Goal: Information Seeking & Learning: Learn about a topic

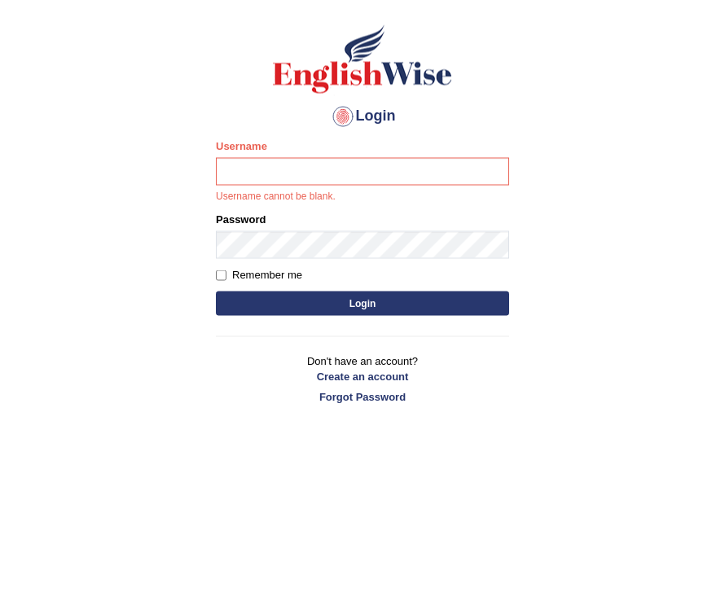
click at [644, 204] on body "Login Please fix the following errors: Username Username cannot be blank. Passw…" at bounding box center [362, 308] width 725 height 592
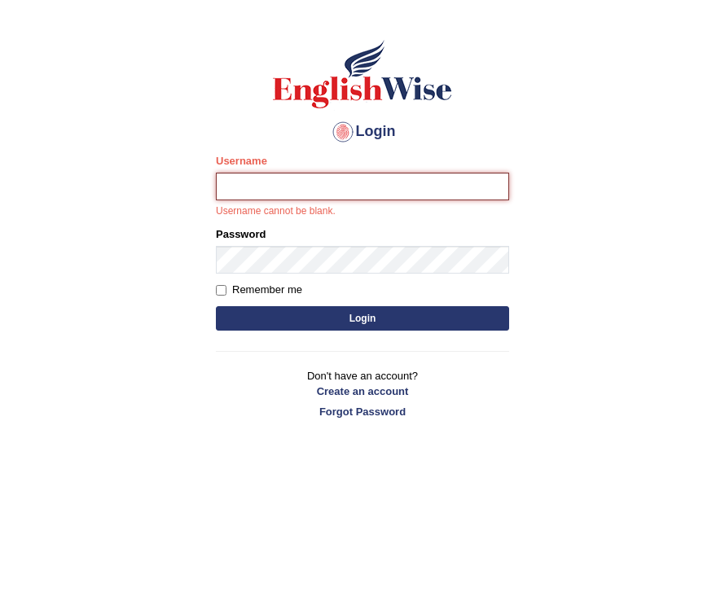
click at [433, 182] on input "Username" at bounding box center [362, 187] width 293 height 28
type input "kunwarrupesh"
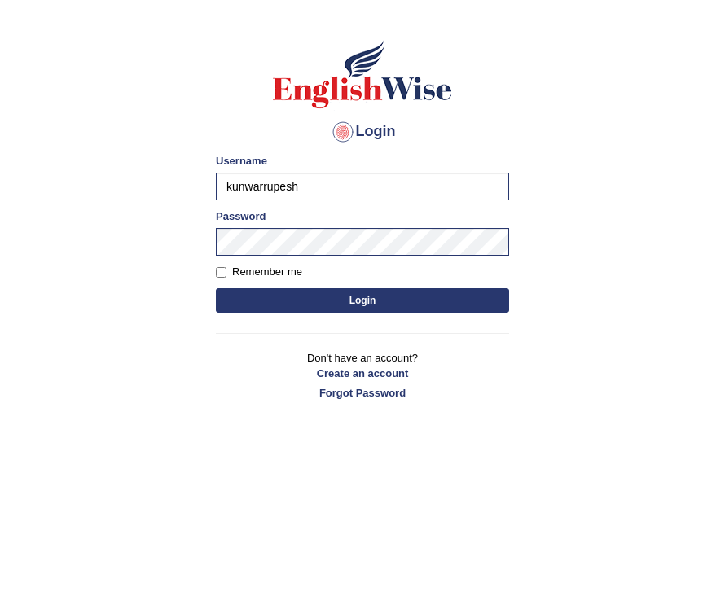
click at [446, 302] on button "Login" at bounding box center [362, 300] width 293 height 24
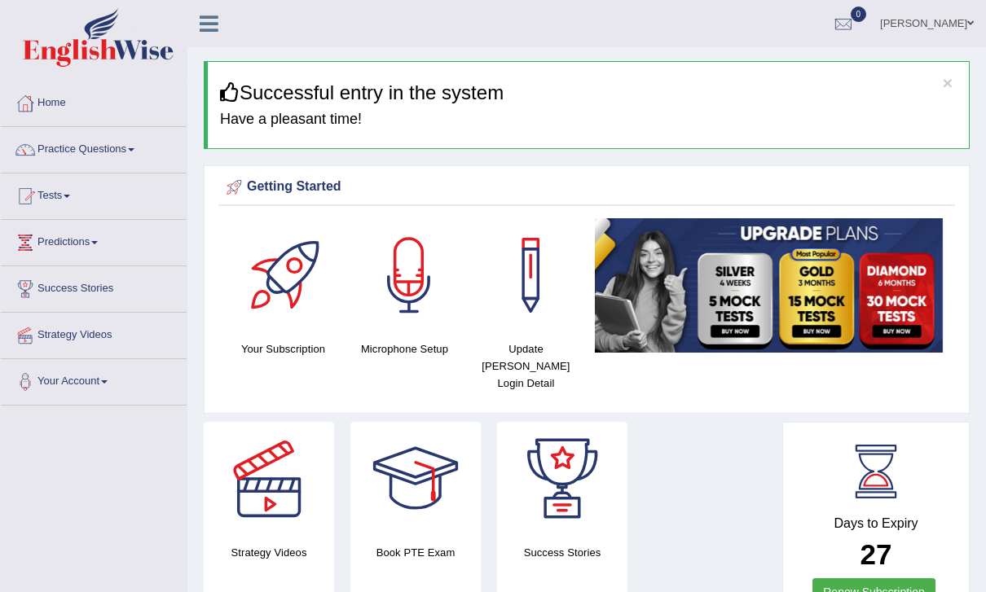
click at [77, 152] on link "Practice Questions" at bounding box center [94, 147] width 186 height 41
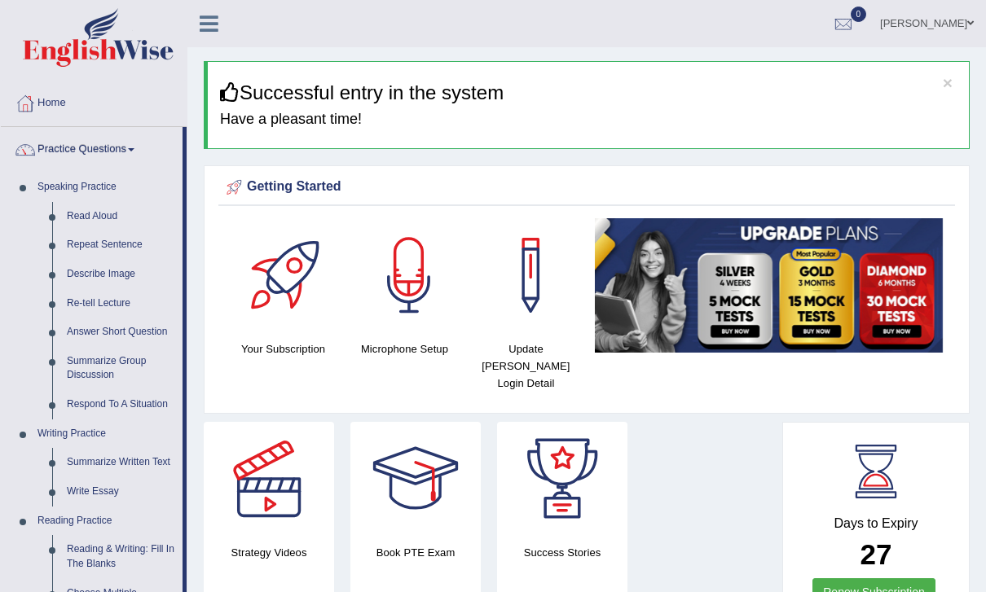
click at [209, 20] on div at bounding box center [493, 296] width 986 height 592
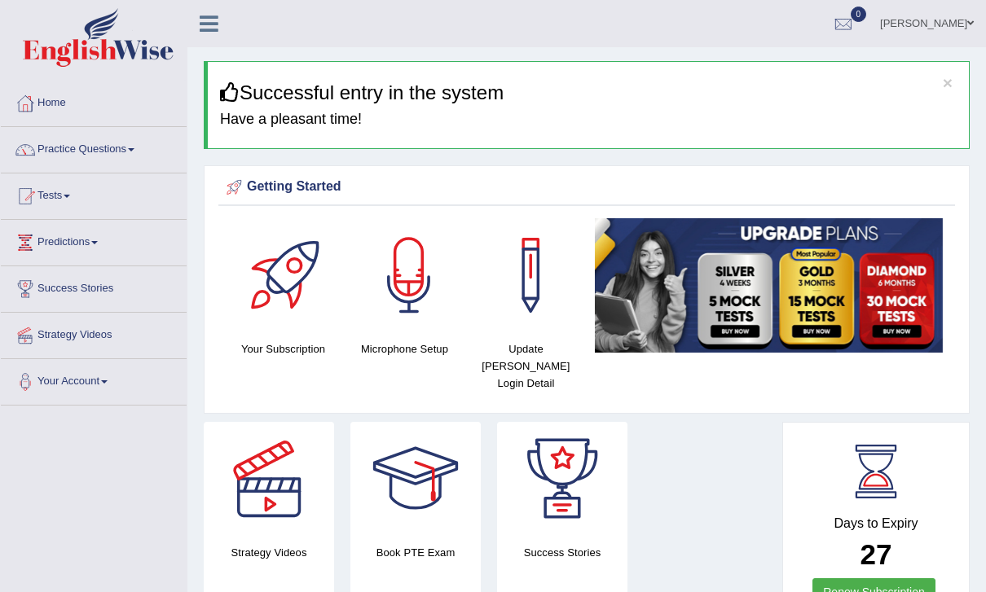
click at [206, 24] on icon at bounding box center [209, 23] width 19 height 21
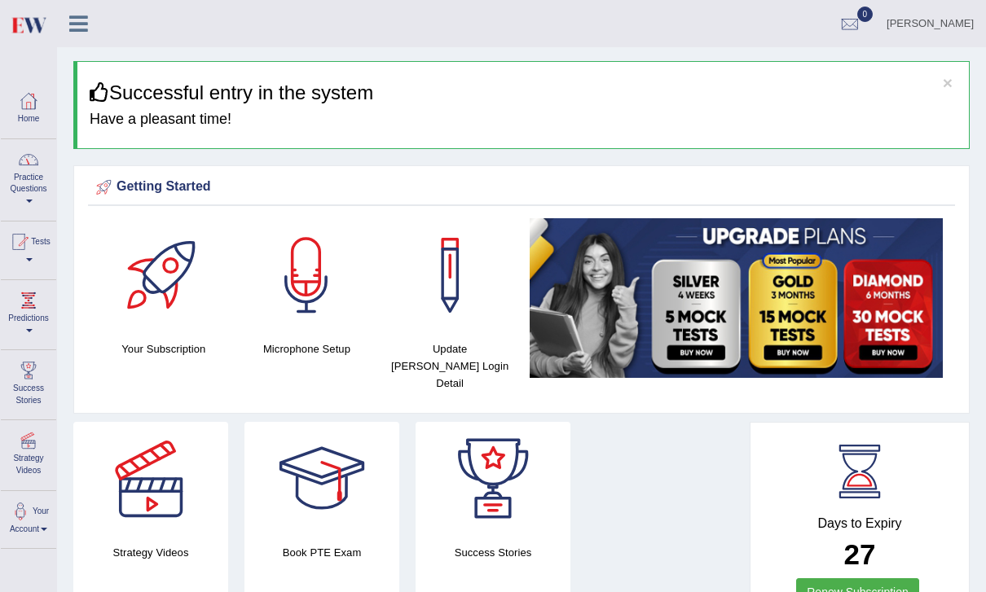
click at [29, 172] on link "Practice Questions" at bounding box center [28, 177] width 55 height 77
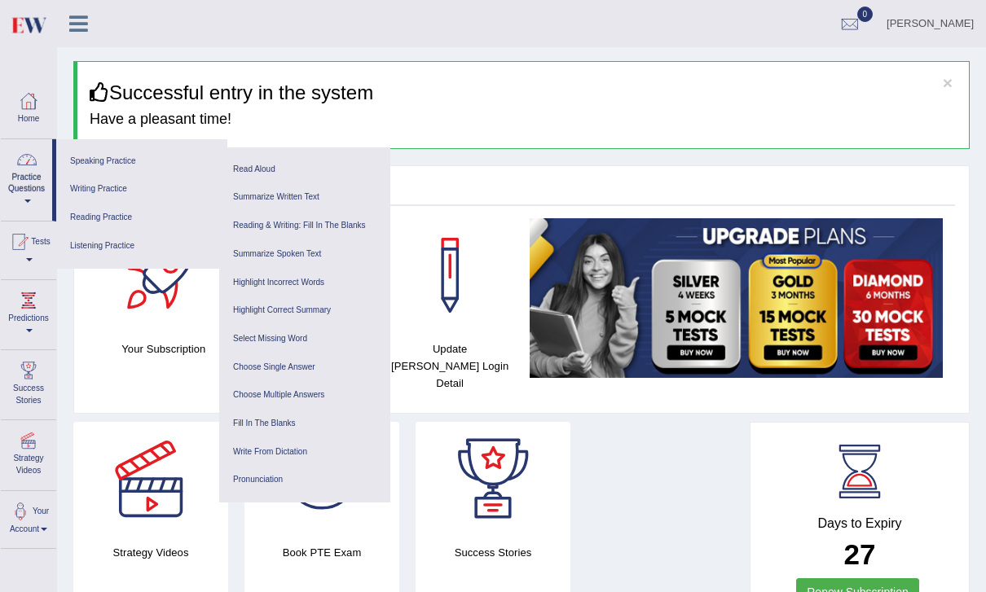
click at [98, 240] on link "Listening Practice" at bounding box center [141, 246] width 155 height 29
click at [278, 413] on link "Fill In The Blanks" at bounding box center [304, 424] width 155 height 29
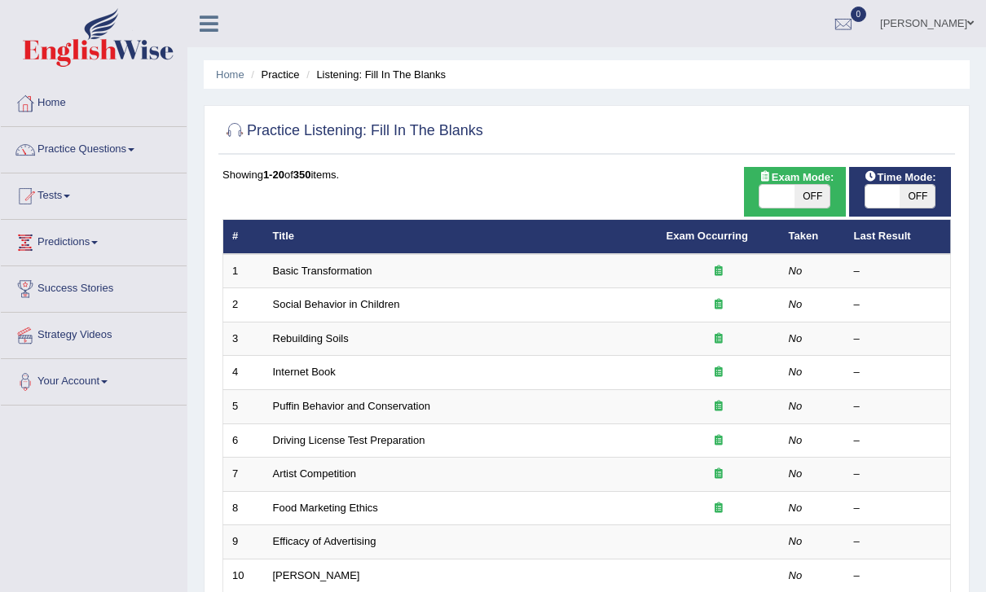
click at [319, 270] on link "Basic Transformation" at bounding box center [322, 271] width 99 height 12
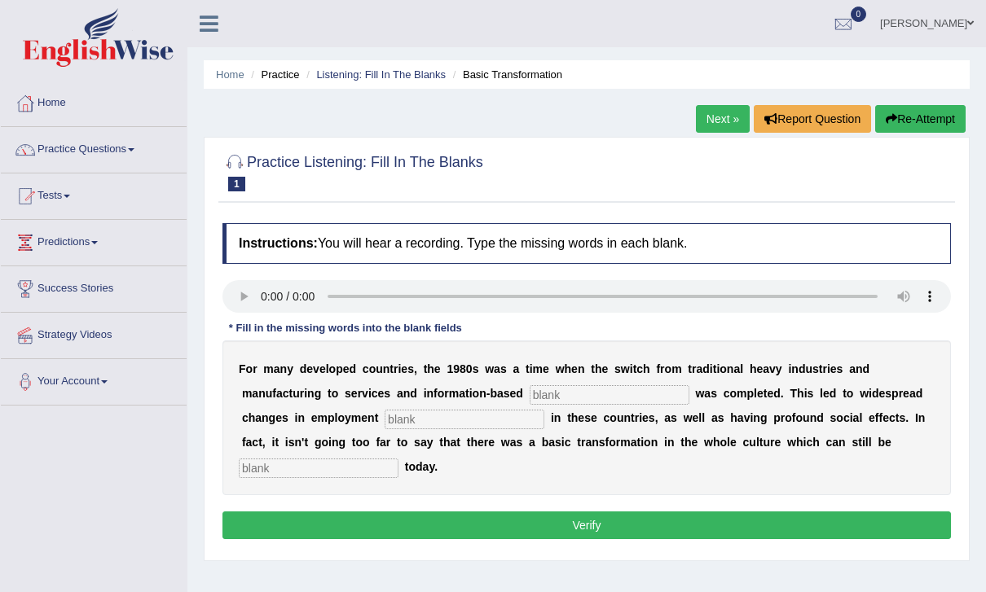
click at [244, 295] on audio at bounding box center [586, 296] width 728 height 33
click at [719, 116] on link "Next »" at bounding box center [723, 119] width 54 height 28
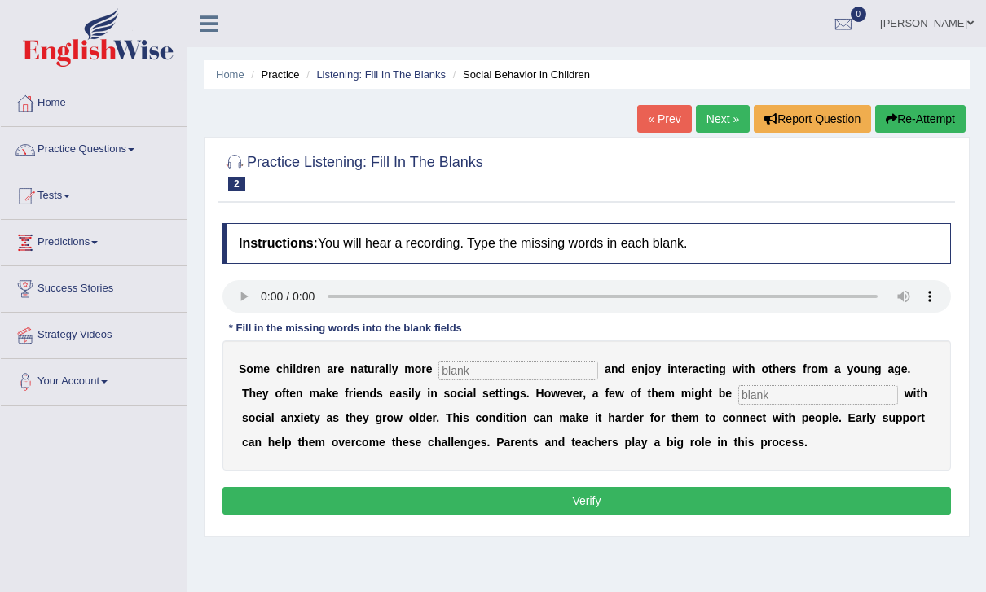
click at [713, 111] on link "Next »" at bounding box center [723, 119] width 54 height 28
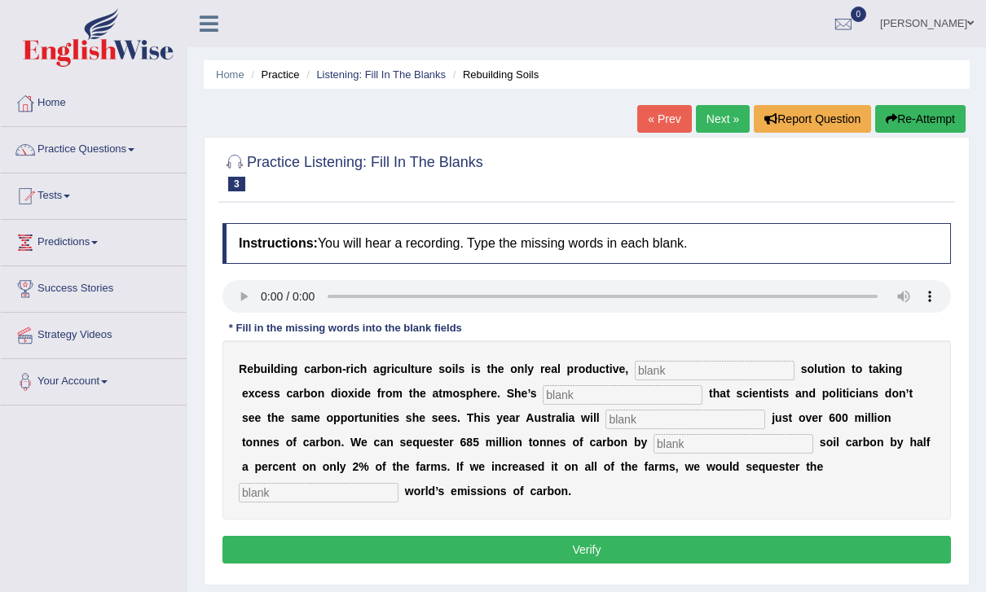
click at [267, 288] on audio at bounding box center [586, 296] width 728 height 33
click at [681, 372] on input "text" at bounding box center [715, 371] width 160 height 20
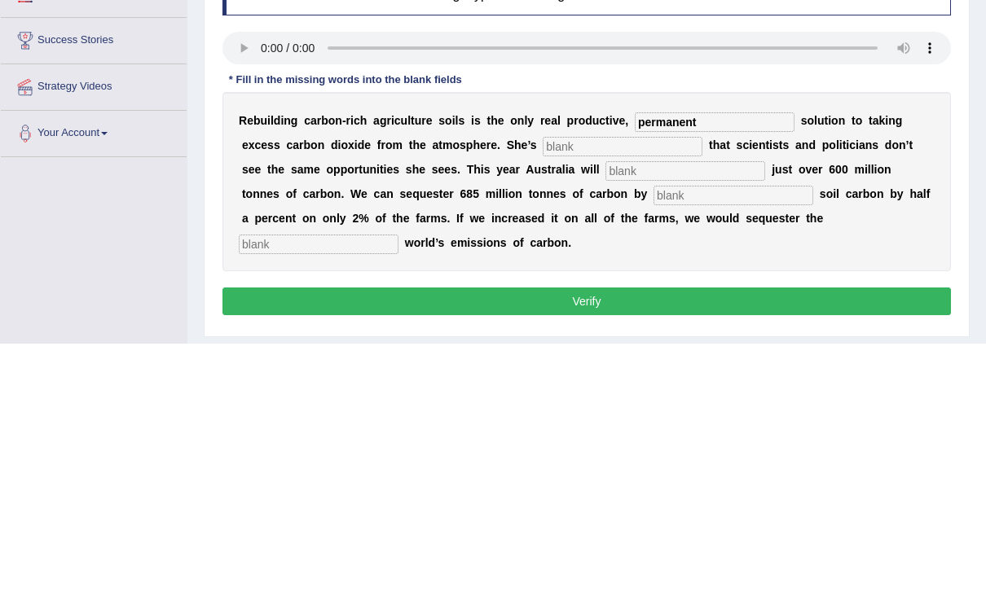
type input "permanent"
click at [555, 385] on input "text" at bounding box center [623, 395] width 160 height 20
type input "frustated"
click at [605, 410] on input "text" at bounding box center [685, 420] width 160 height 20
type input "admit"
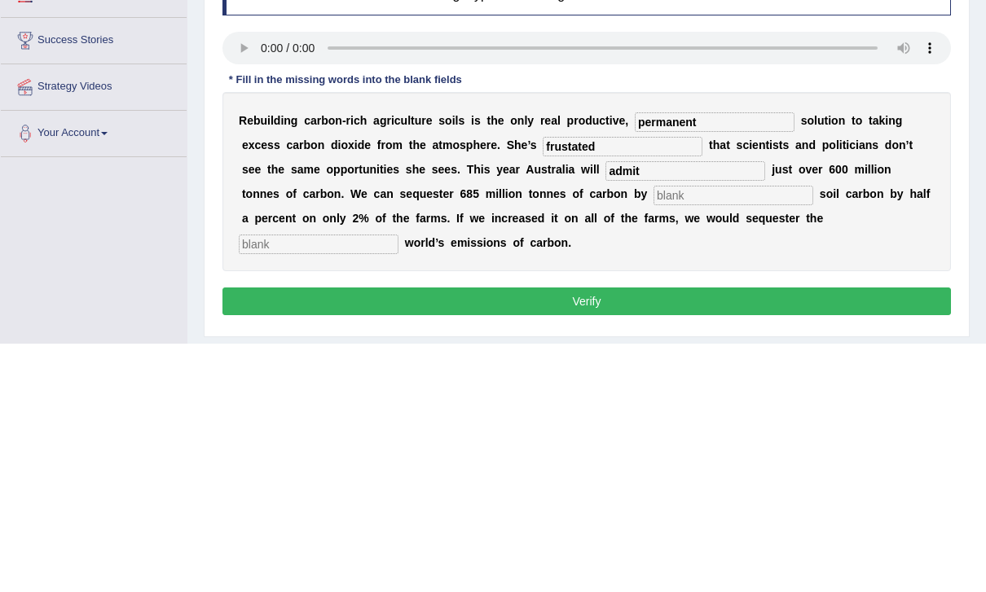
click at [653, 434] on input "text" at bounding box center [733, 444] width 160 height 20
type input "increasing"
click at [398, 483] on input "text" at bounding box center [319, 493] width 160 height 20
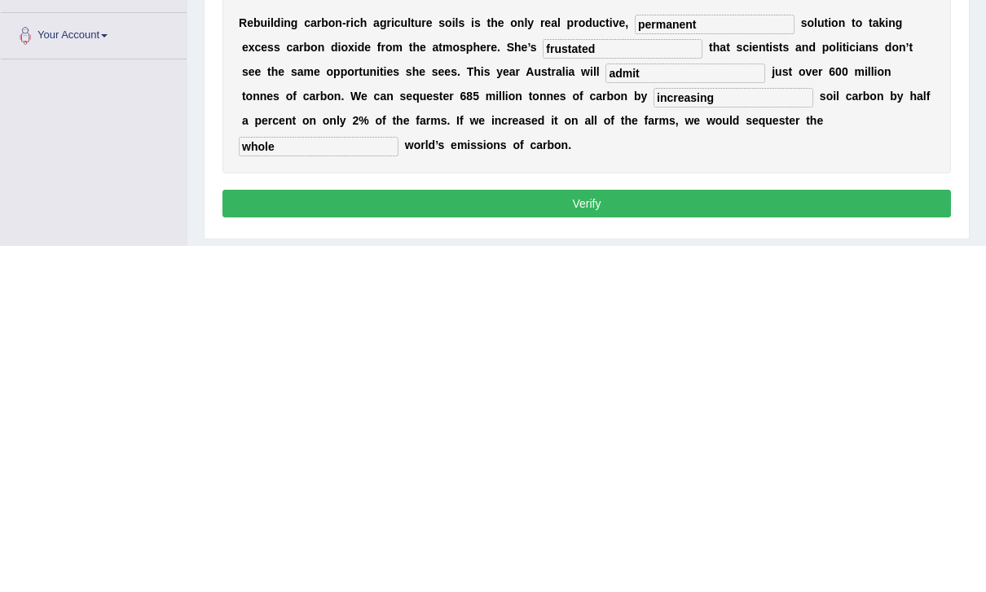
type input "whole"
click at [941, 341] on div "R e b u i l d i n g c a r b o n - r i c h a g r i c u l t u r e s o i l s i s t…" at bounding box center [586, 430] width 728 height 179
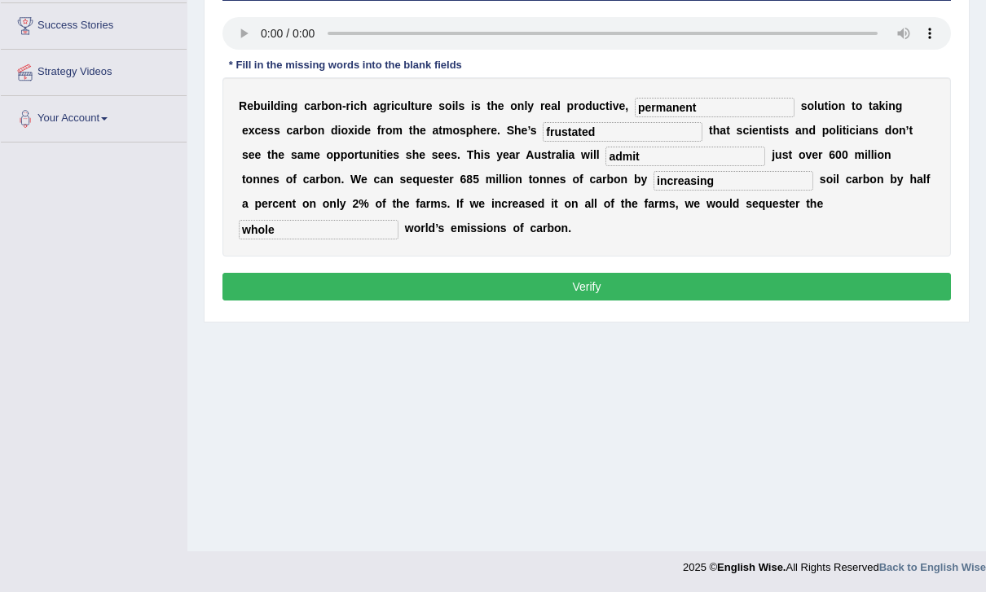
click at [556, 138] on input "frustated" at bounding box center [623, 132] width 160 height 20
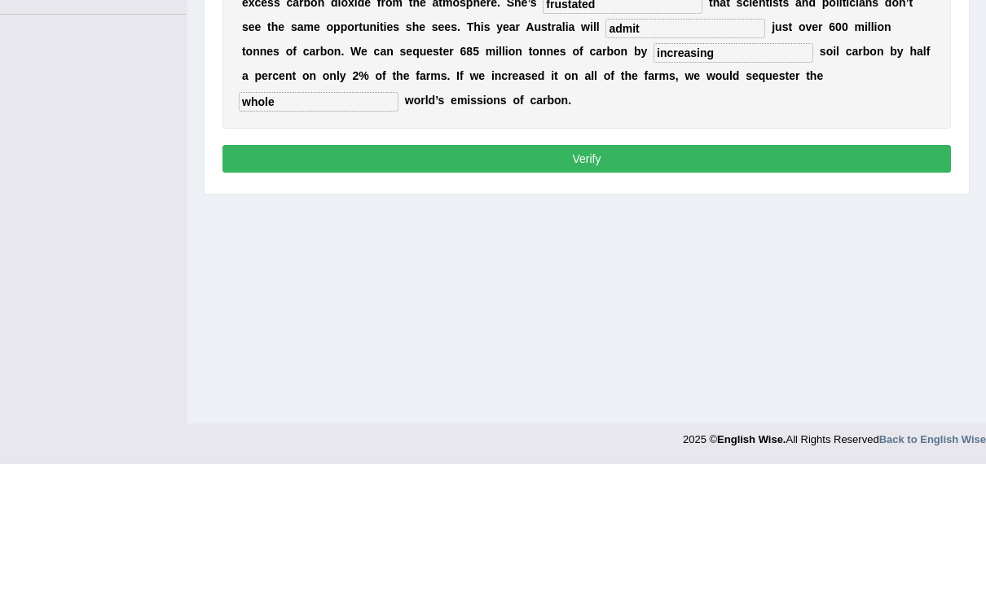
click at [803, 273] on button "Verify" at bounding box center [586, 287] width 728 height 28
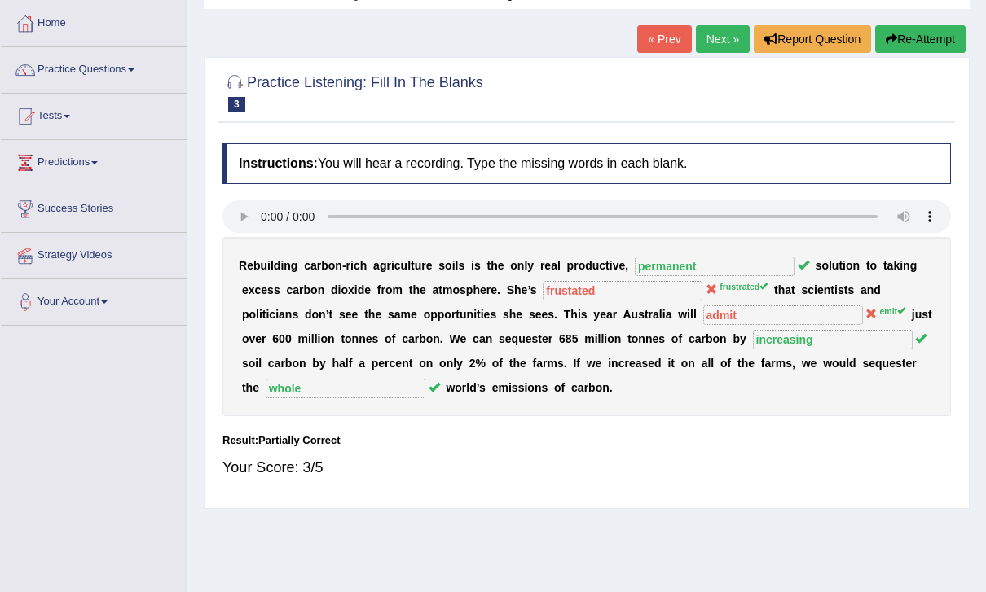
scroll to position [0, 0]
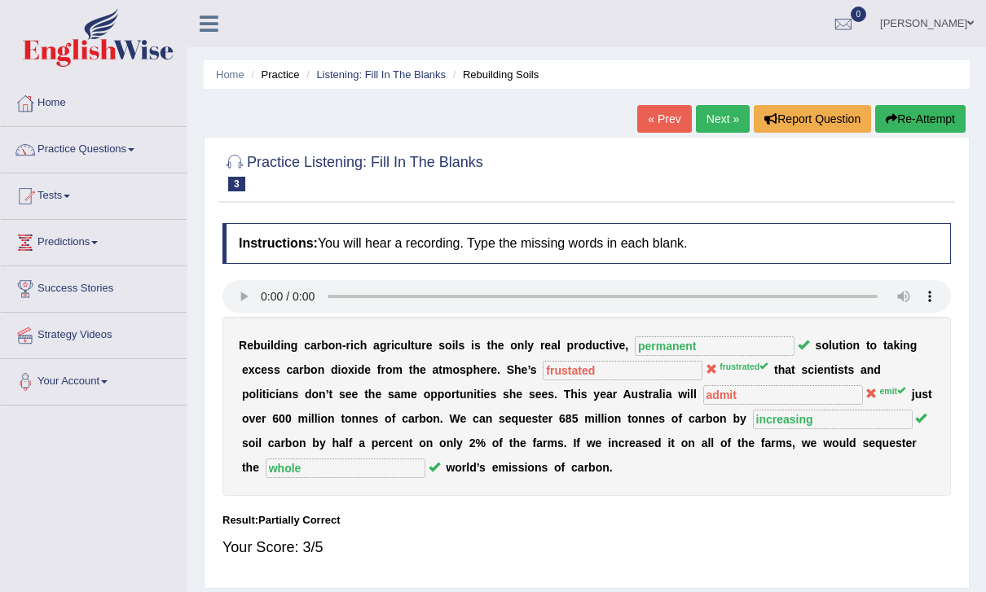
click at [921, 116] on button "Re-Attempt" at bounding box center [920, 119] width 90 height 28
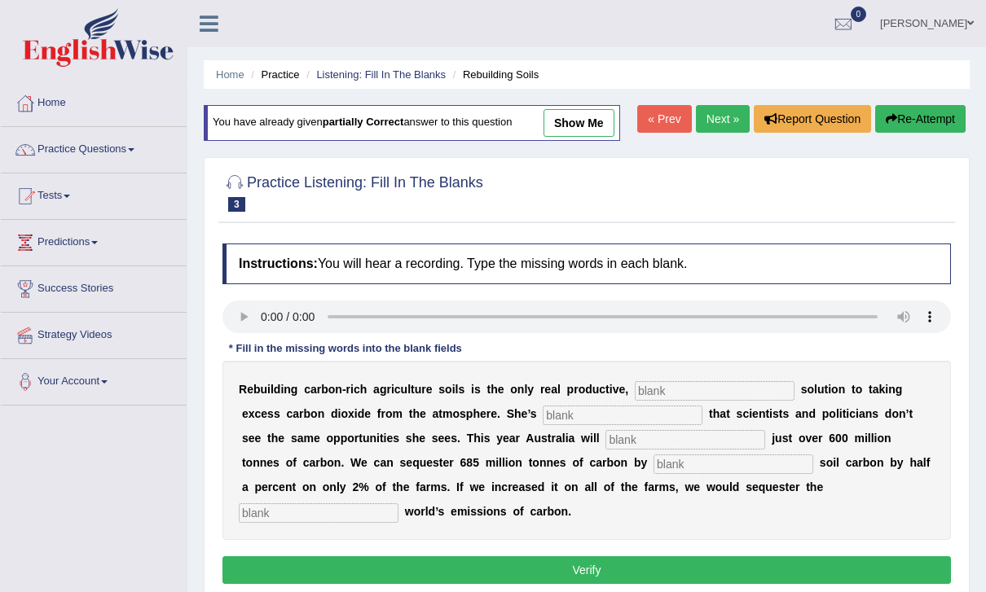
click at [240, 310] on audio at bounding box center [586, 317] width 728 height 33
click at [270, 307] on audio at bounding box center [586, 317] width 728 height 33
click at [688, 385] on input "text" at bounding box center [715, 391] width 160 height 20
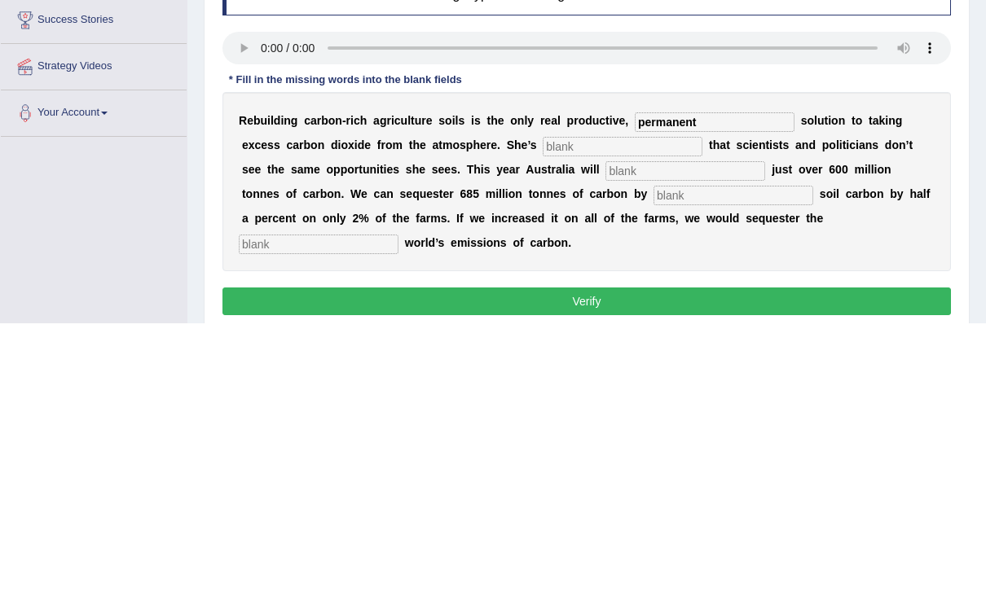
type input "permanent"
click at [592, 406] on input "text" at bounding box center [623, 416] width 160 height 20
type input "frustrated"
click at [605, 430] on input "text" at bounding box center [685, 440] width 160 height 20
type input "emit"
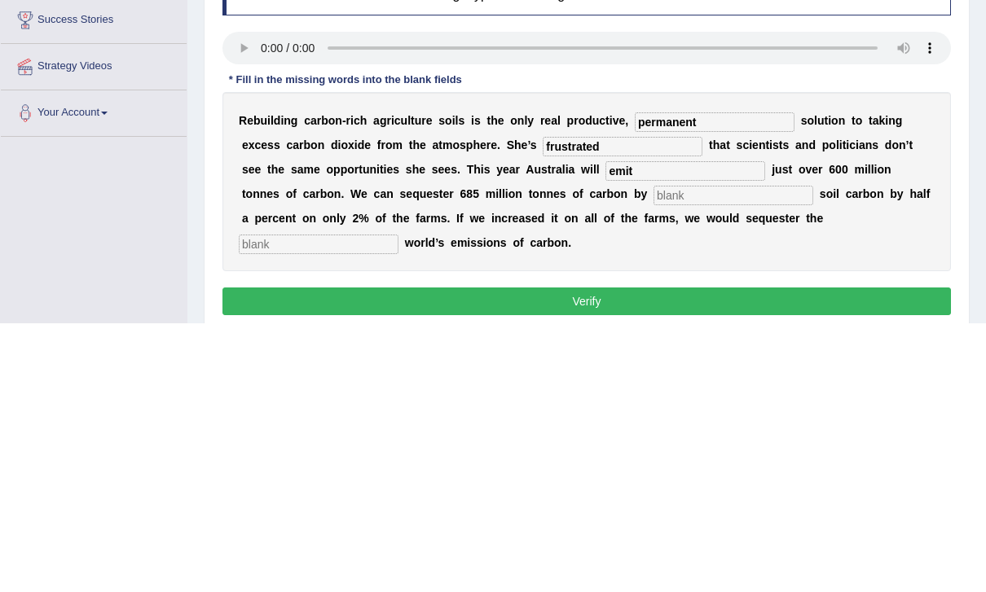
click at [653, 455] on input "text" at bounding box center [733, 465] width 160 height 20
click at [605, 430] on input "emit" at bounding box center [685, 440] width 160 height 20
click at [653, 455] on input "text" at bounding box center [733, 465] width 160 height 20
type input "increasing"
click at [398, 504] on input "text" at bounding box center [319, 514] width 160 height 20
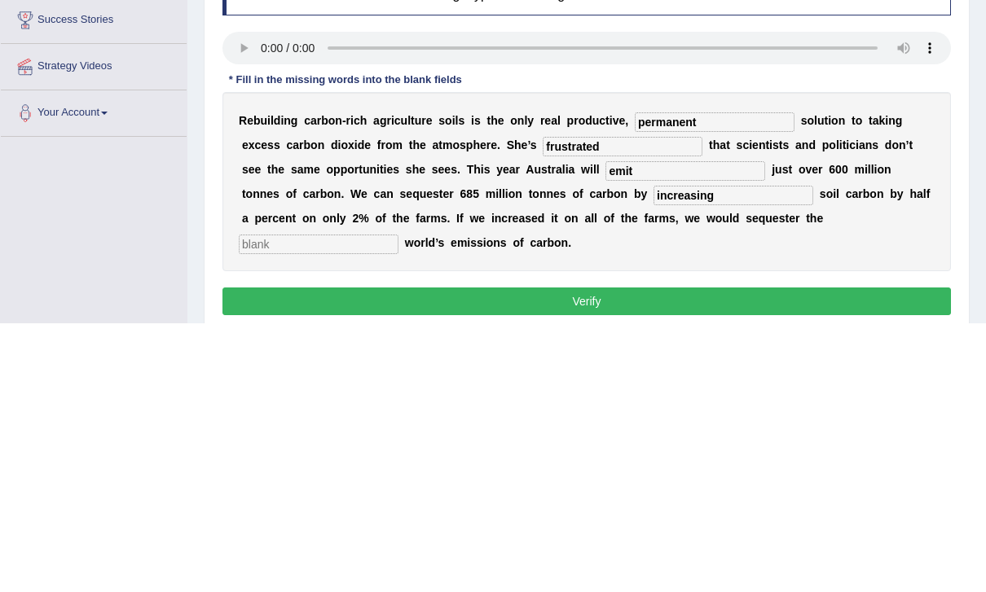
scroll to position [18, 0]
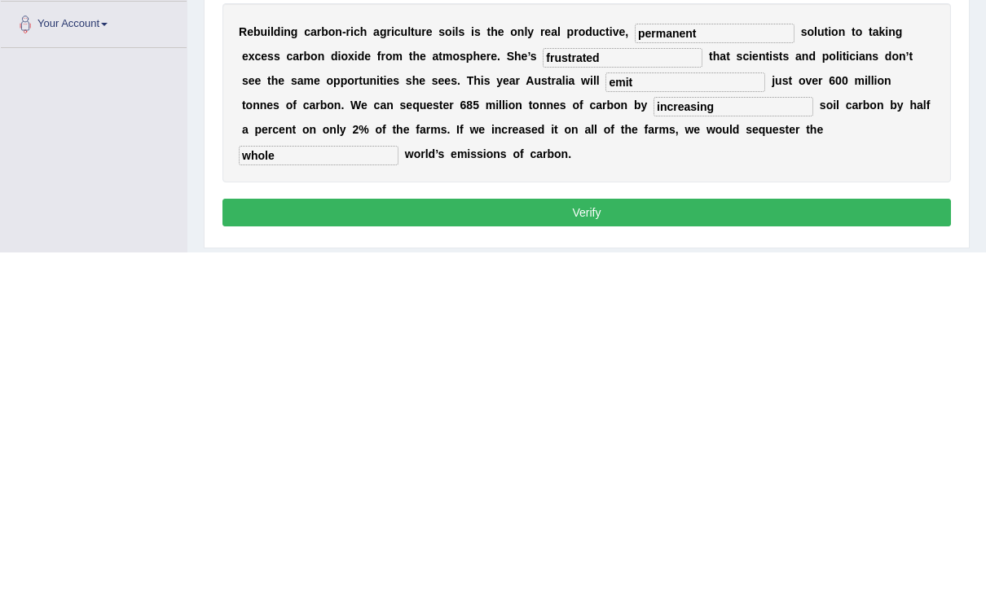
type input "whole"
click at [833, 539] on button "Verify" at bounding box center [586, 553] width 728 height 28
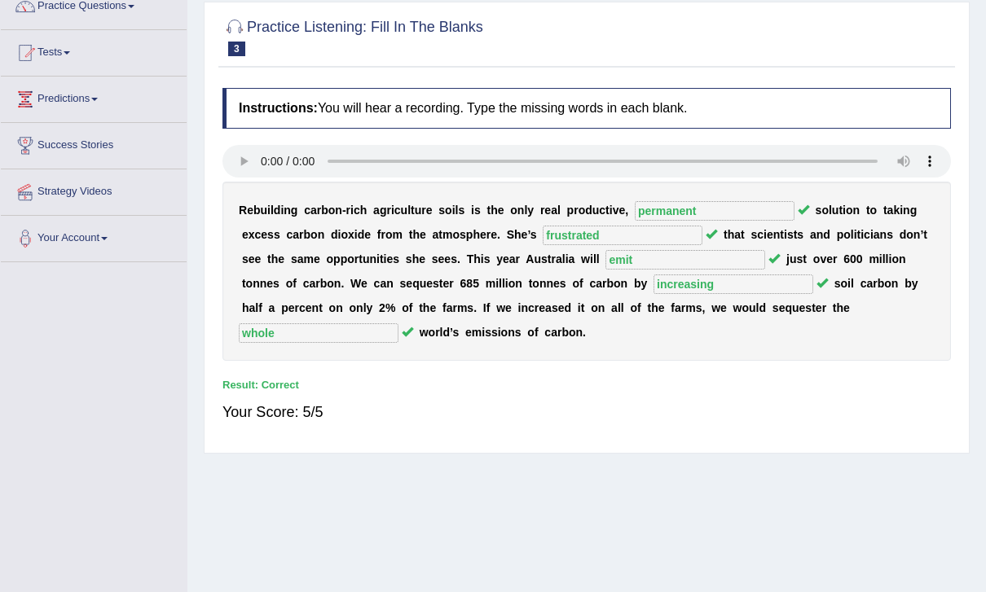
scroll to position [0, 0]
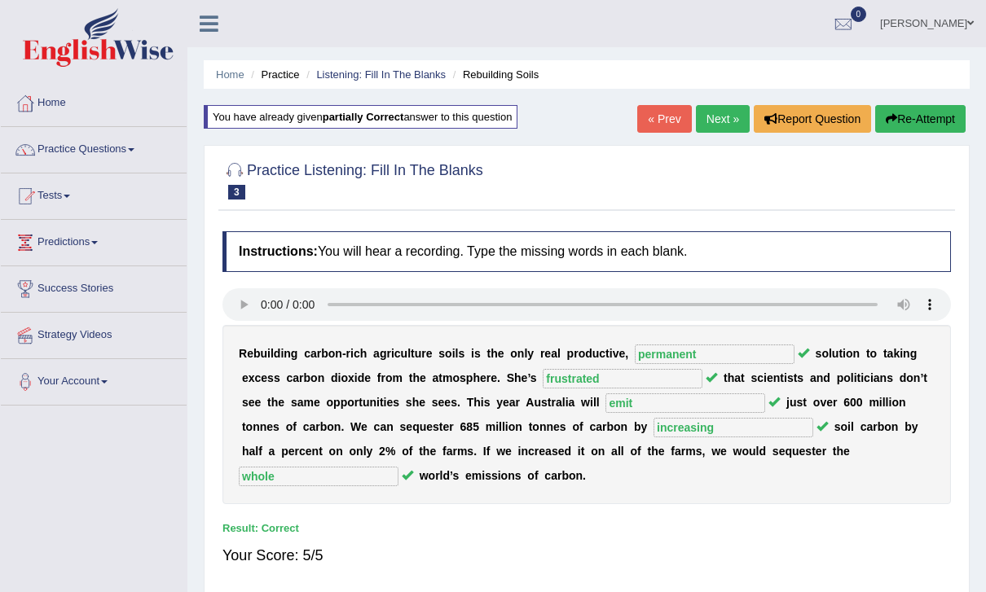
click at [710, 120] on link "Next »" at bounding box center [723, 119] width 54 height 28
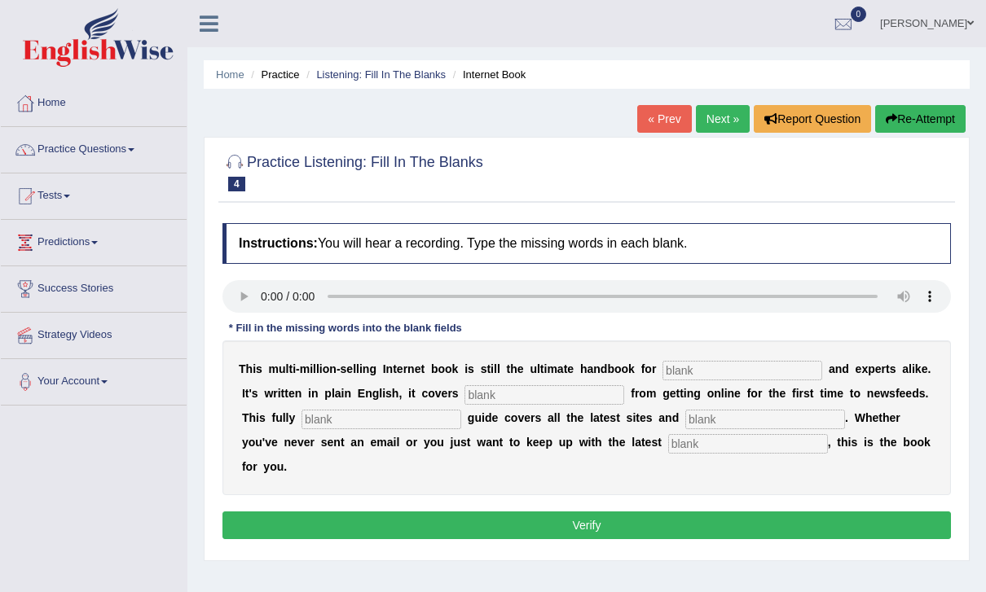
click at [266, 300] on audio at bounding box center [586, 296] width 728 height 33
click at [746, 362] on input "text" at bounding box center [742, 371] width 160 height 20
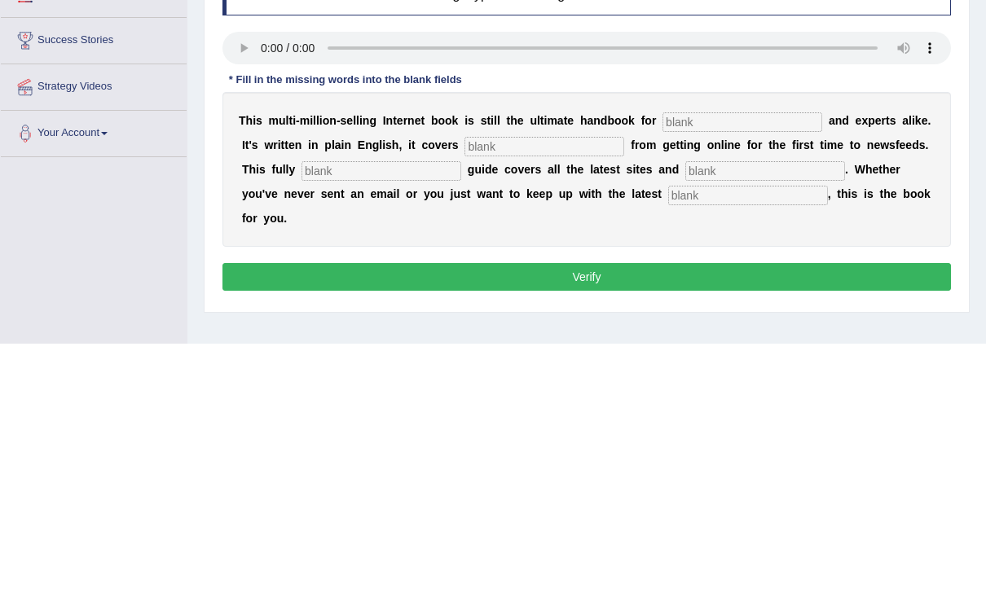
click at [538, 385] on input "text" at bounding box center [544, 395] width 160 height 20
type input "everything"
click at [301, 410] on input "text" at bounding box center [381, 420] width 160 height 20
type input "revised"
click at [685, 410] on input "text" at bounding box center [765, 420] width 160 height 20
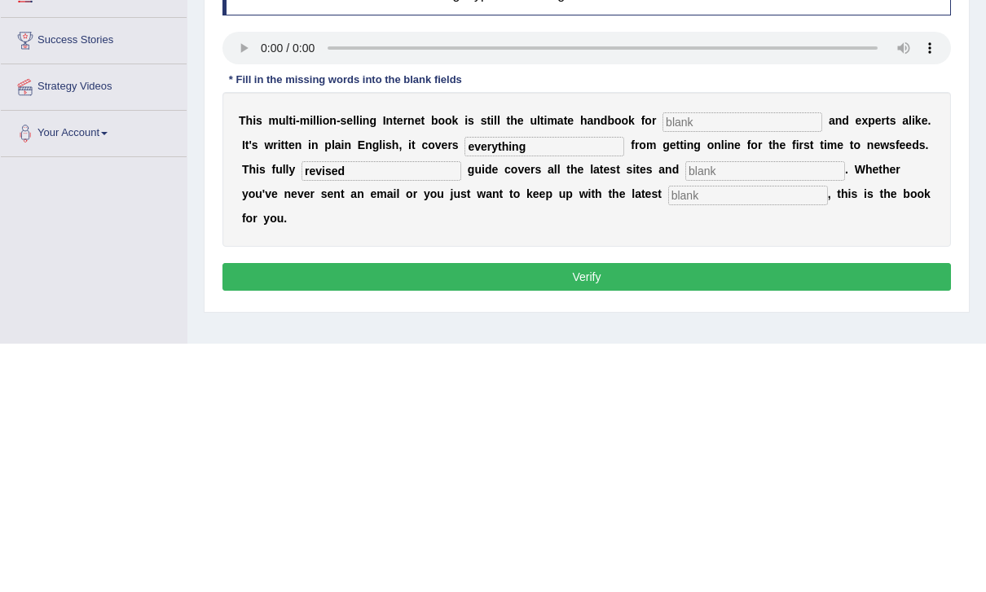
click at [668, 434] on input "text" at bounding box center [748, 444] width 160 height 20
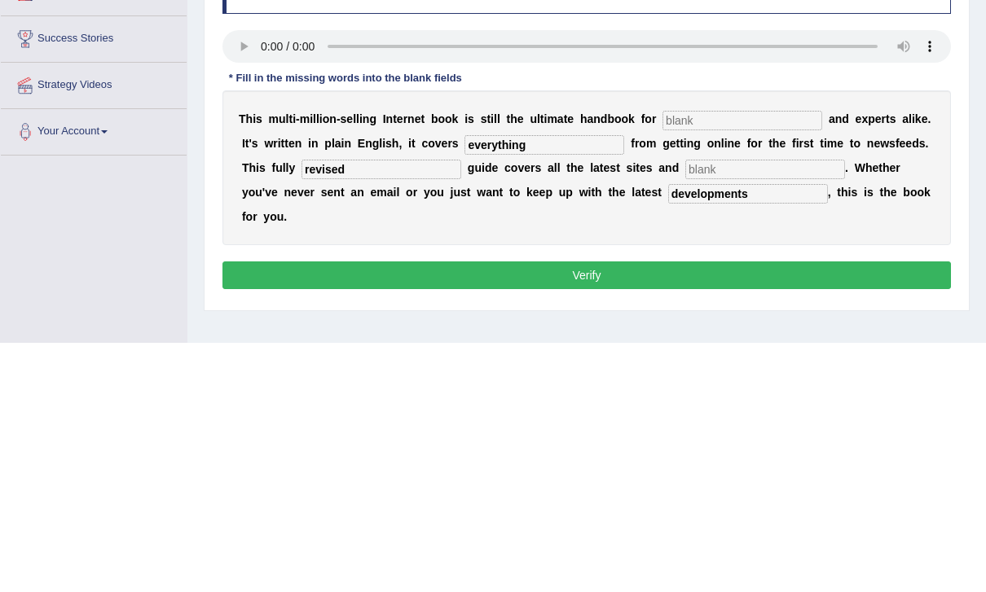
type input "developments"
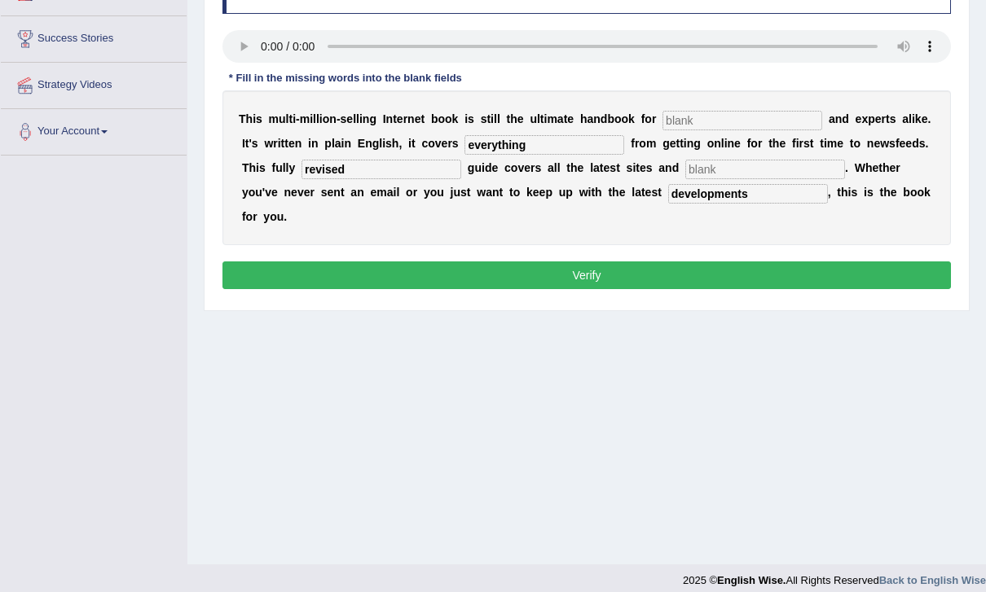
click at [755, 262] on button "Verify" at bounding box center [586, 276] width 728 height 28
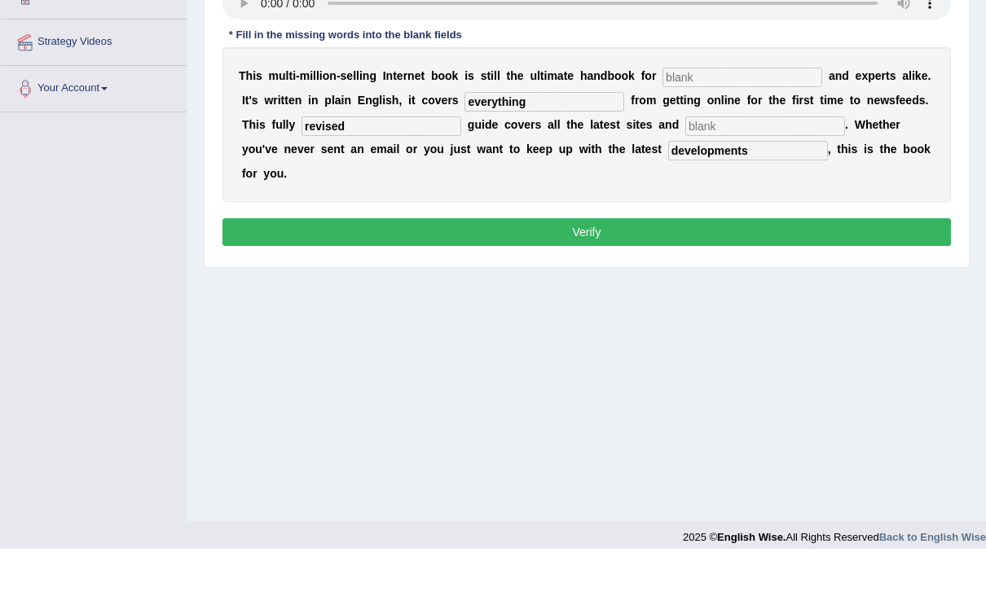
click at [762, 262] on button "Verify" at bounding box center [586, 276] width 728 height 28
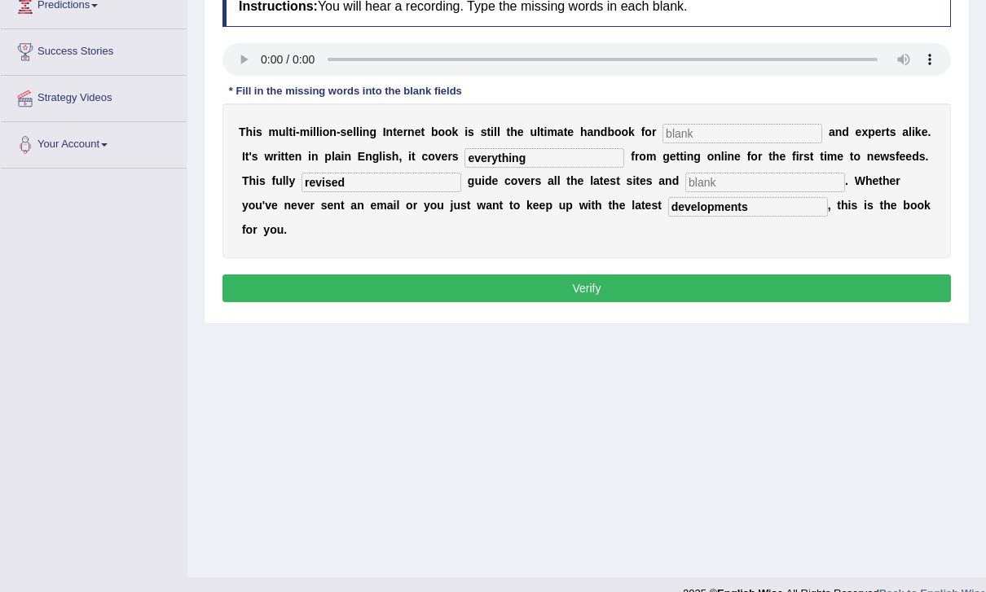
click at [270, 62] on audio at bounding box center [586, 59] width 728 height 33
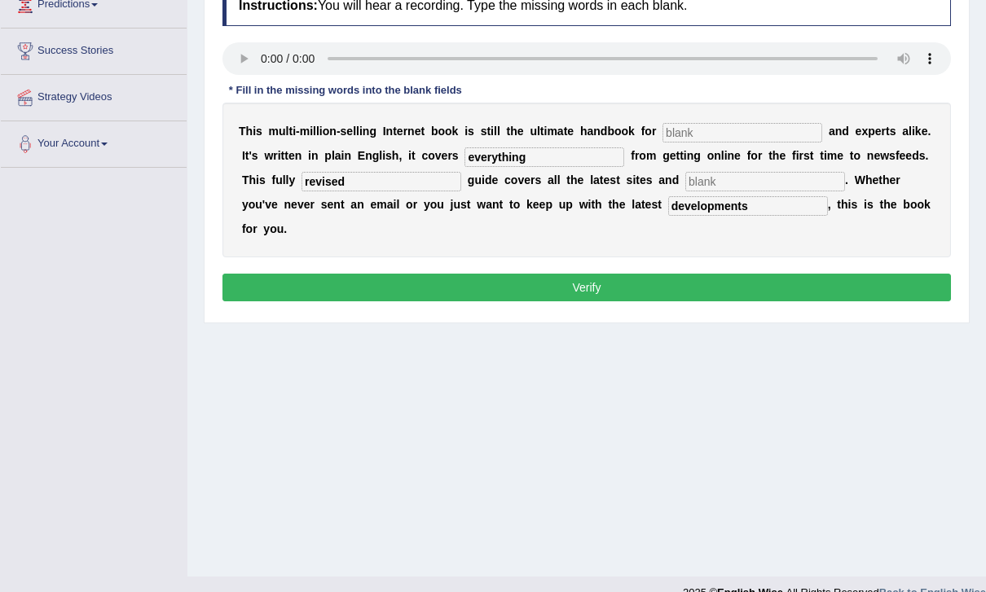
click at [728, 125] on input "text" at bounding box center [742, 133] width 160 height 20
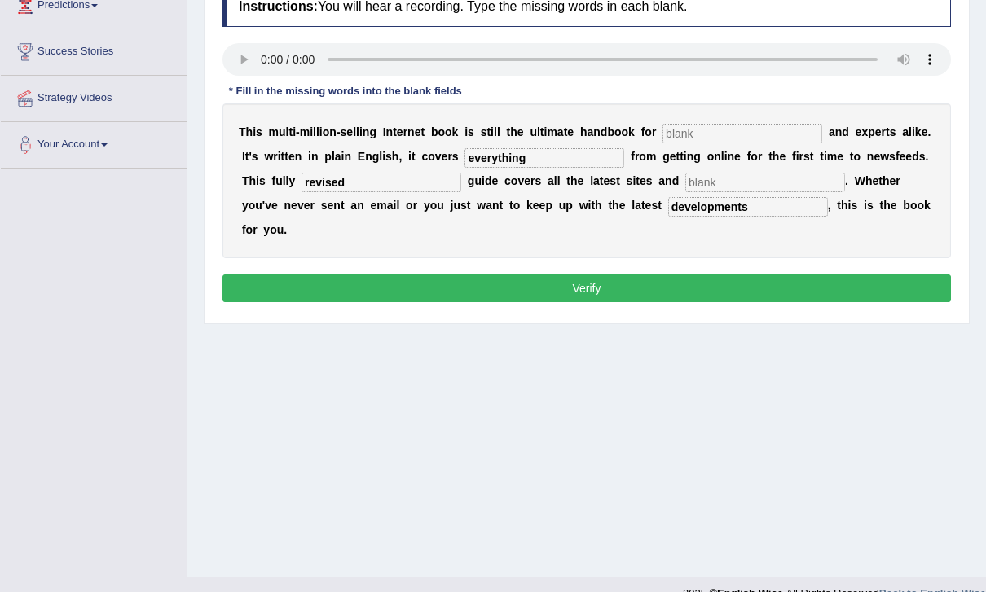
type input "n"
click at [685, 177] on input "text" at bounding box center [765, 183] width 160 height 20
type input "creases"
click at [743, 137] on input "text" at bounding box center [742, 134] width 160 height 20
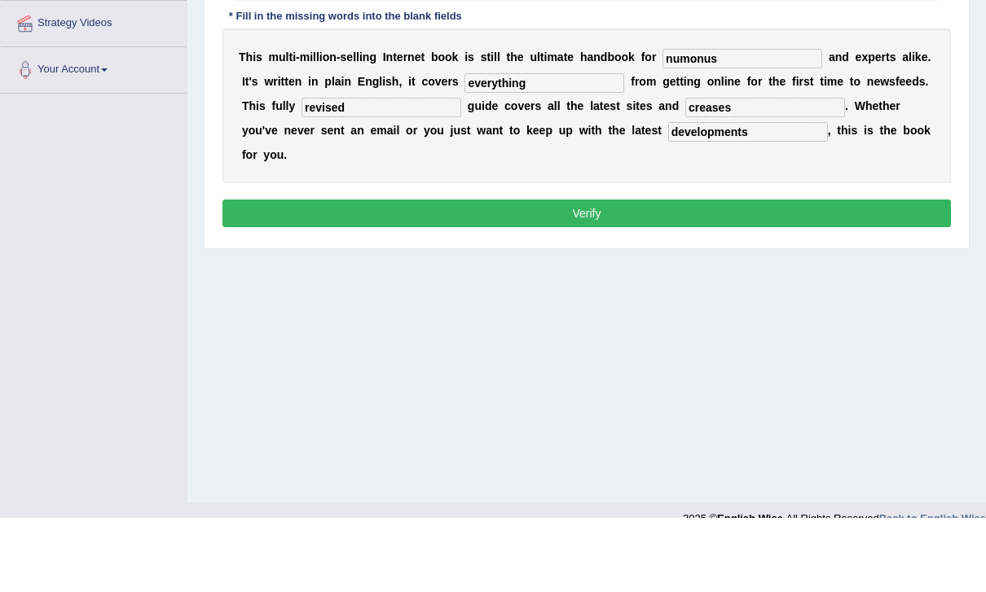
type input "numonus"
click at [771, 275] on button "Verify" at bounding box center [586, 289] width 728 height 28
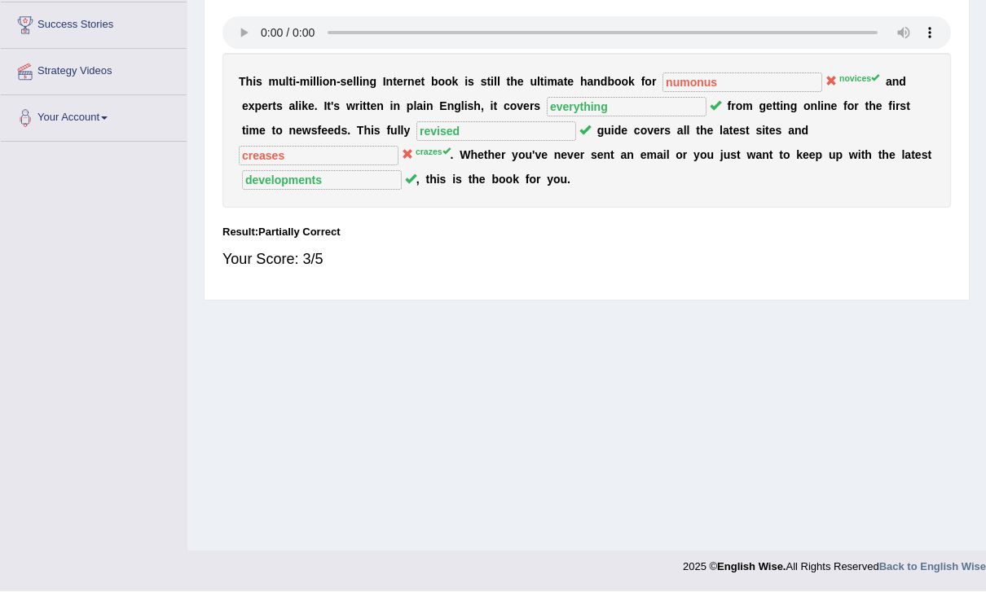
scroll to position [0, 0]
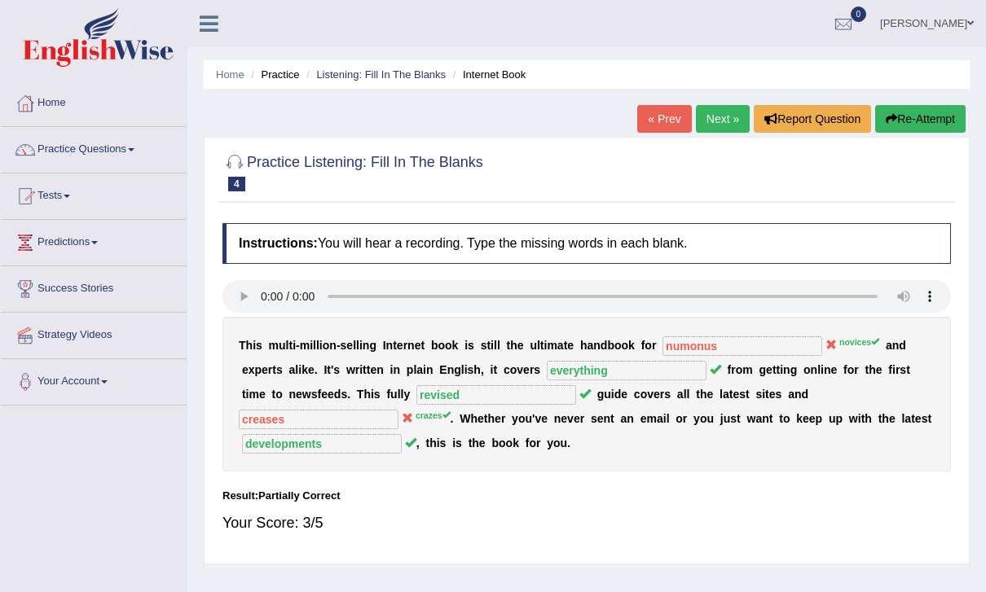
click at [717, 119] on link "Next »" at bounding box center [723, 119] width 54 height 28
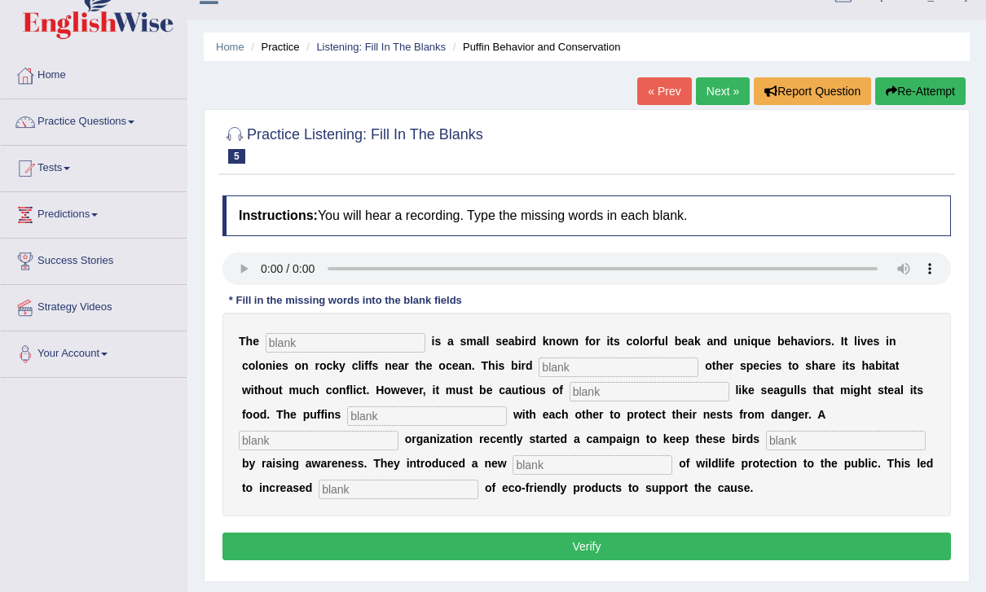
click at [297, 351] on input "text" at bounding box center [346, 344] width 160 height 20
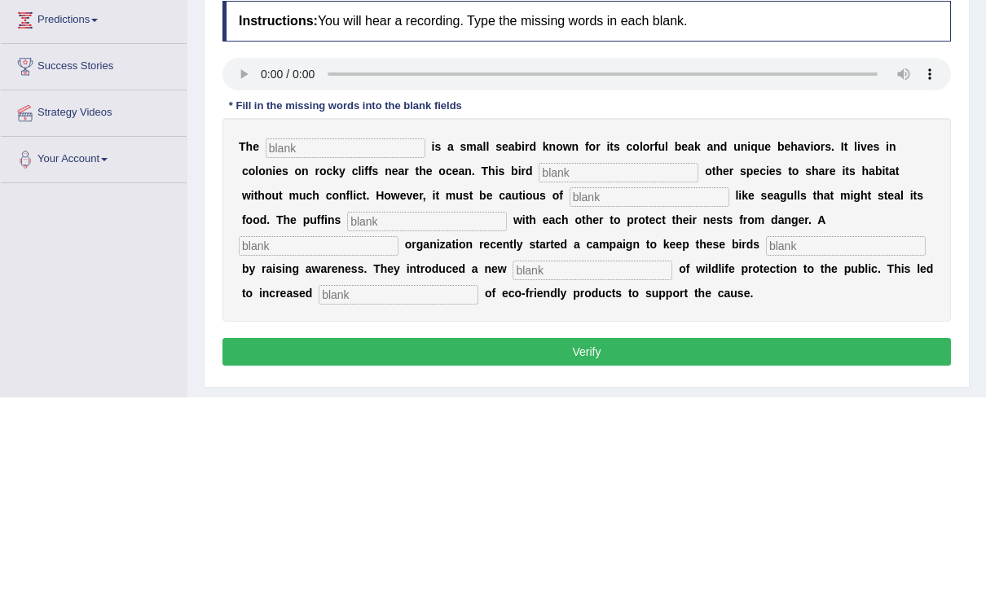
click at [242, 253] on audio at bounding box center [586, 269] width 728 height 33
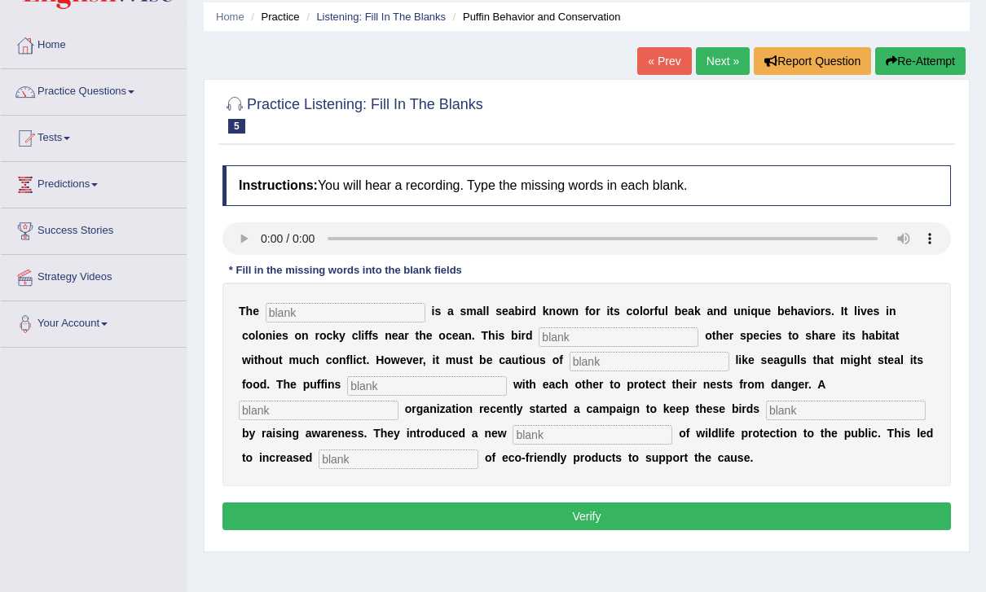
scroll to position [0, 0]
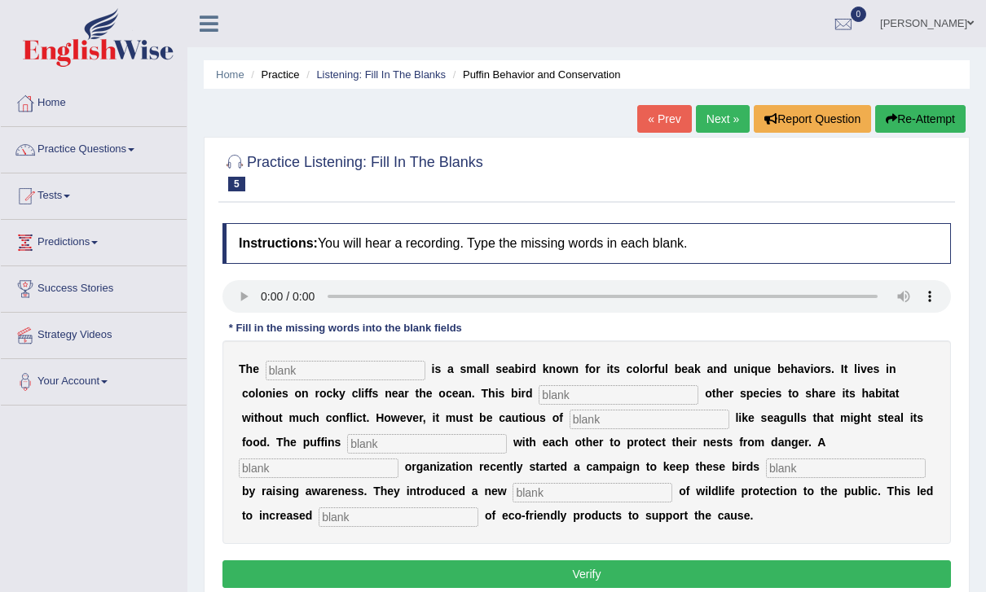
click at [716, 119] on link "Next »" at bounding box center [723, 119] width 54 height 28
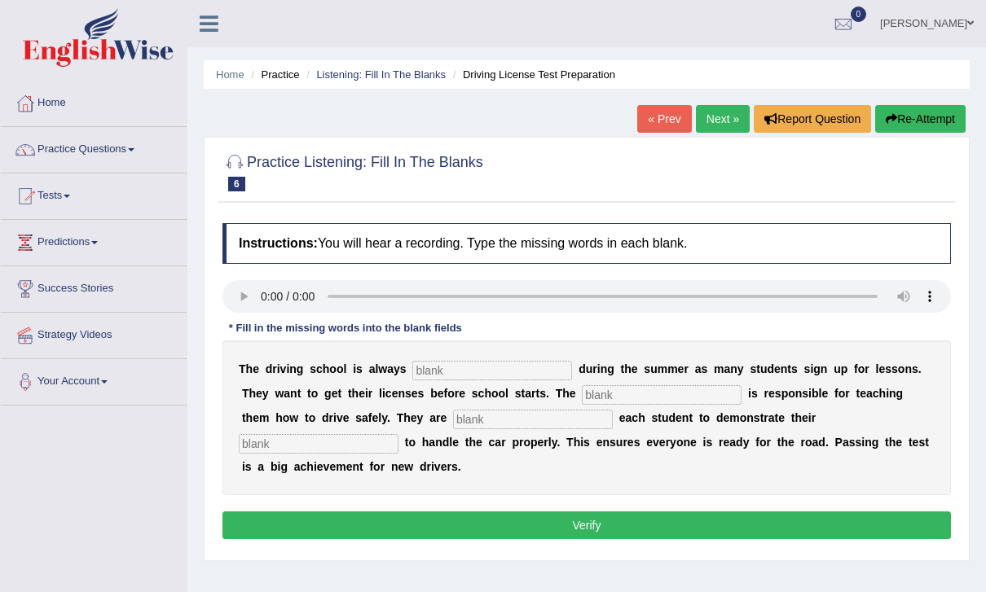
click at [243, 296] on audio at bounding box center [586, 296] width 728 height 33
click at [725, 122] on link "Next »" at bounding box center [723, 119] width 54 height 28
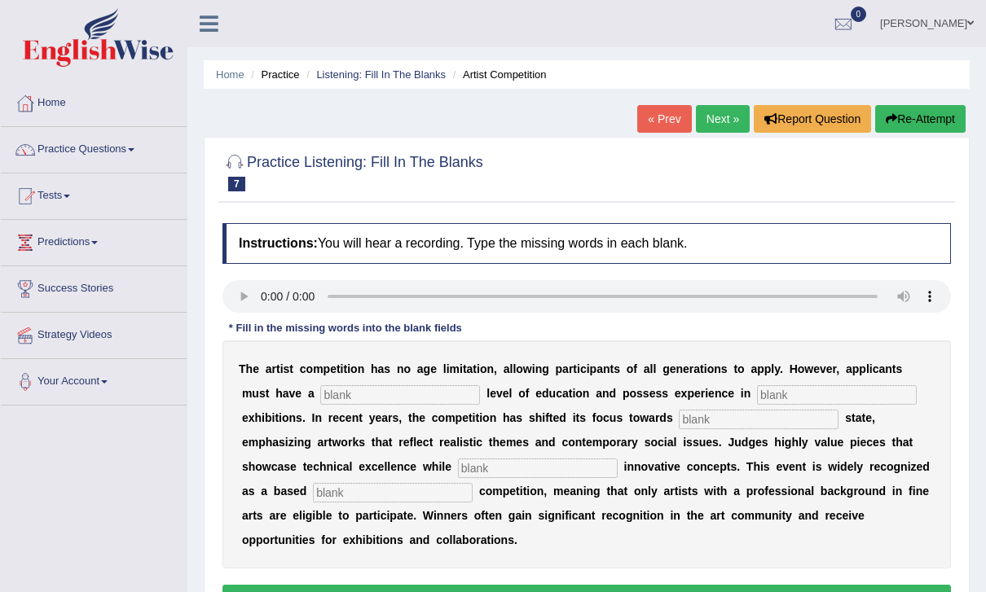
click at [710, 123] on link "Next »" at bounding box center [723, 119] width 54 height 28
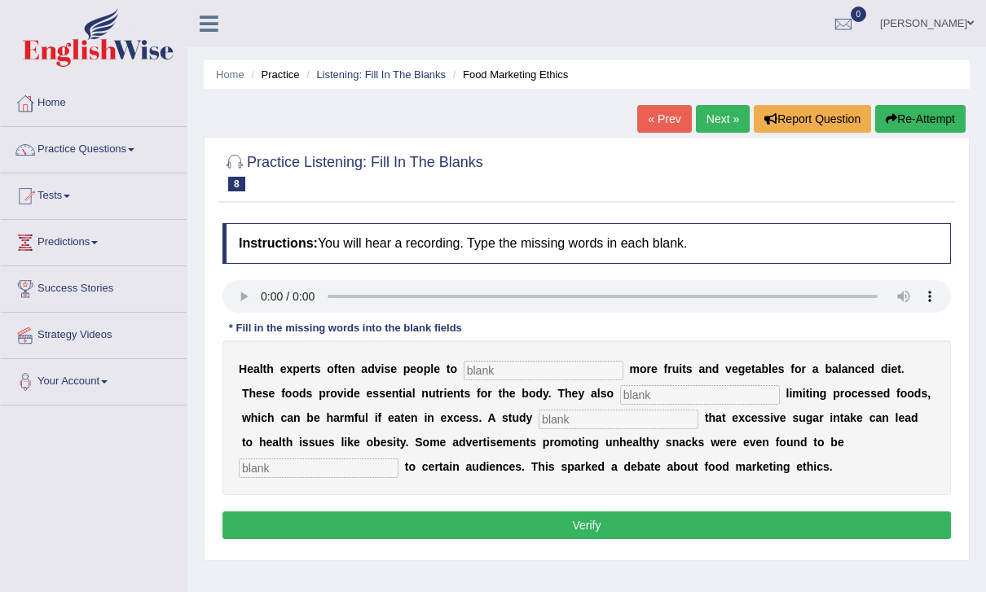
click at [715, 125] on link "Next »" at bounding box center [723, 119] width 54 height 28
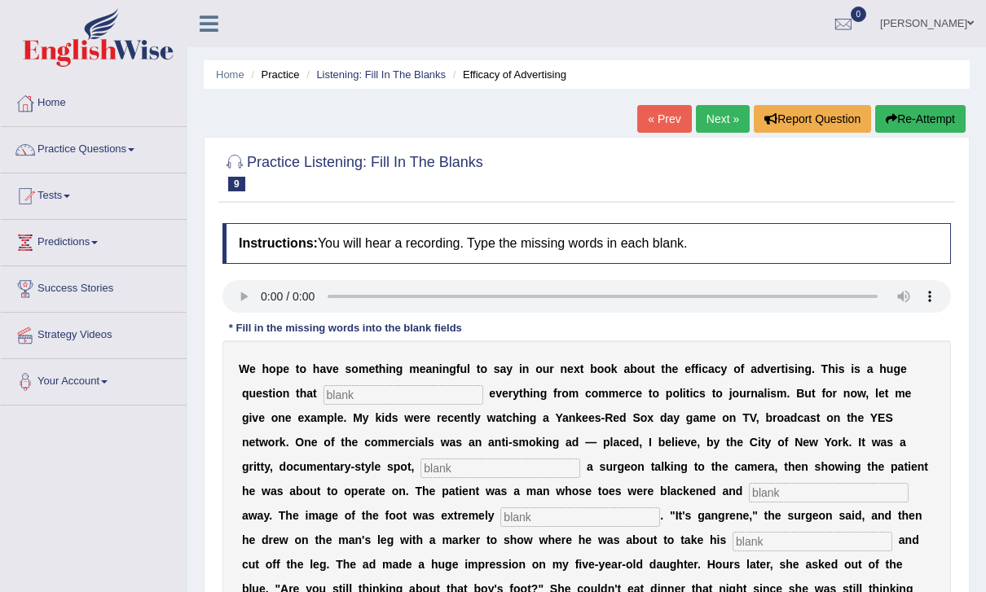
click at [415, 386] on input "text" at bounding box center [403, 395] width 160 height 20
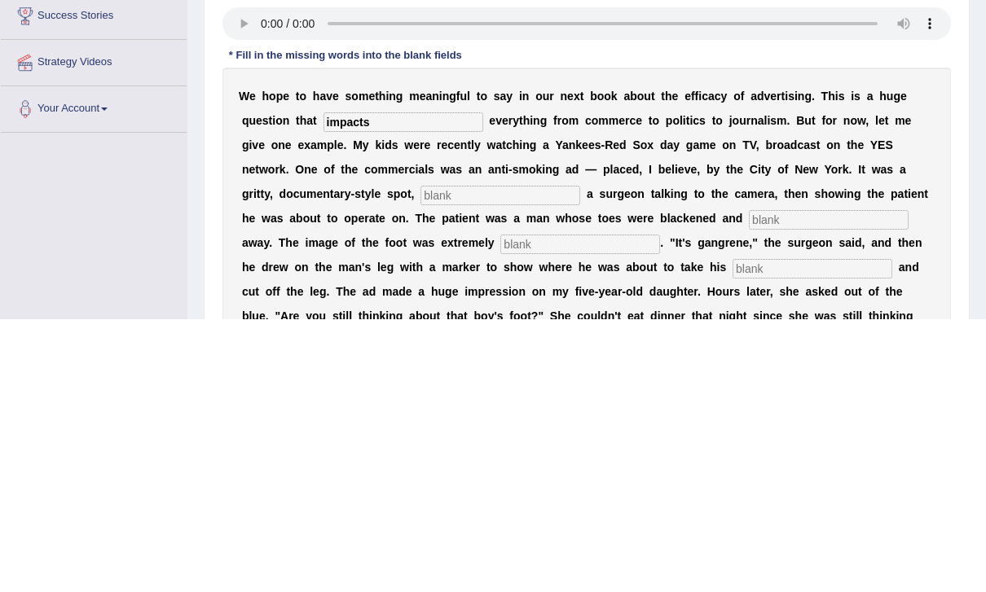
type input "impacts"
click at [454, 459] on input "text" at bounding box center [500, 469] width 160 height 20
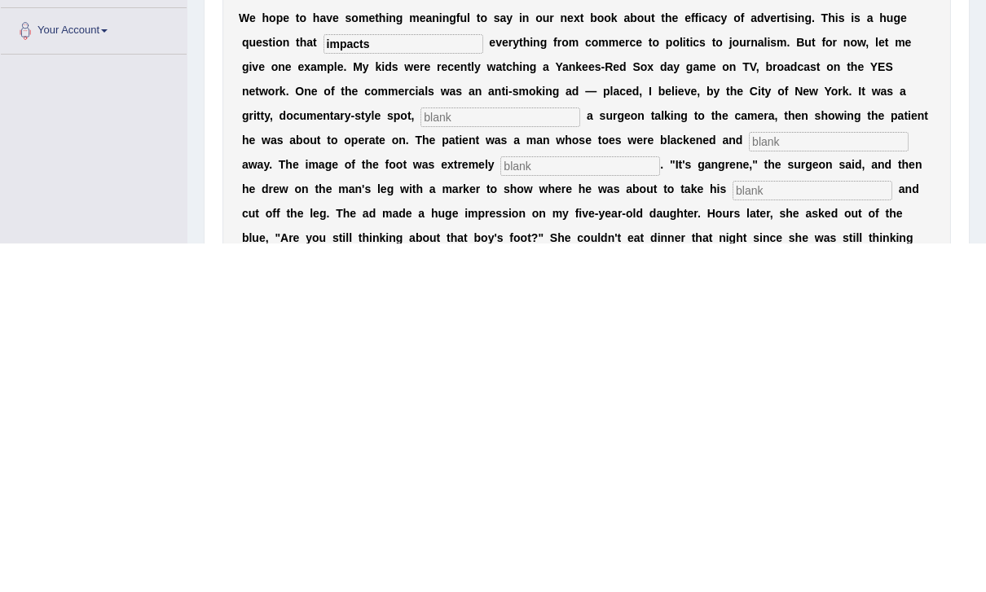
scroll to position [2, 0]
type input "featuring"
click at [767, 481] on input "text" at bounding box center [829, 491] width 160 height 20
type input "writing"
click at [500, 505] on input "text" at bounding box center [580, 515] width 160 height 20
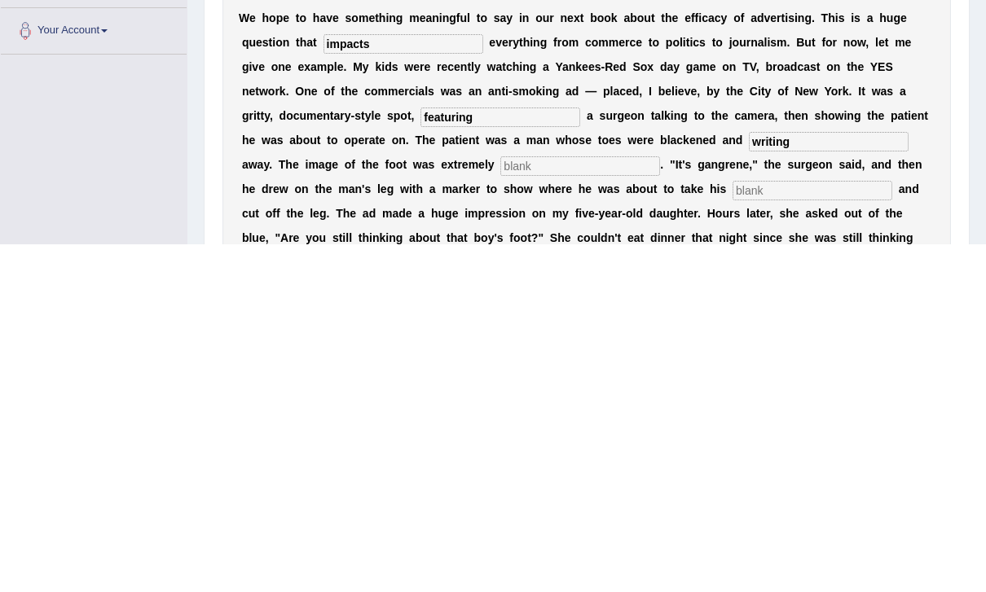
type input "s"
type input "disgusting"
click at [732, 530] on input "text" at bounding box center [812, 540] width 160 height 20
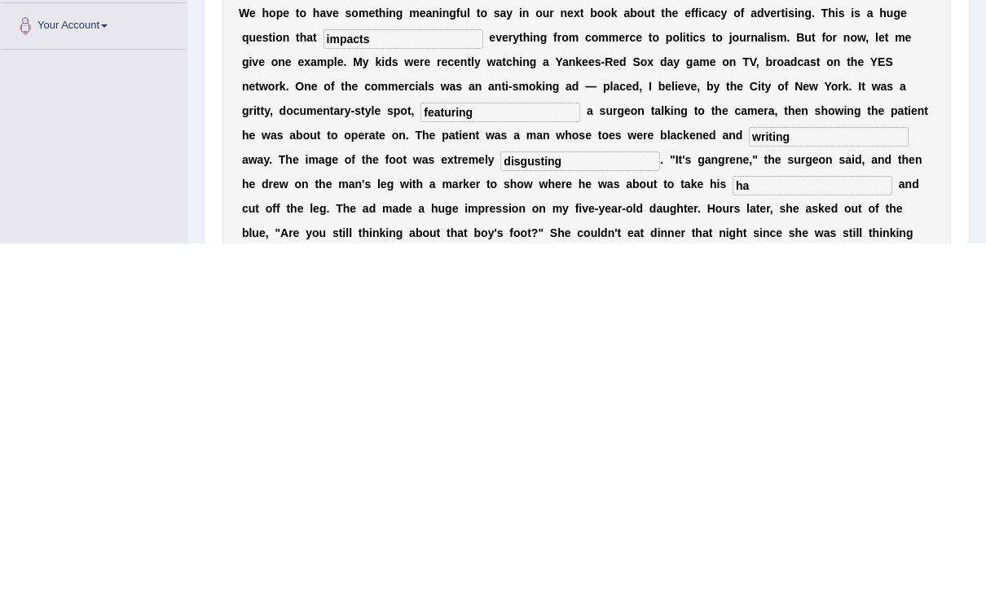
scroll to position [24, 0]
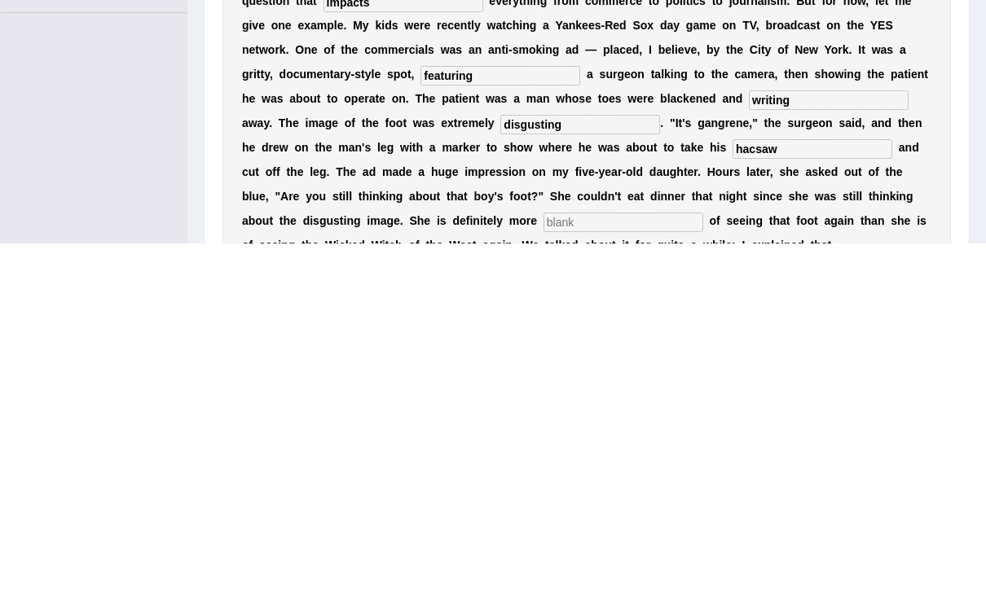
type input "hacsaw"
click at [543, 561] on input "text" at bounding box center [623, 571] width 160 height 20
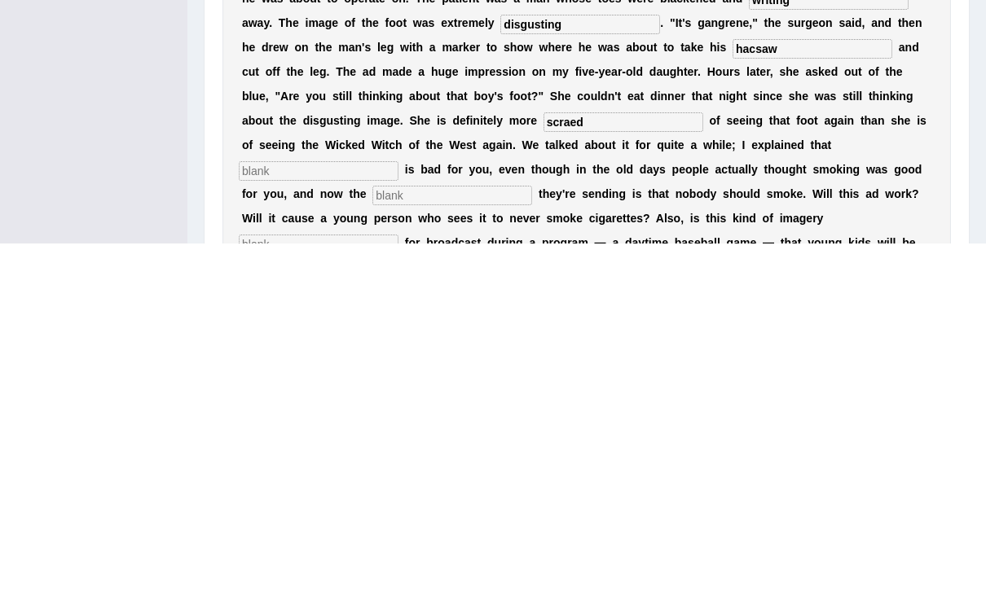
type input "scraed"
click at [398, 510] on input "text" at bounding box center [319, 520] width 160 height 20
click at [543, 461] on input "scraed" at bounding box center [623, 471] width 160 height 20
click at [398, 510] on input "text" at bounding box center [319, 520] width 160 height 20
type input "smoking"
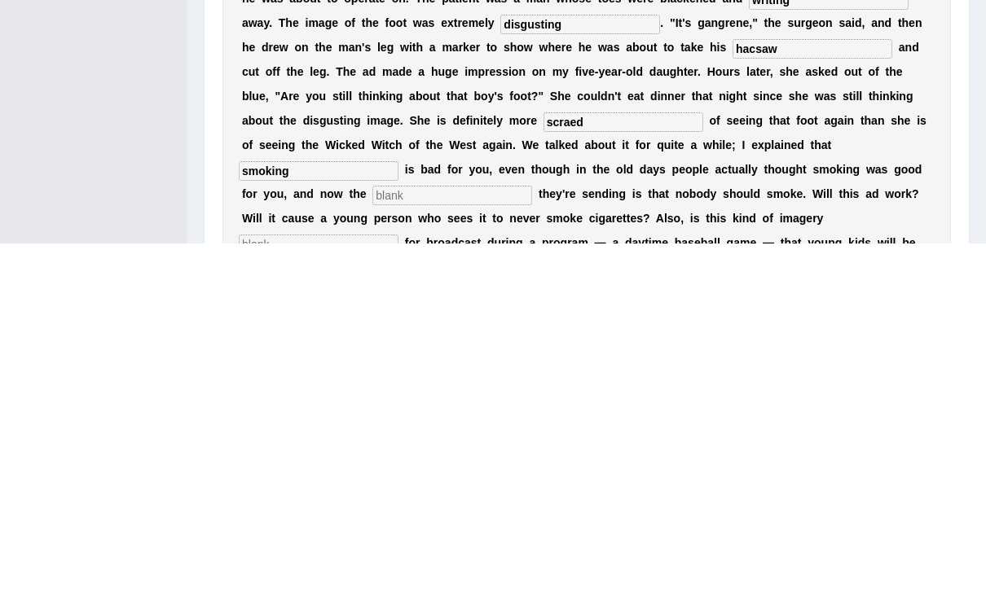
click at [532, 534] on input "text" at bounding box center [452, 544] width 160 height 20
type input "message"
click at [398, 583] on input "text" at bounding box center [319, 593] width 160 height 20
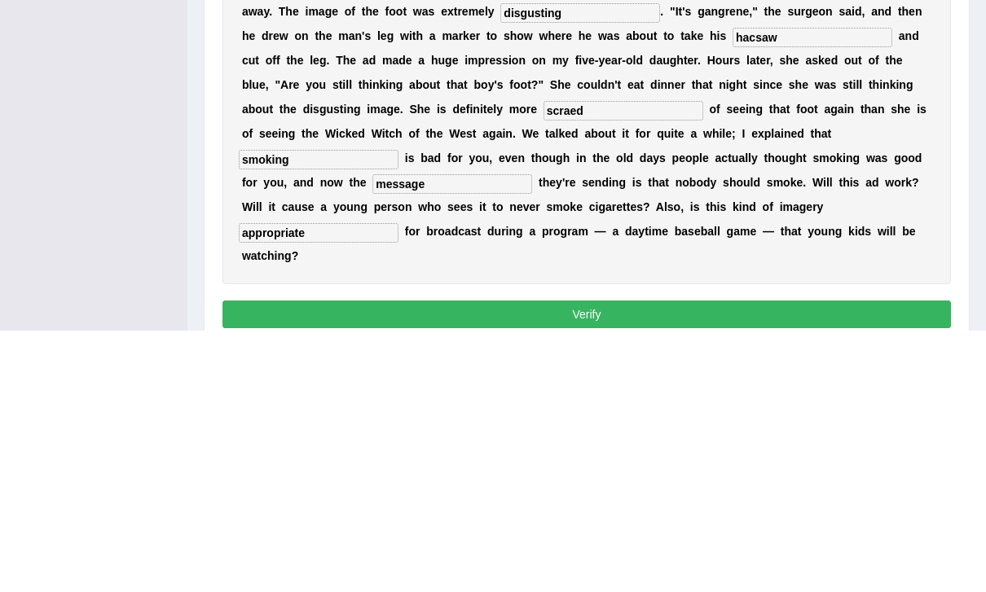
type input "appropriate"
click at [543, 363] on input "scraed" at bounding box center [623, 373] width 160 height 20
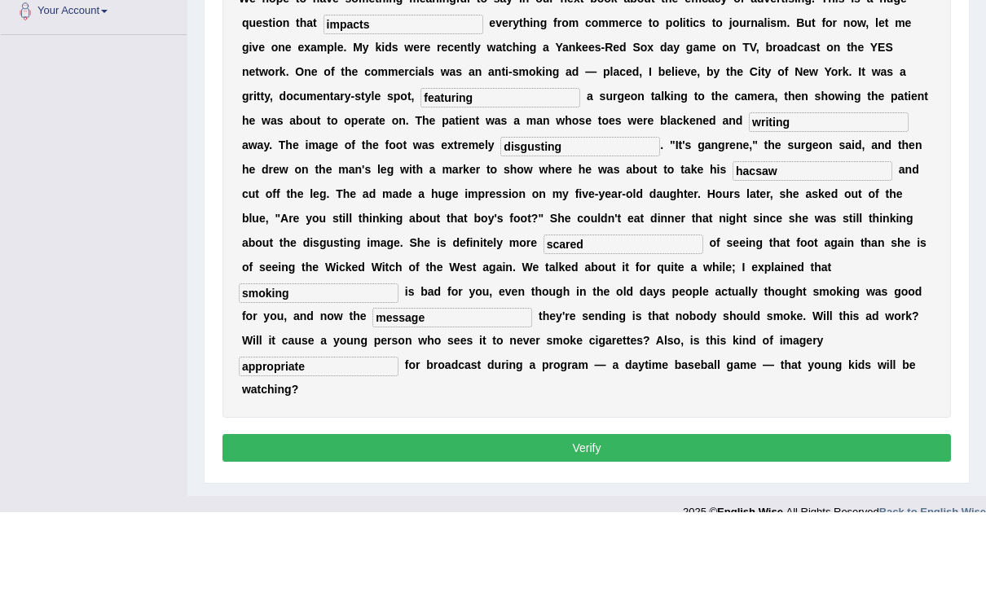
type input "scared"
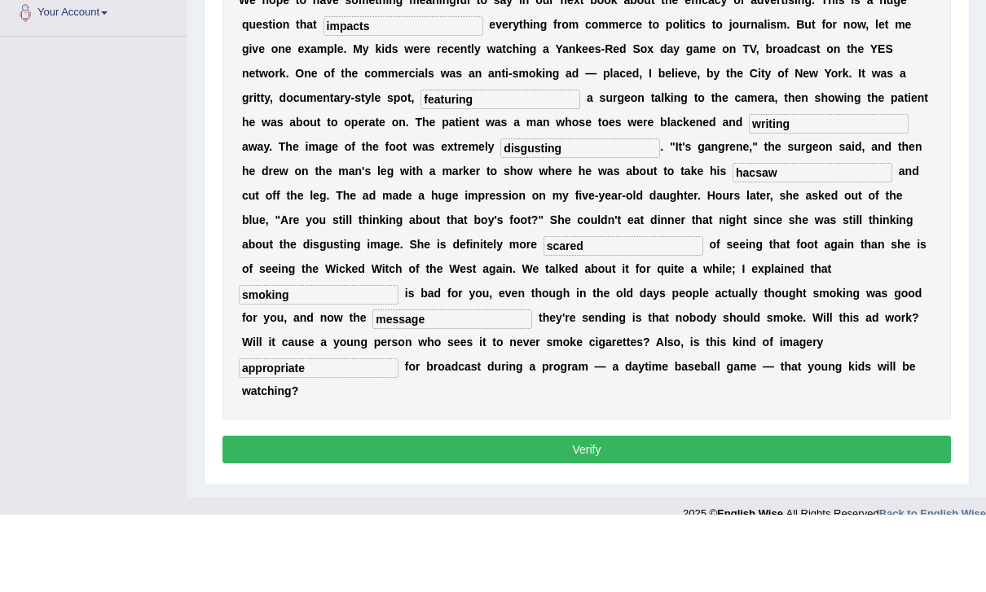
click at [782, 514] on button "Verify" at bounding box center [586, 528] width 728 height 28
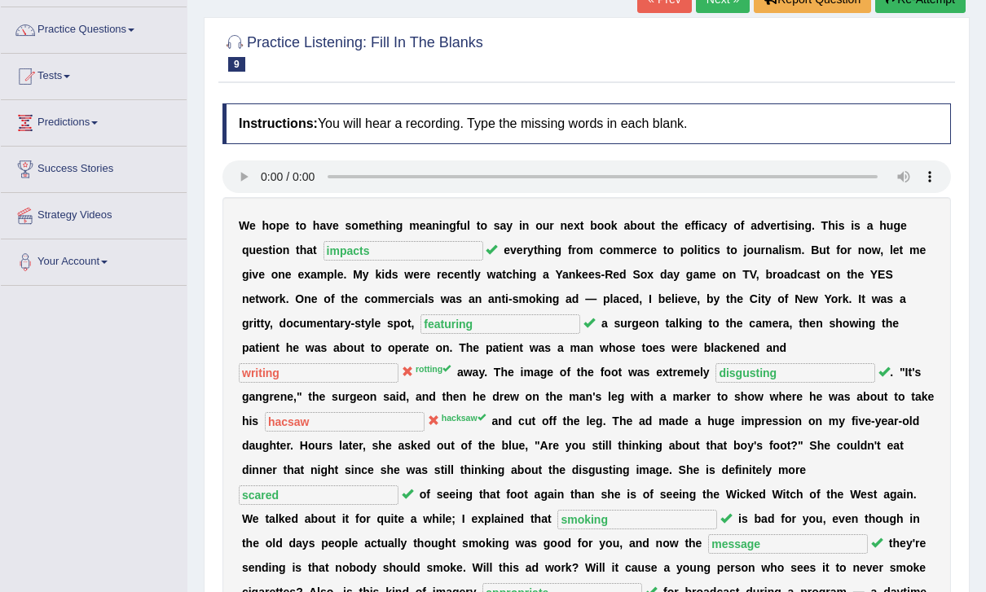
scroll to position [0, 0]
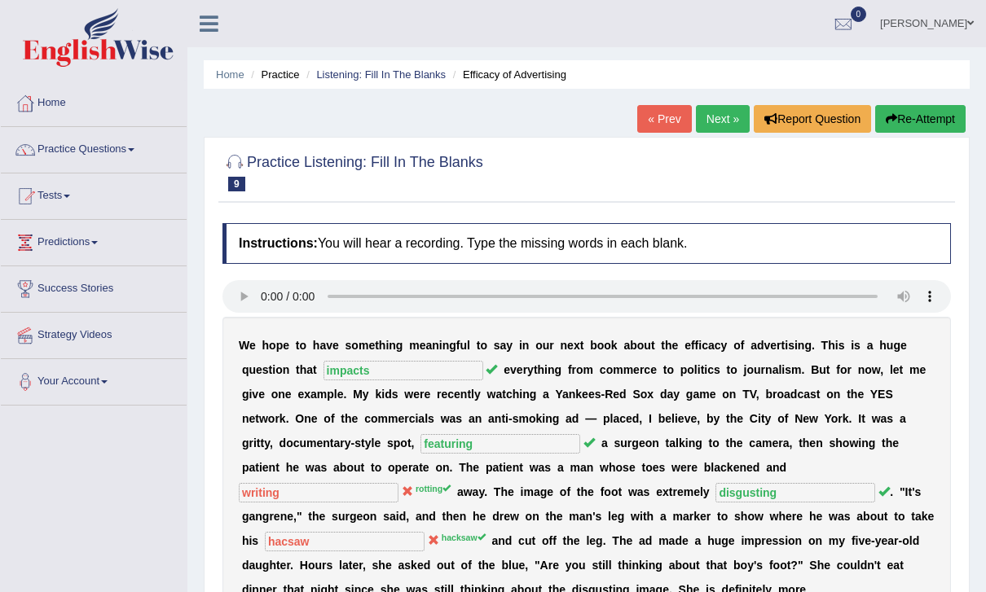
click at [713, 117] on link "Next »" at bounding box center [723, 119] width 54 height 28
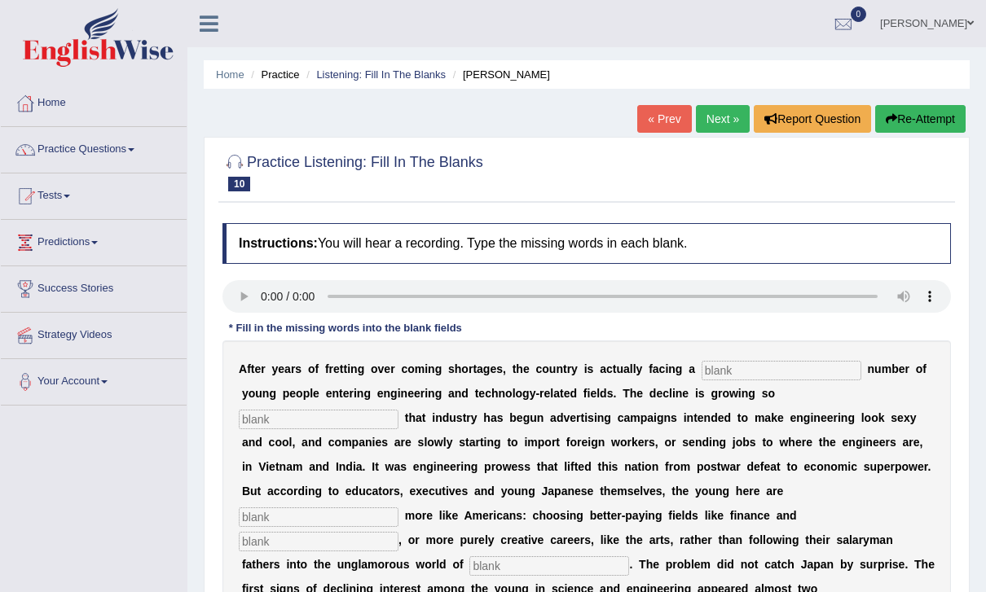
click at [253, 291] on audio at bounding box center [586, 296] width 728 height 33
click at [752, 374] on input "text" at bounding box center [782, 371] width 160 height 20
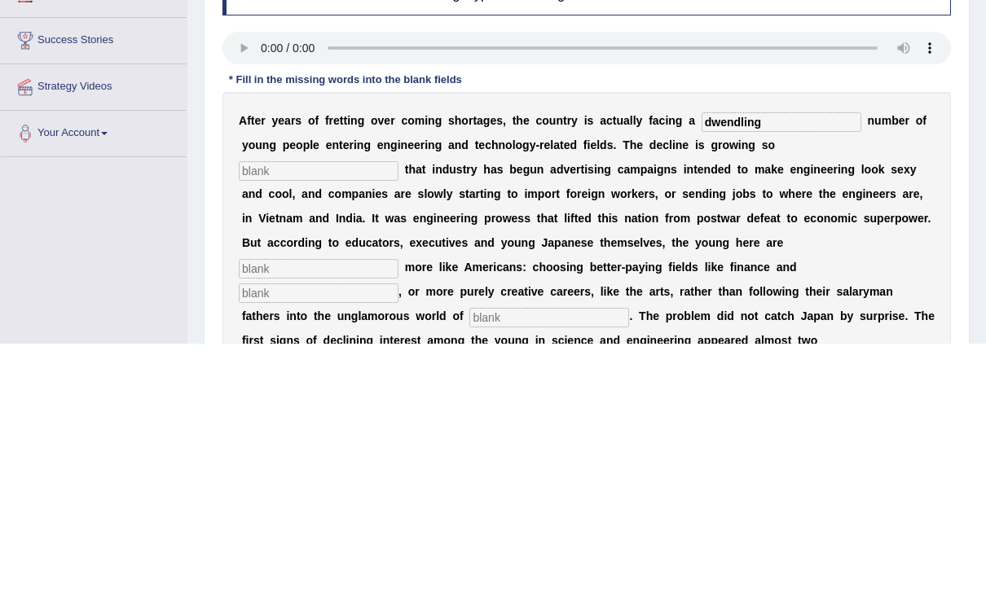
type input "dwendling"
click at [398, 410] on input "text" at bounding box center [319, 420] width 160 height 20
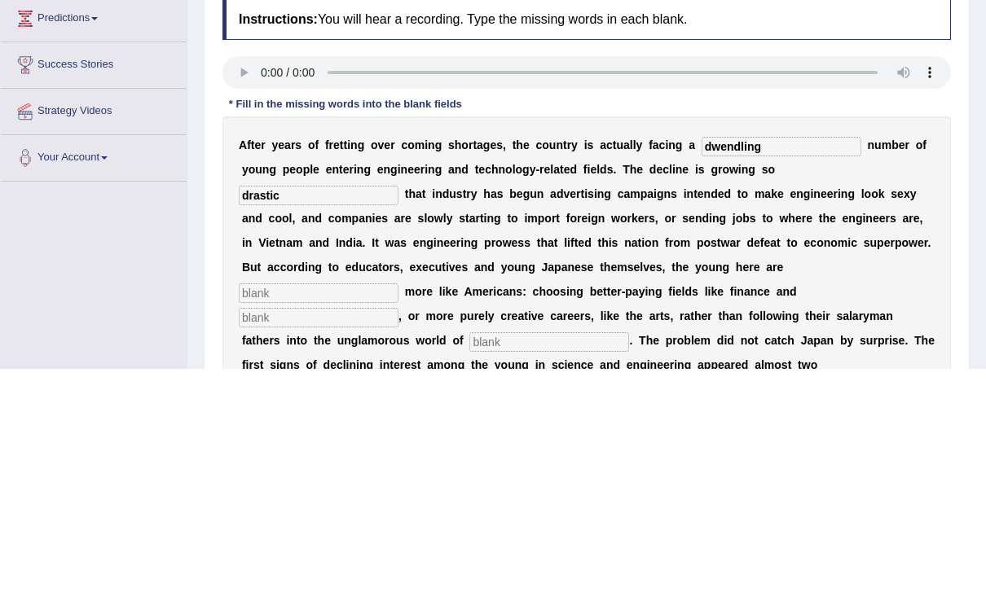
type input "drastic"
click at [398, 508] on input "text" at bounding box center [319, 518] width 160 height 20
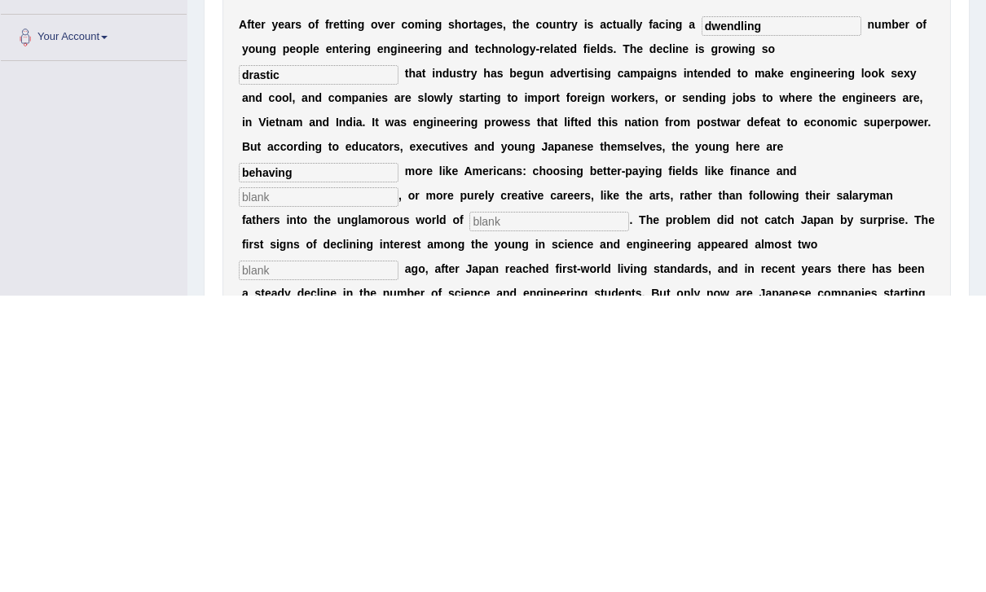
type input "behaving"
click at [398, 484] on input "text" at bounding box center [319, 494] width 160 height 20
type input "medicine"
click at [680, 292] on div "A f t e r y e a r s o f f r e t t i n g o v e r c o m i n g s h o r t a g e s ,…" at bounding box center [586, 528] width 728 height 473
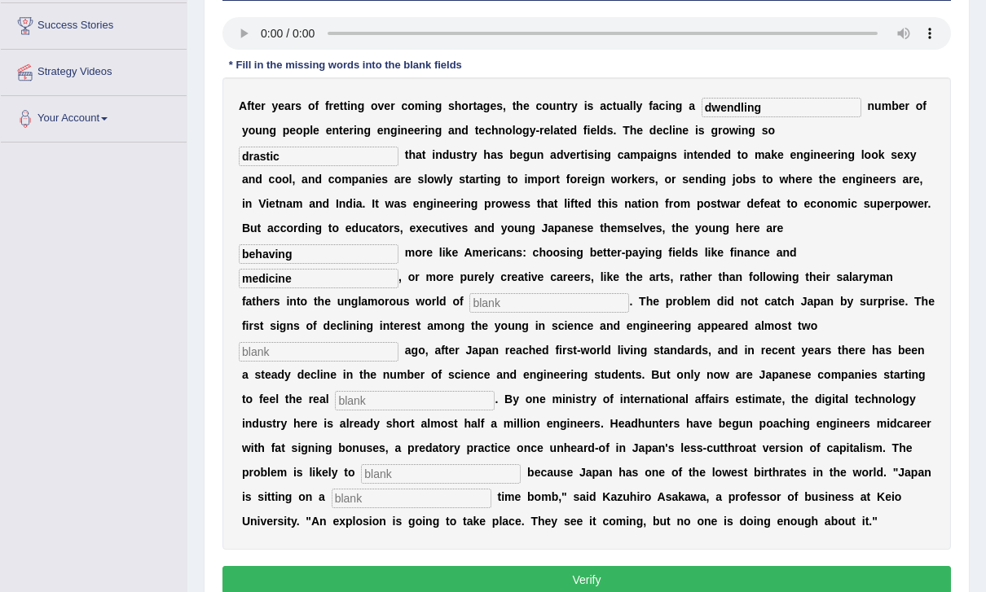
click at [629, 293] on input "text" at bounding box center [549, 303] width 160 height 20
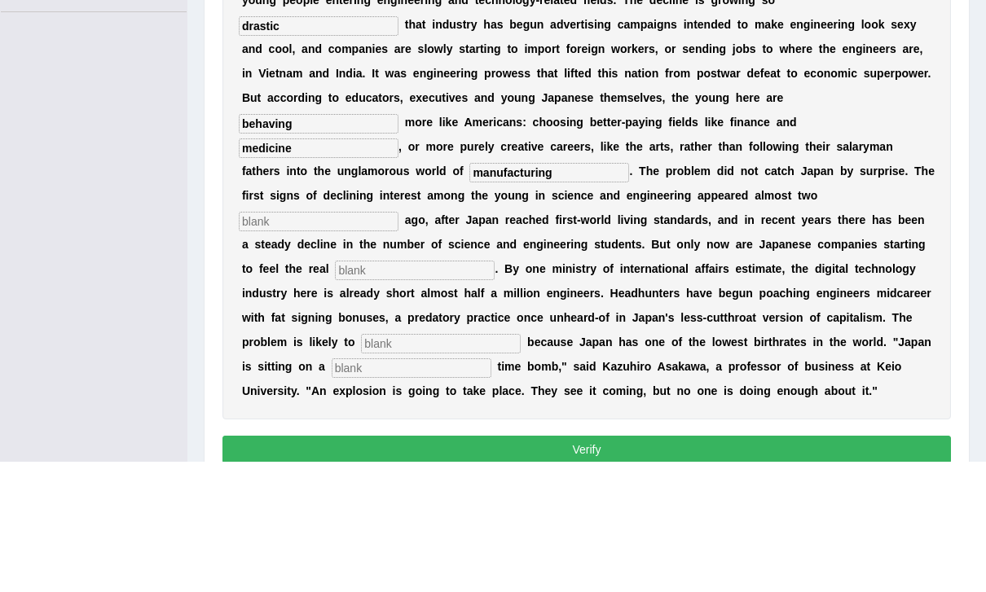
type input "manufacturing"
click at [307, 342] on input "text" at bounding box center [319, 352] width 160 height 20
type input "decades"
click at [377, 391] on input "text" at bounding box center [415, 401] width 160 height 20
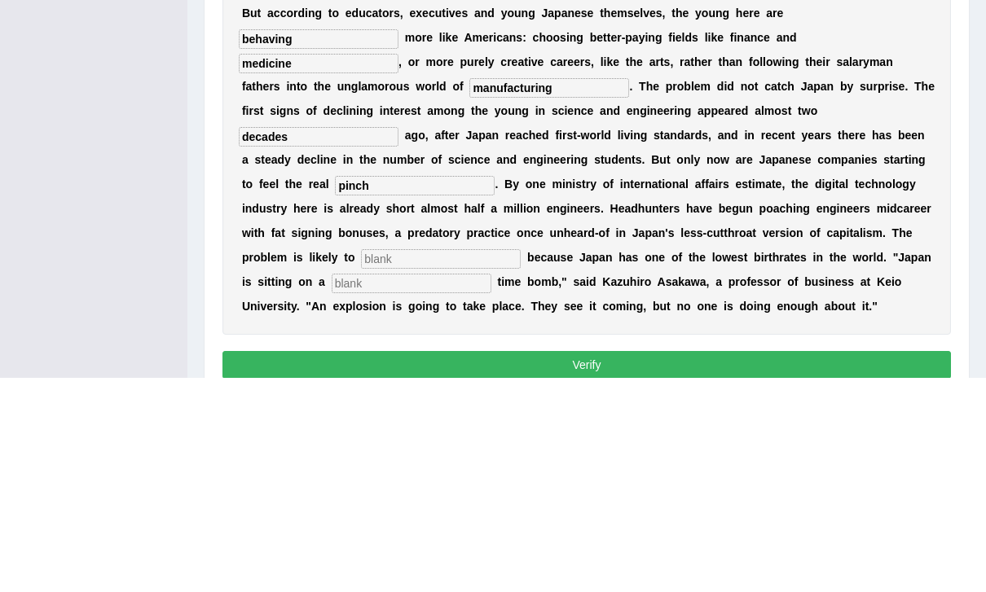
type input "pinch"
click at [332, 489] on input "text" at bounding box center [412, 499] width 160 height 20
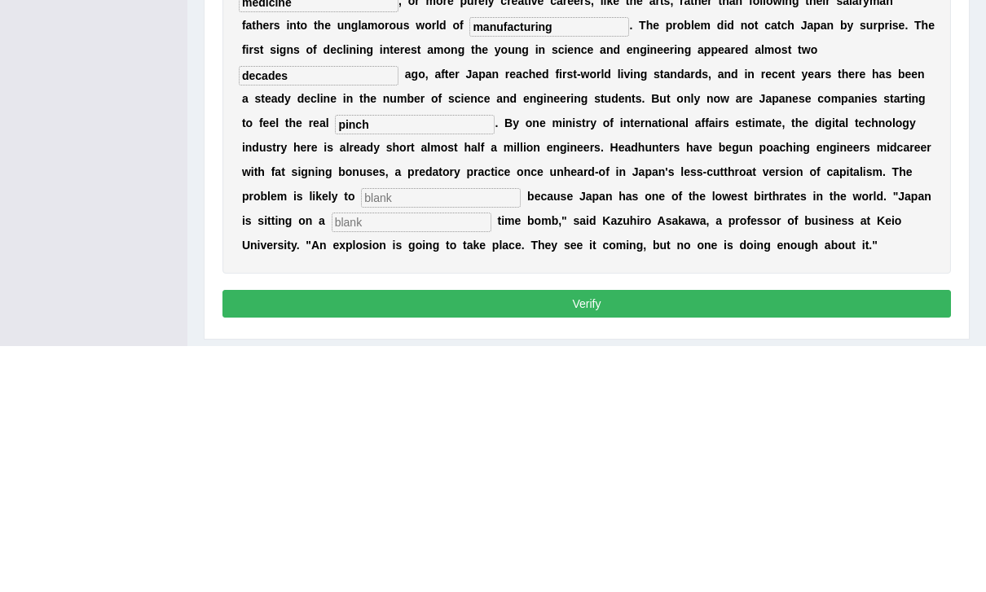
click at [345, 460] on input "text" at bounding box center [412, 470] width 160 height 20
click at [361, 435] on input "text" at bounding box center [441, 445] width 160 height 20
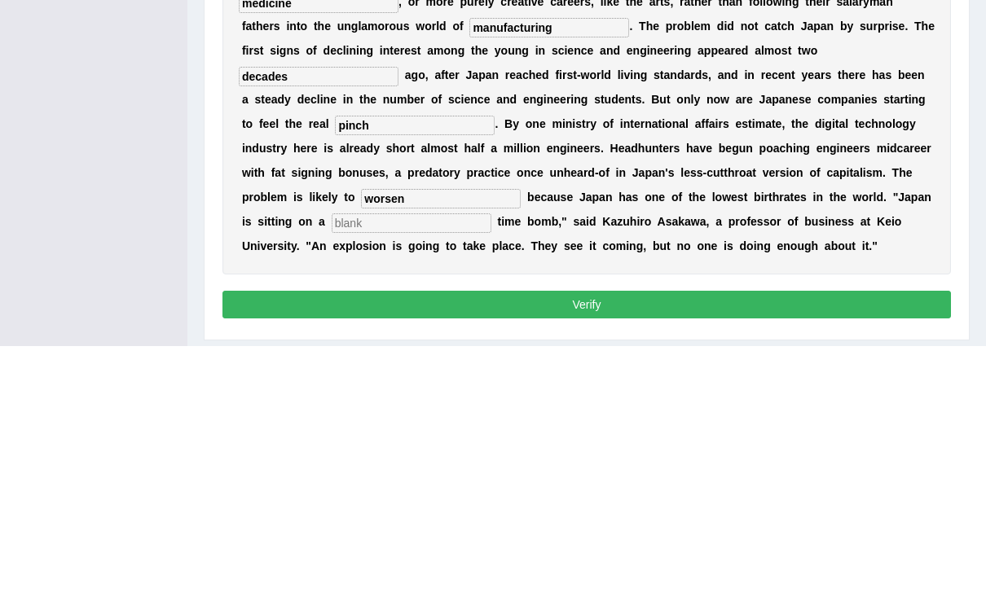
type input "worsen"
click at [332, 460] on input "text" at bounding box center [412, 470] width 160 height 20
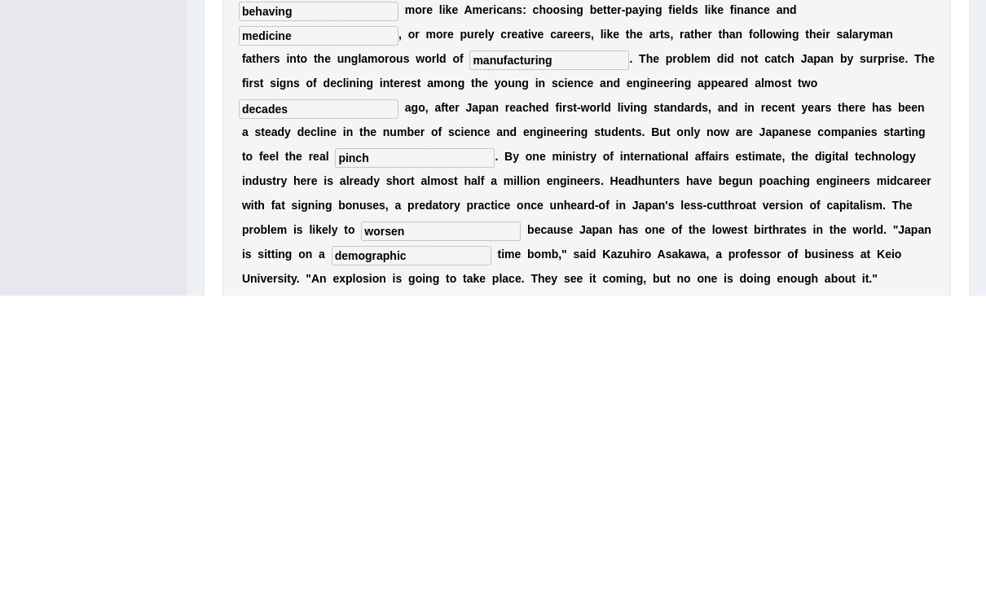
scroll to position [217, 0]
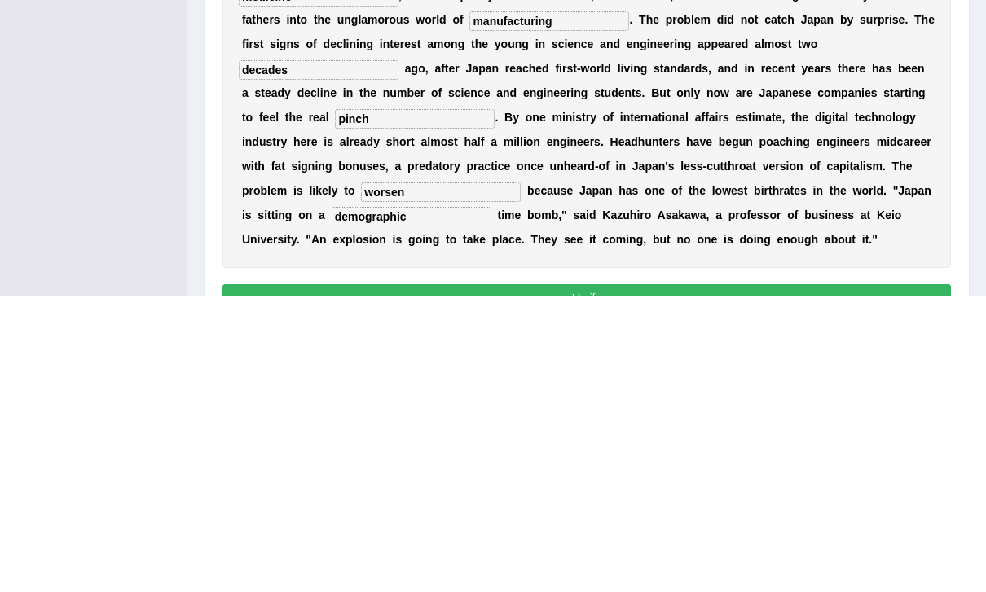
type input "demographic"
click at [752, 581] on button "Verify" at bounding box center [586, 595] width 728 height 28
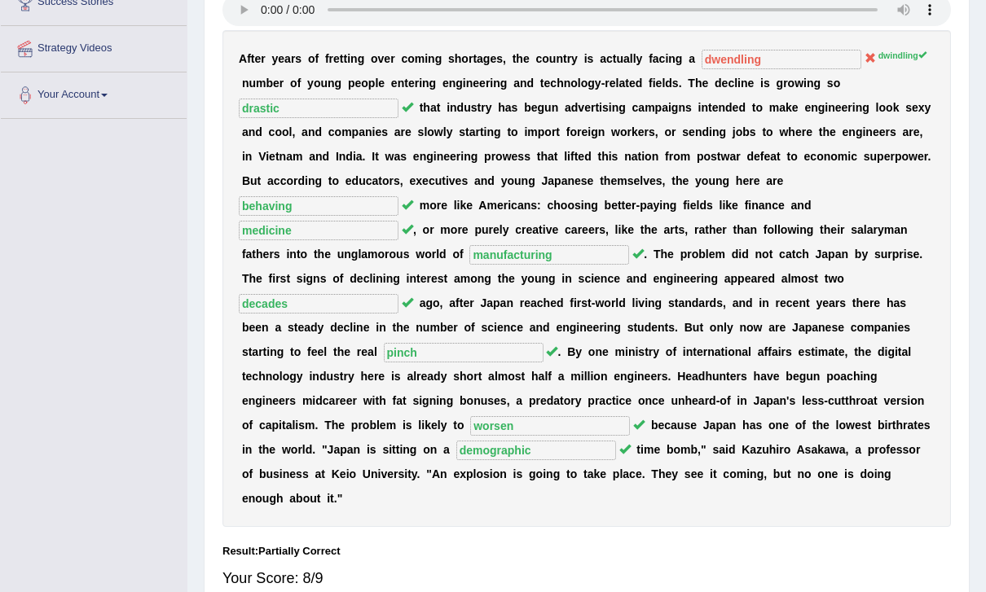
scroll to position [0, 0]
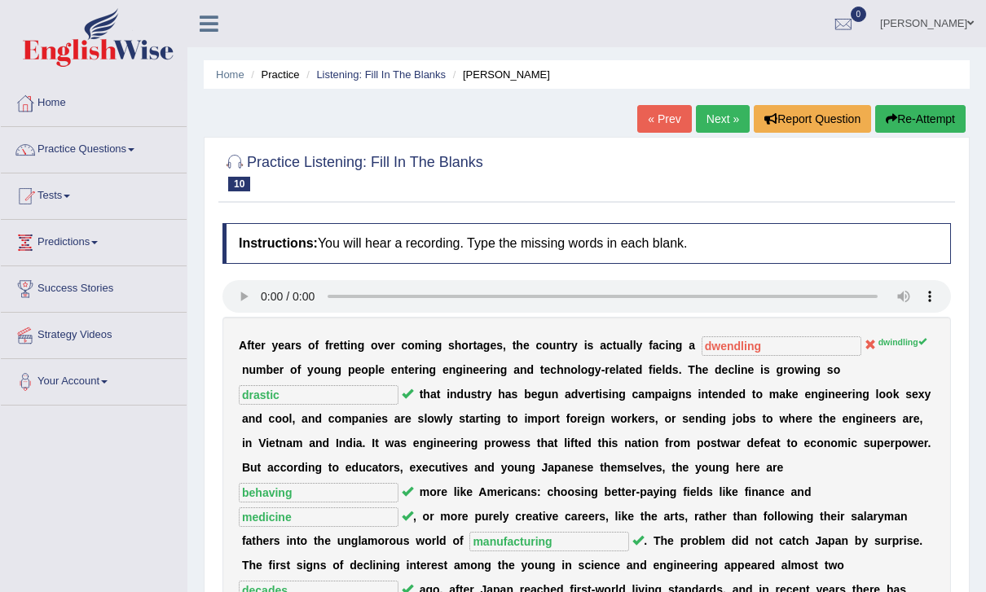
click at [724, 117] on link "Next »" at bounding box center [723, 119] width 54 height 28
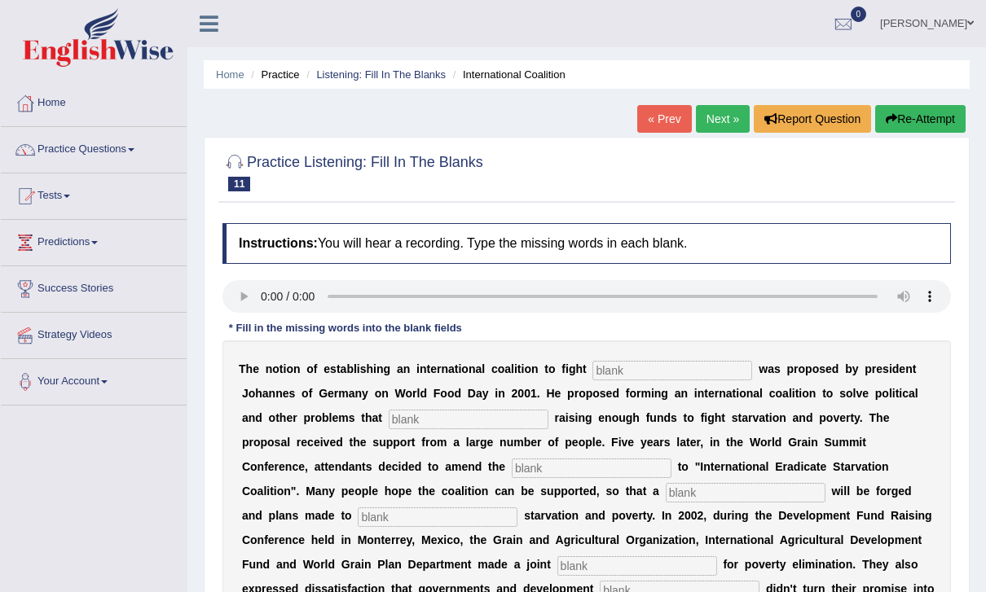
click at [267, 300] on audio at bounding box center [586, 296] width 728 height 33
click at [639, 369] on input "text" at bounding box center [672, 371] width 160 height 20
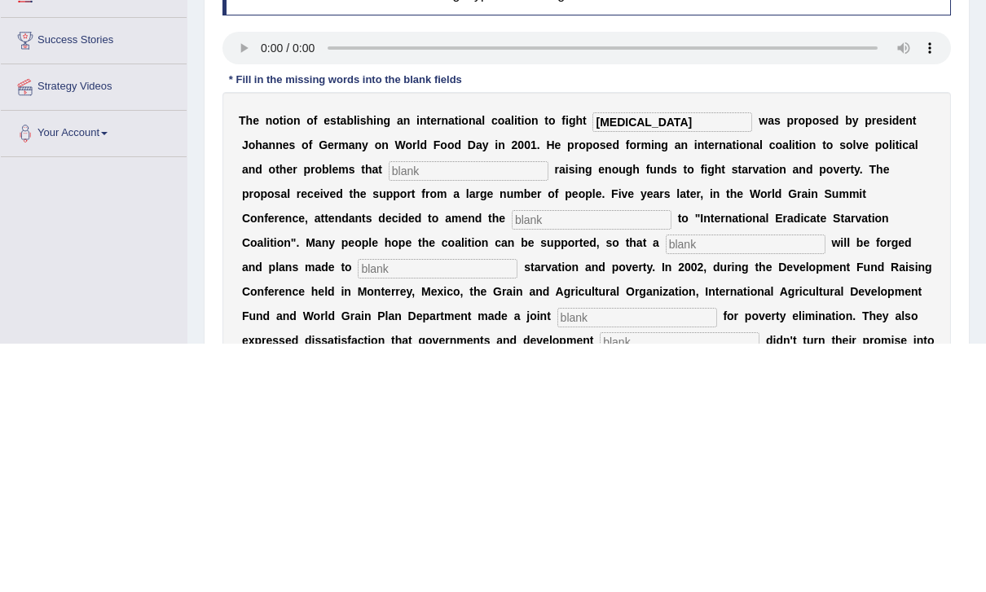
type input "[MEDICAL_DATA]"
click at [463, 410] on input "text" at bounding box center [469, 420] width 160 height 20
type input "abstract"
click at [512, 459] on input "text" at bounding box center [592, 469] width 160 height 20
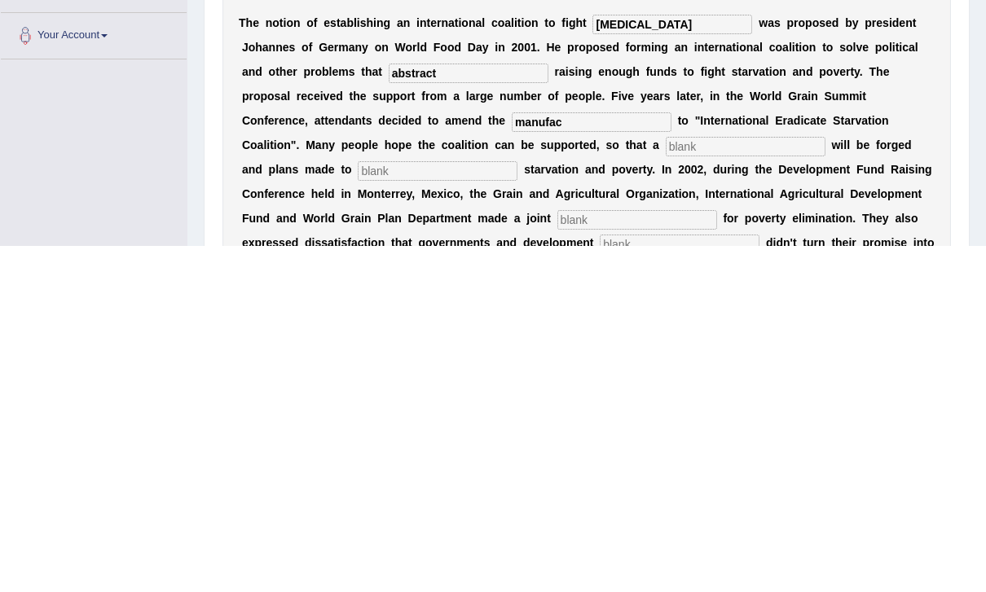
type input "manufac"
click at [666, 483] on input "text" at bounding box center [746, 493] width 160 height 20
type input "resolution"
click at [358, 508] on input "text" at bounding box center [438, 518] width 160 height 20
click at [557, 556] on input "text" at bounding box center [637, 566] width 160 height 20
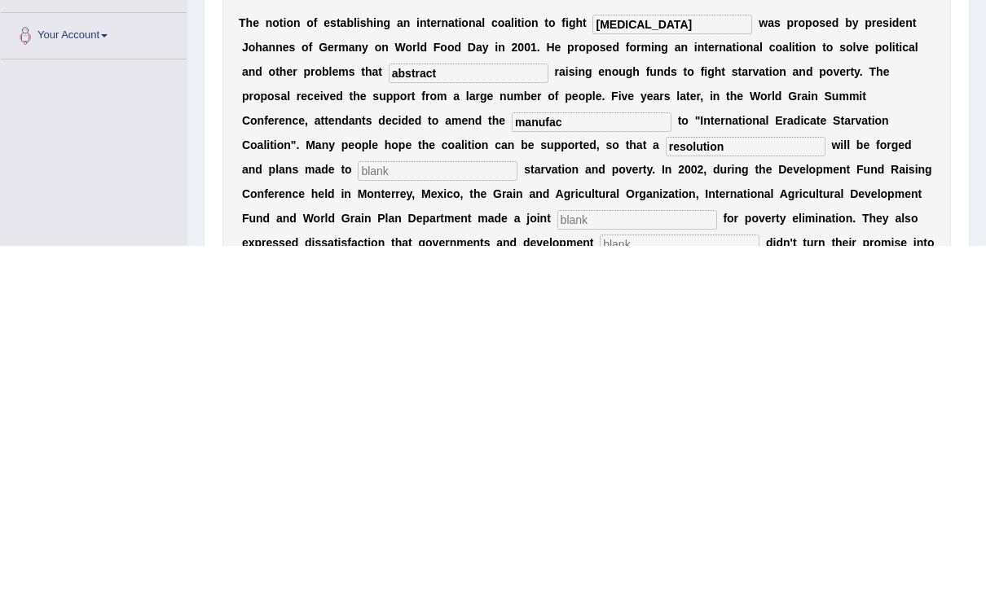
scroll to position [95, 0]
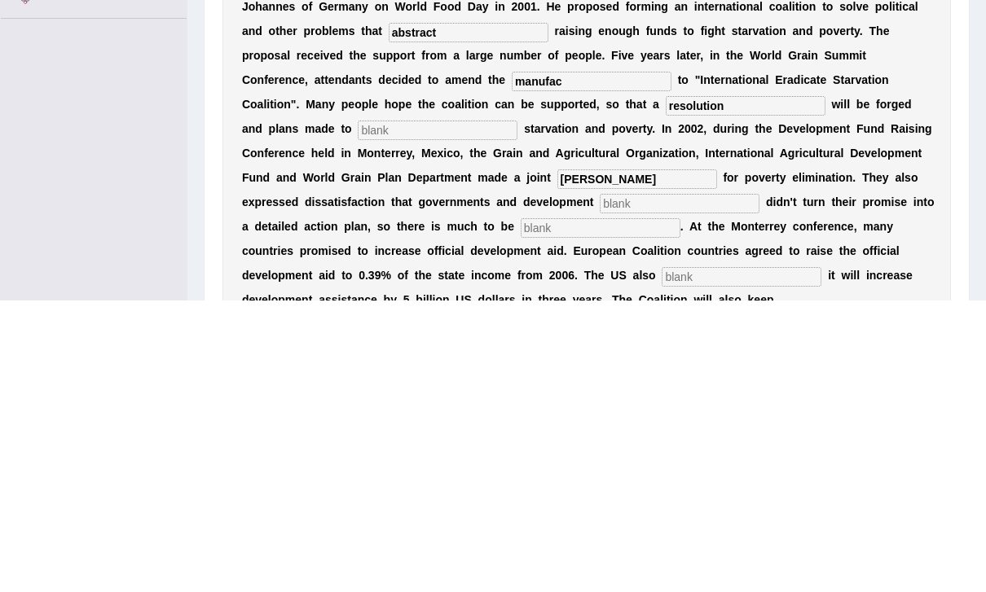
type input "appel"
click at [600, 486] on input "text" at bounding box center [680, 496] width 160 height 20
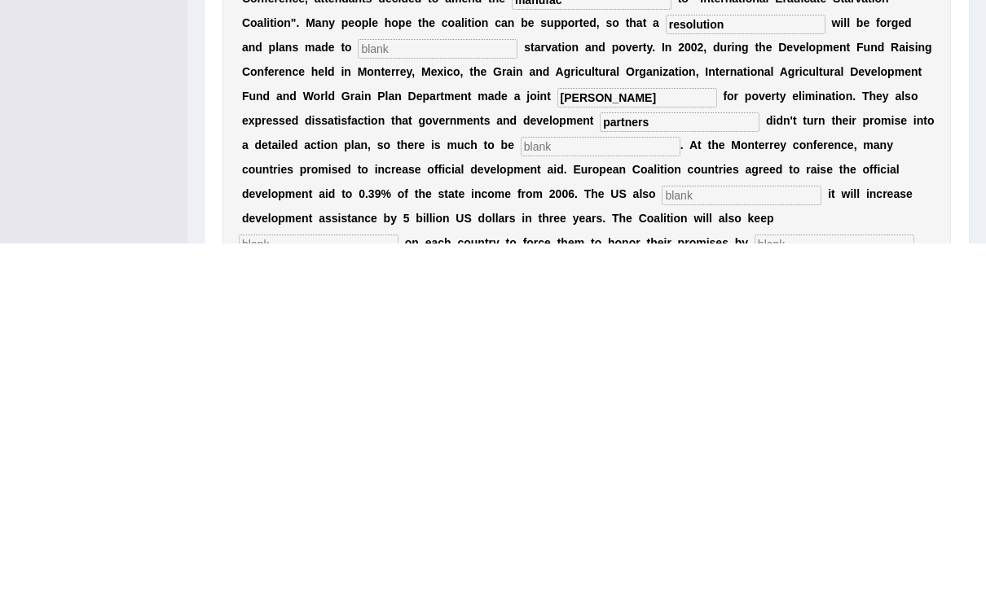
type input "partners"
click at [521, 486] on input "text" at bounding box center [601, 496] width 160 height 20
type input "desired"
click at [662, 534] on input "text" at bounding box center [742, 544] width 160 height 20
type input "announced"
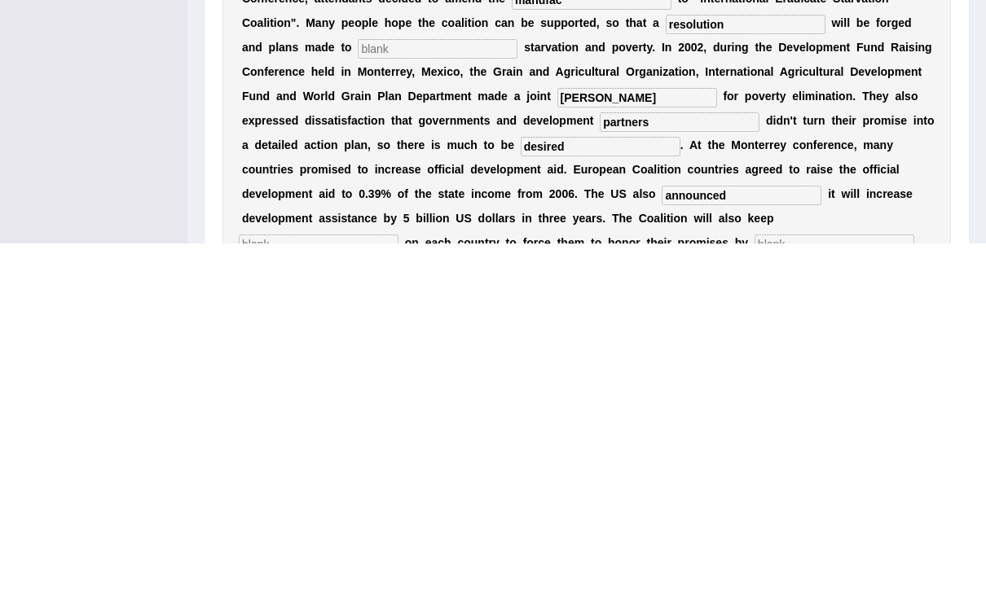
click at [398, 583] on input "text" at bounding box center [319, 593] width 160 height 20
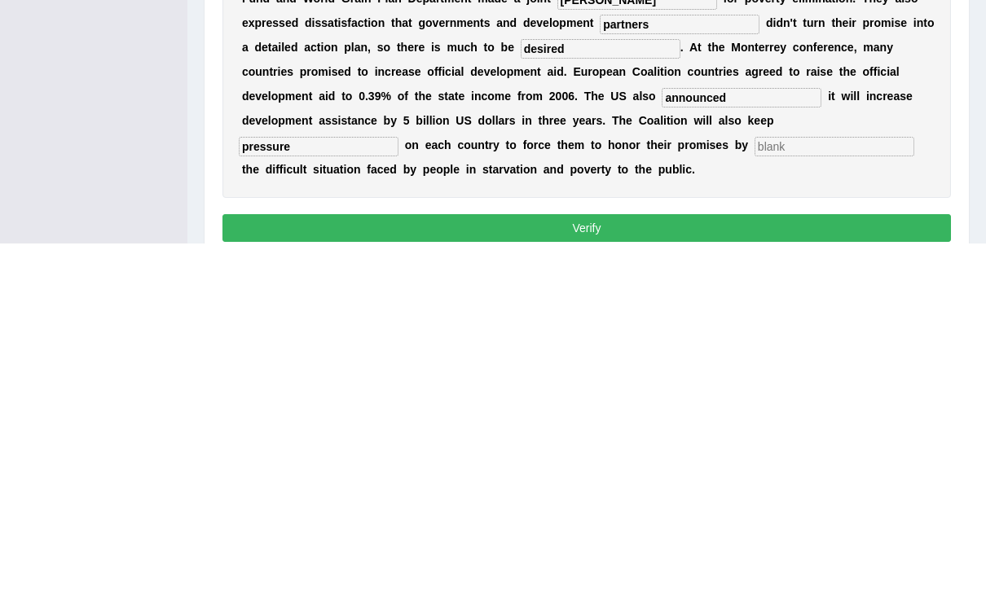
type input "pressure"
click at [754, 486] on input "text" at bounding box center [834, 496] width 160 height 20
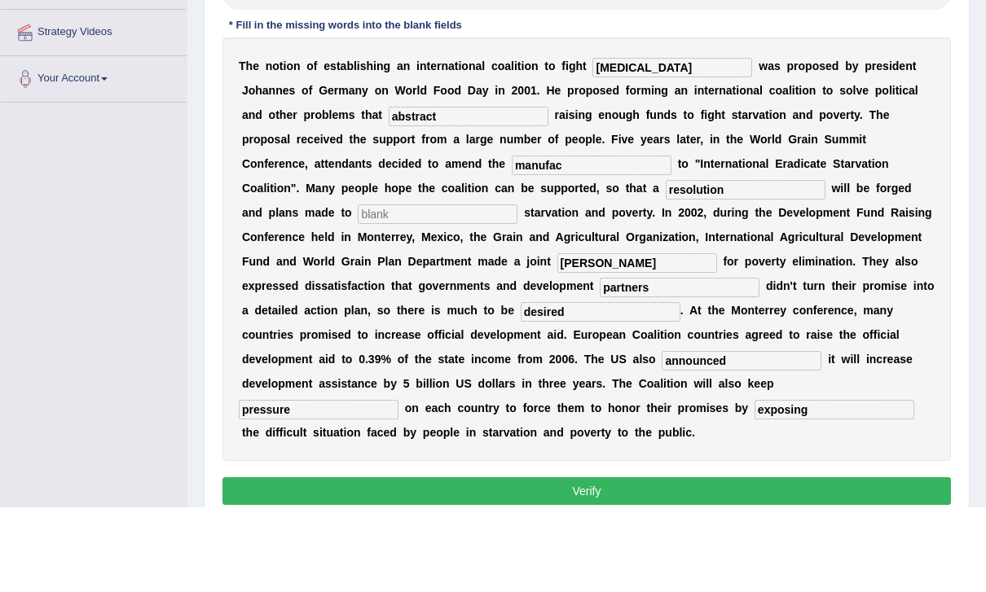
type input "exposing"
click at [512, 241] on input "manufac" at bounding box center [592, 251] width 160 height 20
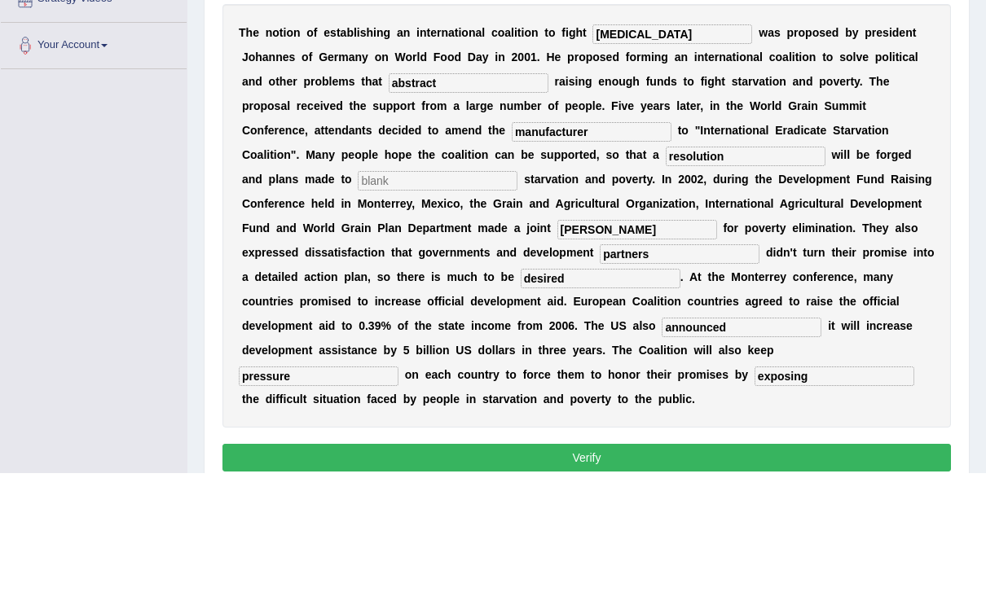
type input "manufacturer"
click at [358, 290] on input "text" at bounding box center [438, 300] width 160 height 20
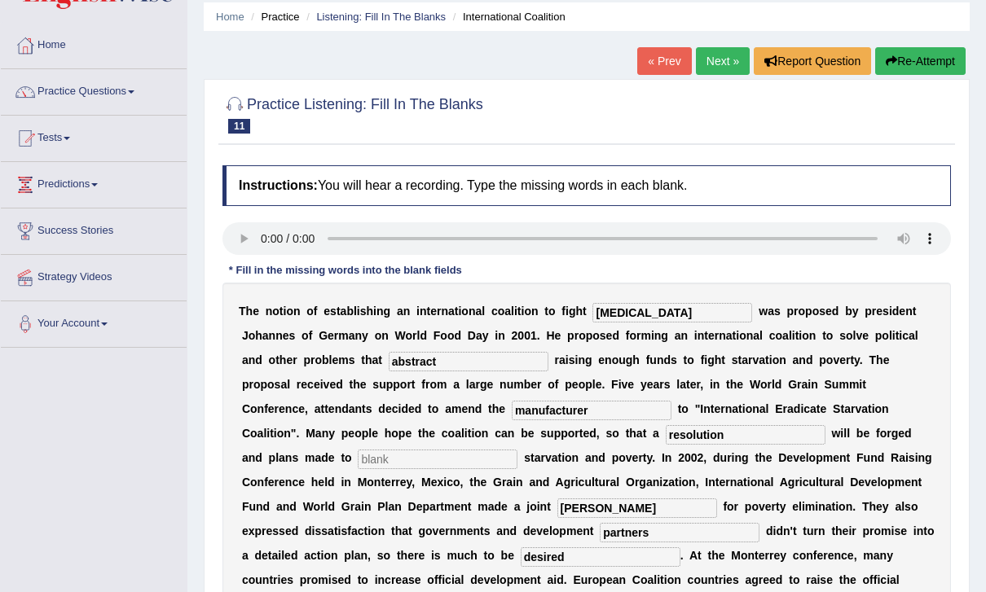
scroll to position [40, 0]
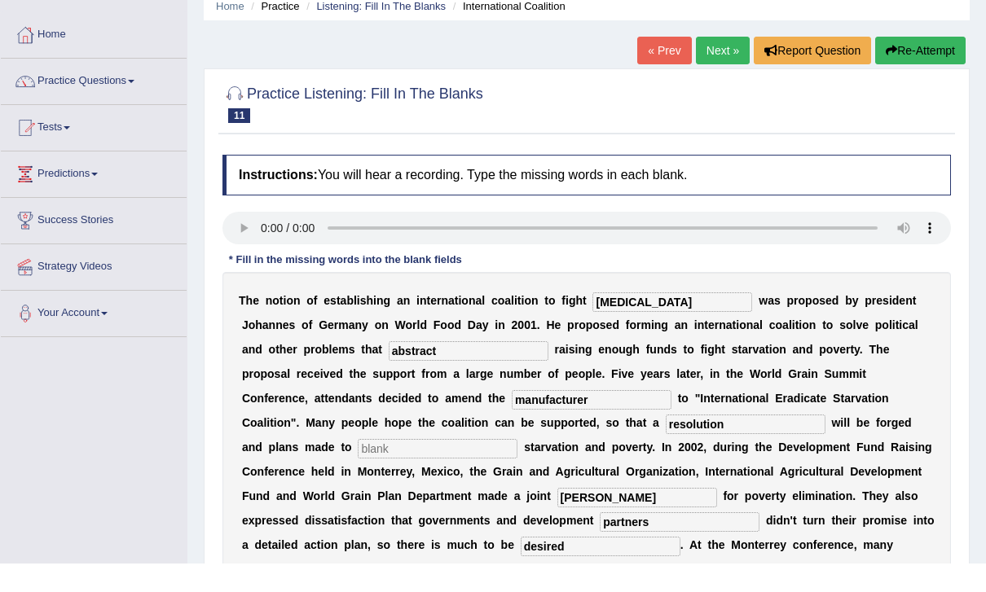
click at [248, 240] on audio at bounding box center [586, 256] width 728 height 33
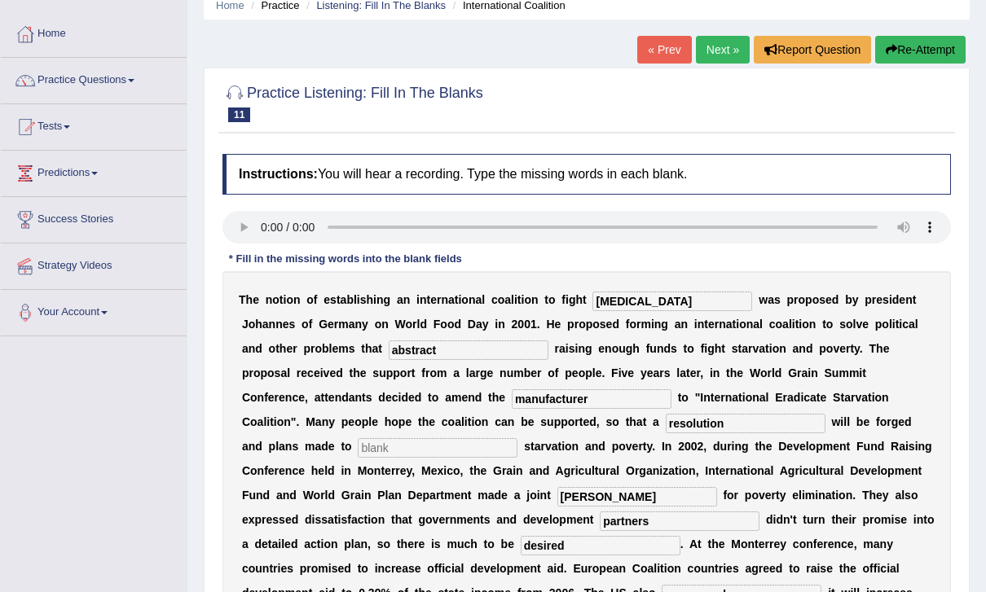
scroll to position [69, 0]
click at [263, 235] on audio at bounding box center [586, 227] width 728 height 33
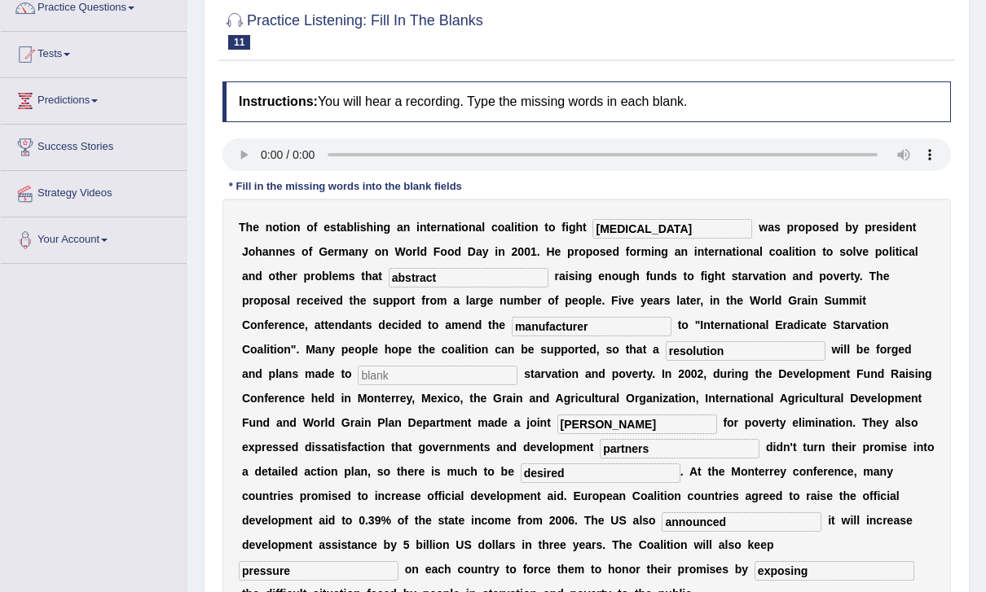
scroll to position [142, 0]
click at [358, 367] on input "text" at bounding box center [438, 376] width 160 height 20
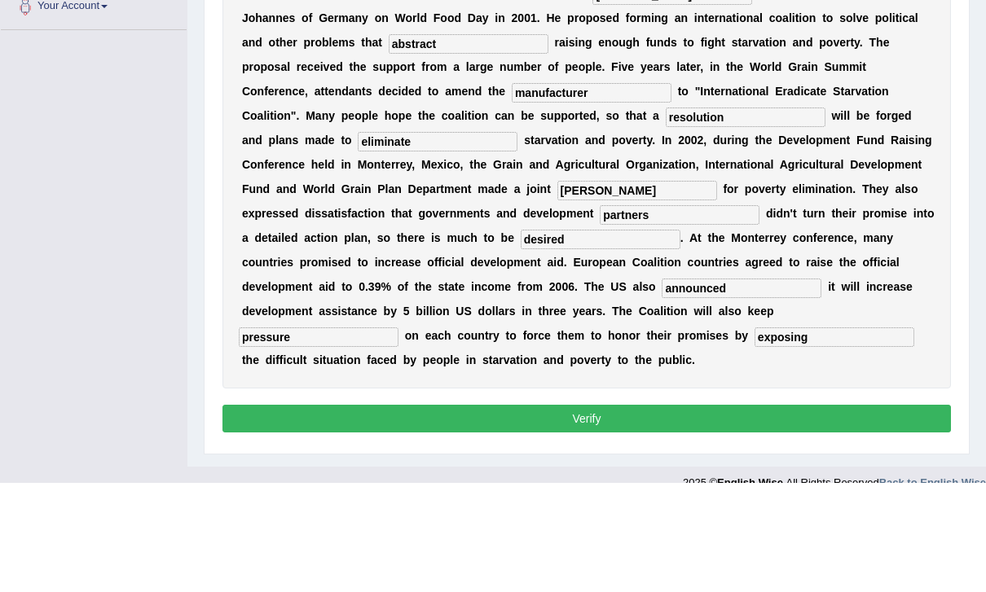
type input "eliminate"
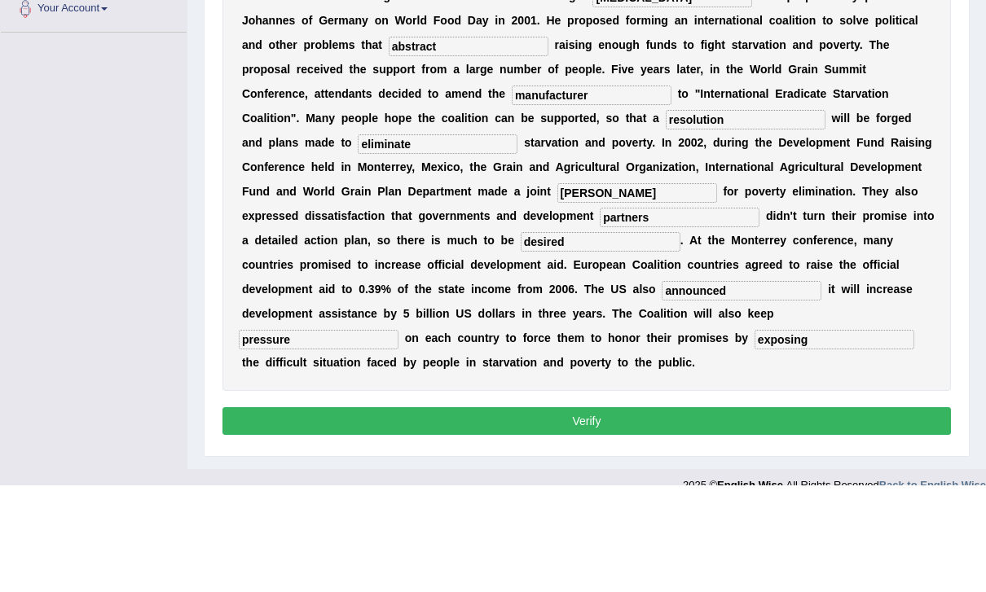
click at [803, 514] on button "Verify" at bounding box center [586, 528] width 728 height 28
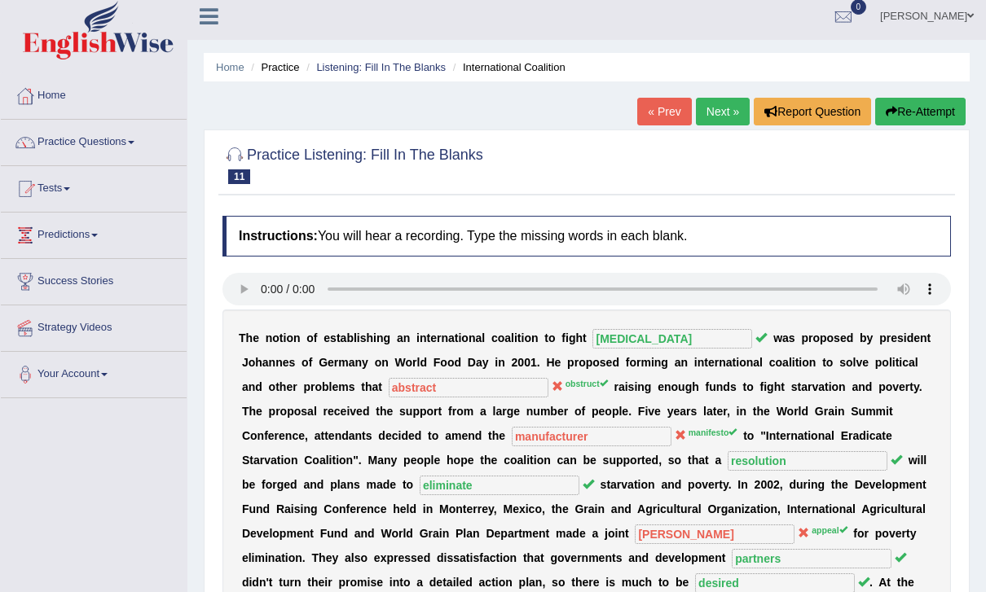
scroll to position [0, 0]
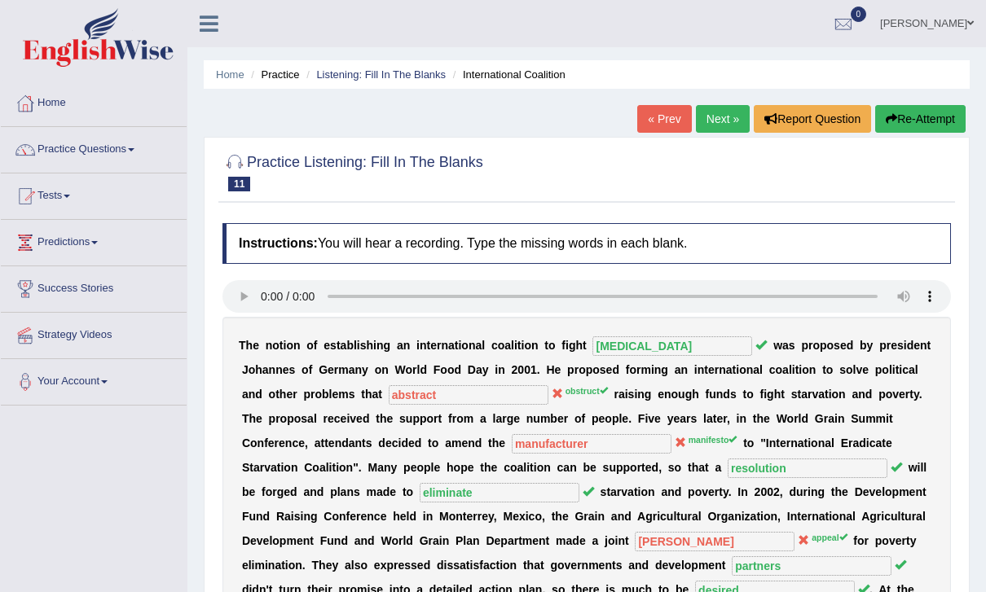
click at [717, 117] on link "Next »" at bounding box center [723, 119] width 54 height 28
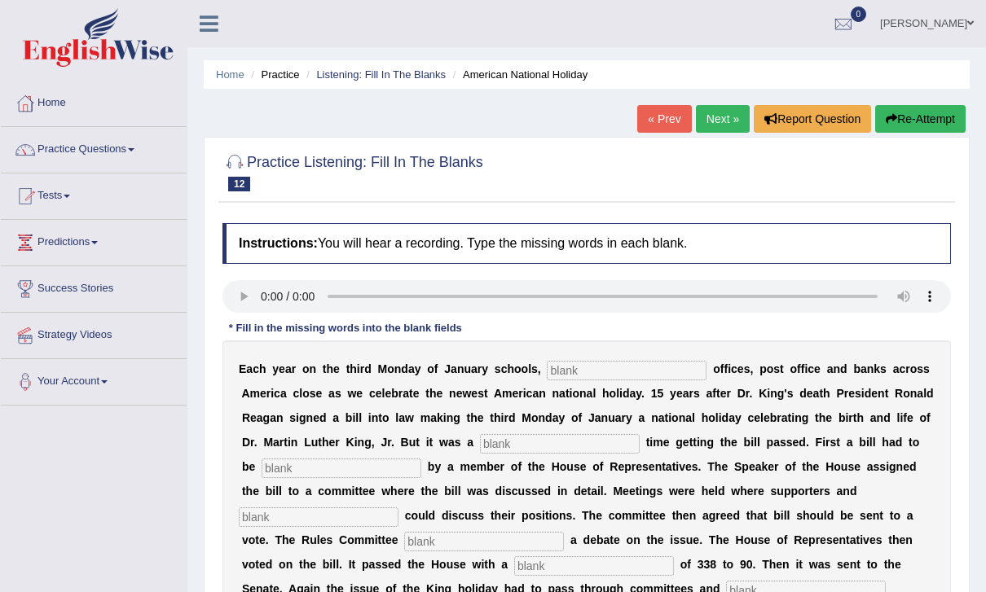
click at [263, 298] on audio at bounding box center [586, 296] width 728 height 33
click at [616, 364] on input "text" at bounding box center [627, 371] width 160 height 20
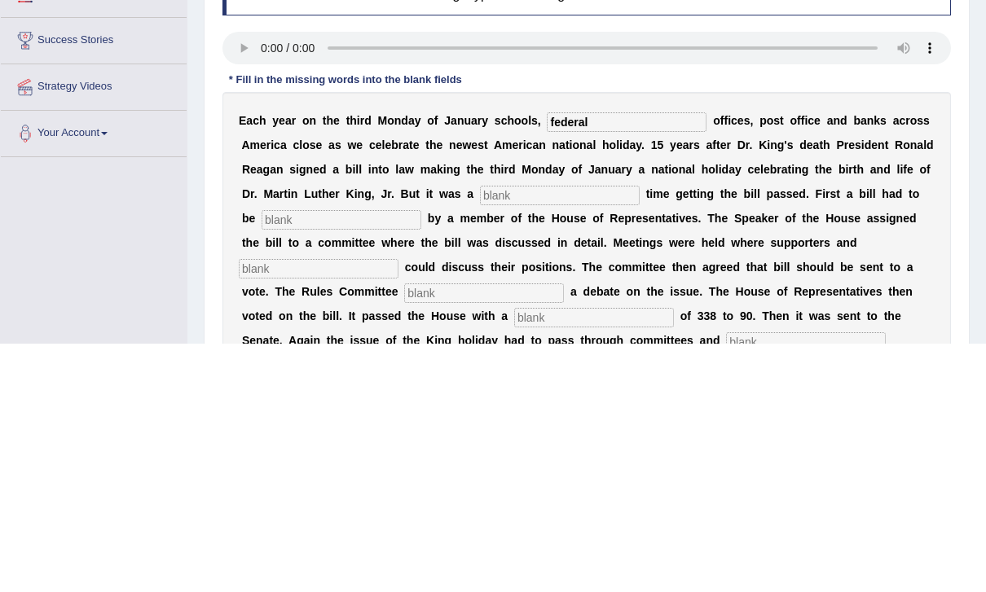
type input "federal"
click at [593, 434] on input "text" at bounding box center [560, 444] width 160 height 20
type input "tough"
click at [347, 459] on input "text" at bounding box center [342, 469] width 160 height 20
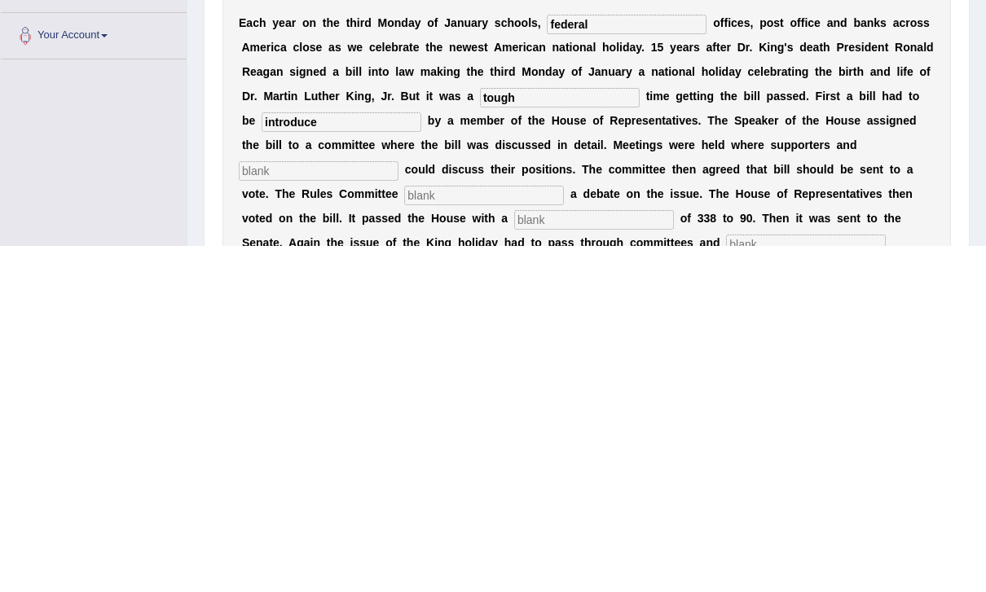
type input "introduce"
click at [312, 508] on input "text" at bounding box center [319, 518] width 160 height 20
type input "opponents"
click at [438, 532] on input "text" at bounding box center [484, 542] width 160 height 20
type input "schedules"
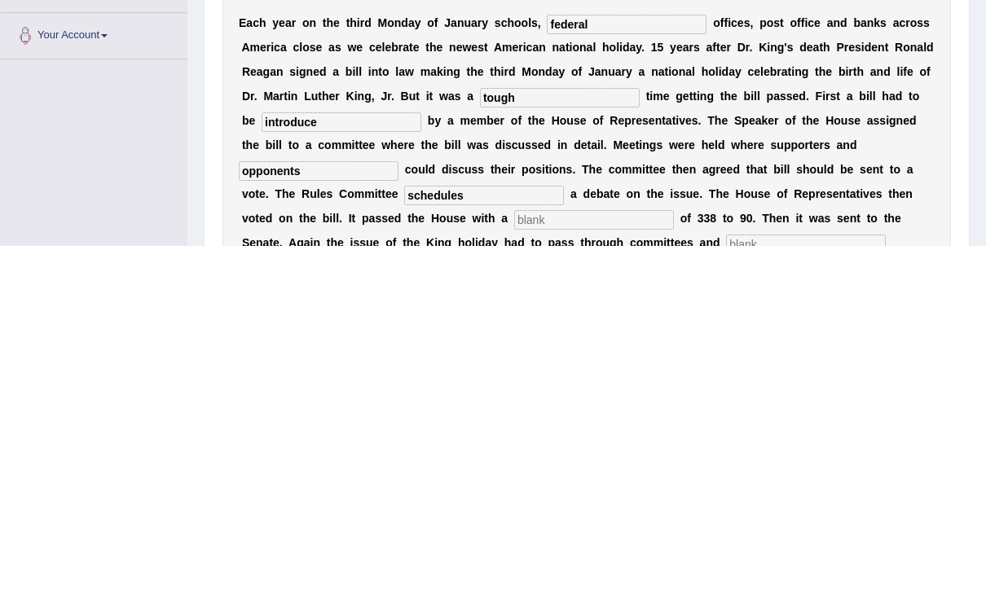
click at [514, 556] on input "text" at bounding box center [594, 566] width 160 height 20
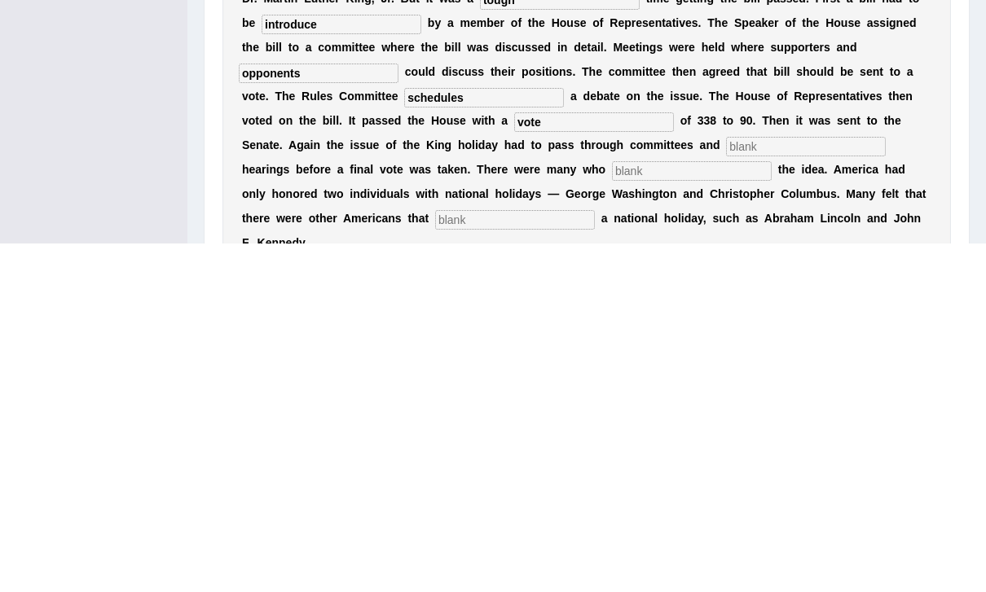
type input "vote"
click at [726, 486] on input "text" at bounding box center [806, 496] width 160 height 20
type input "public"
click at [612, 510] on input "text" at bounding box center [692, 520] width 160 height 20
type input "opposed"
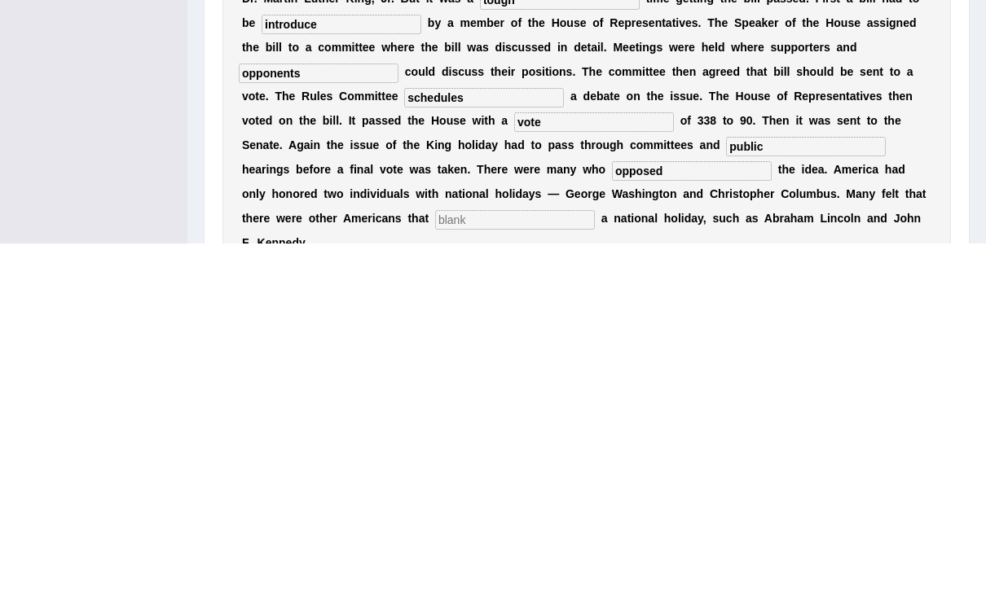
click at [435, 559] on input "text" at bounding box center [515, 569] width 160 height 20
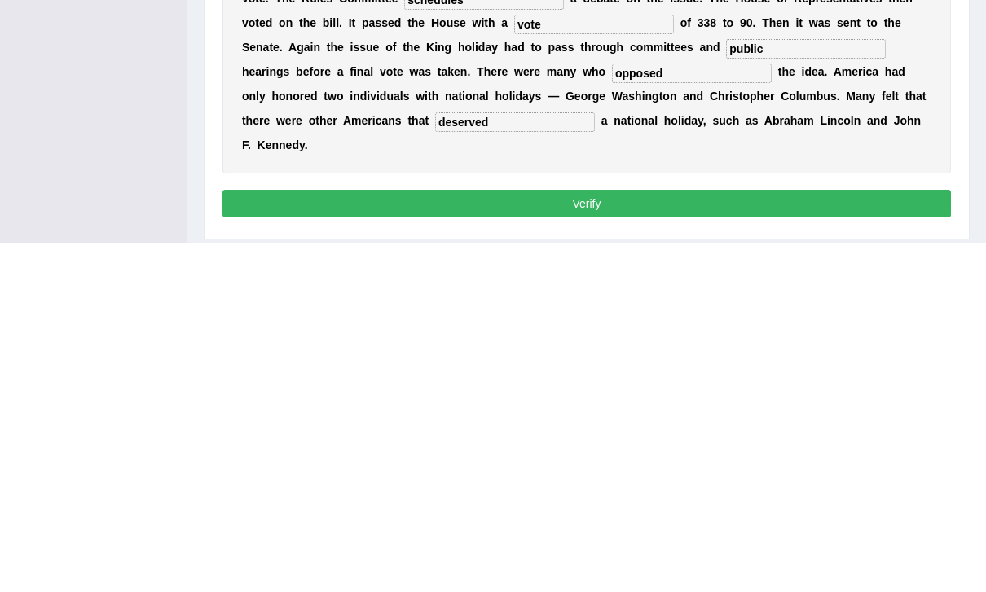
type input "deserved"
click at [435, 463] on b at bounding box center [432, 469] width 7 height 13
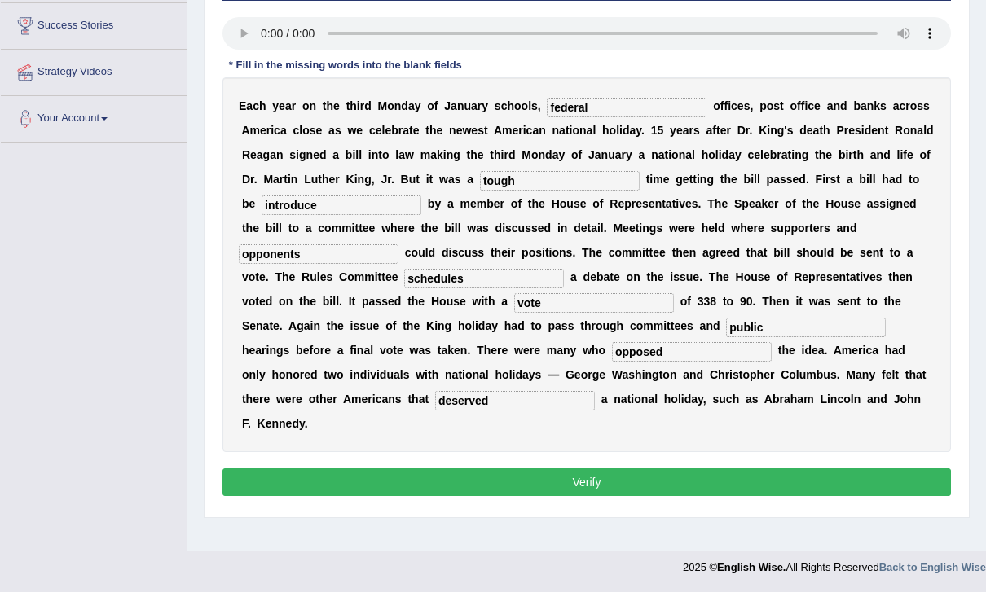
click at [852, 468] on button "Verify" at bounding box center [586, 482] width 728 height 28
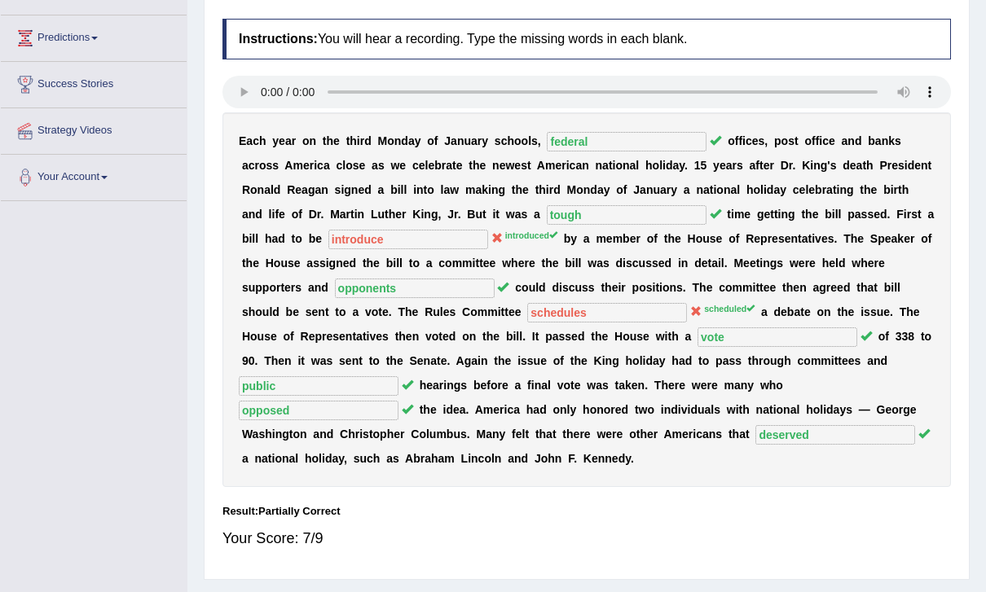
scroll to position [0, 0]
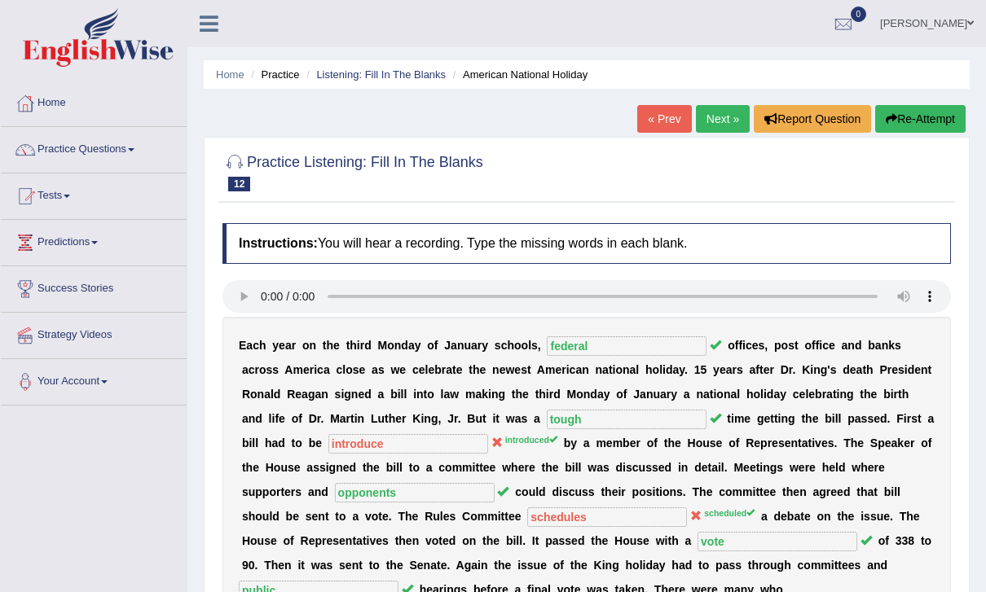
click at [712, 121] on link "Next »" at bounding box center [723, 119] width 54 height 28
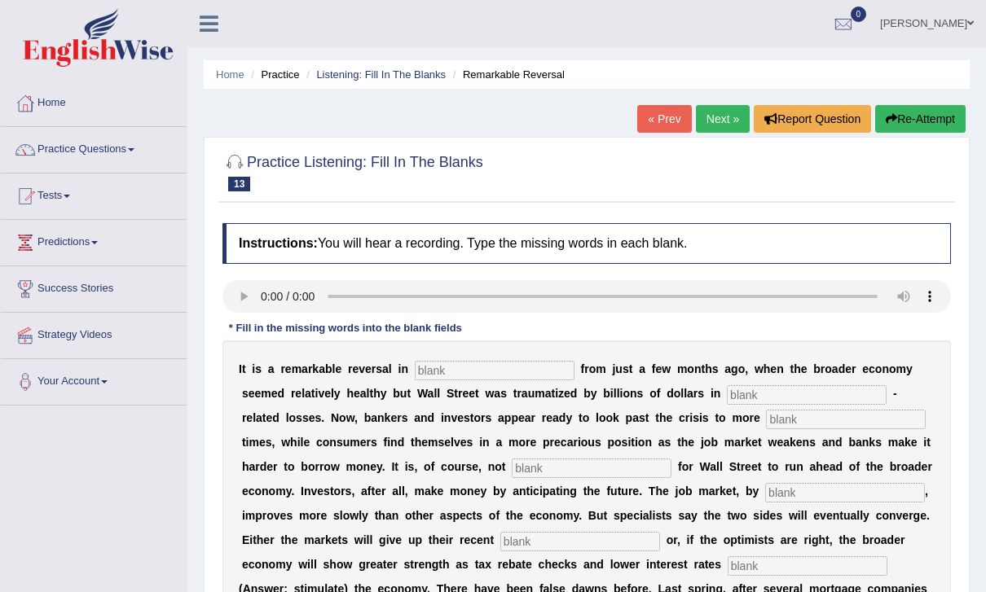
click at [271, 304] on audio at bounding box center [586, 296] width 728 height 33
click at [473, 369] on input "text" at bounding box center [495, 371] width 160 height 20
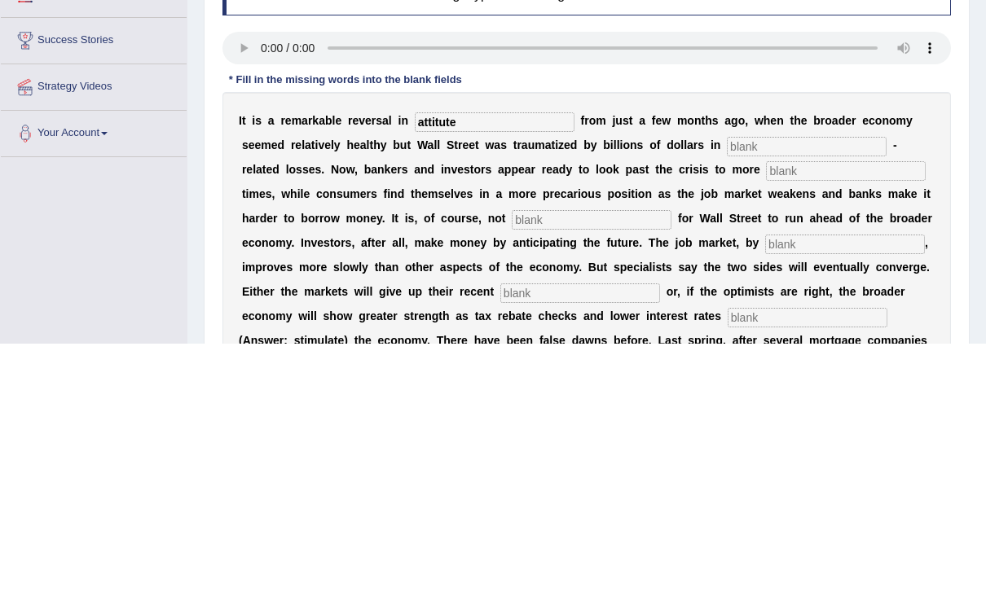
type input "attitute"
click at [727, 385] on input "text" at bounding box center [807, 395] width 160 height 20
click at [763, 341] on div "I t i s a r e m a r k a b l e r e v e r s a l i n attitute f r o m j u s t a f …" at bounding box center [586, 565] width 728 height 448
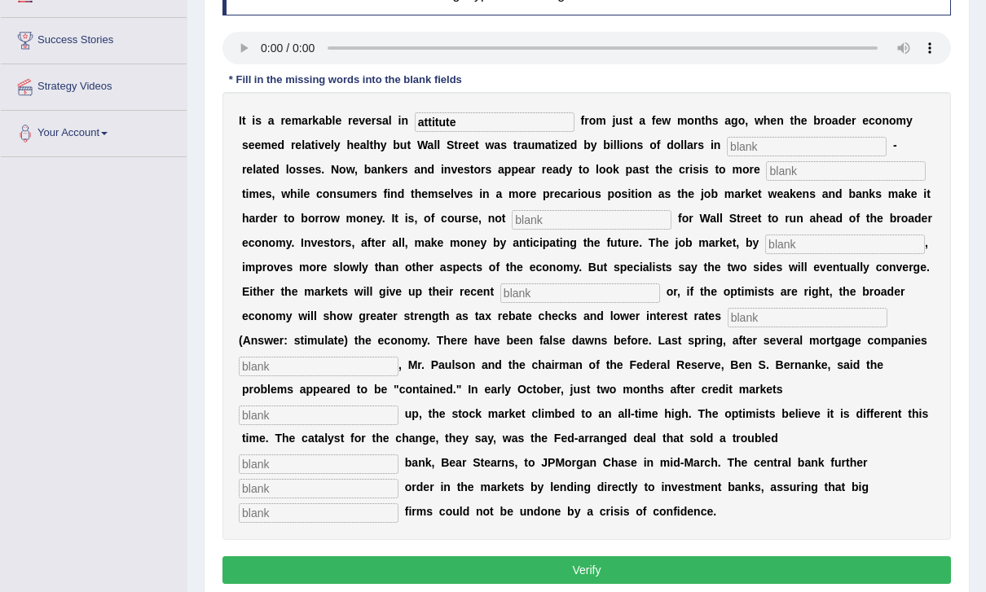
click at [736, 140] on input "text" at bounding box center [807, 147] width 160 height 20
type input "mortage"
click at [766, 170] on input "text" at bounding box center [846, 171] width 160 height 20
type input "profitable"
click at [512, 227] on input "text" at bounding box center [592, 220] width 160 height 20
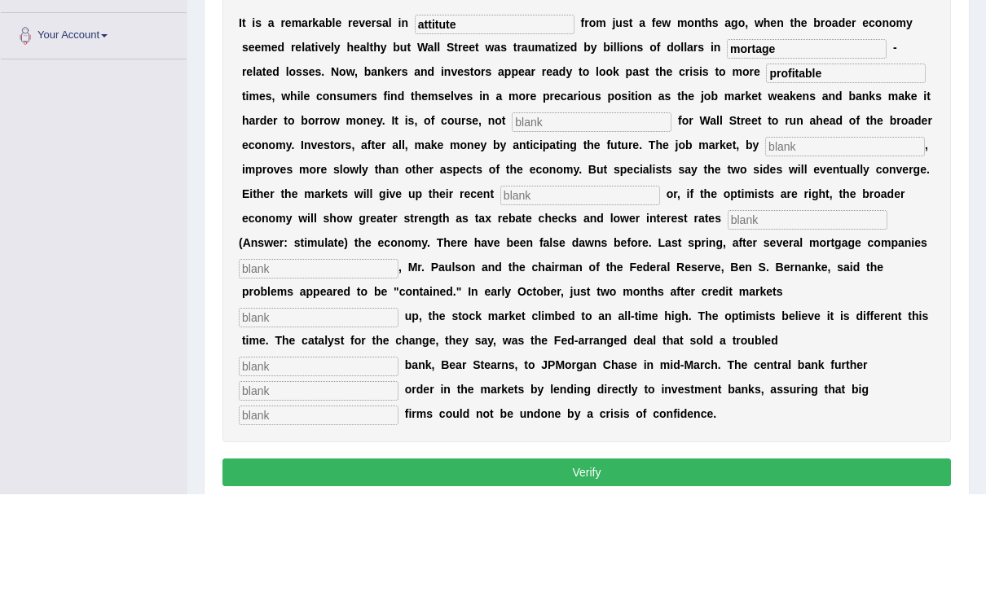
click at [482, 112] on input "attitute" at bounding box center [495, 122] width 160 height 20
type input "attitude"
click at [512, 210] on input "text" at bounding box center [592, 220] width 160 height 20
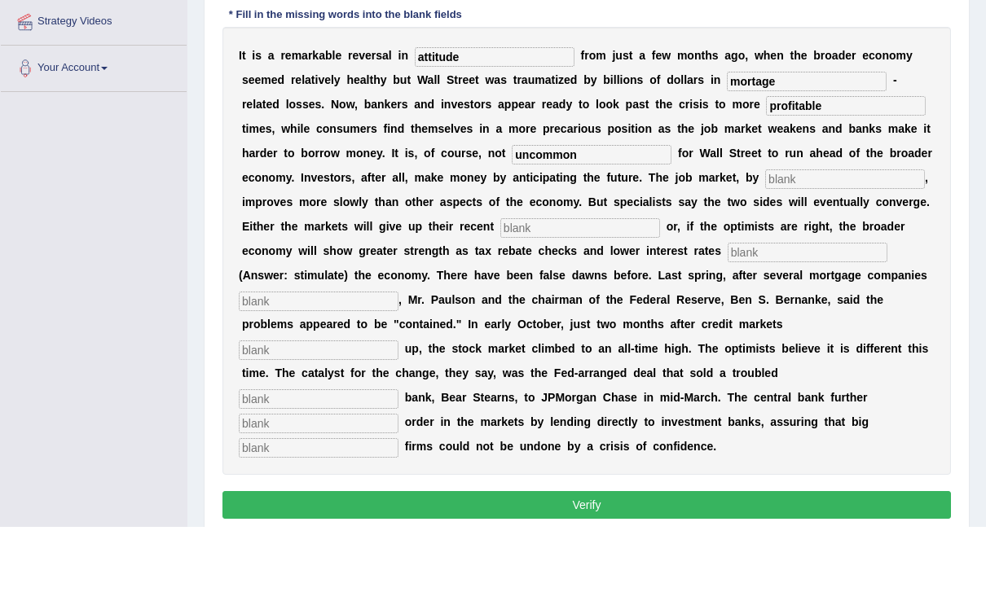
type input "uncommon"
click at [765, 235] on input "text" at bounding box center [845, 245] width 160 height 20
type input "contrast"
click at [500, 284] on input "text" at bounding box center [580, 294] width 160 height 20
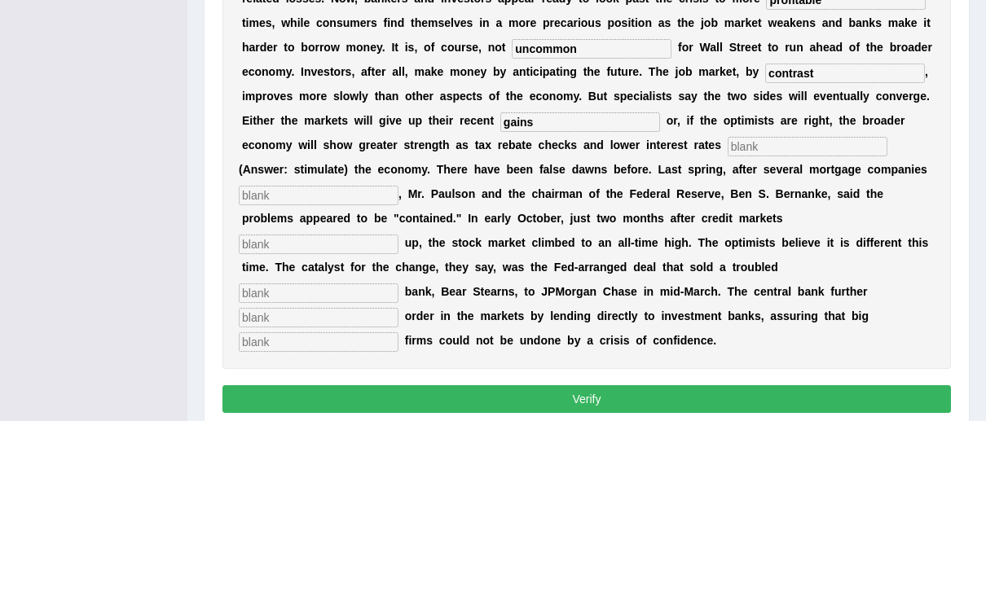
type input "gains"
click at [728, 308] on input "text" at bounding box center [808, 318] width 160 height 20
type input "stumulates"
click at [330, 357] on input "text" at bounding box center [319, 367] width 160 height 20
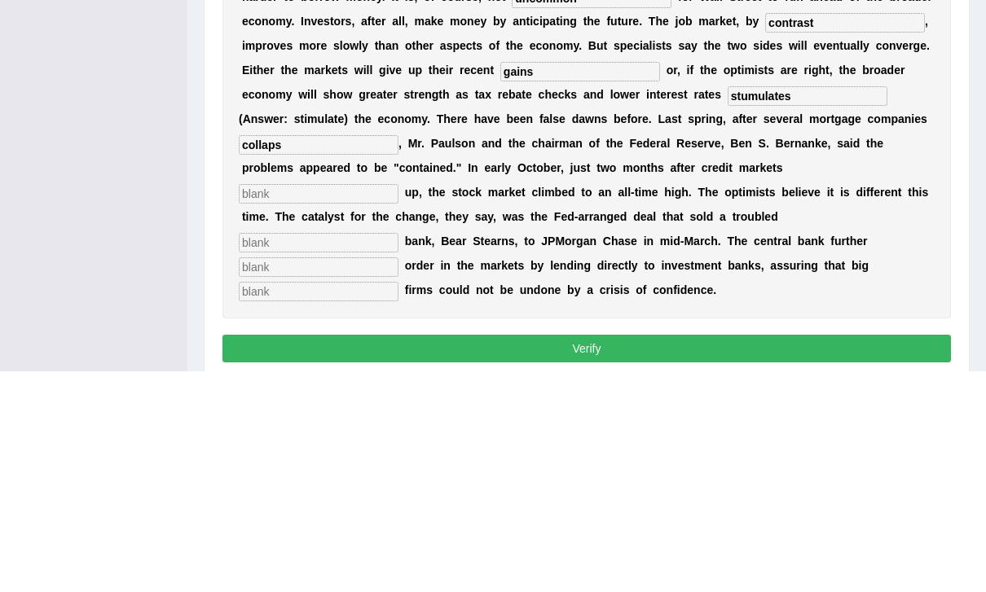
type input "collaps"
click at [398, 406] on input "text" at bounding box center [319, 416] width 160 height 20
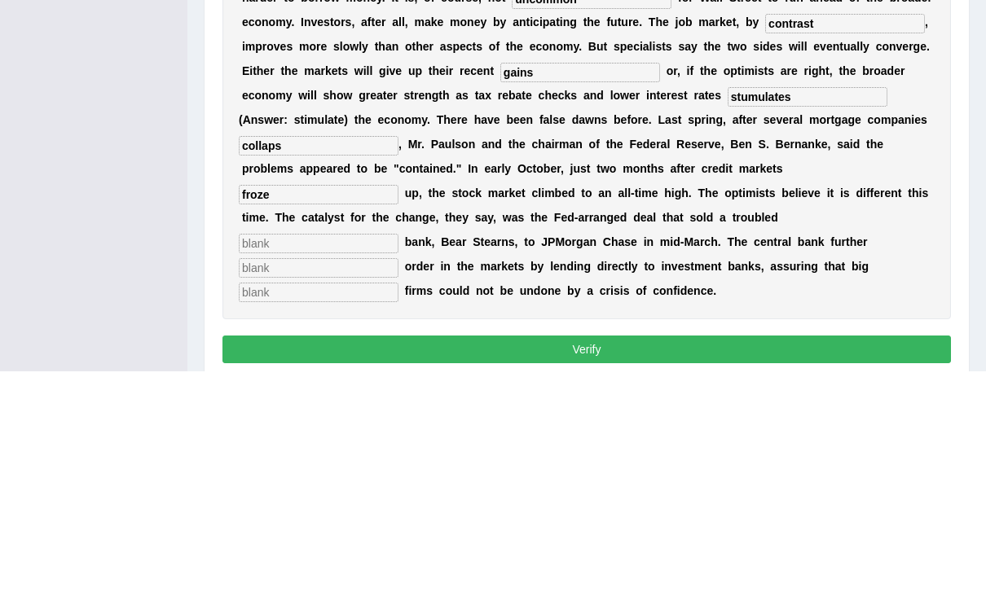
type input "froze"
click at [398, 455] on input "text" at bounding box center [319, 465] width 160 height 20
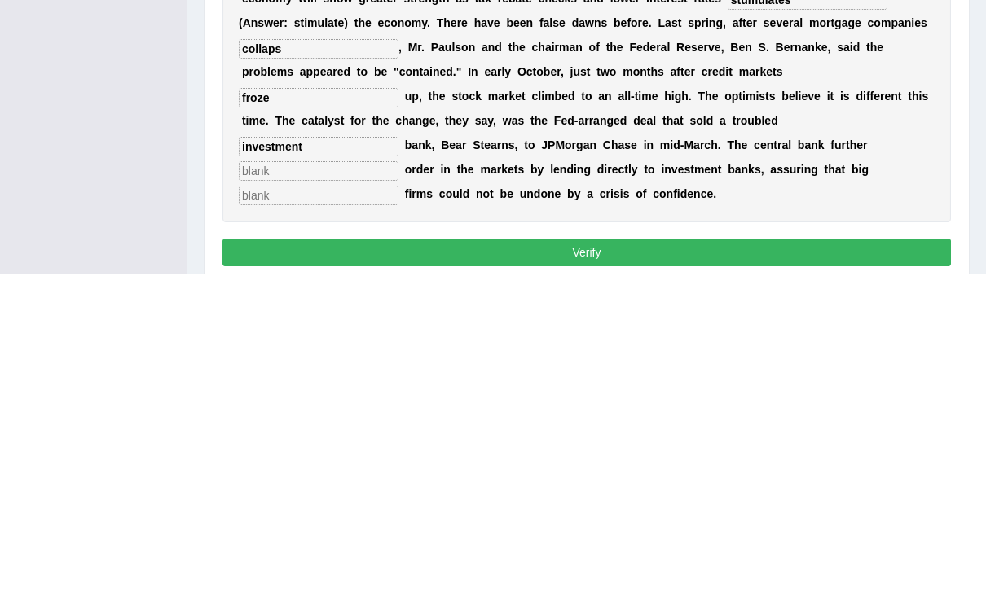
type input "investment"
click at [398, 479] on input "text" at bounding box center [319, 489] width 160 height 20
type input "restro"
click at [398, 504] on input "text" at bounding box center [319, 514] width 160 height 20
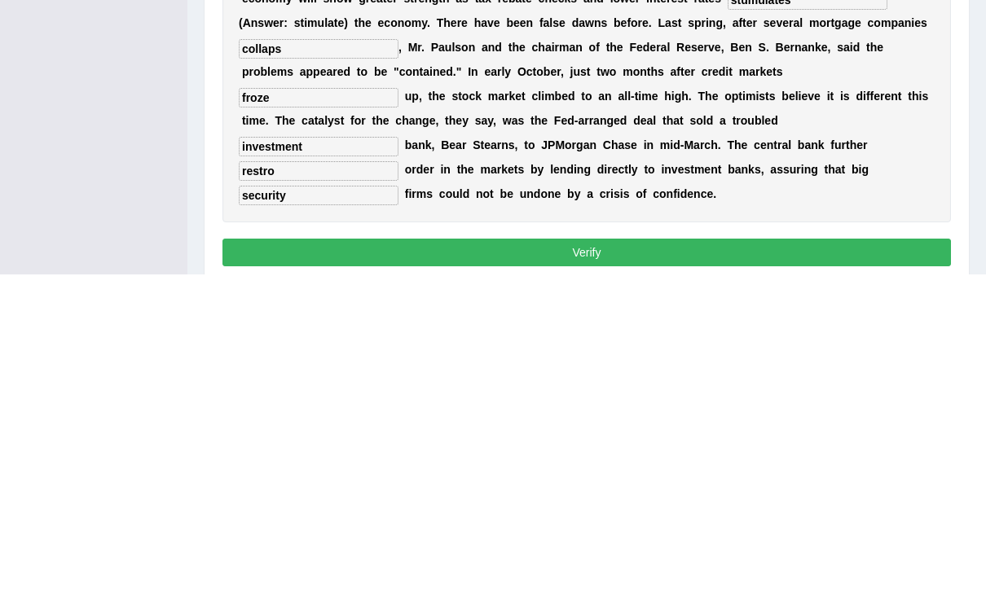
type input "security"
click at [398, 479] on input "restro" at bounding box center [319, 489] width 160 height 20
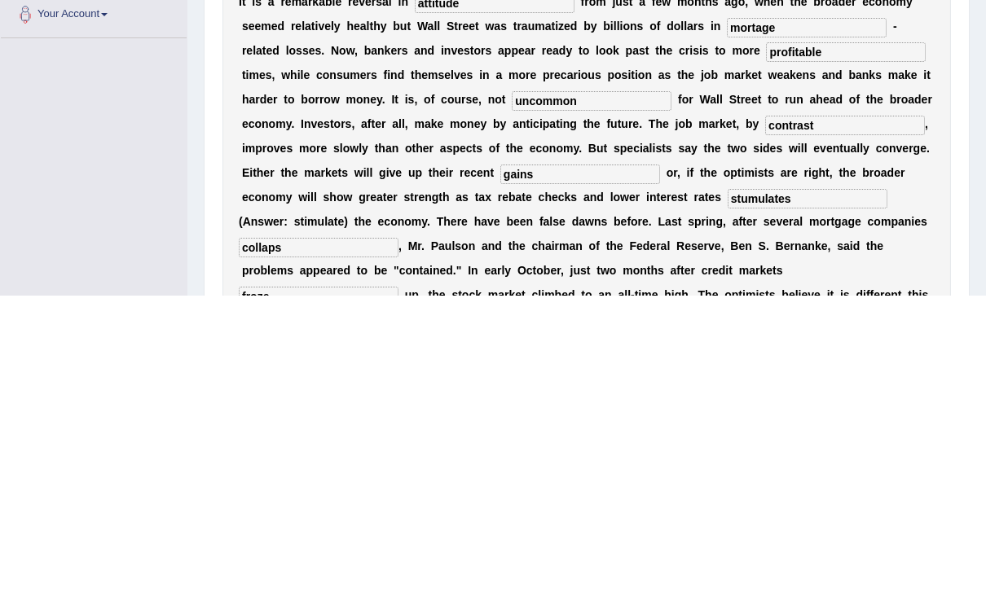
scroll to position [73, 0]
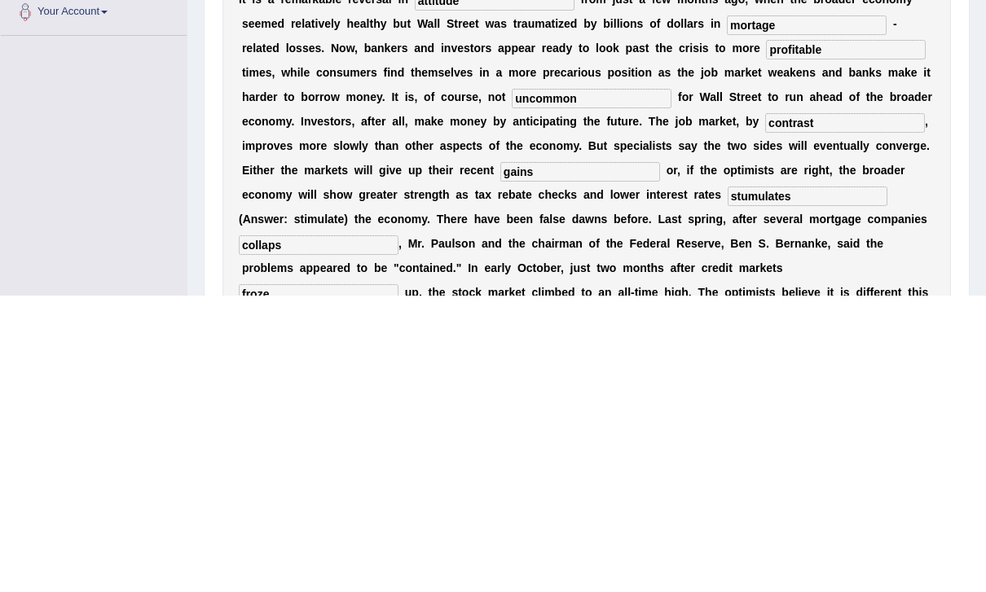
type input "restored"
click at [765, 410] on input "contrast" at bounding box center [845, 420] width 160 height 20
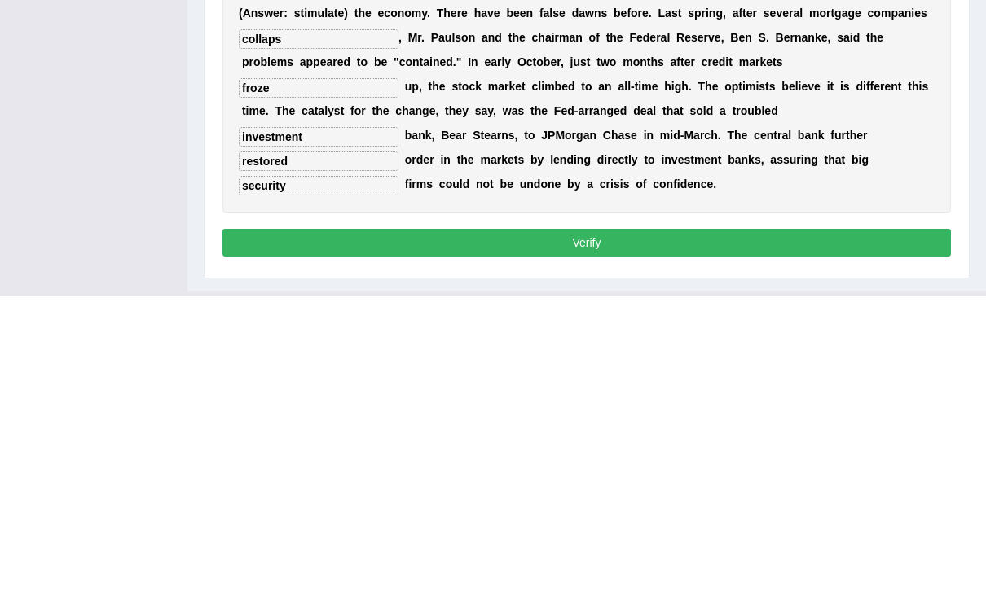
scroll to position [291, 0]
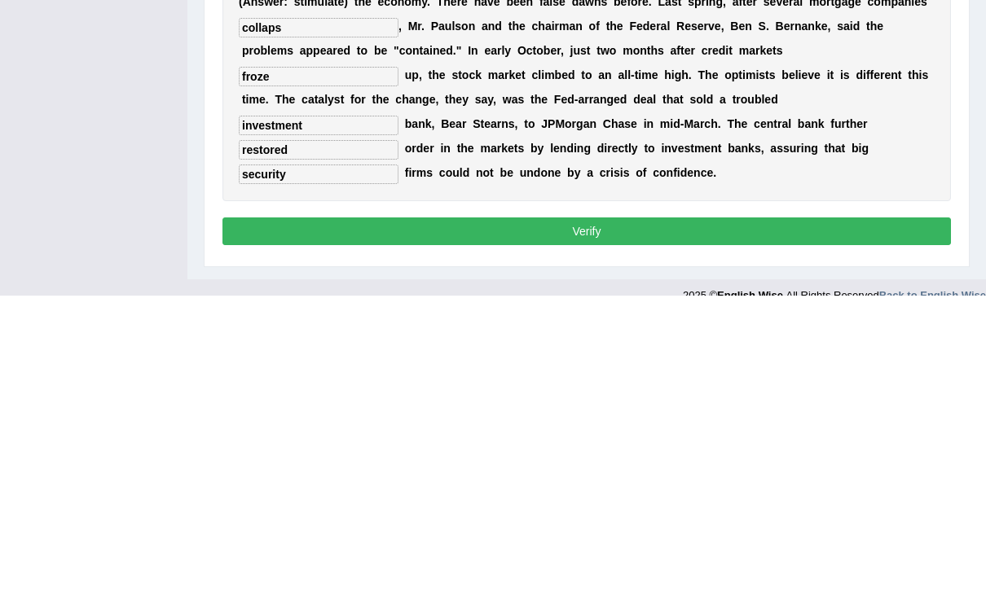
type input "constract"
click at [778, 514] on button "Verify" at bounding box center [586, 528] width 728 height 28
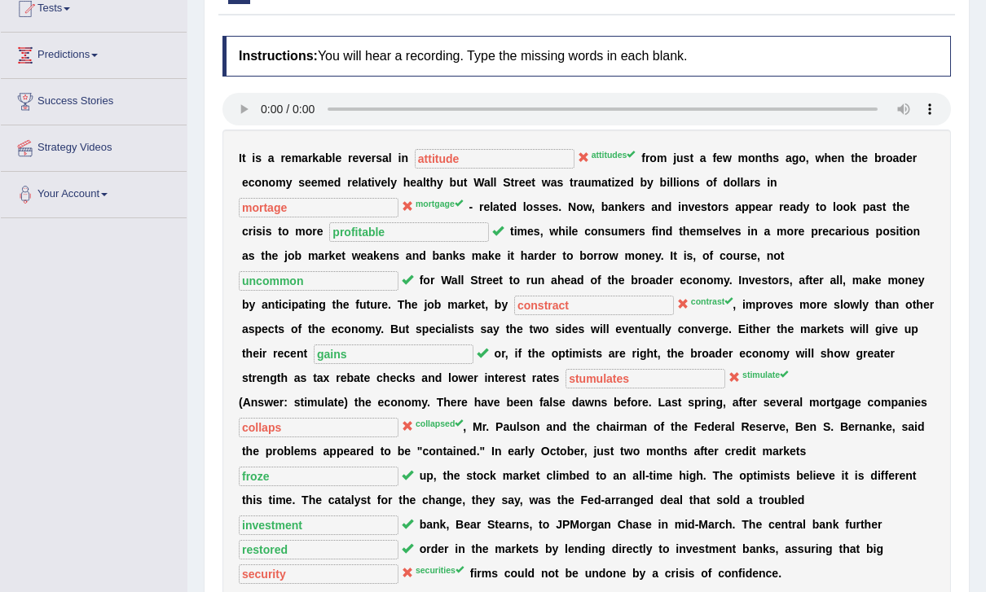
scroll to position [0, 0]
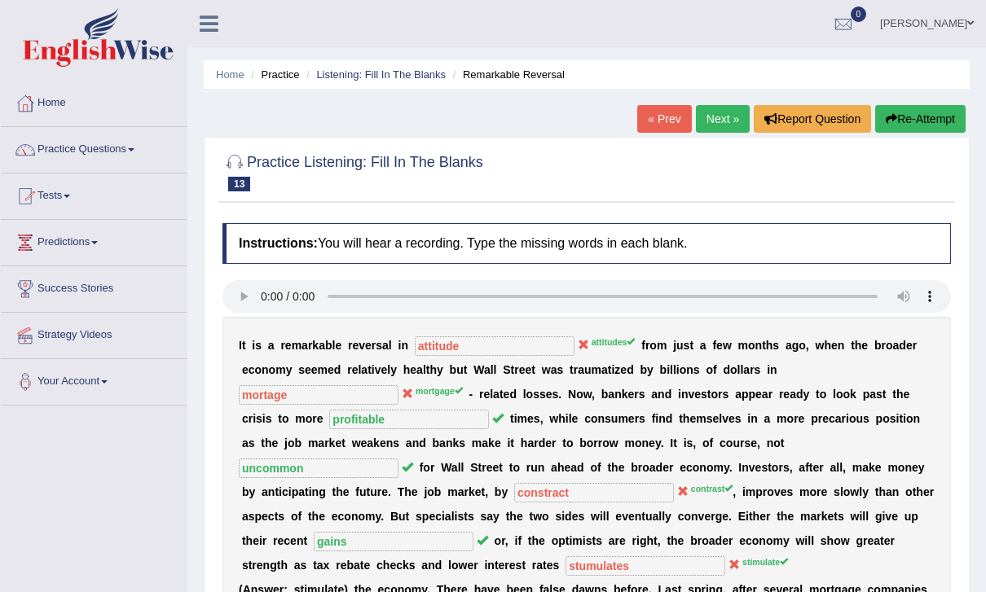
click at [923, 123] on button "Re-Attempt" at bounding box center [920, 119] width 90 height 28
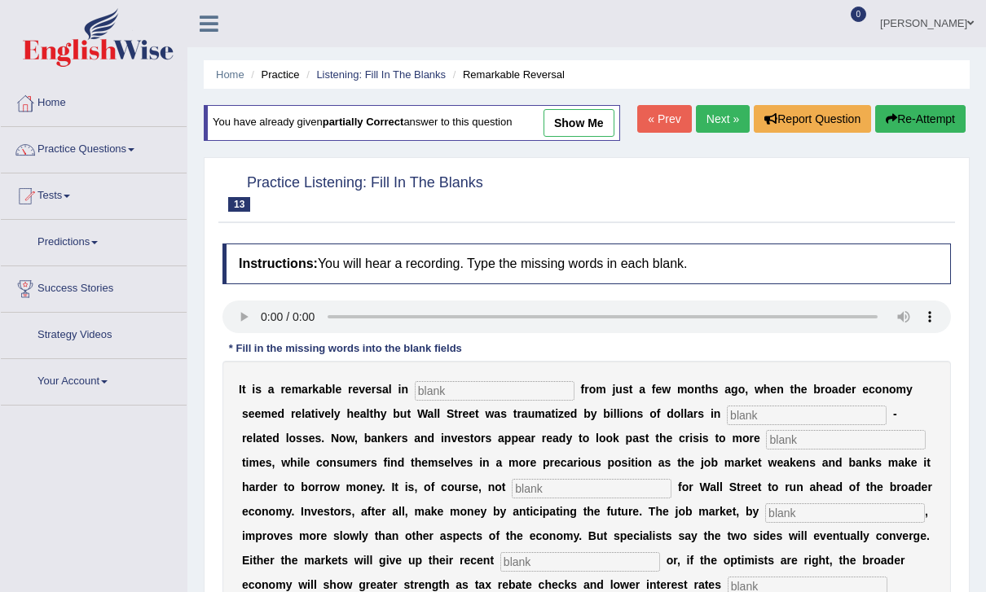
click at [235, 302] on audio at bounding box center [586, 317] width 728 height 33
click at [468, 389] on input "text" at bounding box center [495, 391] width 160 height 20
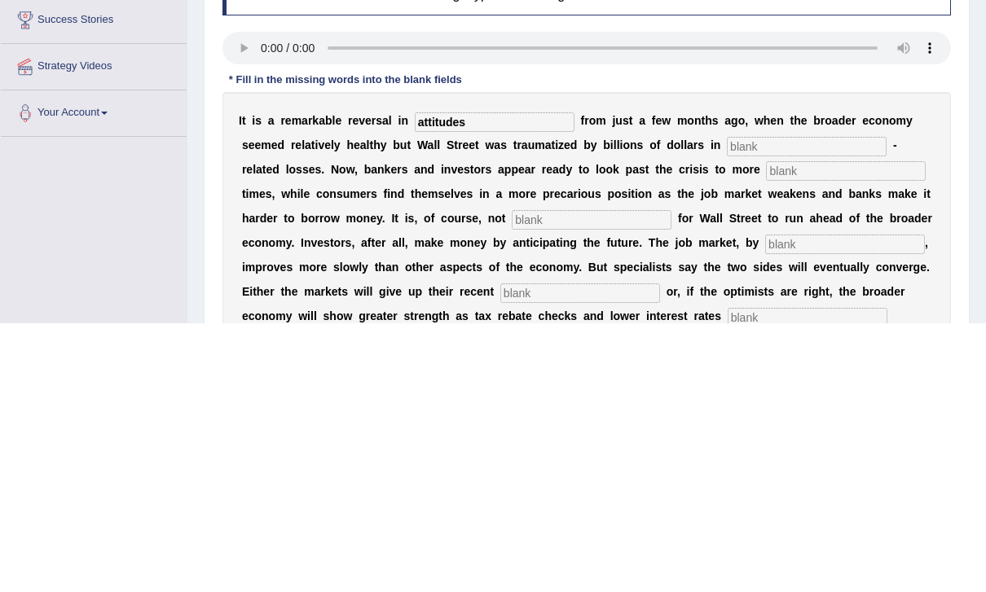
type input "attitudes"
click at [729, 406] on input "text" at bounding box center [807, 416] width 160 height 20
type input "mortagage"
click at [766, 430] on input "text" at bounding box center [846, 440] width 160 height 20
type input "profitable"
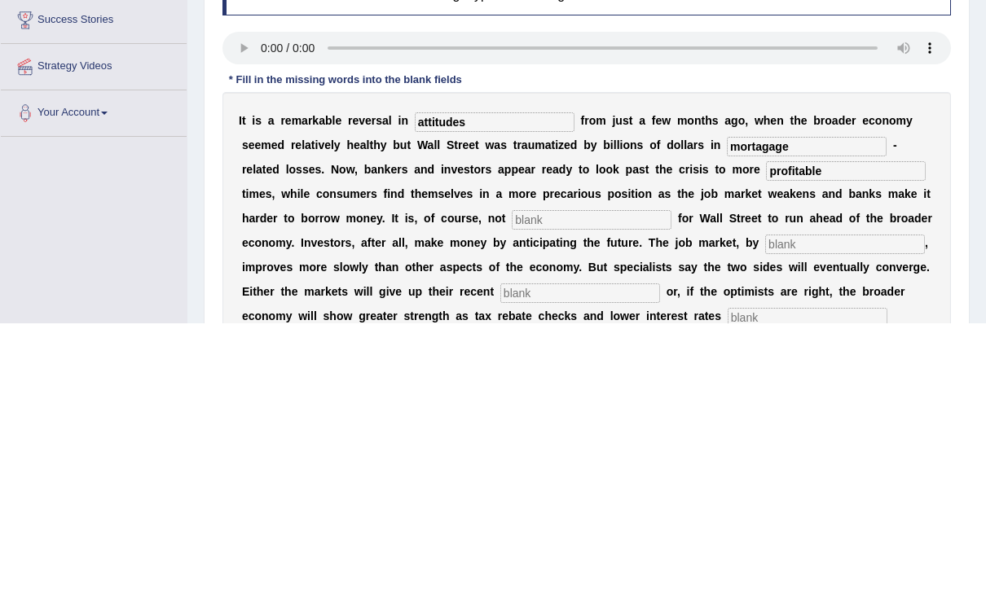
click at [600, 505] on b at bounding box center [603, 511] width 7 height 13
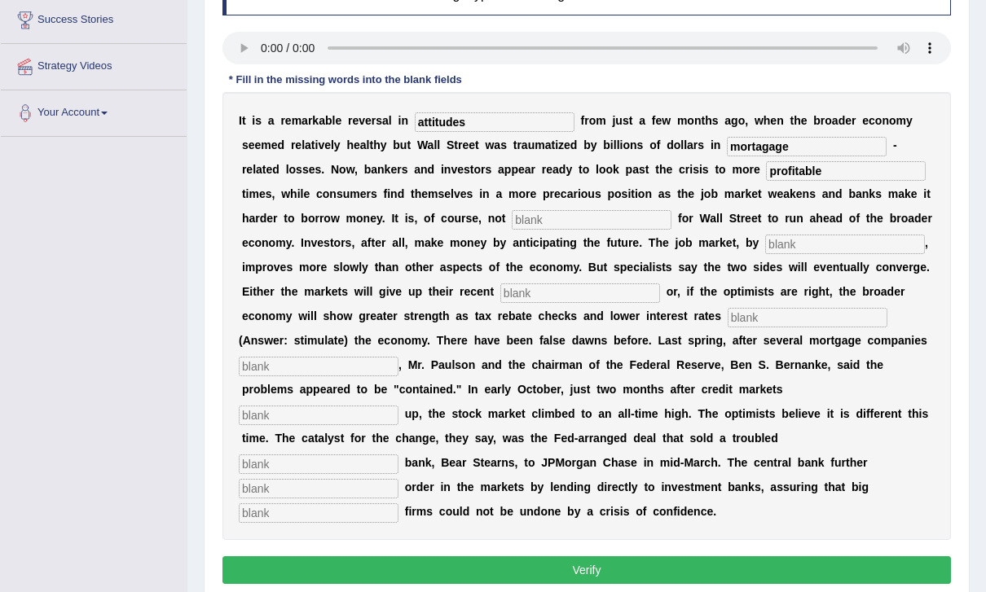
click at [512, 216] on input "text" at bounding box center [592, 220] width 160 height 20
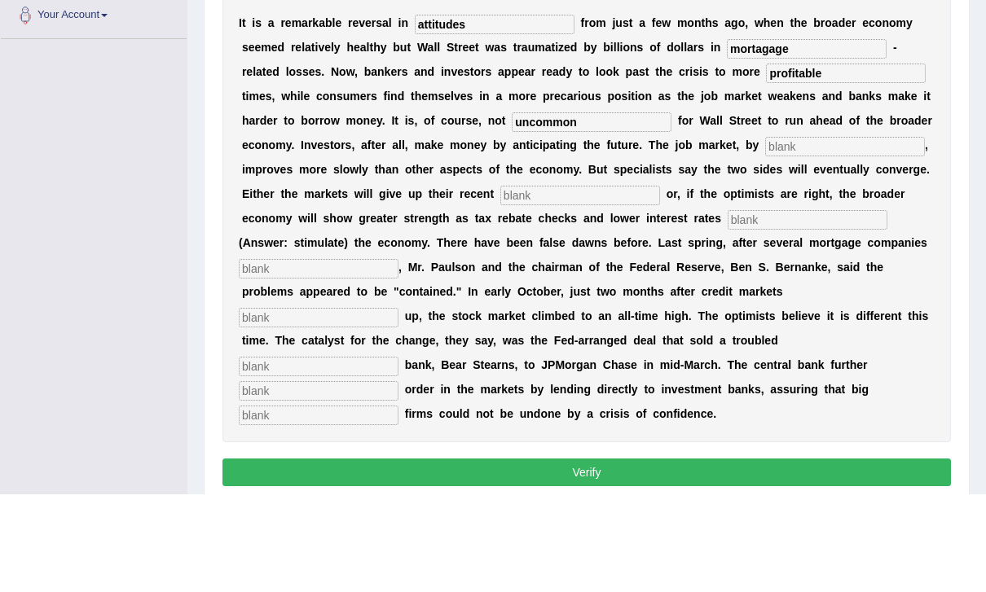
type input "uncommon"
click at [765, 235] on input "text" at bounding box center [845, 245] width 160 height 20
type input "cons"
click at [500, 284] on input "text" at bounding box center [580, 294] width 160 height 20
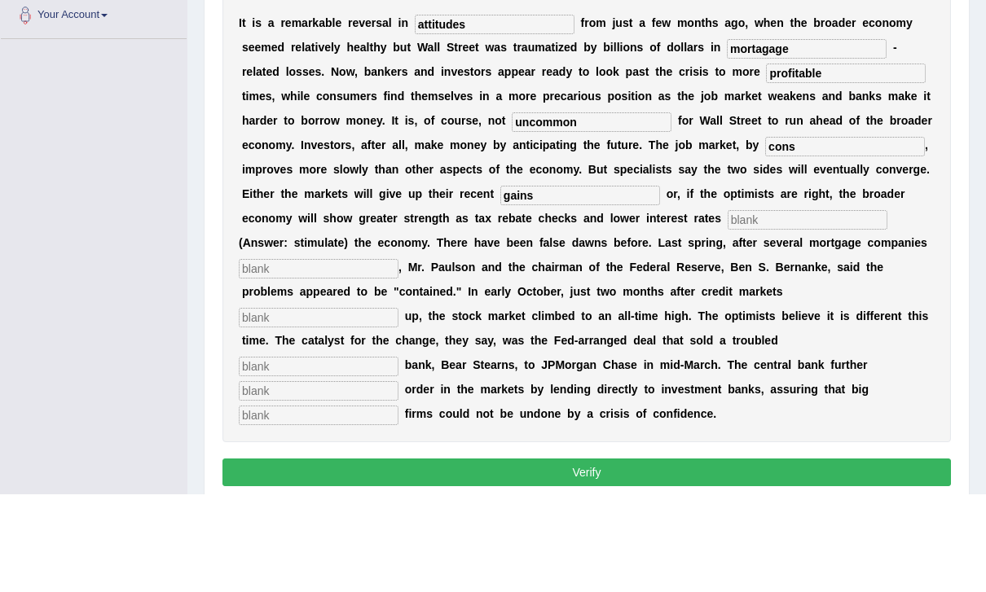
type input "gains"
click at [728, 308] on input "text" at bounding box center [808, 318] width 160 height 20
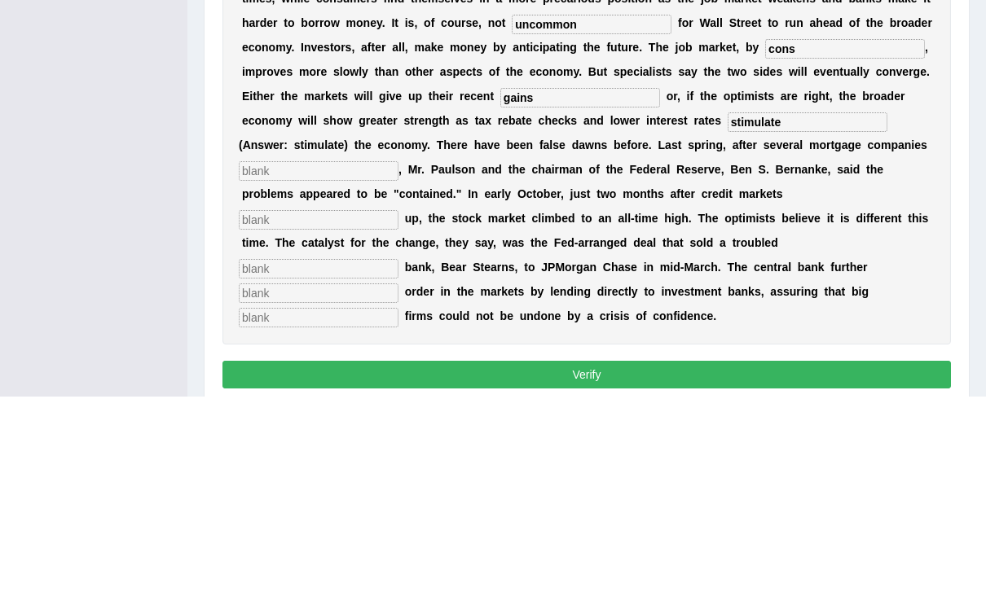
type input "stimulate"
click at [292, 357] on input "text" at bounding box center [319, 367] width 160 height 20
click at [398, 406] on input "text" at bounding box center [319, 416] width 160 height 20
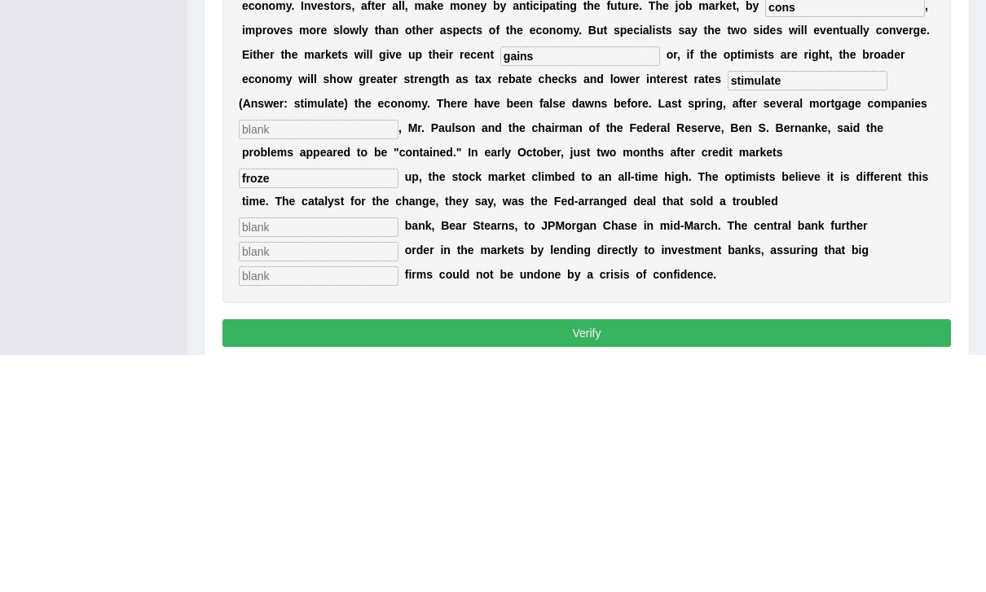
type input "froze"
click at [398, 455] on input "text" at bounding box center [319, 465] width 160 height 20
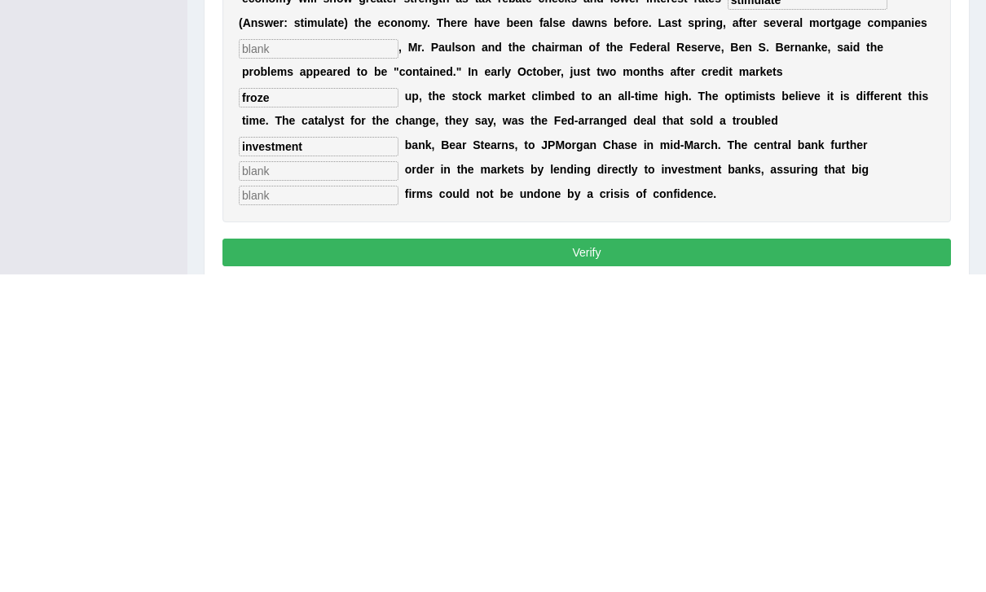
type input "investment"
click at [398, 479] on input "text" at bounding box center [319, 489] width 160 height 20
type input "restored"
click at [398, 504] on input "text" at bounding box center [319, 514] width 160 height 20
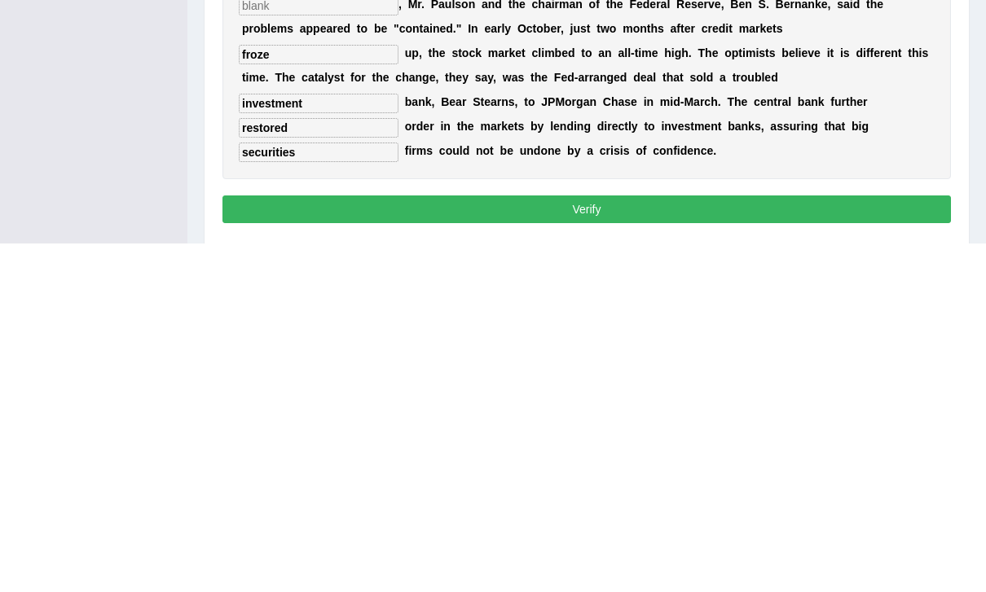
scroll to position [281, 0]
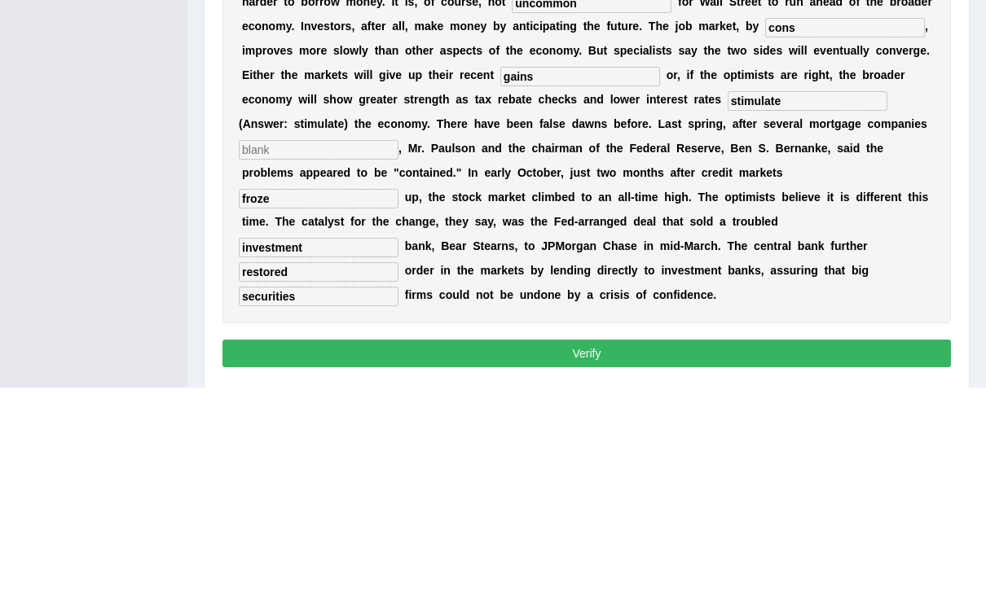
type input "securities"
click at [728, 296] on input "stimulate" at bounding box center [808, 306] width 160 height 20
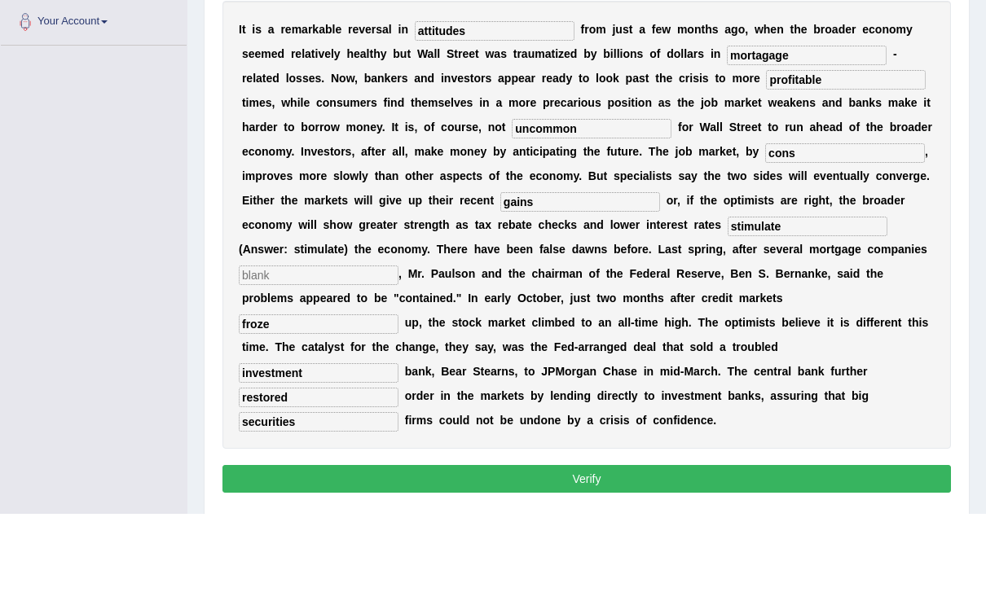
click at [765, 222] on input "cons" at bounding box center [845, 232] width 160 height 20
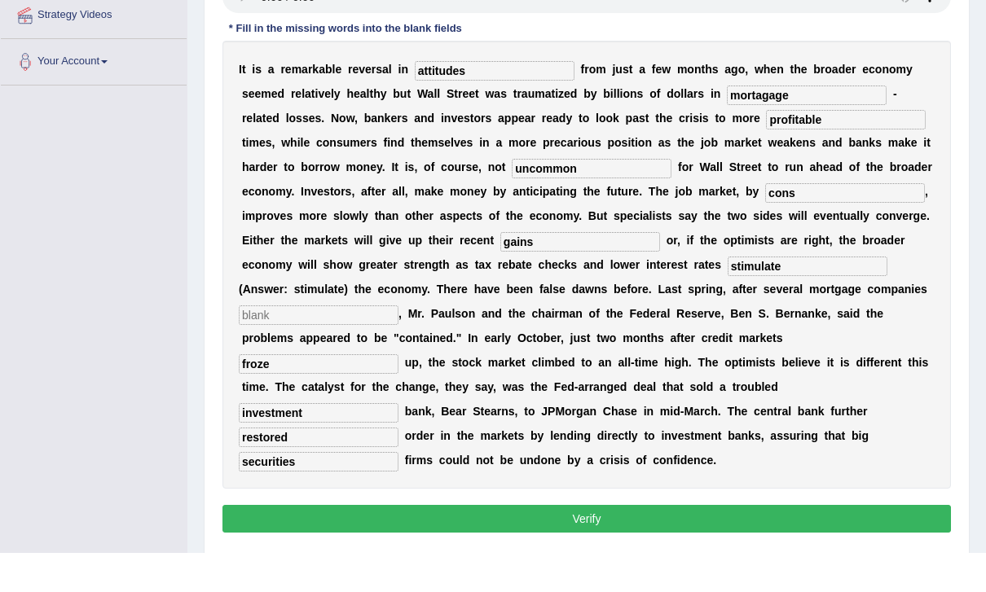
click at [497, 100] on input "attitudes" at bounding box center [495, 110] width 160 height 20
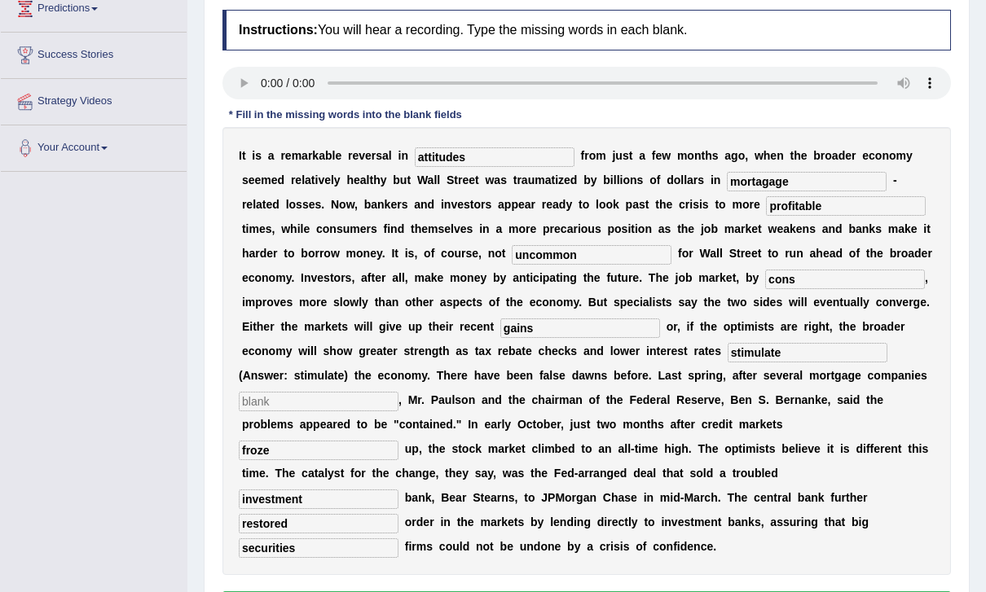
click at [267, 68] on audio at bounding box center [586, 83] width 728 height 33
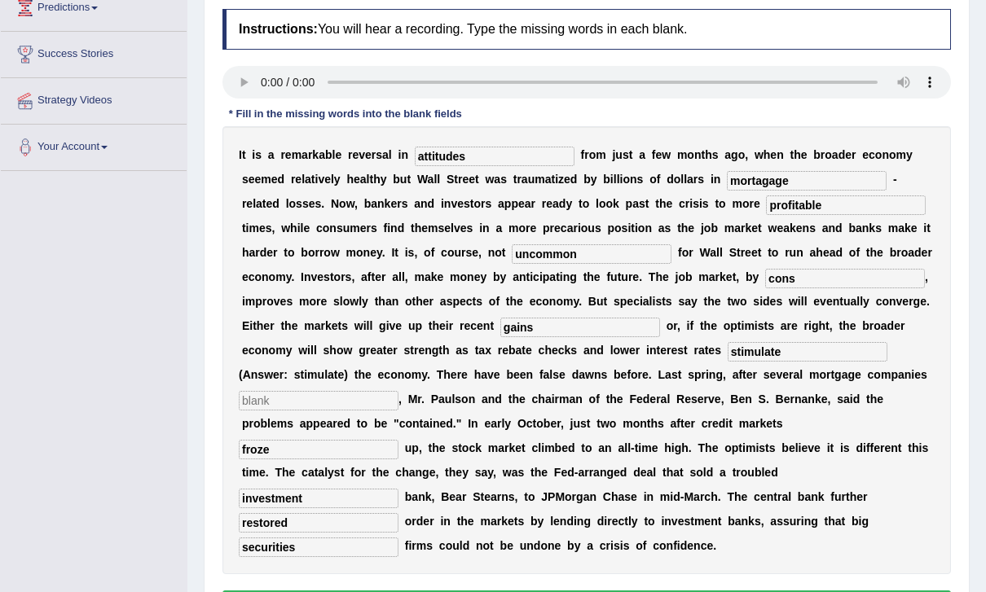
scroll to position [235, 0]
click at [765, 278] on input "cons" at bounding box center [845, 278] width 160 height 20
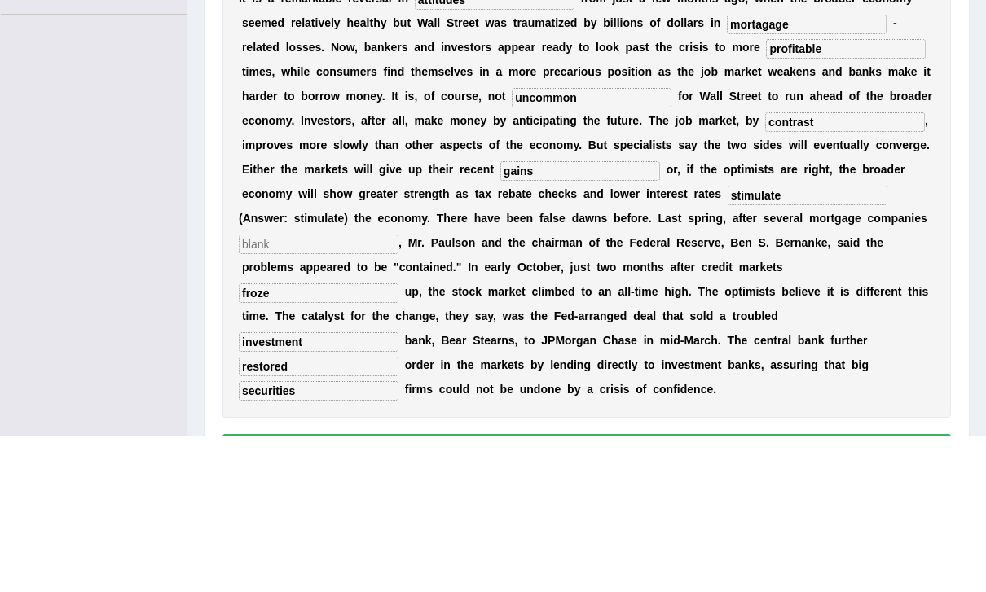
type input "contrast"
click at [500, 317] on input "gains" at bounding box center [580, 327] width 160 height 20
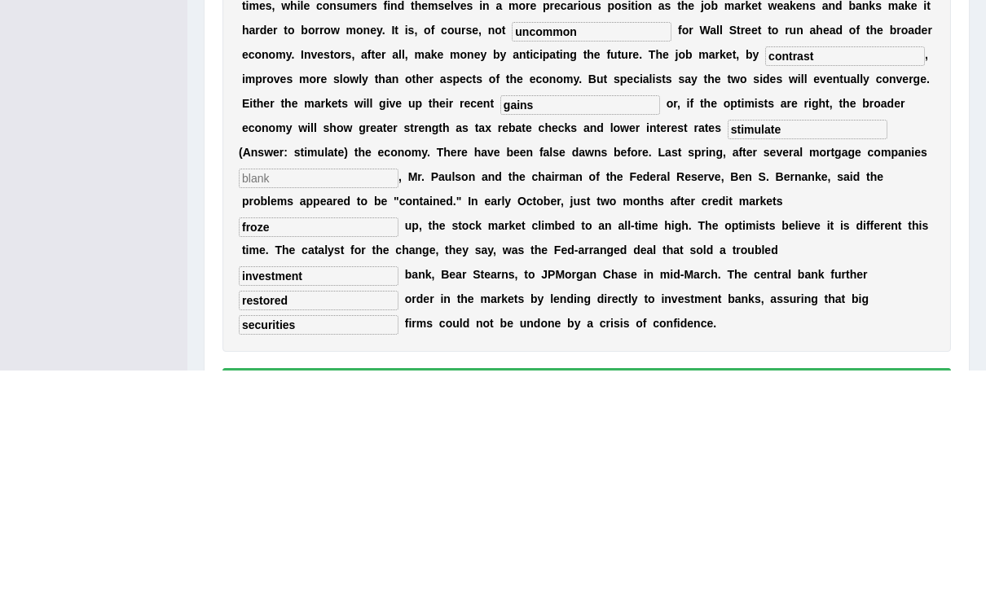
click at [270, 390] on input "text" at bounding box center [319, 400] width 160 height 20
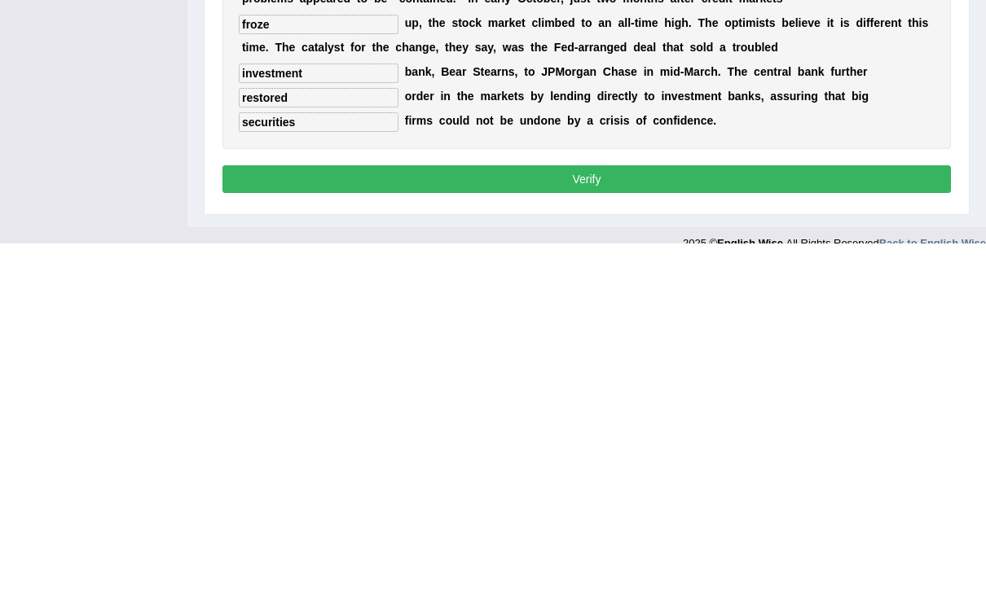
type input "collapsed"
click at [717, 514] on button "Verify" at bounding box center [586, 528] width 728 height 28
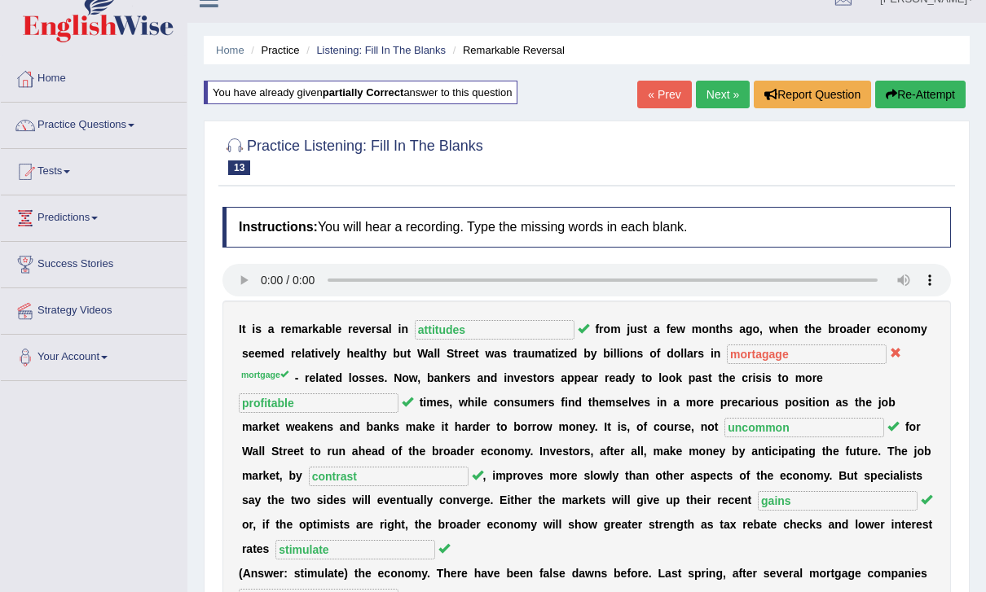
scroll to position [0, 0]
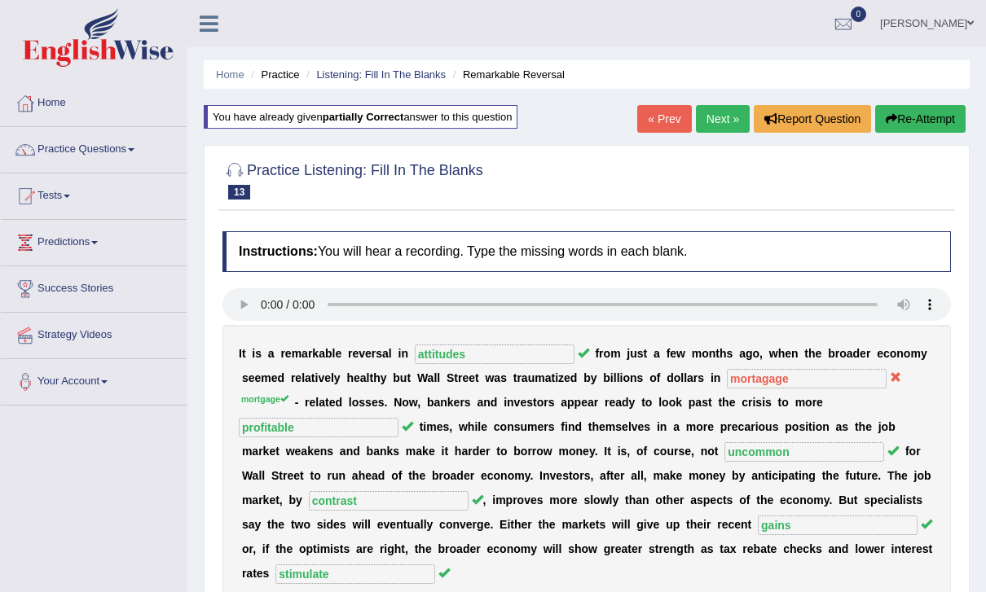
click at [730, 112] on link "Next »" at bounding box center [723, 119] width 54 height 28
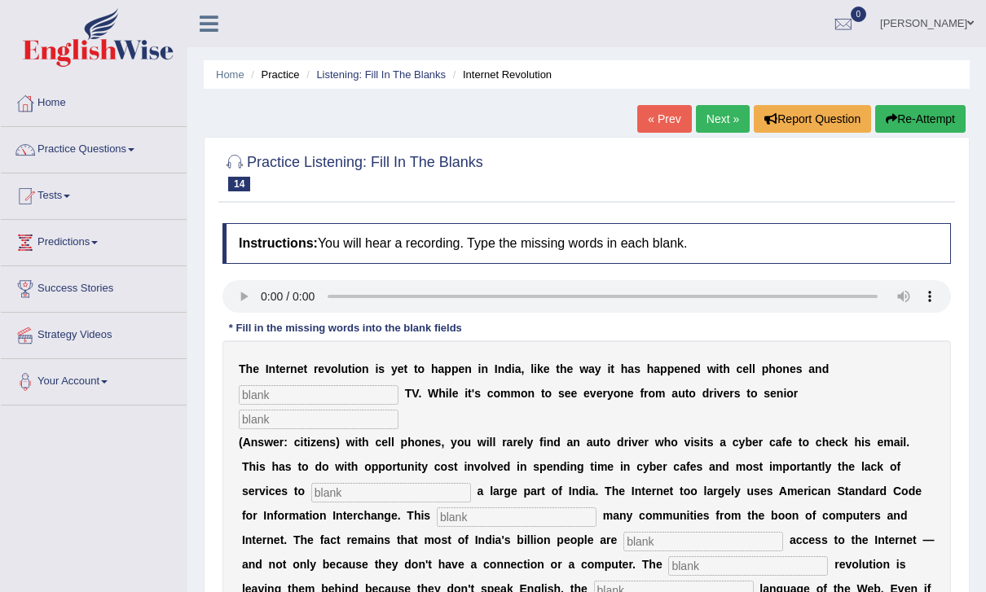
click at [266, 290] on audio at bounding box center [586, 296] width 728 height 33
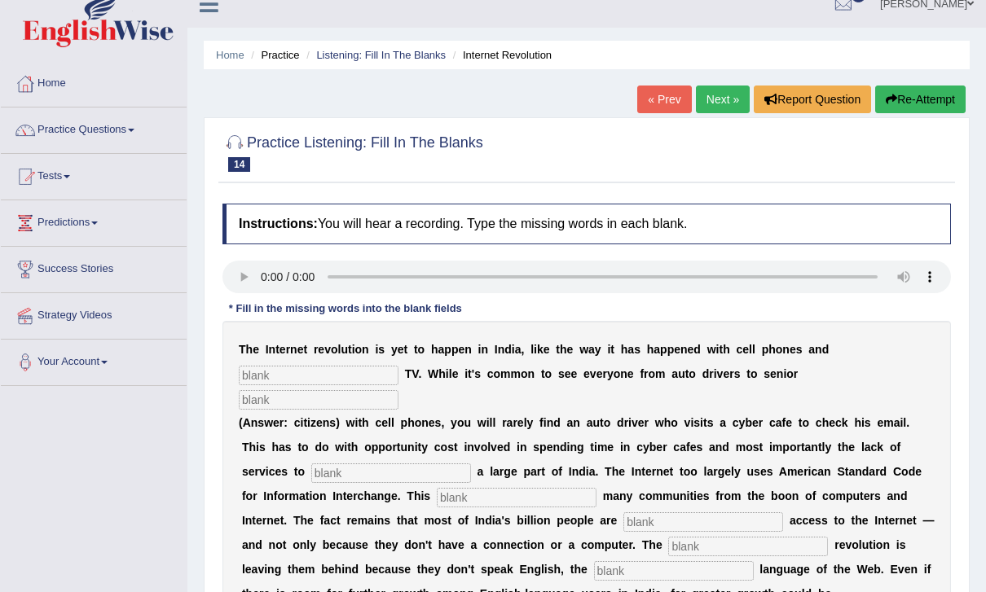
click at [306, 381] on input "text" at bounding box center [319, 376] width 160 height 20
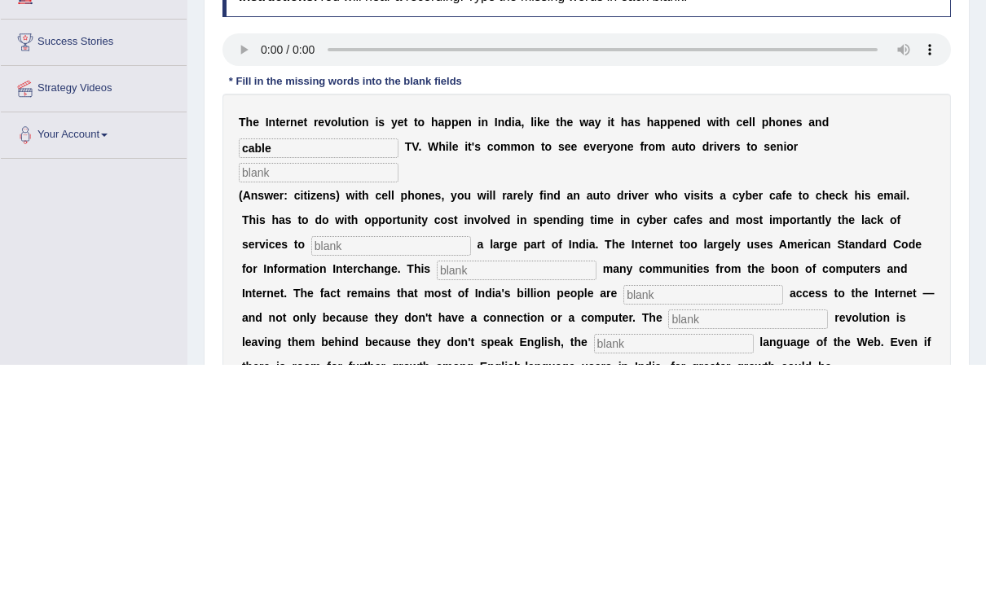
type input "cable"
click at [398, 391] on input "text" at bounding box center [319, 401] width 160 height 20
type input "s"
type input "citizens"
click at [331, 464] on input "text" at bounding box center [391, 474] width 160 height 20
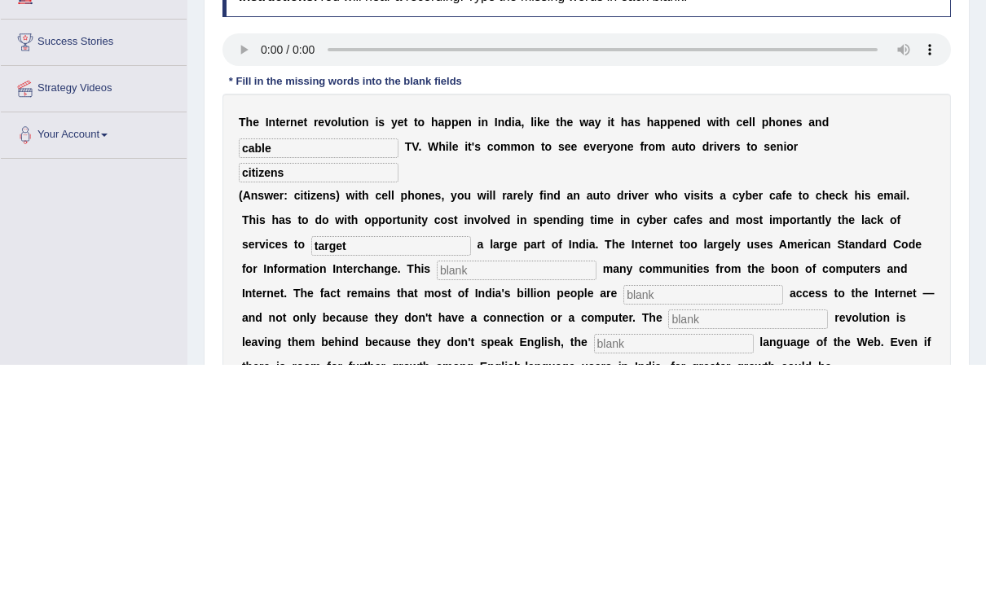
type input "target"
click at [437, 489] on input "text" at bounding box center [517, 499] width 160 height 20
type input "allinates"
click at [623, 513] on input "text" at bounding box center [703, 523] width 160 height 20
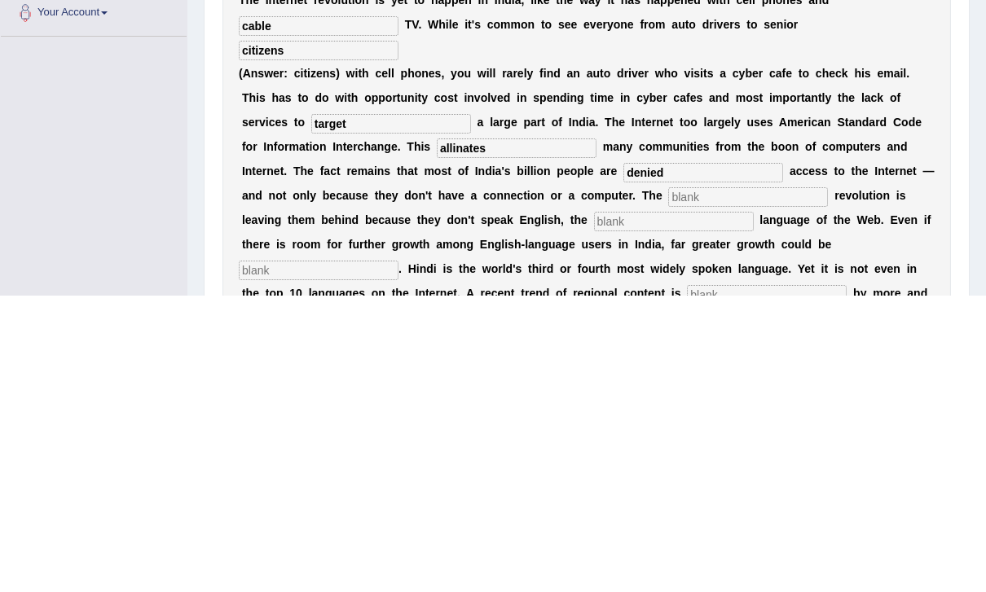
type input "denied"
click at [668, 484] on input "text" at bounding box center [748, 494] width 160 height 20
type input "degital"
click at [594, 508] on input "text" at bounding box center [674, 518] width 160 height 20
type input "dominate"
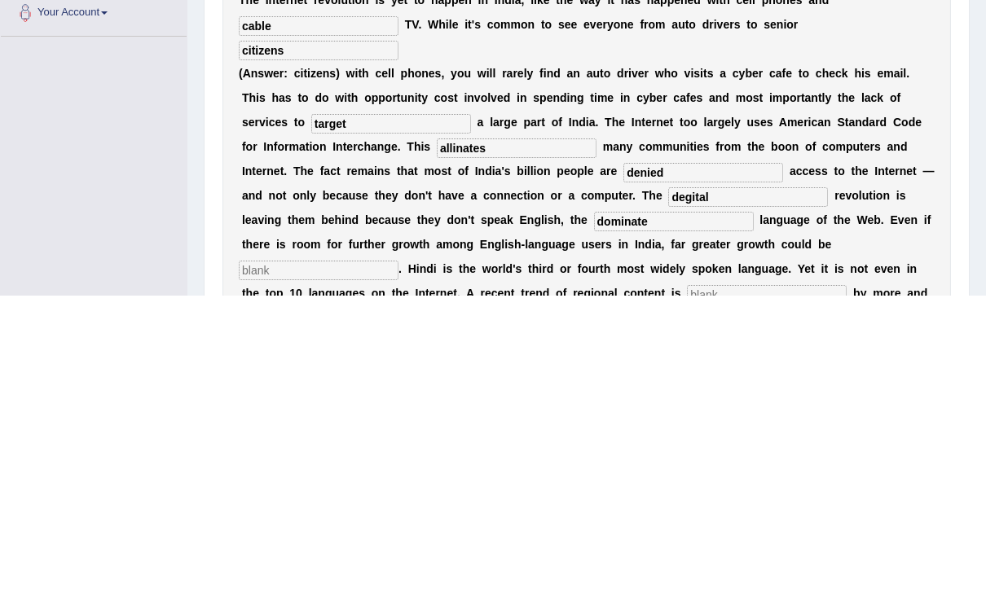
click at [398, 557] on input "text" at bounding box center [319, 567] width 160 height 20
type input "unleases"
click at [687, 582] on input "text" at bounding box center [767, 592] width 160 height 20
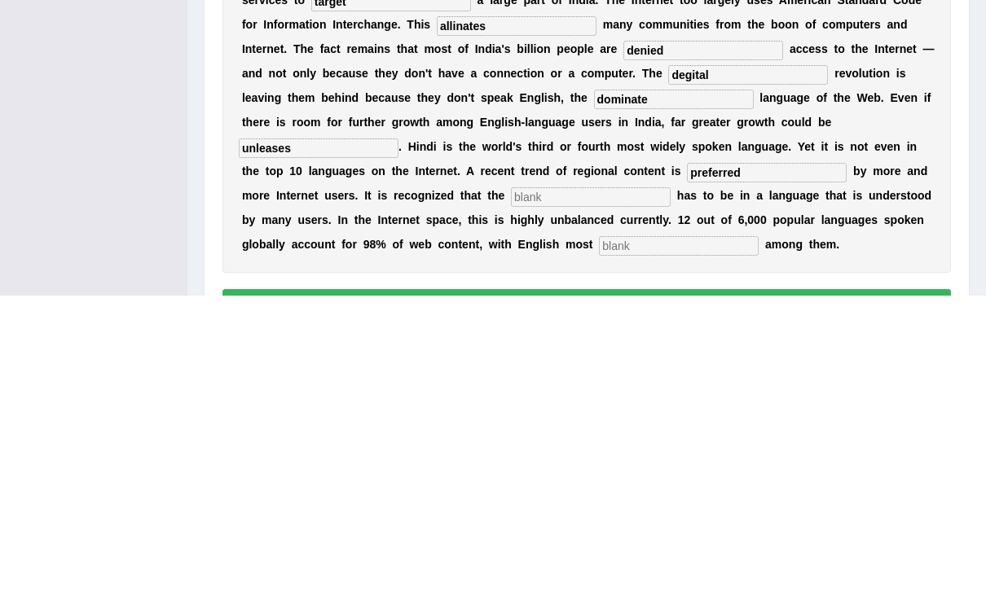
type input "preferred"
click at [511, 484] on input "text" at bounding box center [591, 494] width 160 height 20
type input "content"
click at [599, 533] on input "text" at bounding box center [679, 543] width 160 height 20
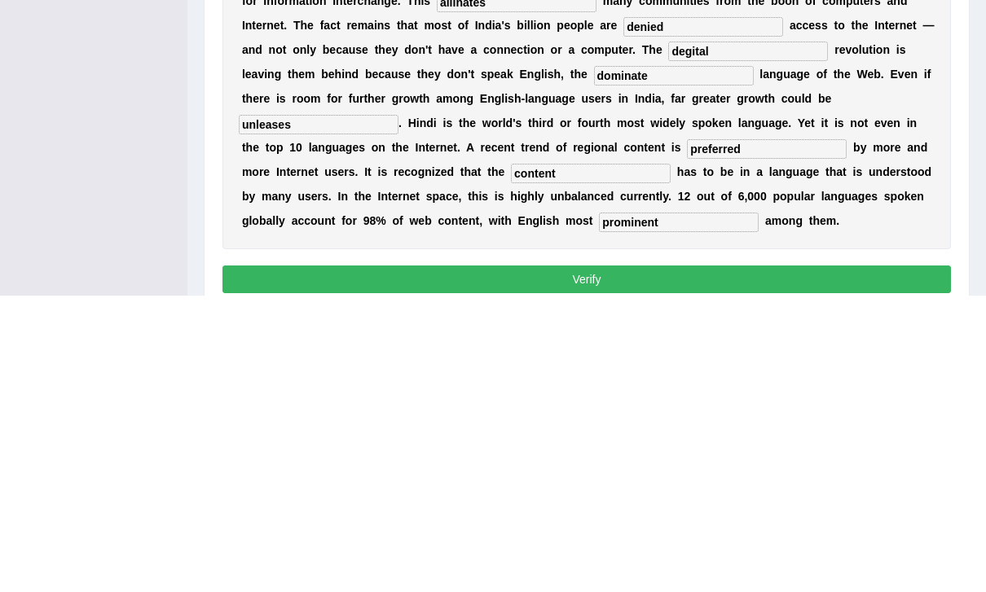
type input "prominent"
click at [673, 562] on button "Verify" at bounding box center [586, 576] width 728 height 28
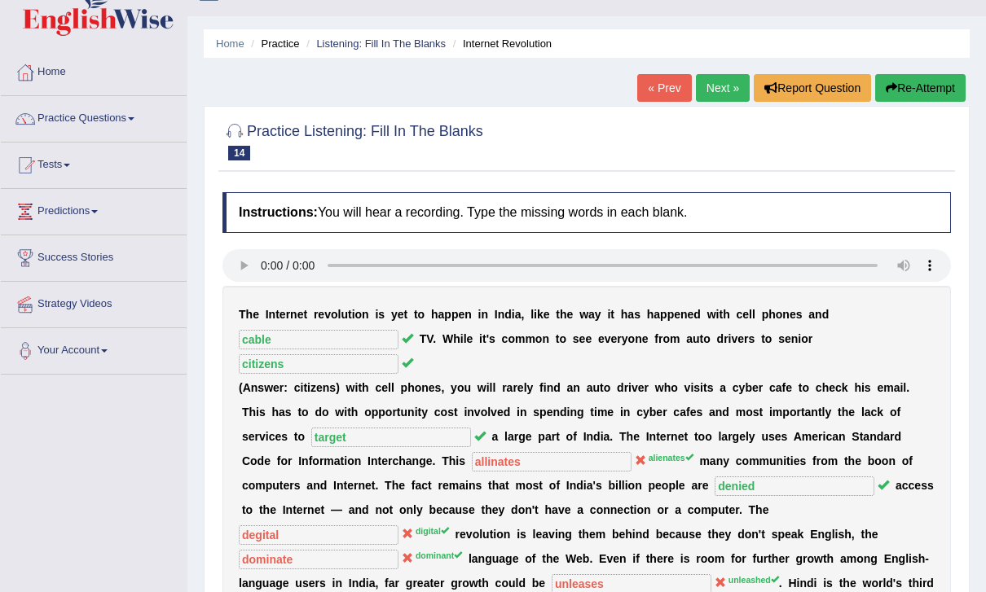
scroll to position [0, 0]
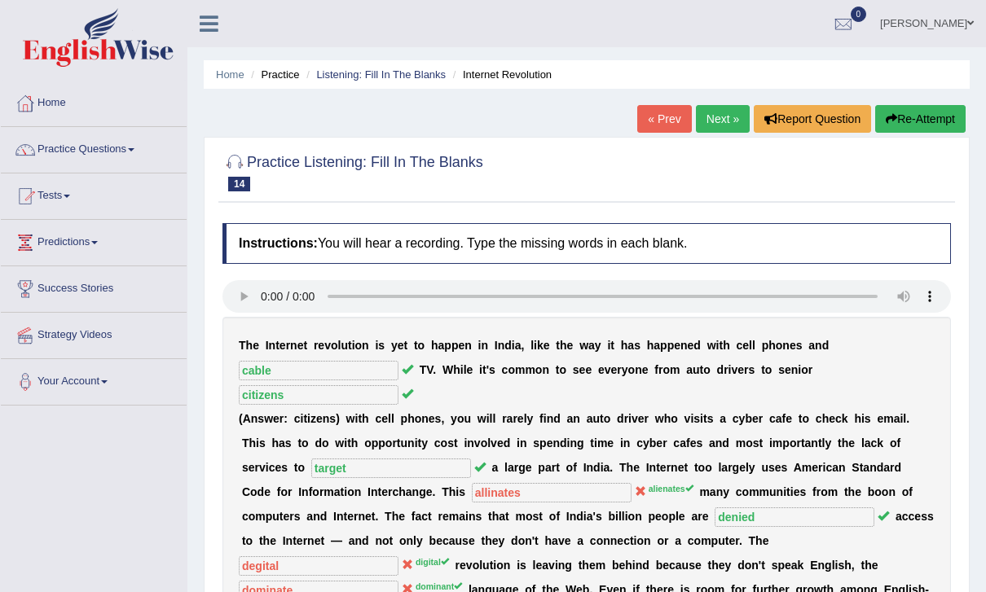
click at [714, 113] on link "Next »" at bounding box center [723, 119] width 54 height 28
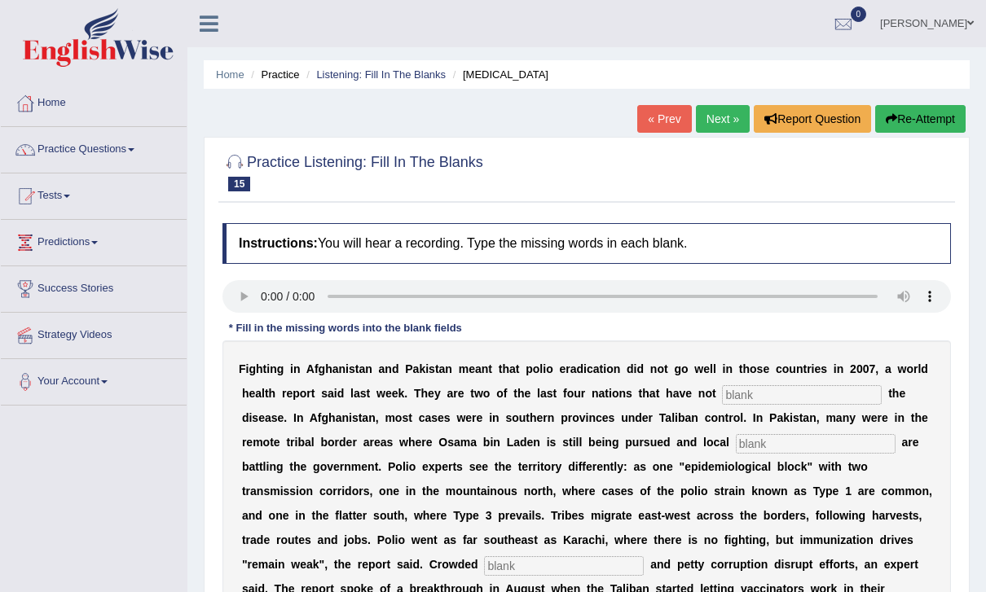
click at [270, 288] on audio at bounding box center [586, 296] width 728 height 33
click at [776, 392] on input "text" at bounding box center [802, 395] width 160 height 20
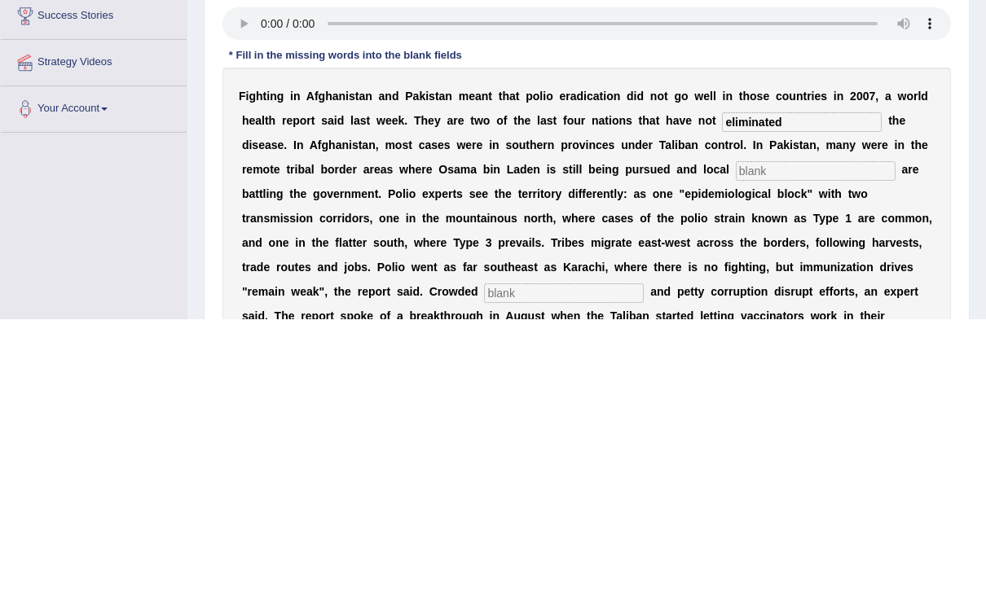
type input "eliminated"
click at [767, 434] on input "text" at bounding box center [816, 444] width 160 height 20
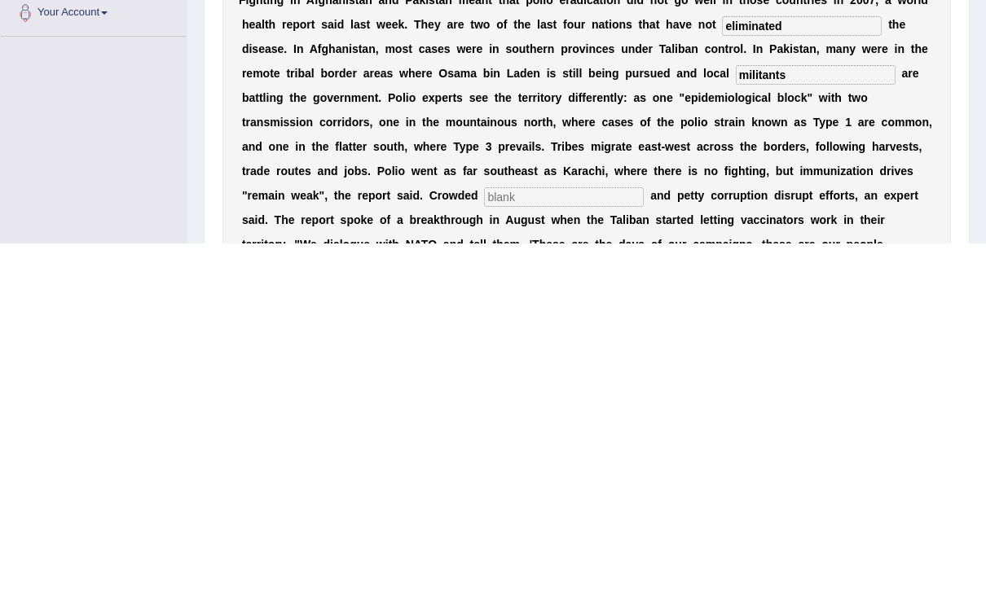
scroll to position [21, 0]
type input "militants"
click at [484, 535] on input "text" at bounding box center [564, 545] width 160 height 20
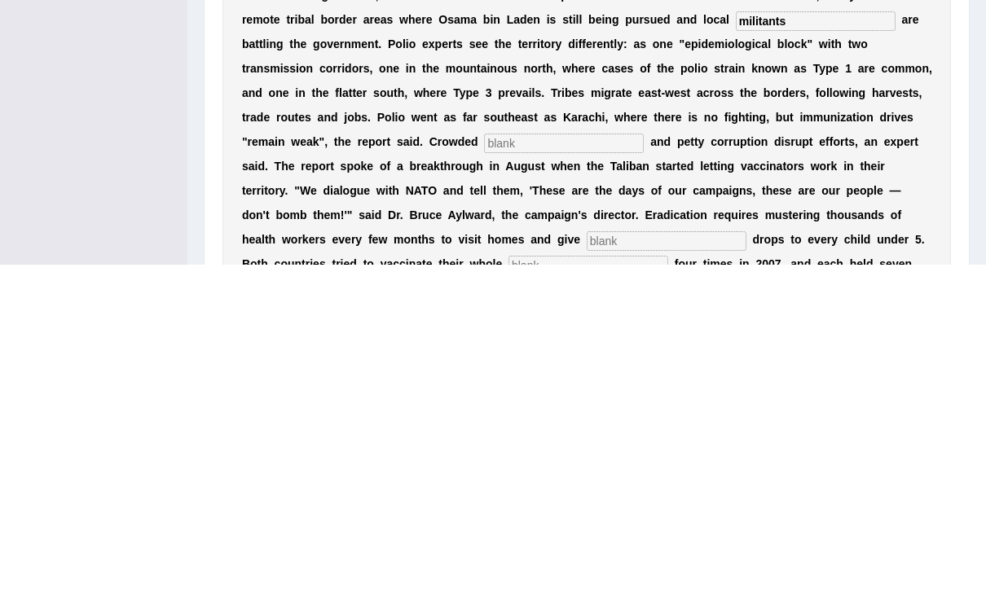
click at [484, 461] on input "text" at bounding box center [564, 471] width 160 height 20
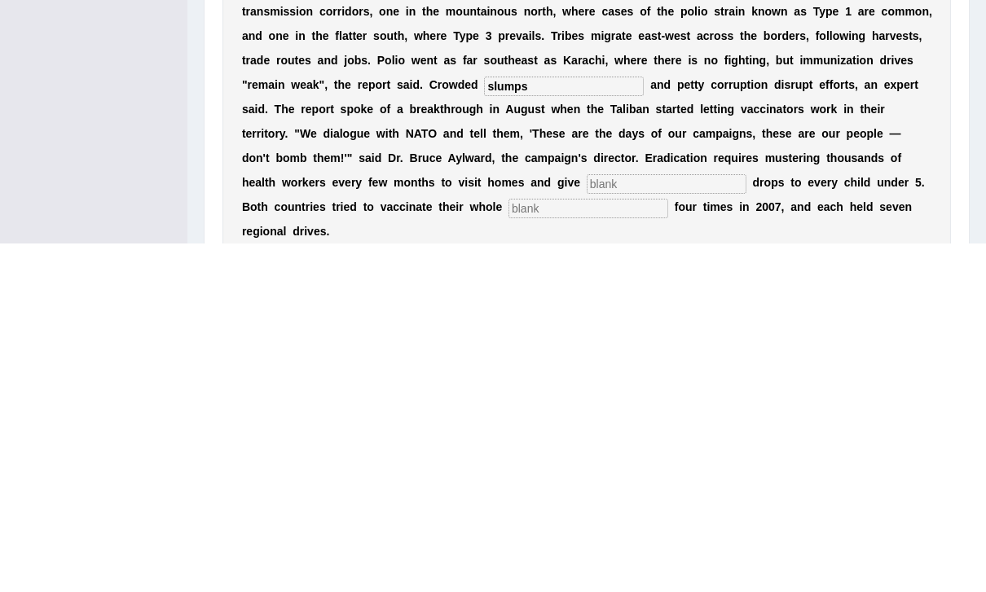
scroll to position [149, 0]
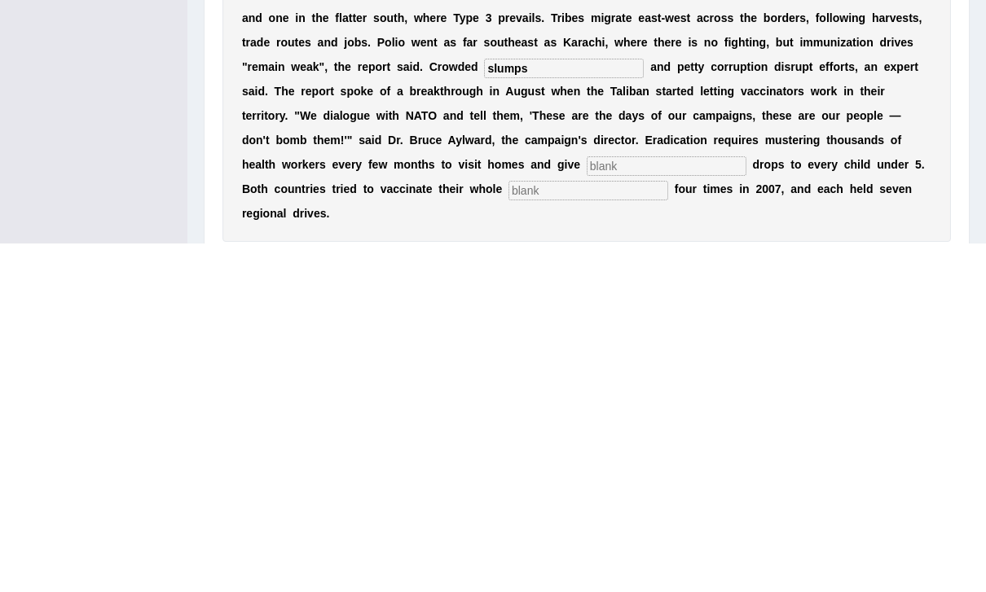
type input "slumps"
click at [587, 505] on input "text" at bounding box center [667, 515] width 160 height 20
type input "vaccine"
click at [363, 210] on div "F i g h t i n g i n A f g h a n i s t a n a n d P a k i s t a n m e a n t t h a…" at bounding box center [586, 390] width 728 height 399
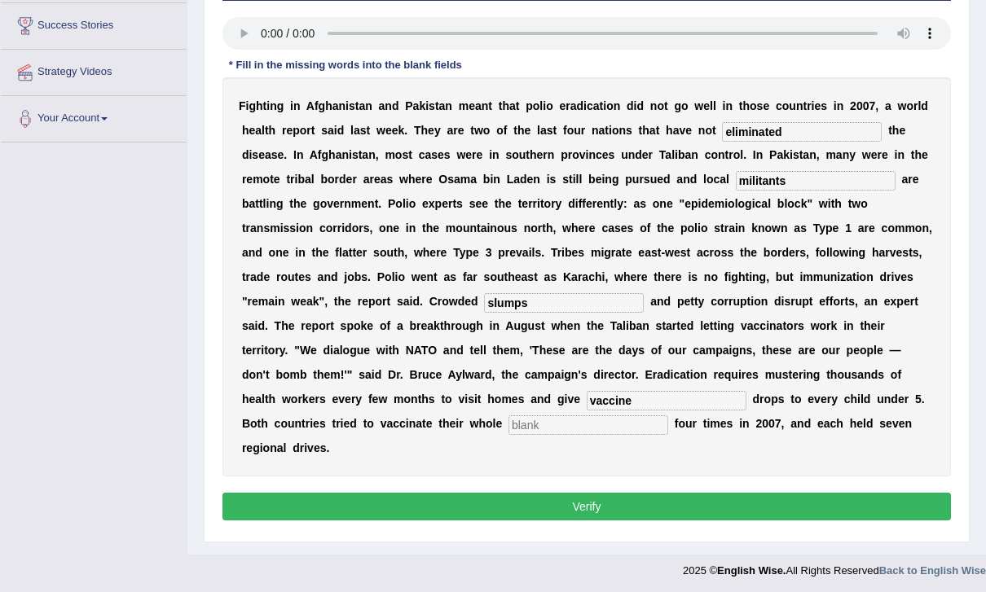
click at [508, 424] on input "text" at bounding box center [588, 426] width 160 height 20
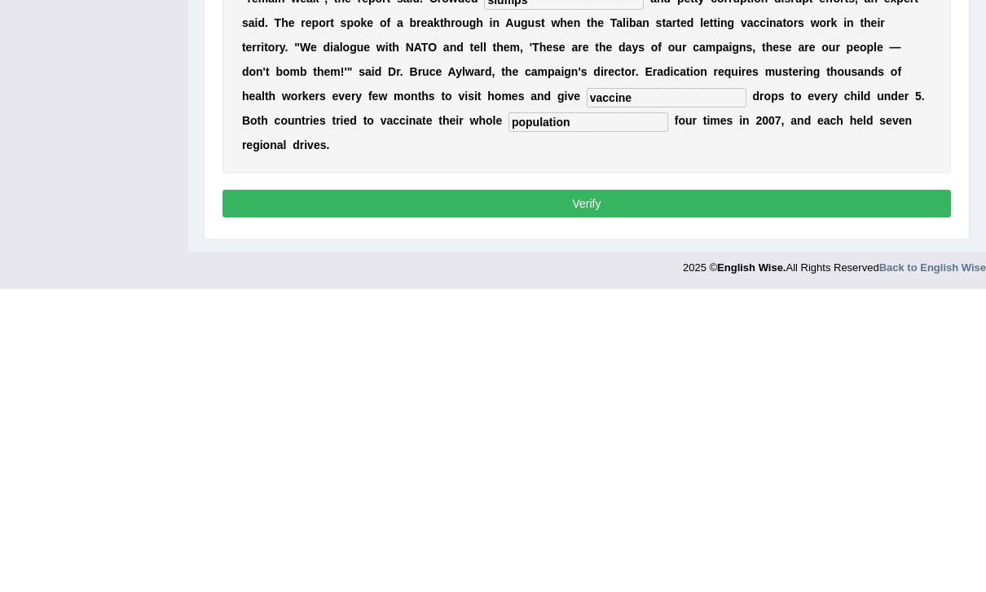
type input "population"
click at [741, 493] on button "Verify" at bounding box center [586, 507] width 728 height 28
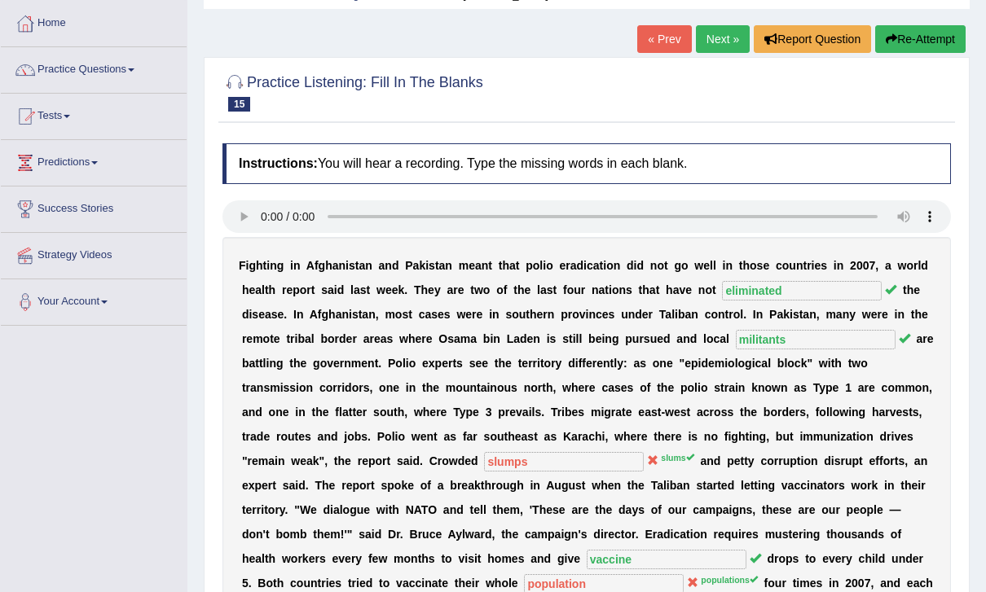
scroll to position [0, 0]
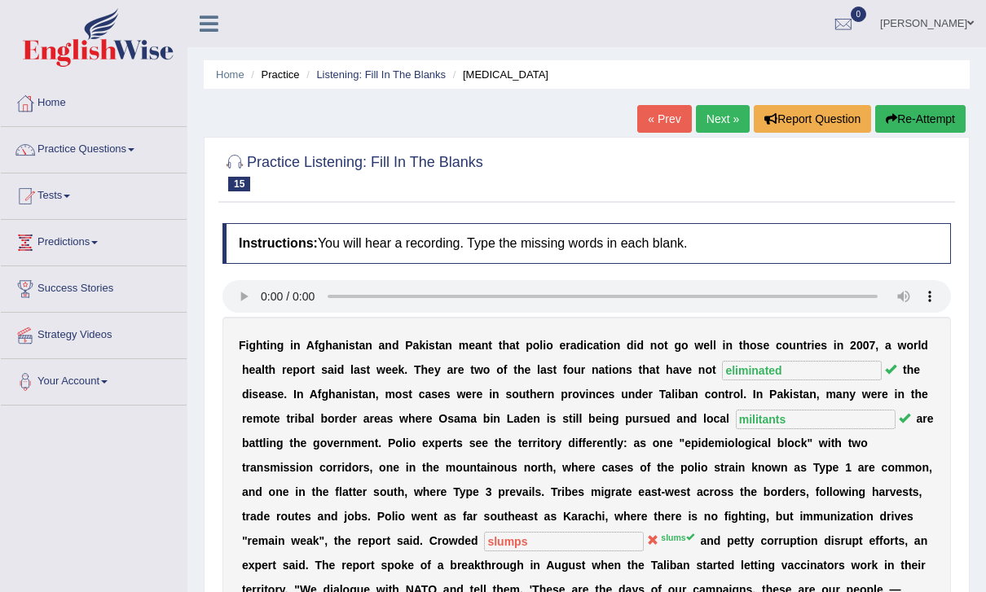
click at [944, 109] on button "Re-Attempt" at bounding box center [920, 119] width 90 height 28
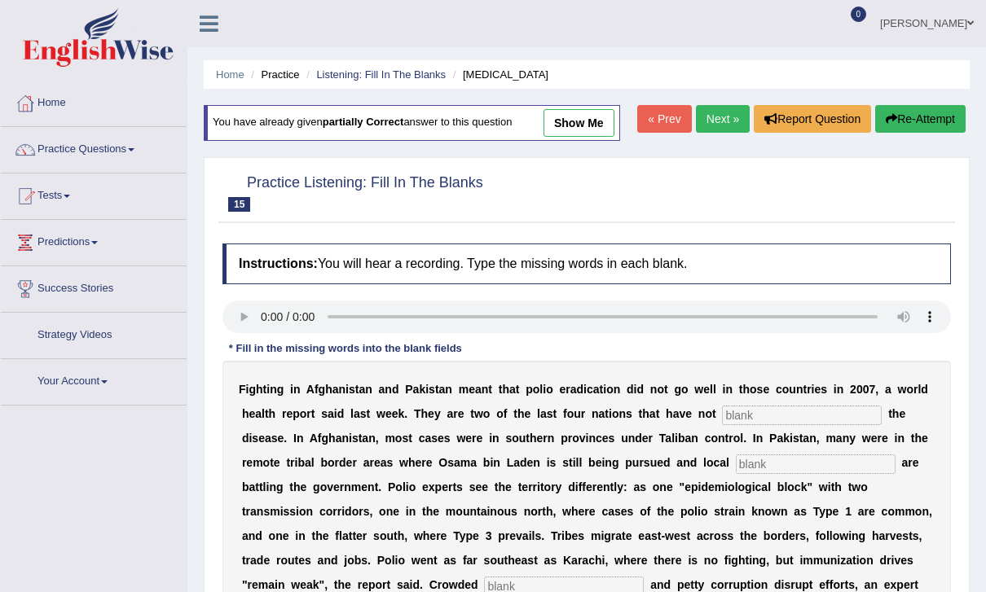
click at [781, 401] on div "F i g h t i n g i n A f g h a n i s t a n a n d P a k i s t a n m e a n t t h a…" at bounding box center [586, 560] width 728 height 399
click at [773, 406] on input "text" at bounding box center [802, 416] width 160 height 20
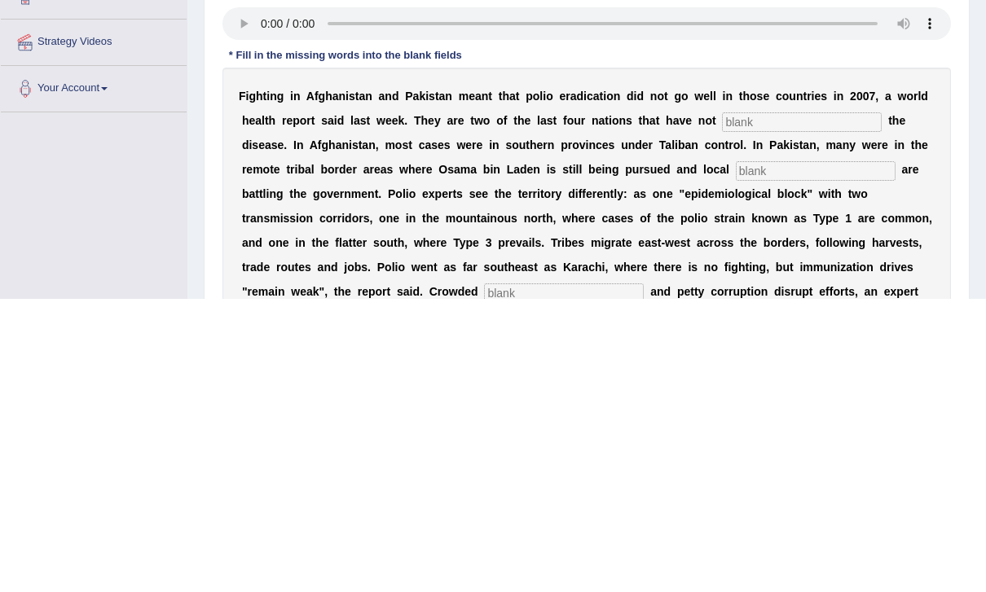
click at [256, 301] on audio at bounding box center [586, 317] width 728 height 33
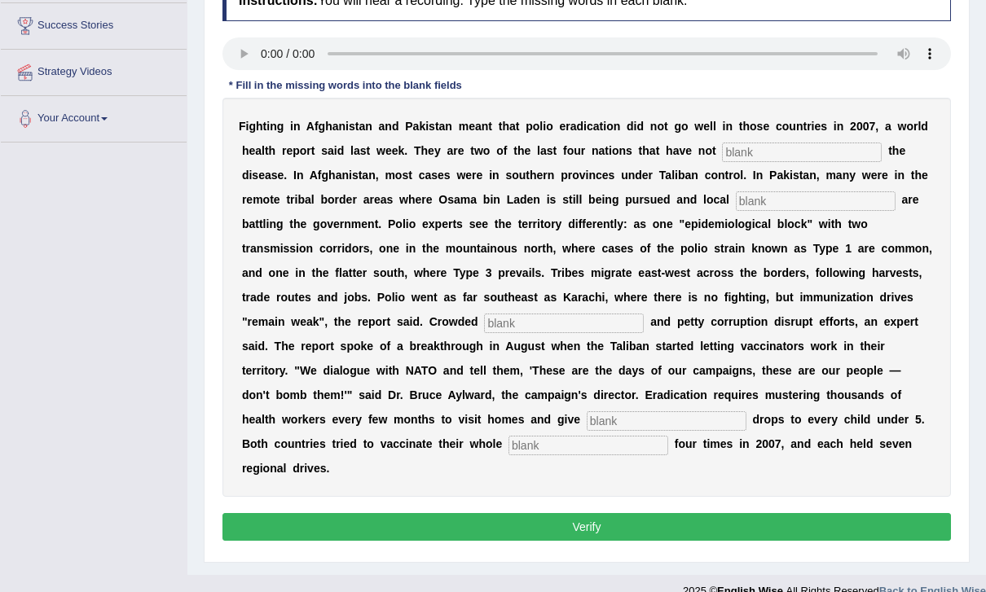
click at [762, 156] on input "text" at bounding box center [802, 153] width 160 height 20
type input "eliminats"
click at [769, 205] on input "text" at bounding box center [816, 201] width 160 height 20
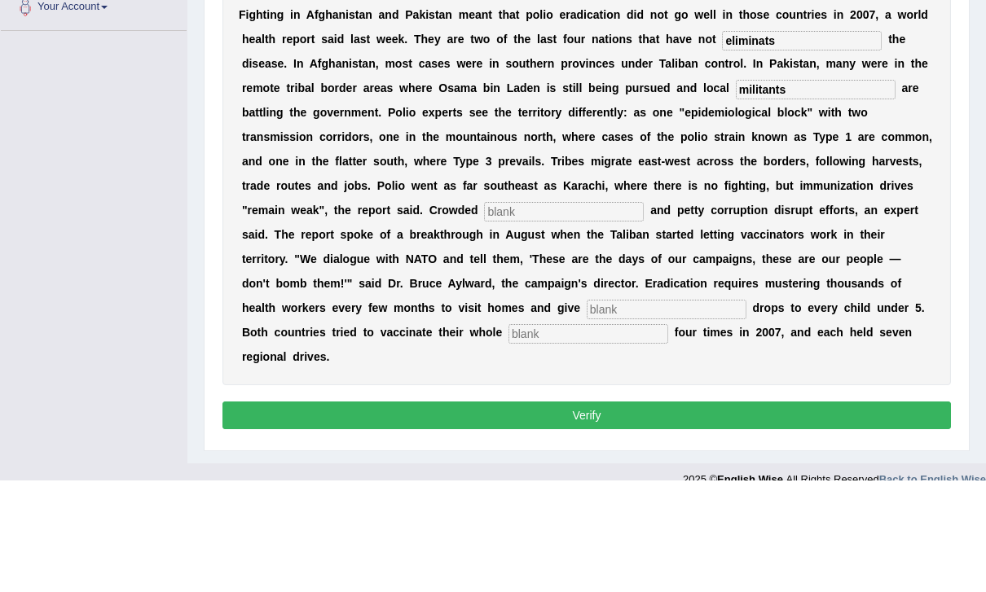
type input "militants"
click at [484, 314] on input "text" at bounding box center [564, 324] width 160 height 20
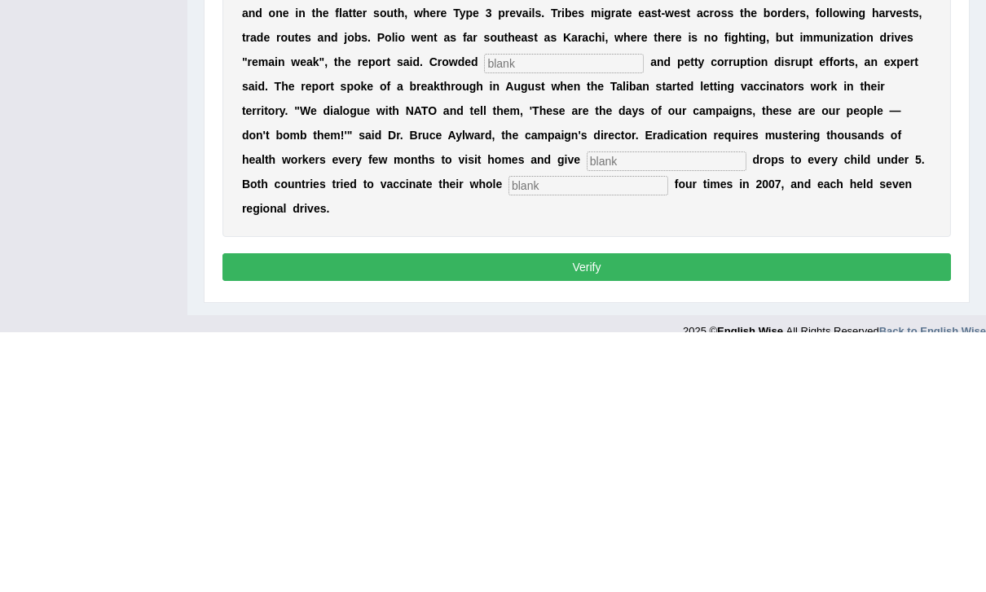
click at [508, 436] on input "text" at bounding box center [588, 446] width 160 height 20
type input "populations"
click at [587, 411] on input "text" at bounding box center [667, 421] width 160 height 20
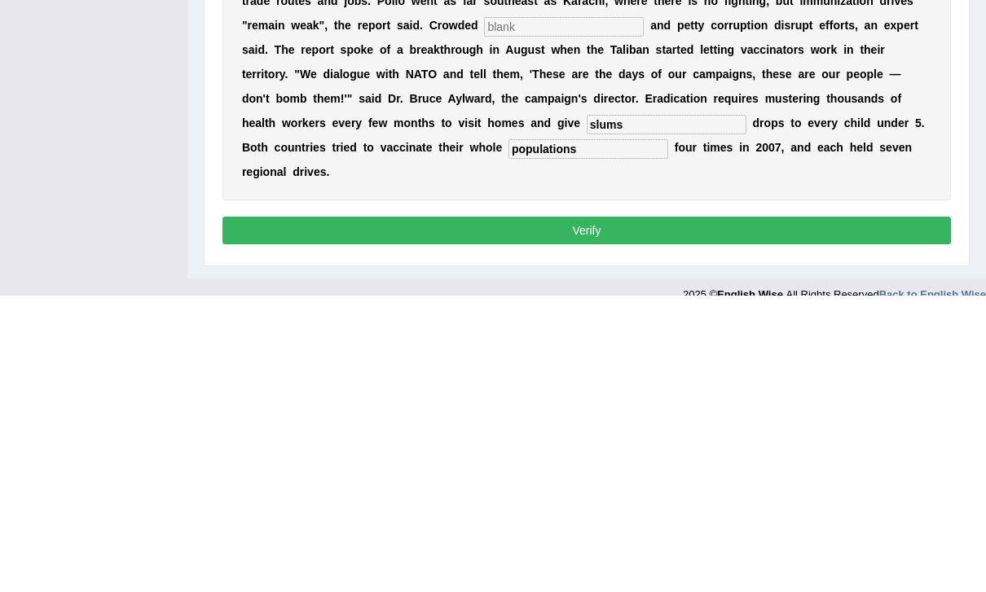
type input "slums"
click at [484, 314] on input "text" at bounding box center [564, 324] width 160 height 20
type input "slums"
click at [587, 411] on input "slums" at bounding box center [667, 421] width 160 height 20
type input "s"
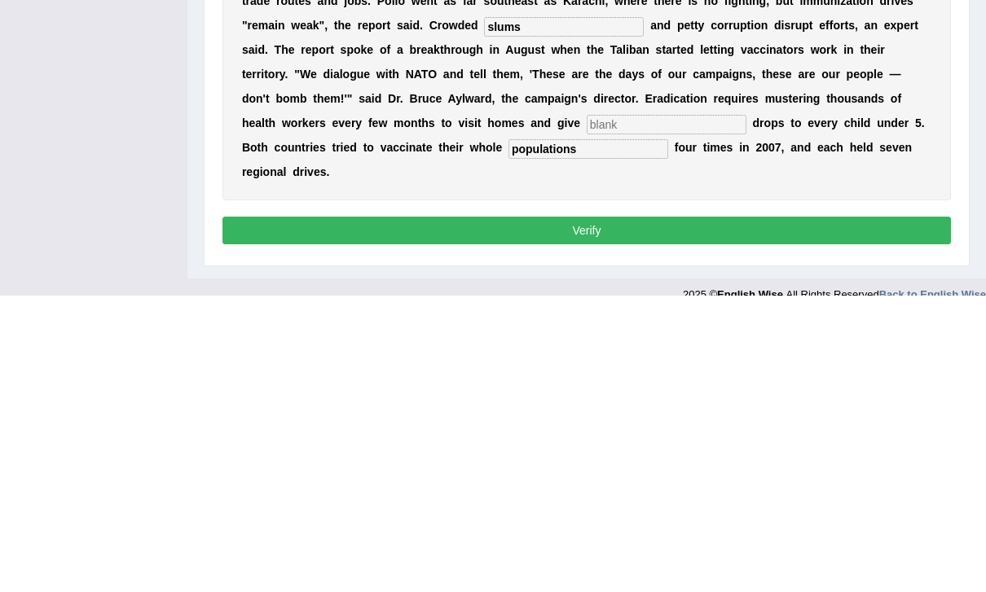
type input "b"
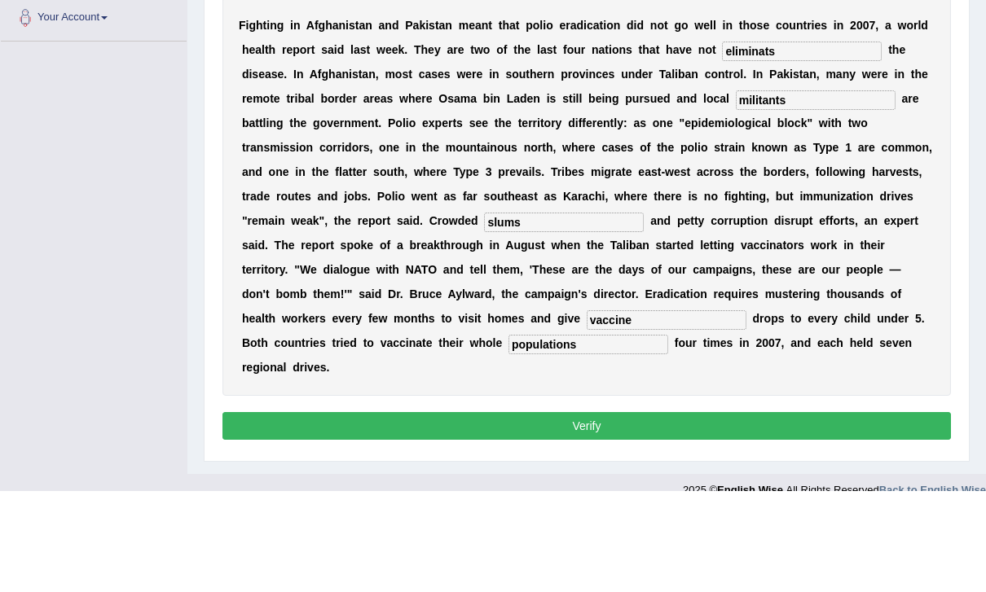
type input "vaccine"
click at [797, 143] on input "eliminats" at bounding box center [802, 153] width 160 height 20
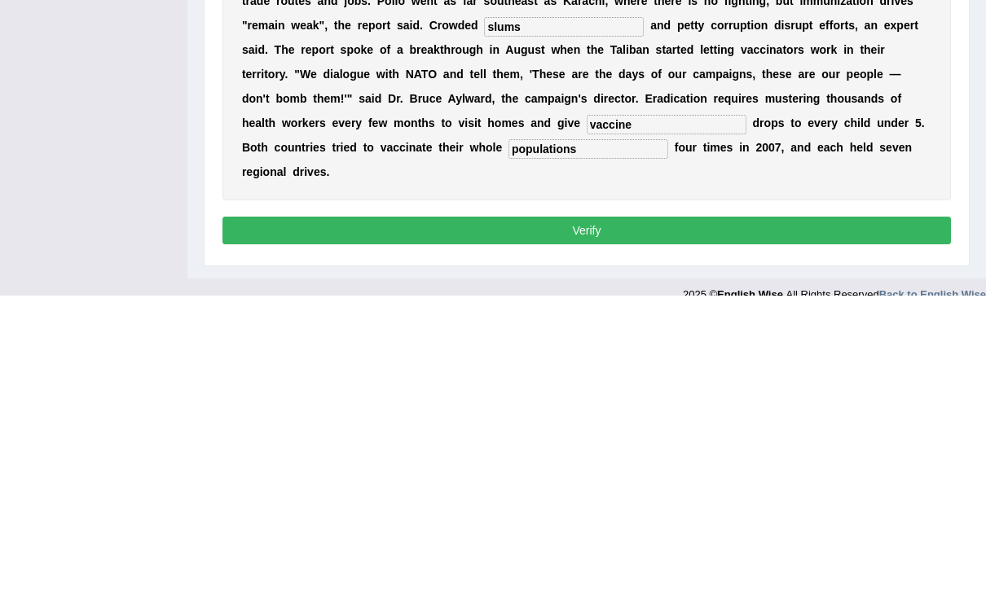
type input "eliminates"
click at [863, 513] on button "Verify" at bounding box center [586, 527] width 728 height 28
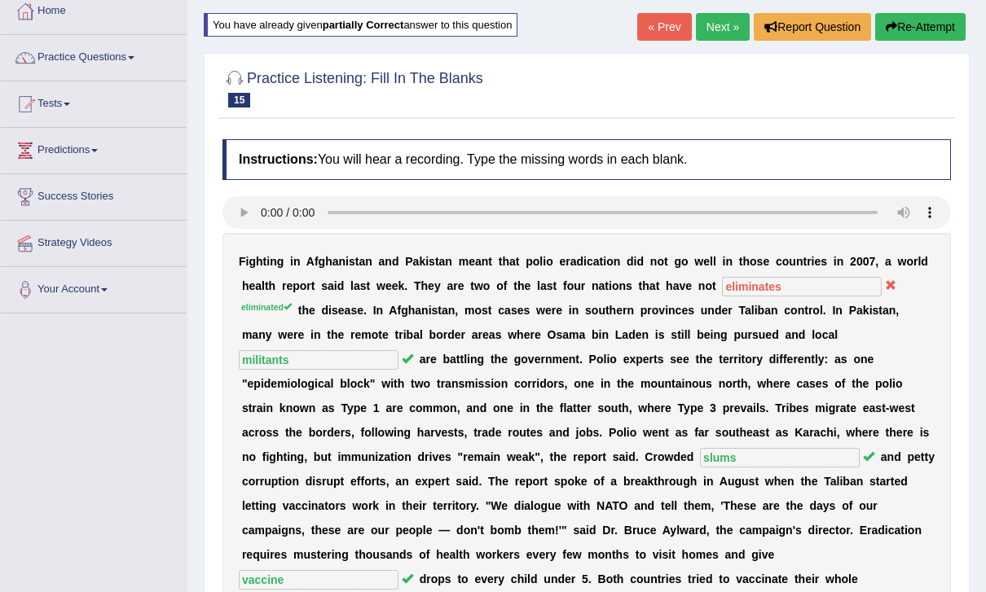
scroll to position [0, 0]
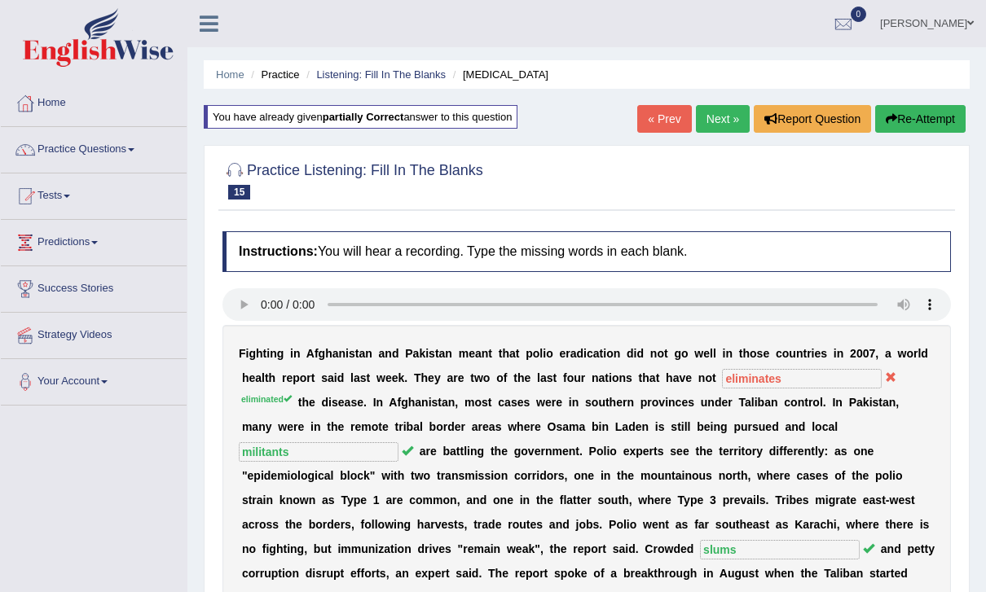
click at [716, 114] on link "Next »" at bounding box center [723, 119] width 54 height 28
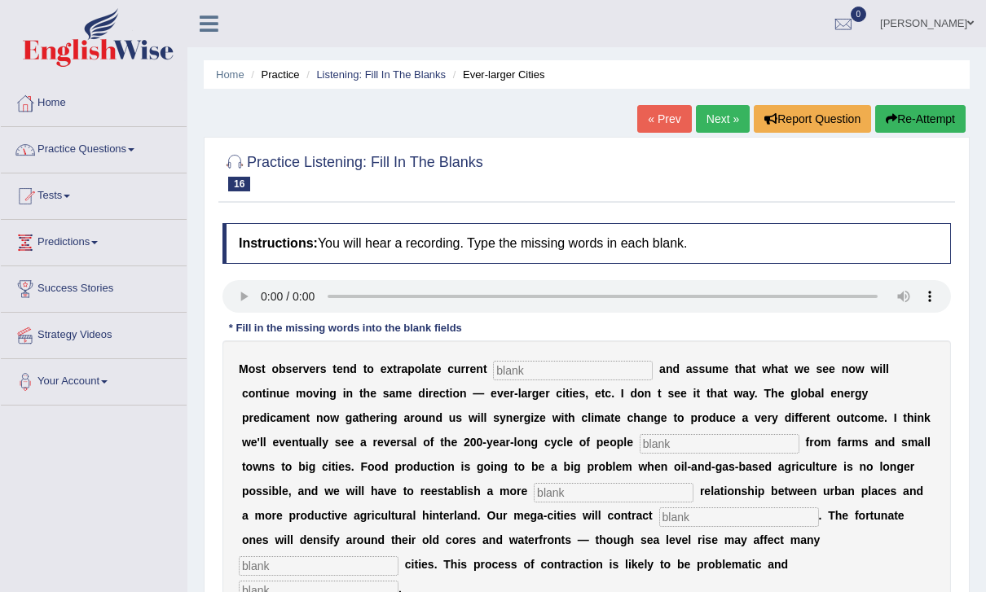
click at [113, 152] on link "Practice Questions" at bounding box center [94, 147] width 186 height 41
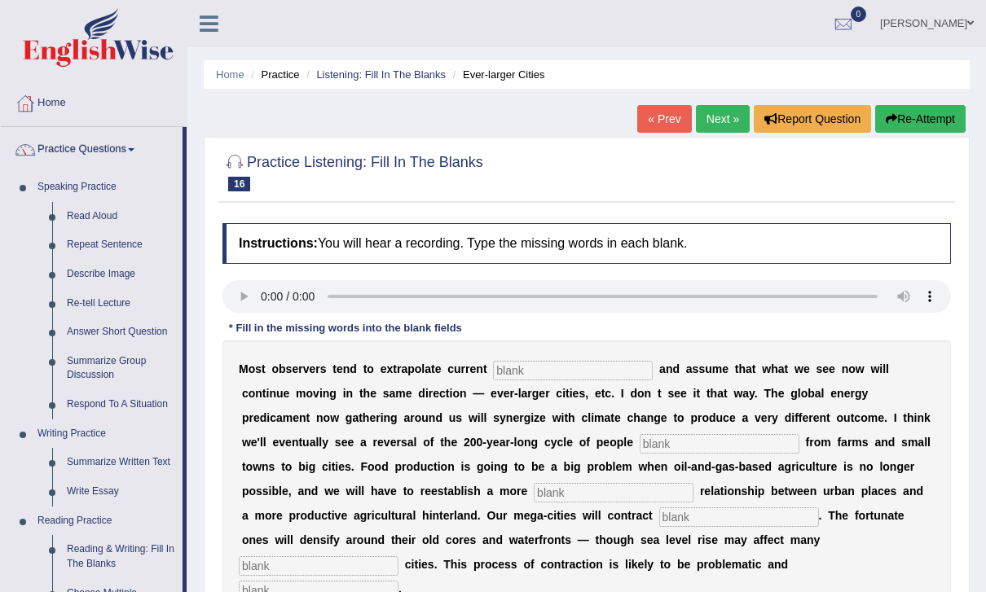
click at [231, 70] on div at bounding box center [493, 296] width 986 height 592
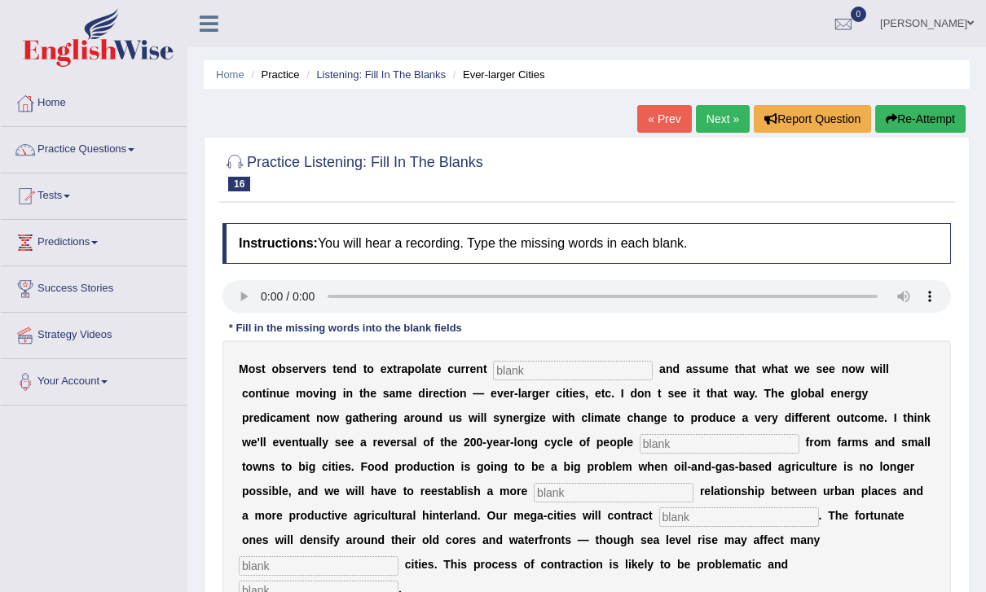
click at [213, 17] on icon at bounding box center [209, 23] width 19 height 21
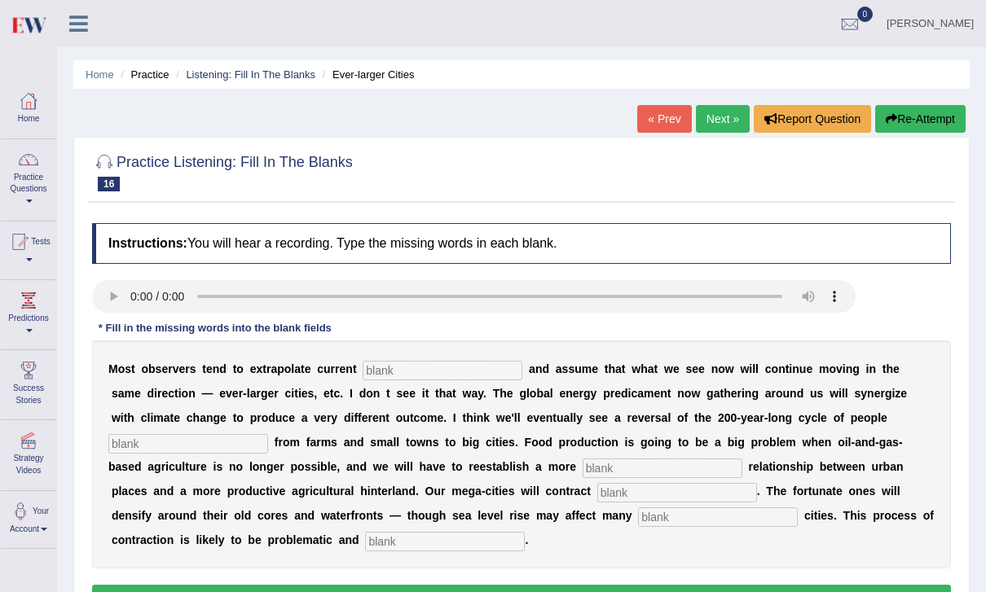
click at [103, 78] on link "Home" at bounding box center [100, 74] width 29 height 12
click at [34, 176] on link "Practice Questions" at bounding box center [28, 177] width 55 height 77
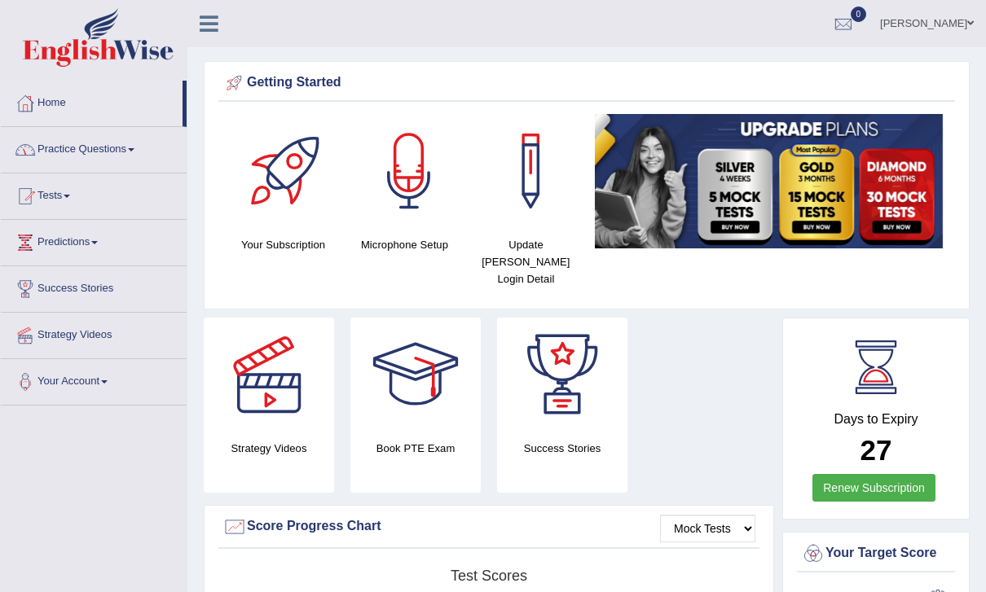
click at [145, 148] on link "Practice Questions" at bounding box center [94, 147] width 186 height 41
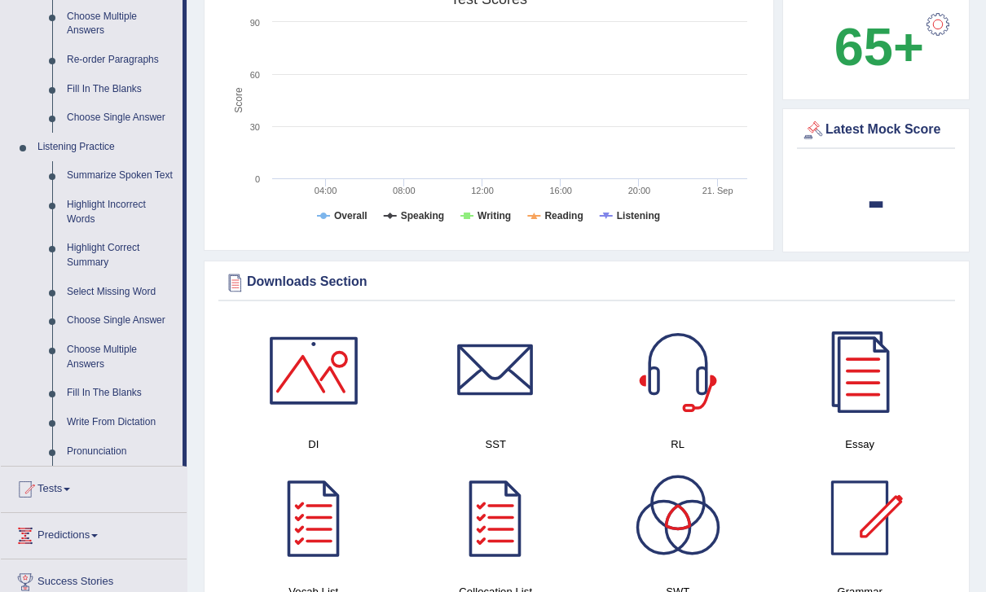
scroll to position [717, 0]
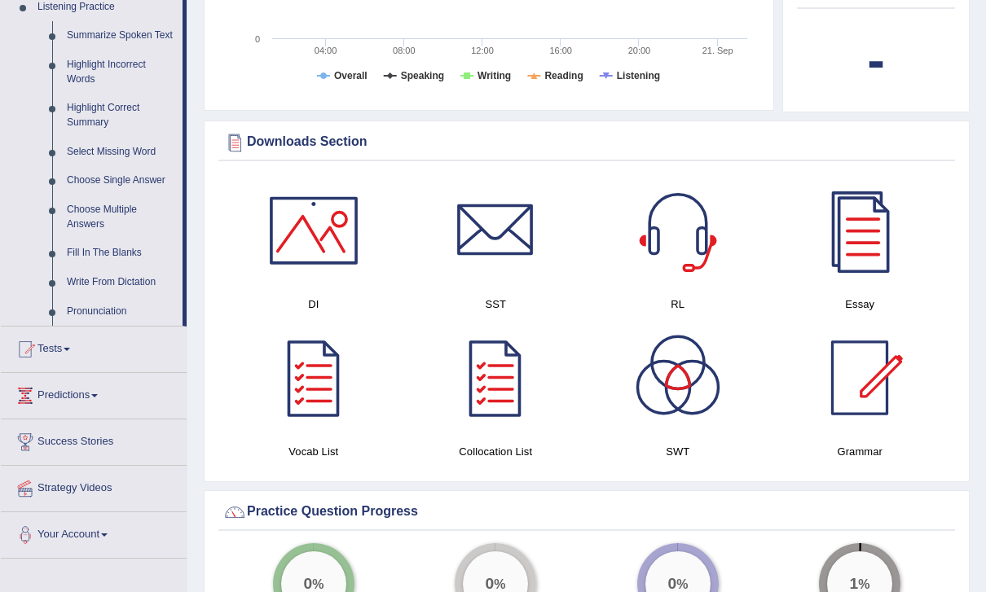
click at [124, 251] on div at bounding box center [493, 296] width 986 height 592
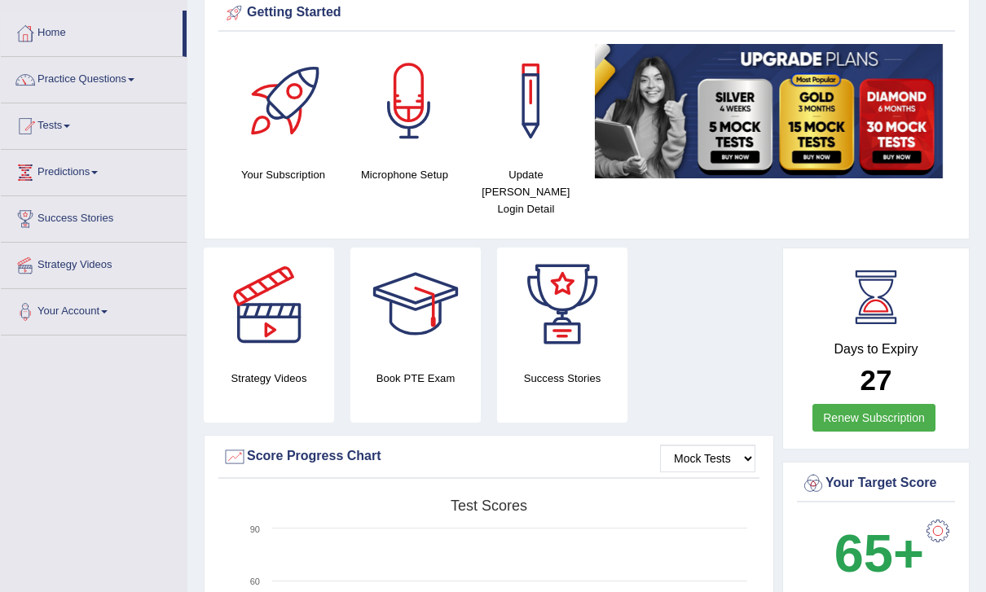
scroll to position [0, 0]
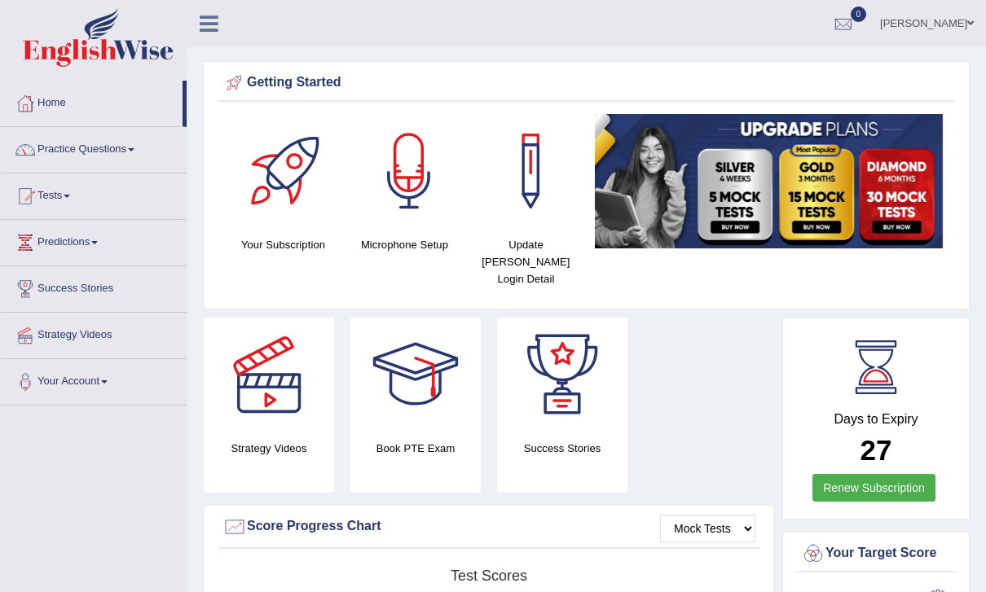
click at [213, 18] on icon at bounding box center [209, 23] width 19 height 21
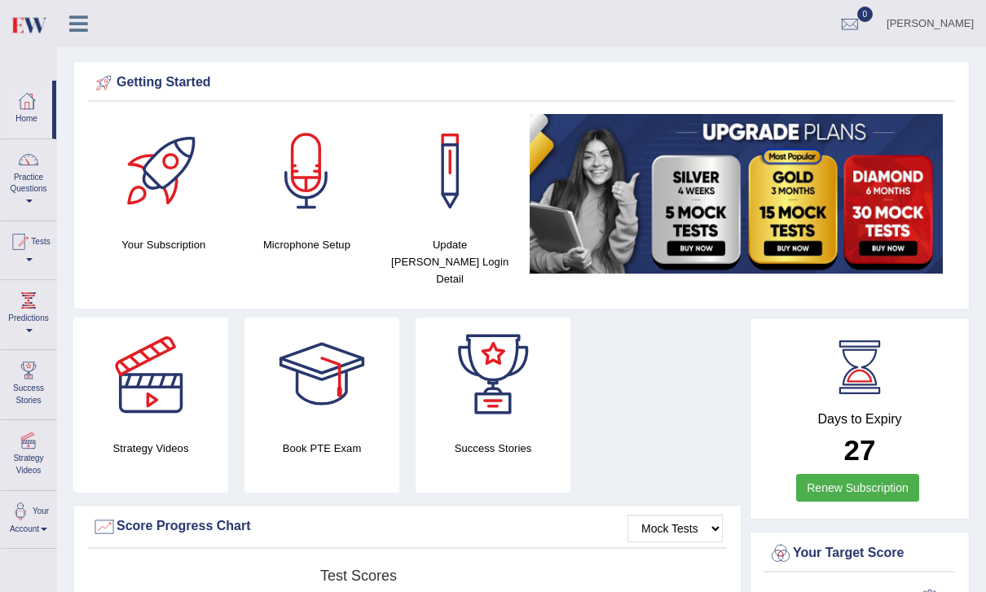
click at [87, 26] on icon at bounding box center [78, 23] width 19 height 21
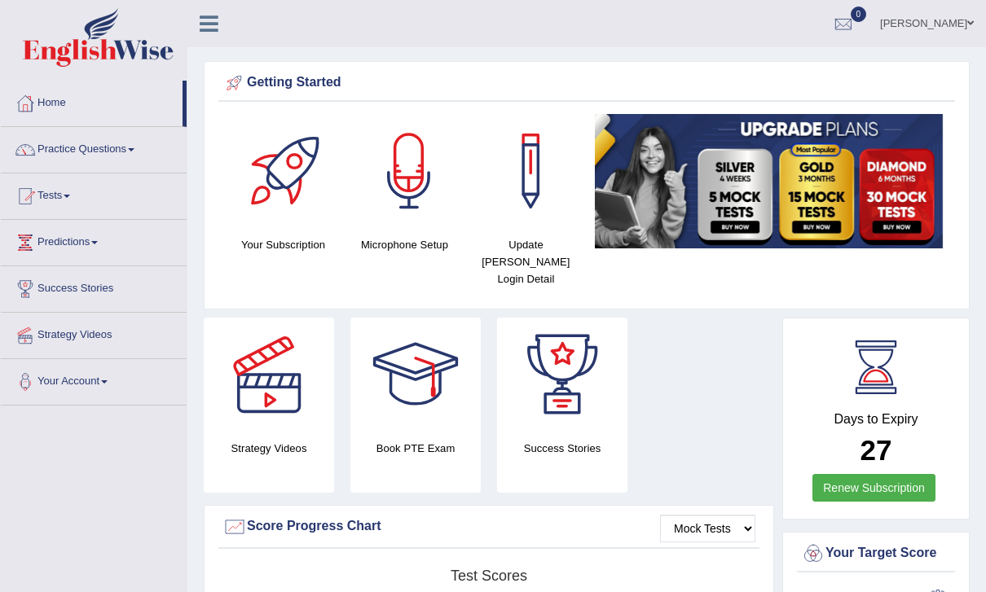
click at [130, 161] on link "Practice Questions" at bounding box center [94, 147] width 186 height 41
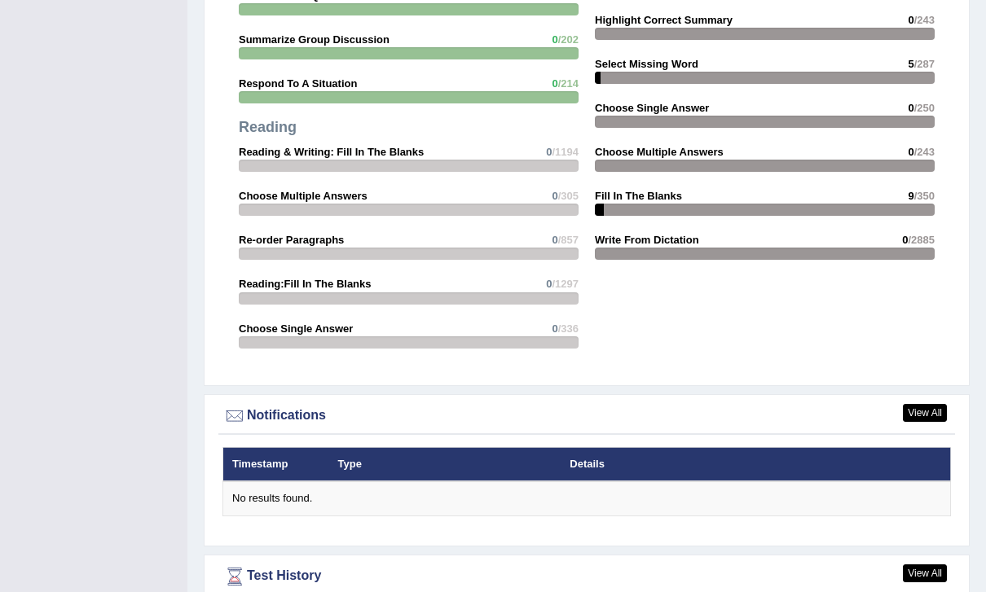
scroll to position [1664, 0]
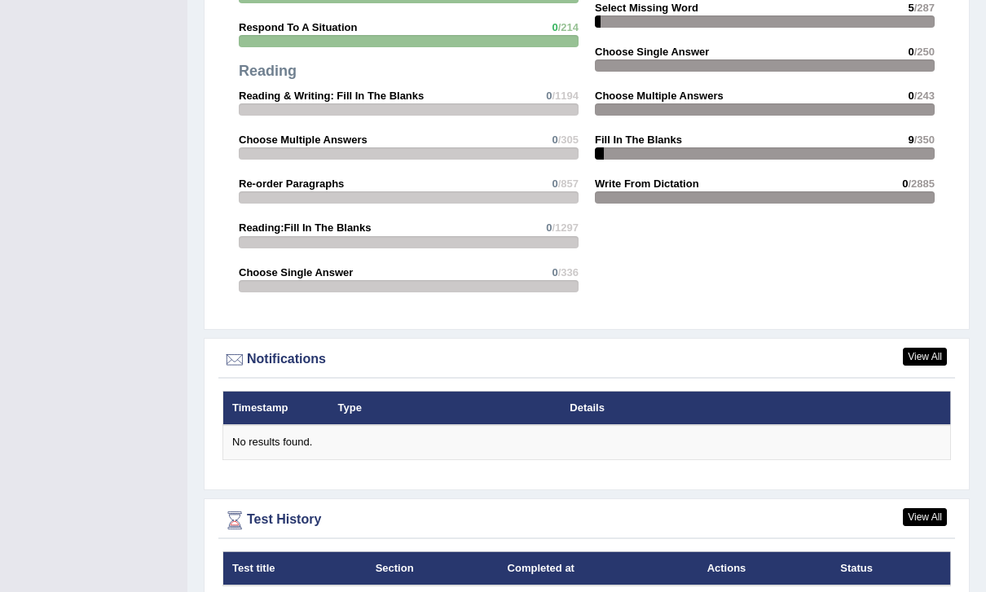
click at [928, 492] on div at bounding box center [493, 296] width 986 height 592
click at [927, 508] on link "View All" at bounding box center [925, 517] width 44 height 18
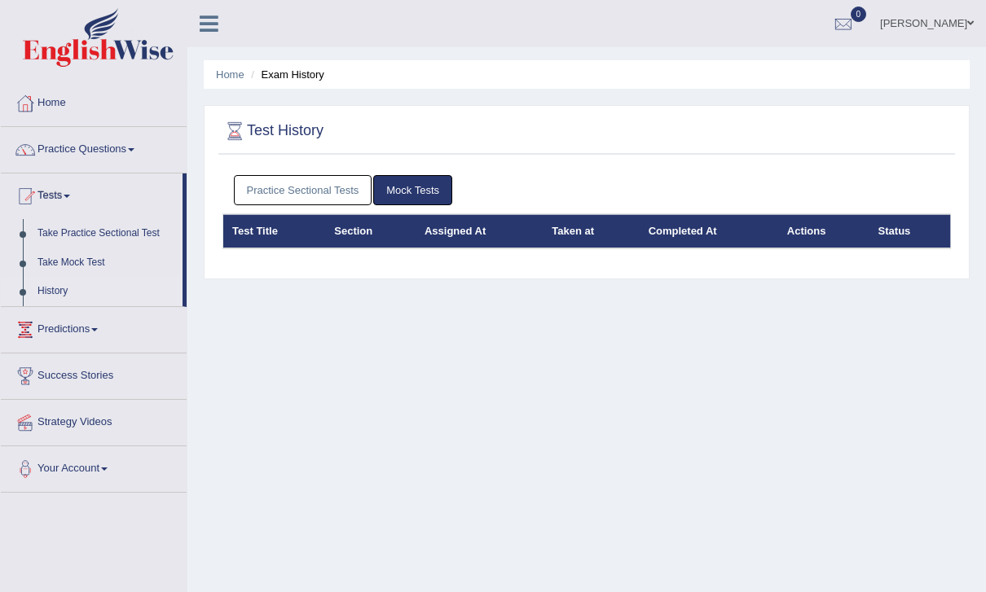
click at [297, 185] on link "Practice Sectional Tests" at bounding box center [303, 190] width 139 height 30
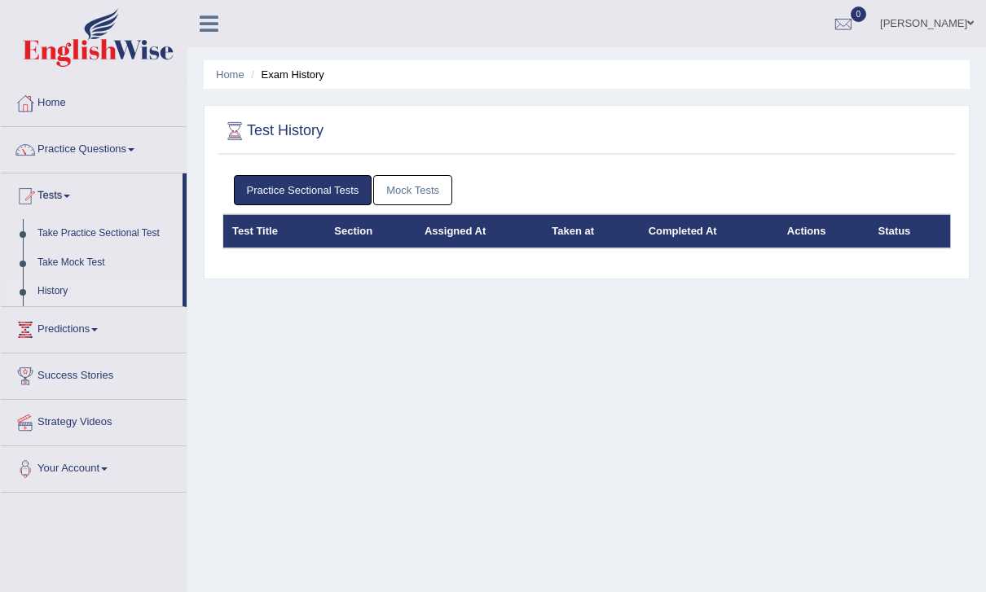
click at [231, 79] on link "Home" at bounding box center [230, 74] width 29 height 12
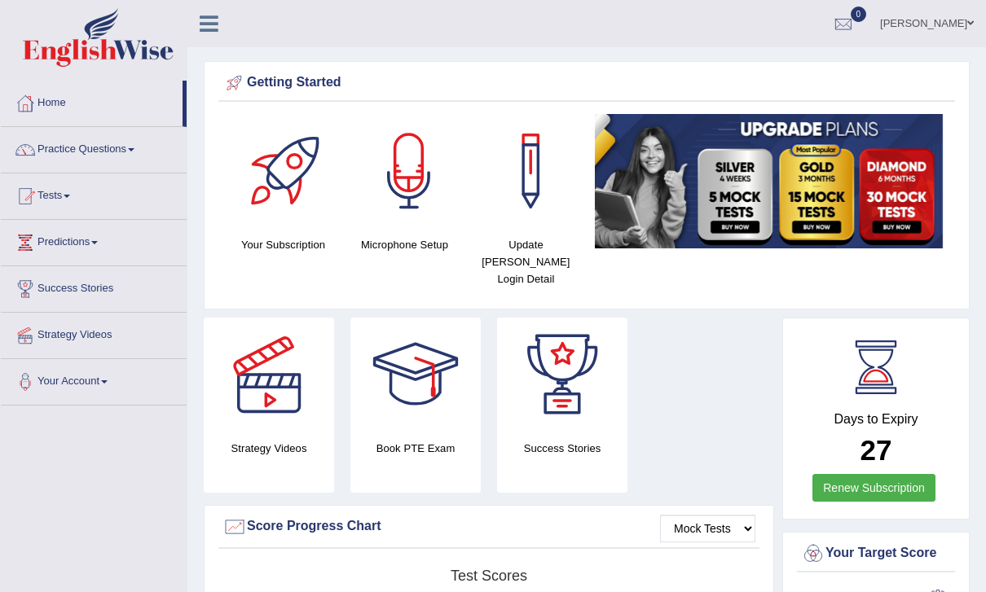
click at [208, 24] on icon at bounding box center [209, 23] width 19 height 21
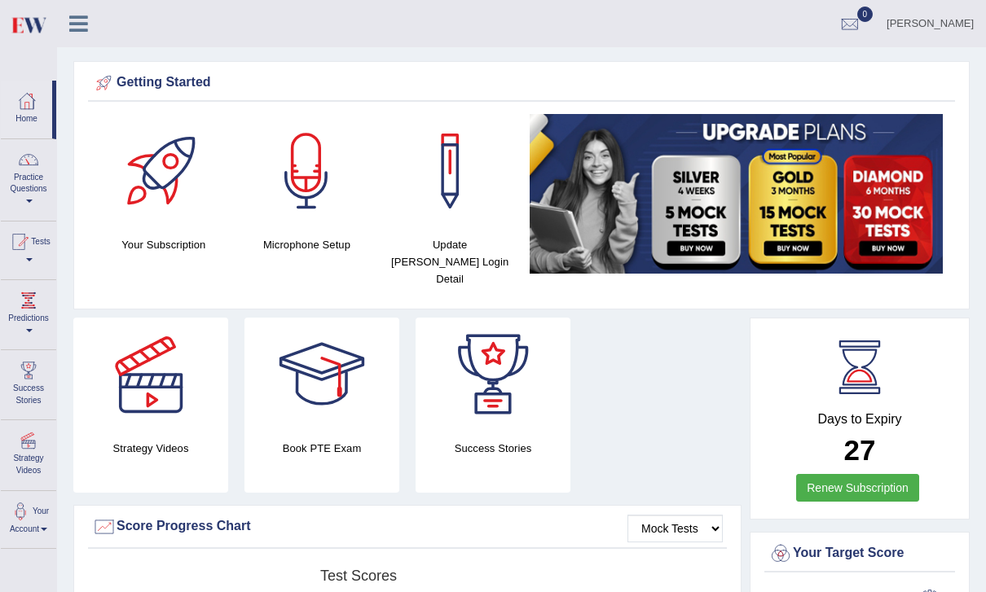
click at [33, 177] on link "Practice Questions" at bounding box center [28, 177] width 55 height 77
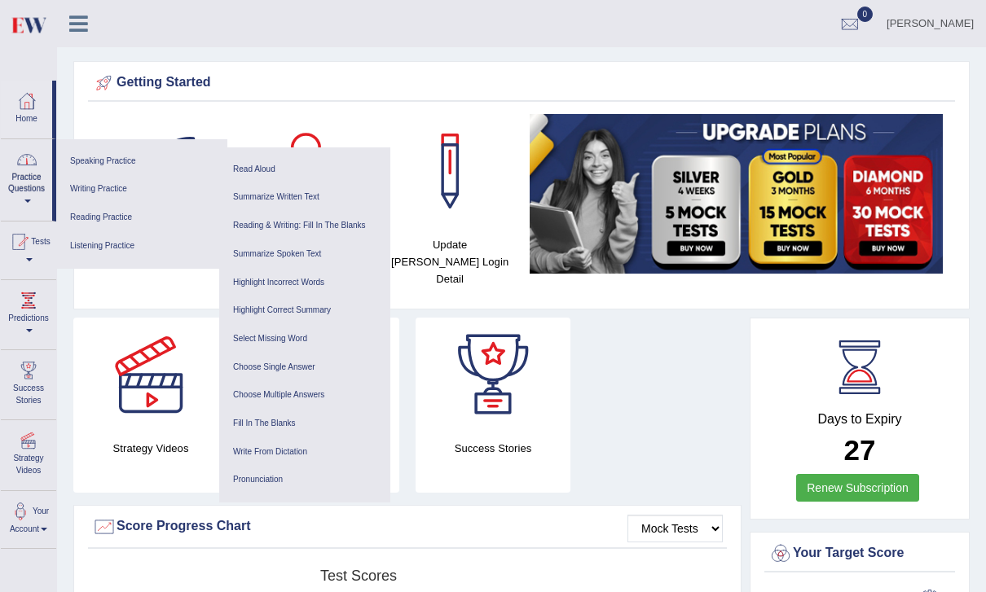
click at [106, 249] on link "Listening Practice" at bounding box center [141, 246] width 155 height 29
click at [306, 416] on link "Fill In The Blanks" at bounding box center [304, 424] width 155 height 29
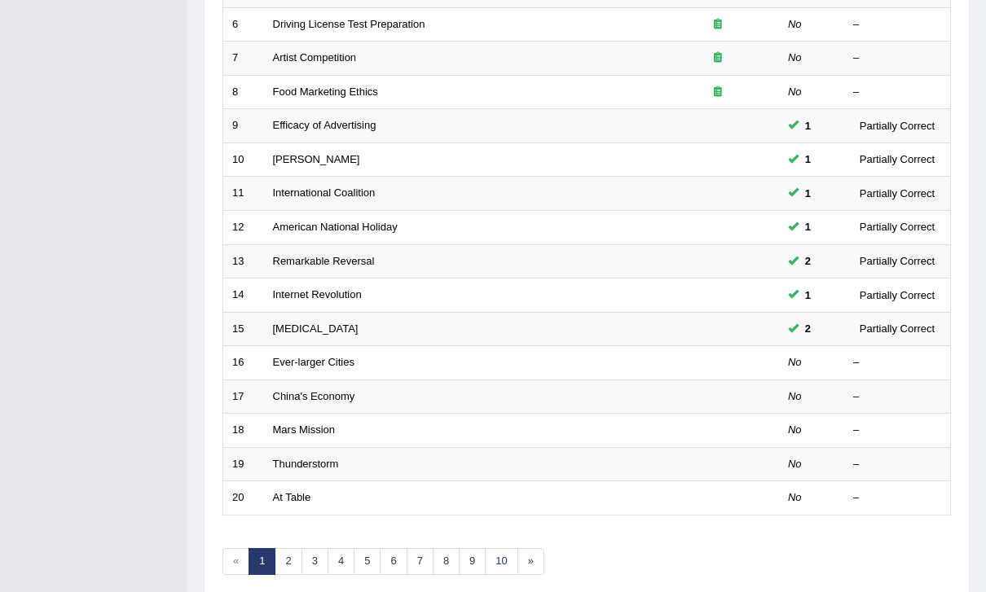
scroll to position [424, 0]
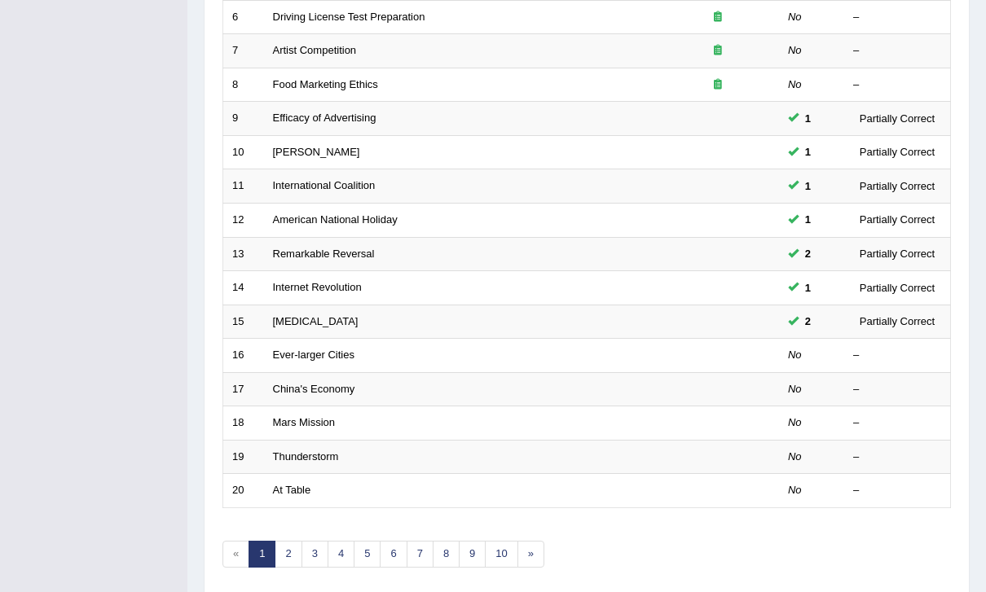
click at [291, 349] on link "Ever-larger Cities" at bounding box center [313, 355] width 81 height 12
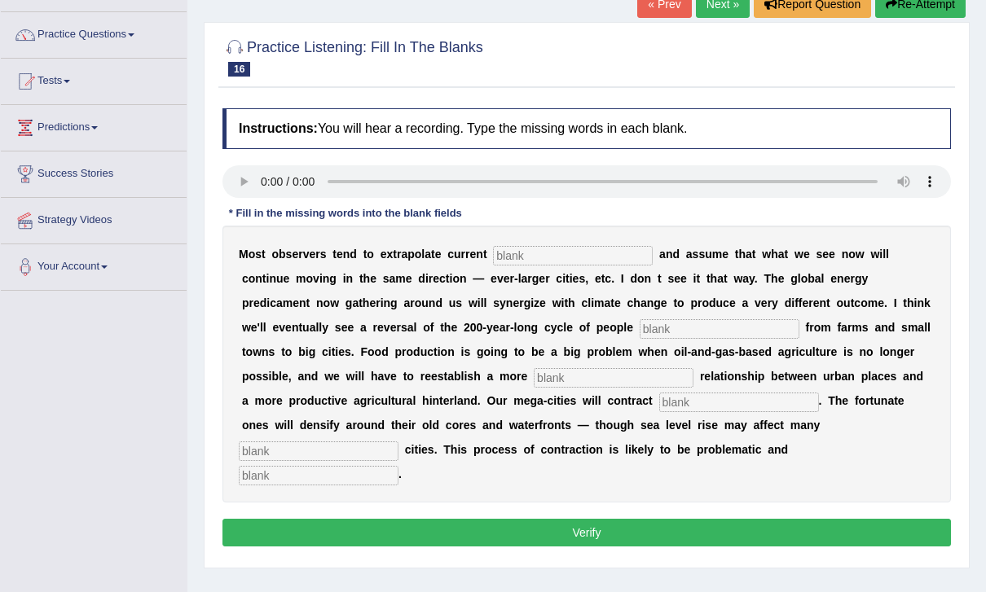
scroll to position [115, 0]
click at [244, 184] on audio at bounding box center [586, 181] width 728 height 33
click at [266, 183] on audio at bounding box center [586, 181] width 728 height 33
click at [583, 257] on input "text" at bounding box center [573, 256] width 160 height 20
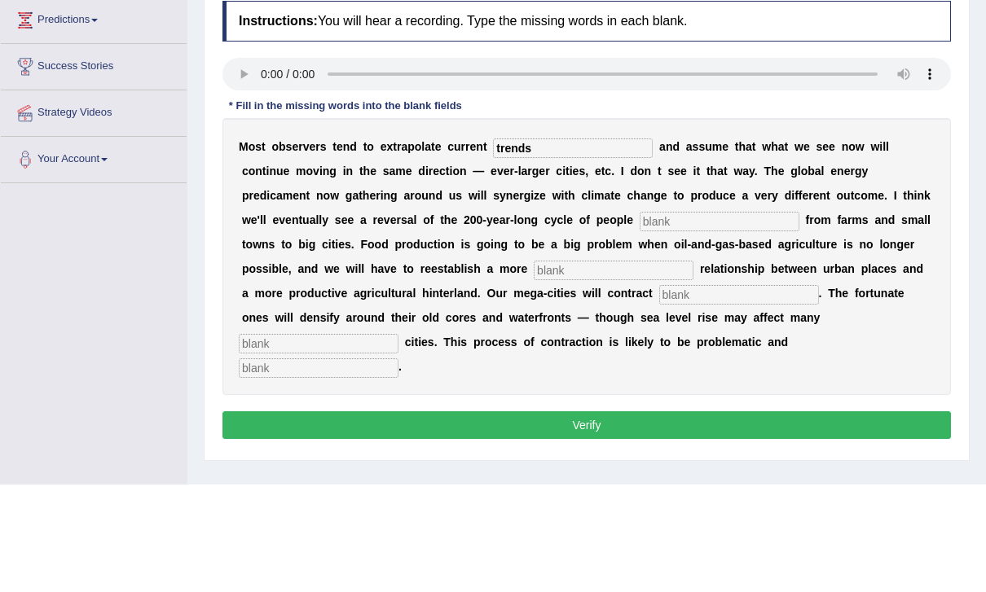
type input "trends"
click at [640, 319] on input "text" at bounding box center [720, 329] width 160 height 20
click at [578, 246] on input "trends" at bounding box center [573, 256] width 160 height 20
click at [640, 319] on input "text" at bounding box center [720, 329] width 160 height 20
type input "moving"
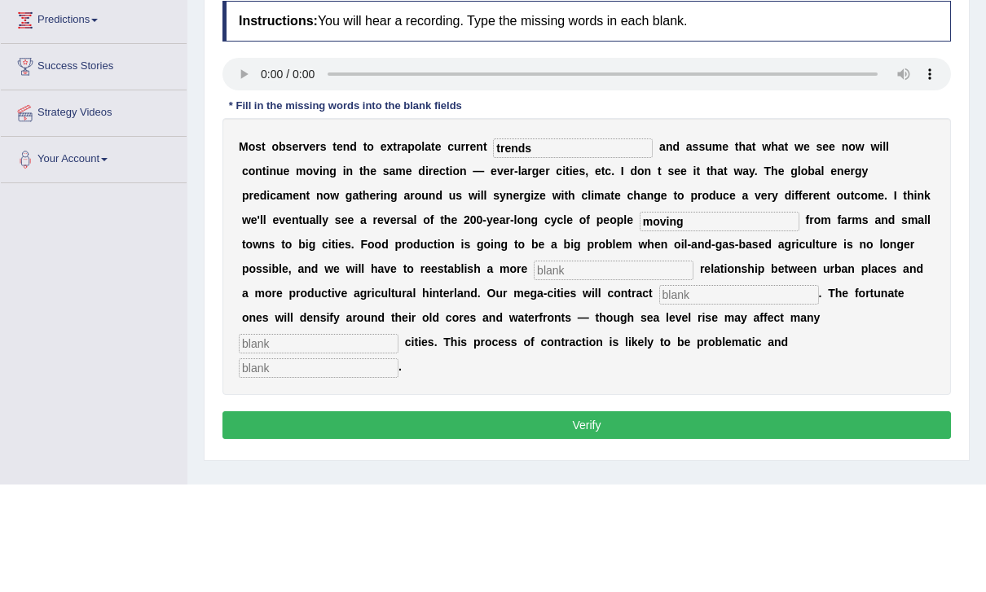
click at [534, 368] on input "text" at bounding box center [614, 378] width 160 height 20
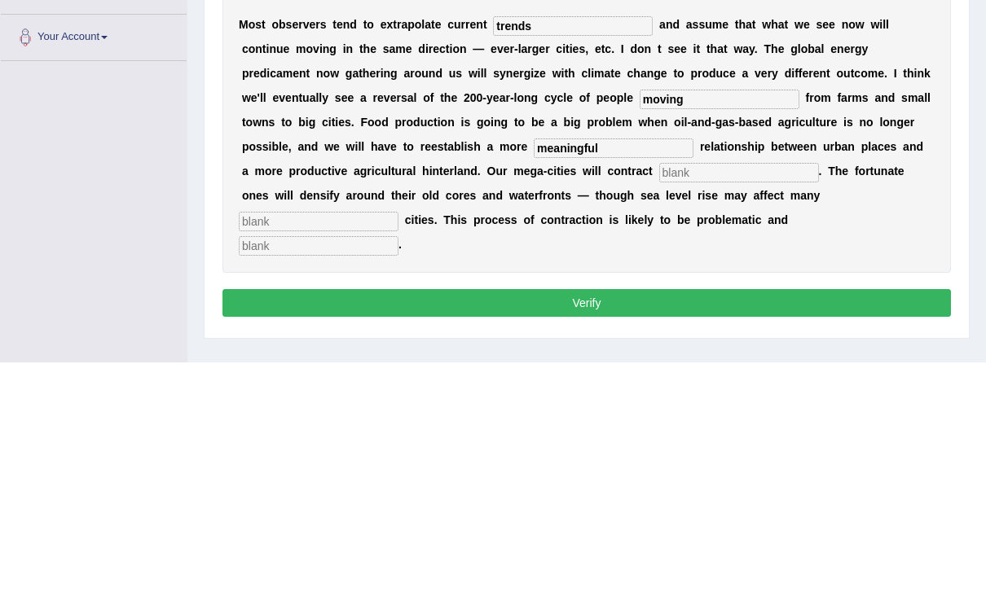
type input "meaningful"
click at [659, 393] on input "text" at bounding box center [739, 403] width 160 height 20
type input "subst"
click at [398, 442] on input "text" at bounding box center [319, 452] width 160 height 20
type input "harbour"
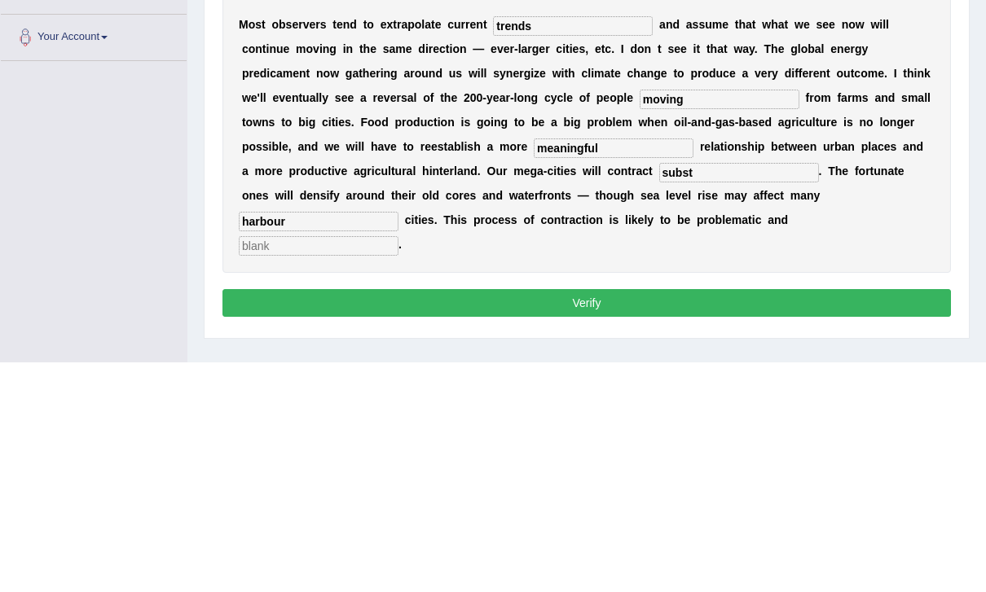
click at [398, 466] on input "text" at bounding box center [319, 476] width 160 height 20
type input "s"
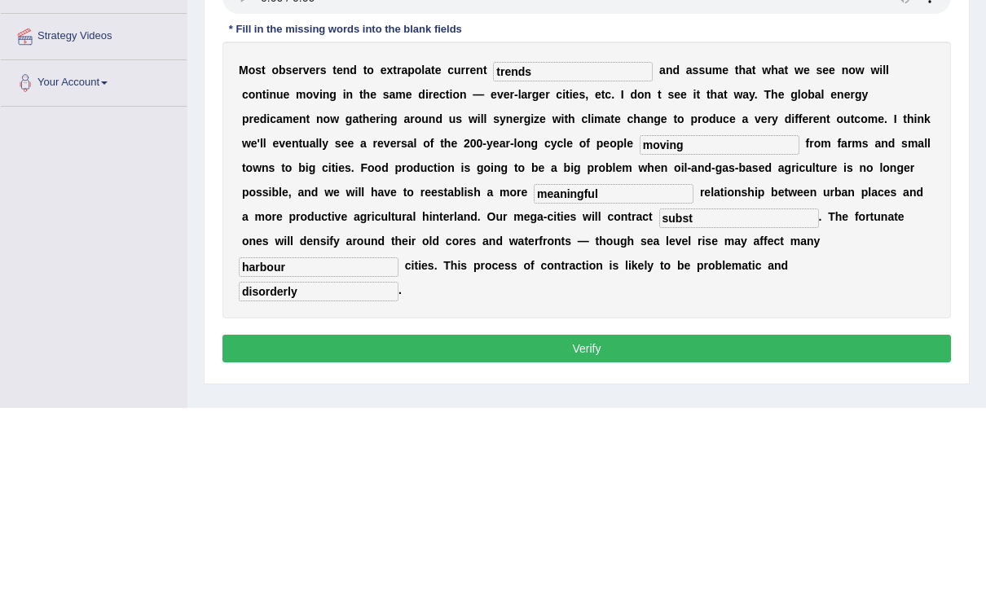
type input "disorderly"
click at [659, 393] on input "subst" at bounding box center [739, 403] width 160 height 20
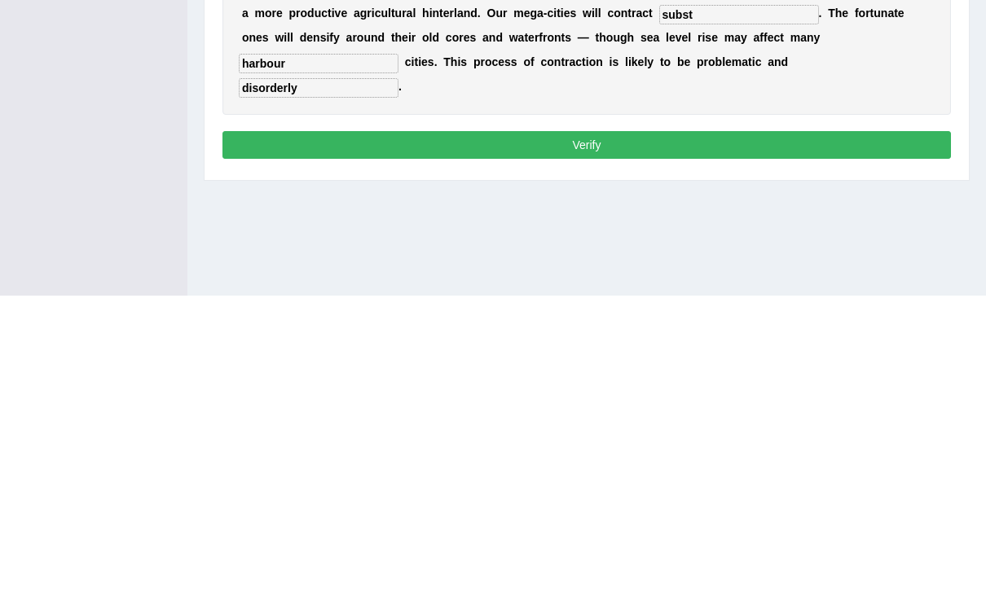
click at [773, 428] on button "Verify" at bounding box center [586, 442] width 728 height 28
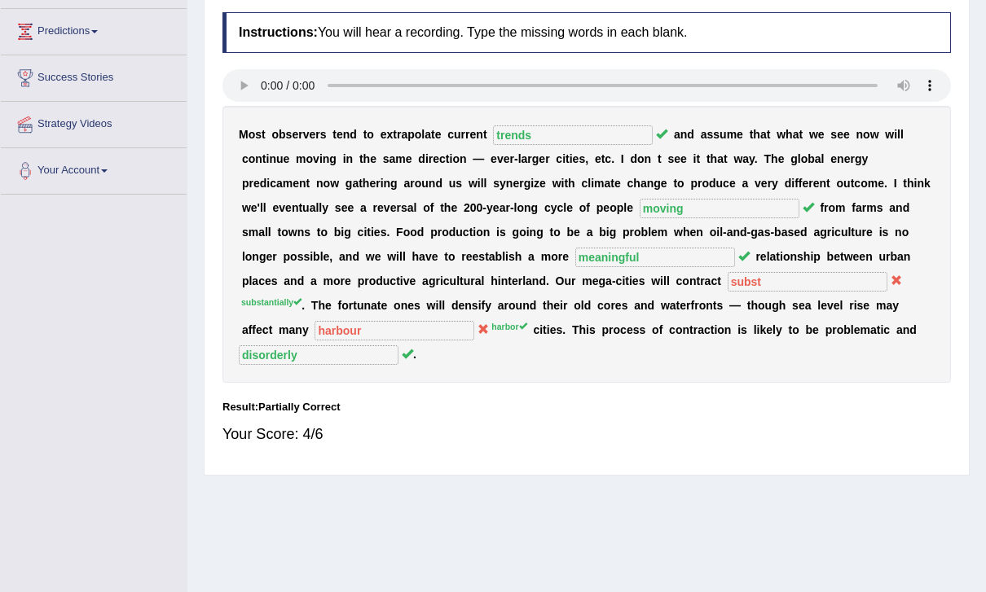
click at [29, 0] on html "Toggle navigation Home Practice Questions Speaking Practice Read Aloud Repeat S…" at bounding box center [493, 85] width 986 height 592
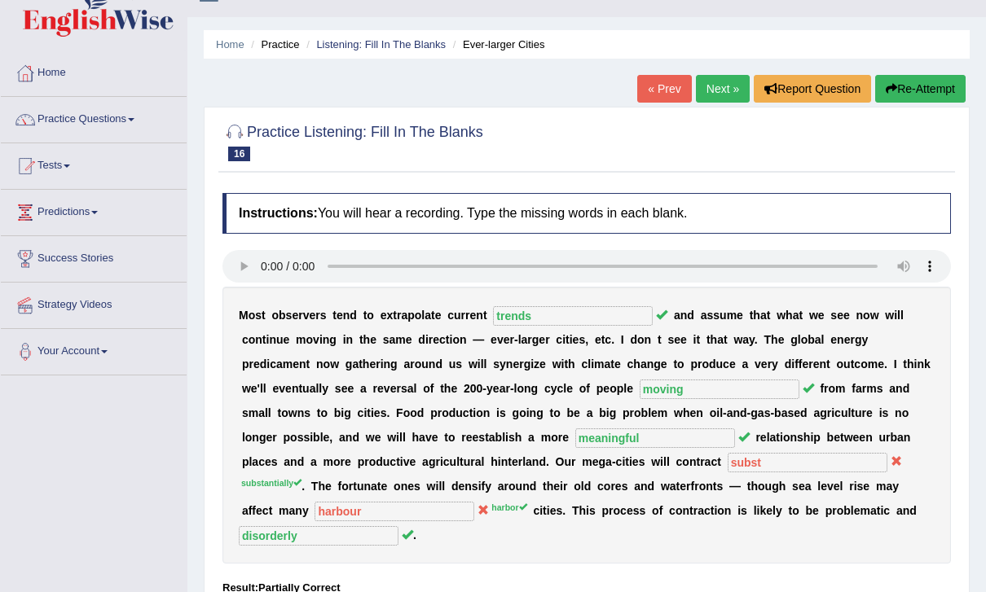
scroll to position [0, 0]
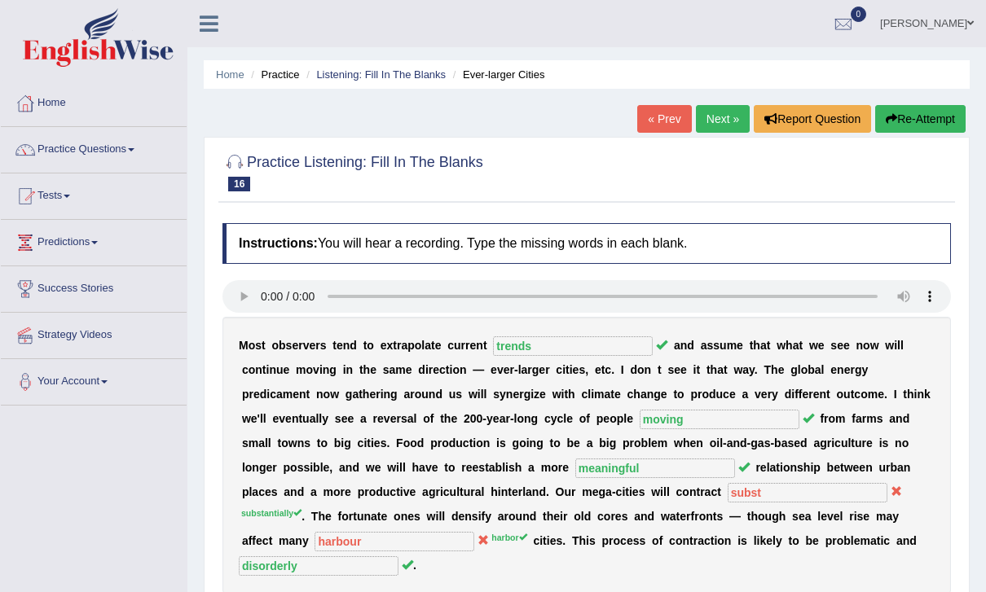
click at [719, 114] on link "Next »" at bounding box center [723, 119] width 54 height 28
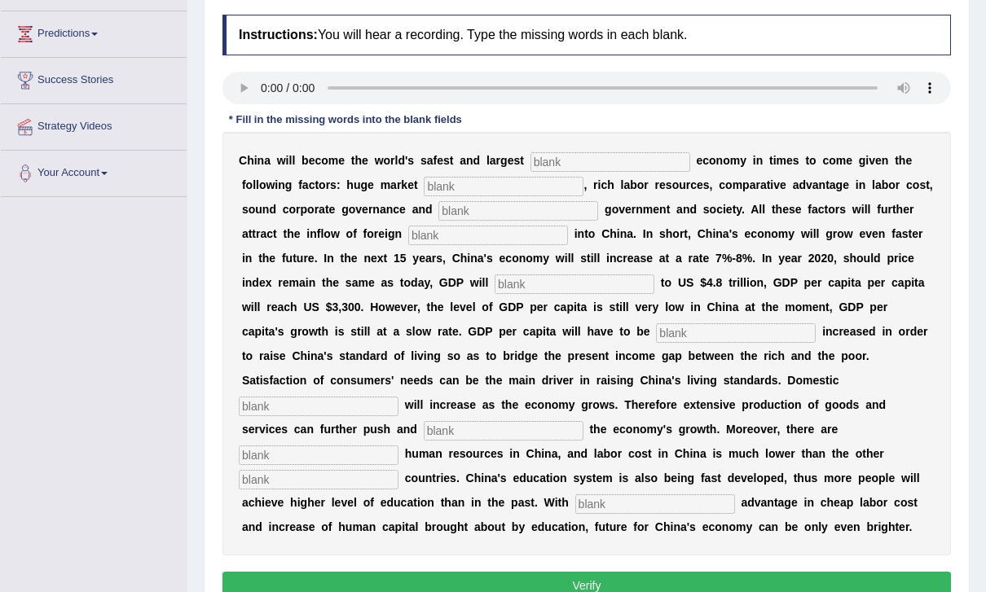
scroll to position [198, 0]
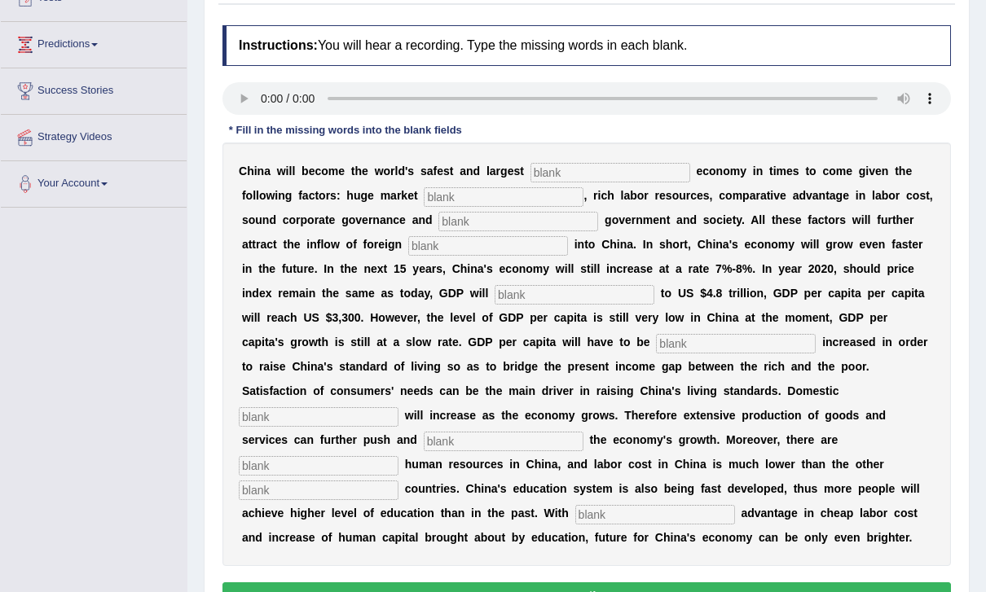
click at [270, 90] on audio at bounding box center [586, 98] width 728 height 33
click at [605, 175] on input "text" at bounding box center [610, 173] width 160 height 20
type input "investment"
click at [266, 102] on audio at bounding box center [586, 98] width 728 height 33
click at [265, 96] on audio at bounding box center [586, 98] width 728 height 33
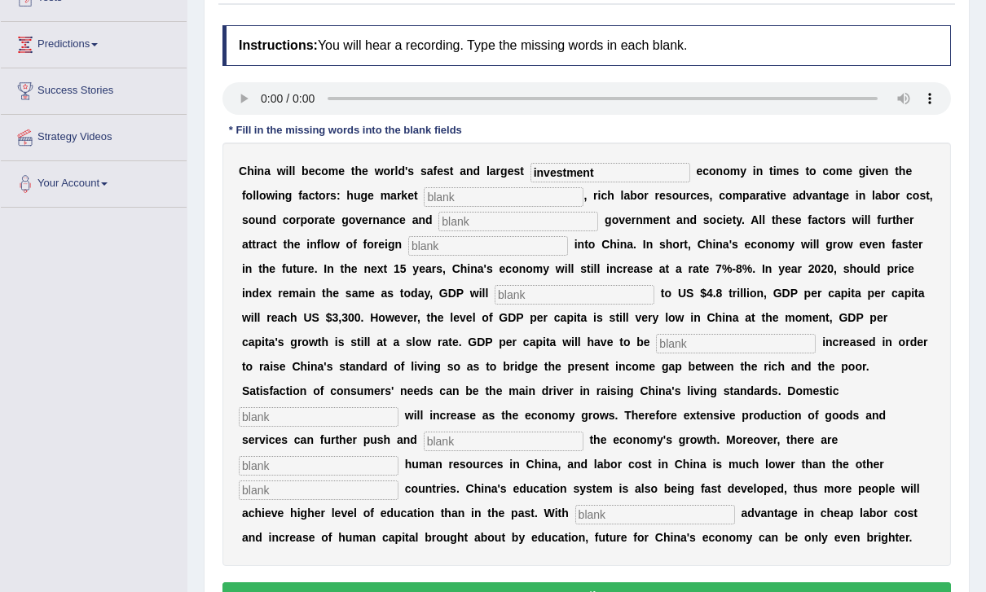
click at [450, 200] on input "text" at bounding box center [504, 197] width 160 height 20
type input "potential"
click at [487, 218] on input "text" at bounding box center [518, 222] width 160 height 20
type input "stable"
click at [429, 247] on input "text" at bounding box center [488, 246] width 160 height 20
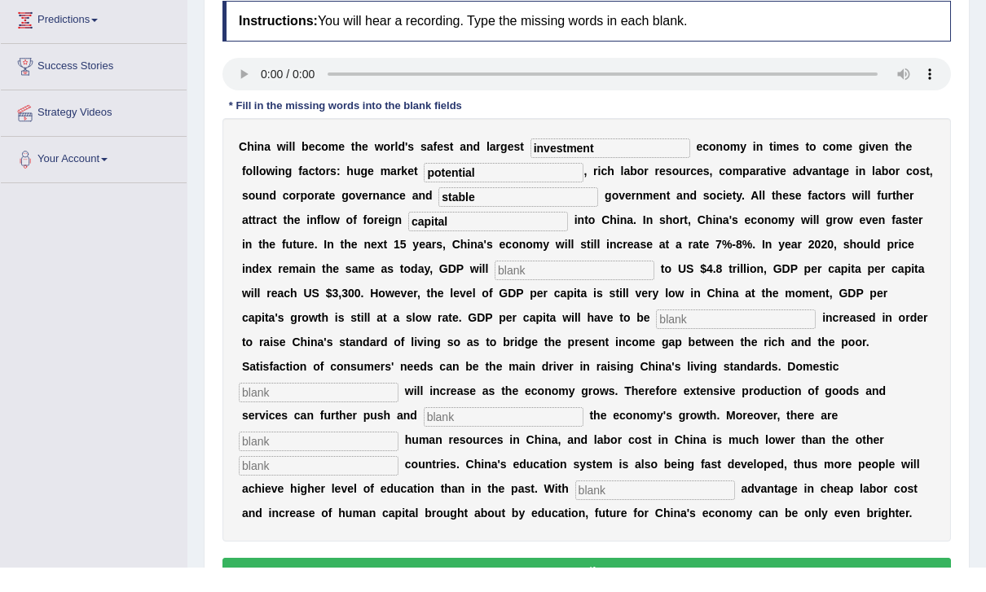
type input "capital"
click at [495, 285] on input "text" at bounding box center [575, 295] width 160 height 20
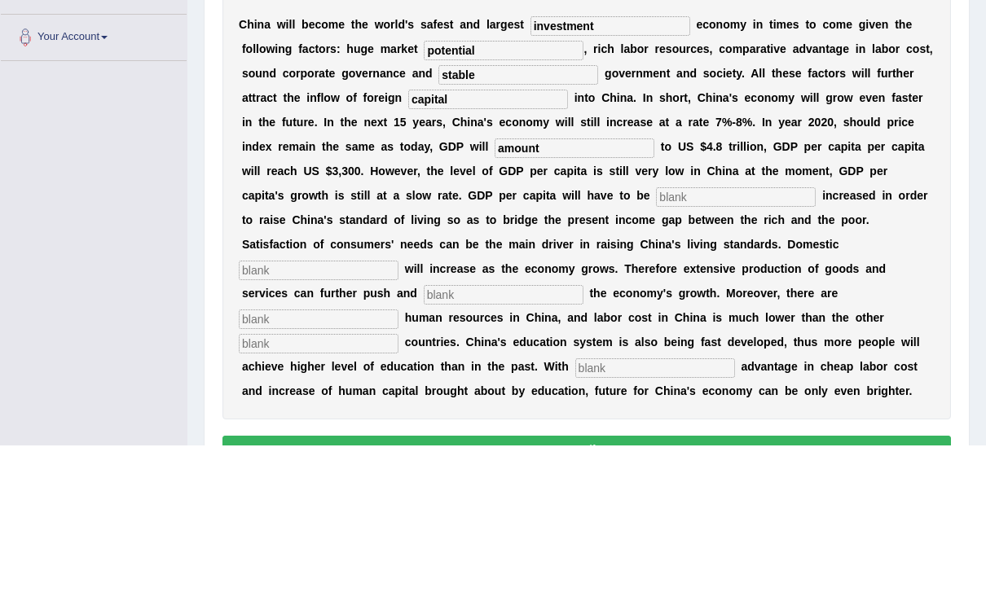
type input "amount"
click at [656, 334] on input "text" at bounding box center [736, 344] width 160 height 20
type input "further"
click at [398, 407] on input "text" at bounding box center [319, 417] width 160 height 20
type input "demands"
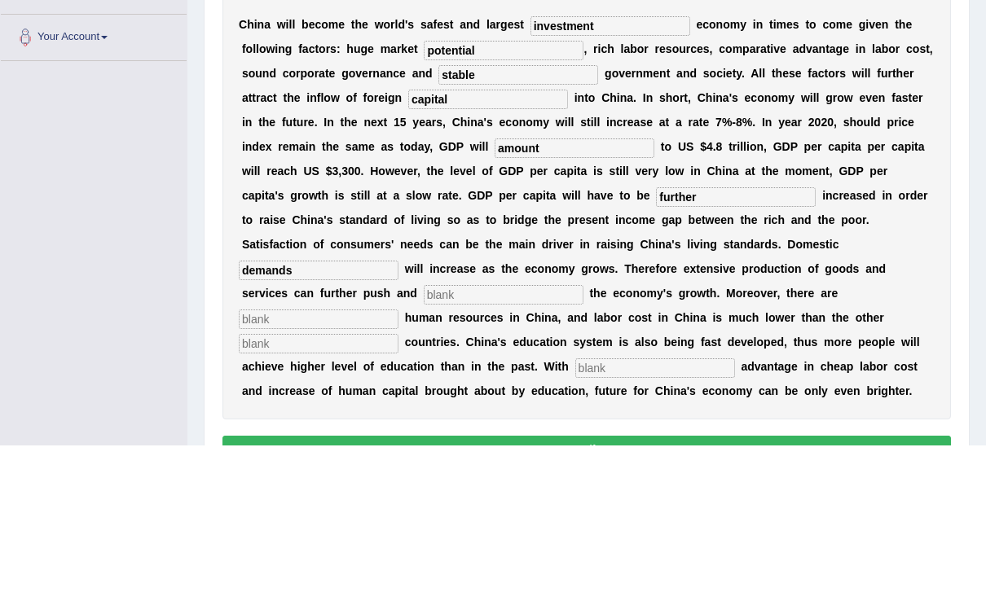
click at [583, 432] on input "text" at bounding box center [504, 442] width 160 height 20
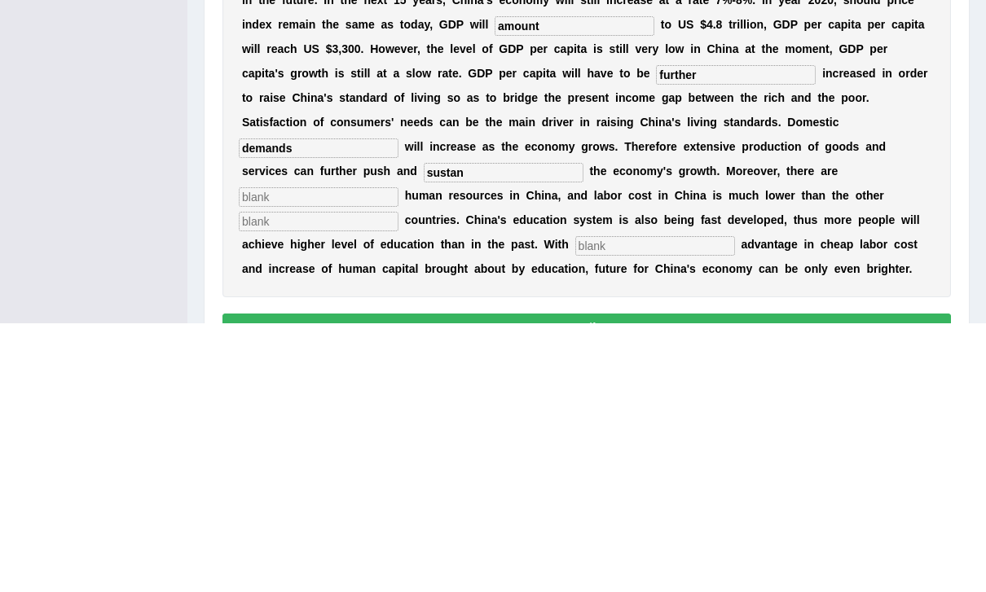
type input "sustan"
click at [398, 456] on input "text" at bounding box center [319, 466] width 160 height 20
click at [398, 481] on input "text" at bounding box center [319, 491] width 160 height 20
type input "indus"
click at [701, 505] on input "text" at bounding box center [655, 515] width 160 height 20
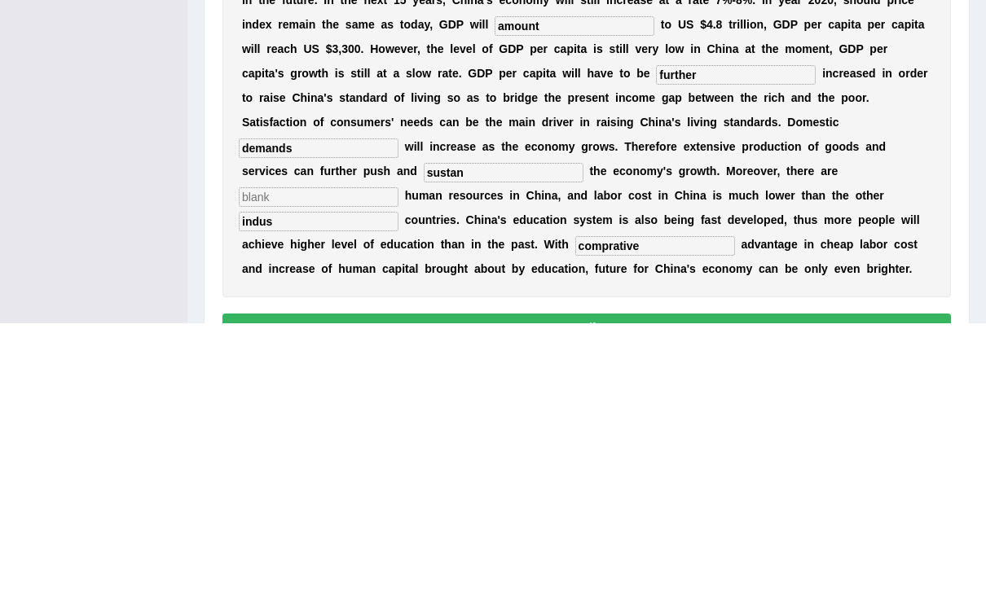
type input "comprative"
click at [398, 481] on input "indus" at bounding box center [319, 491] width 160 height 20
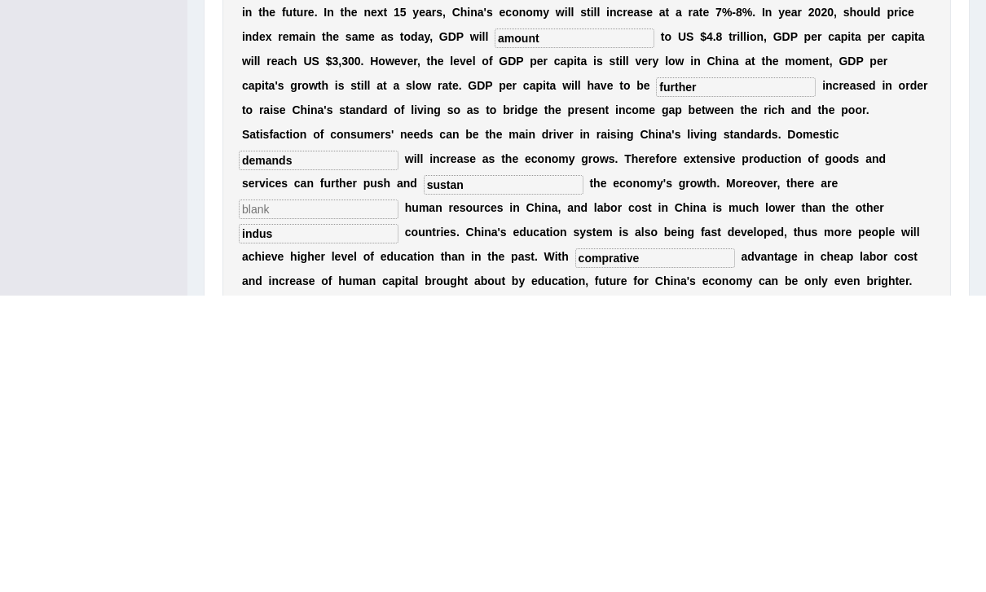
scroll to position [168, 0]
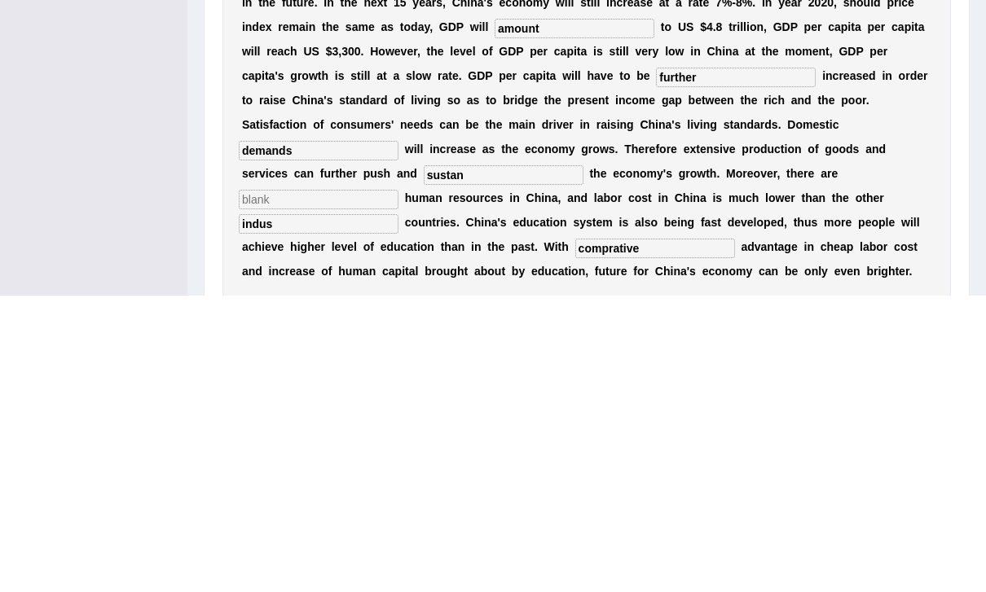
click at [583, 462] on input "sustan" at bounding box center [504, 472] width 160 height 20
click at [398, 486] on input "text" at bounding box center [319, 496] width 160 height 20
type input "abonded"
click at [398, 511] on input "indus" at bounding box center [319, 521] width 160 height 20
type input "industralized"
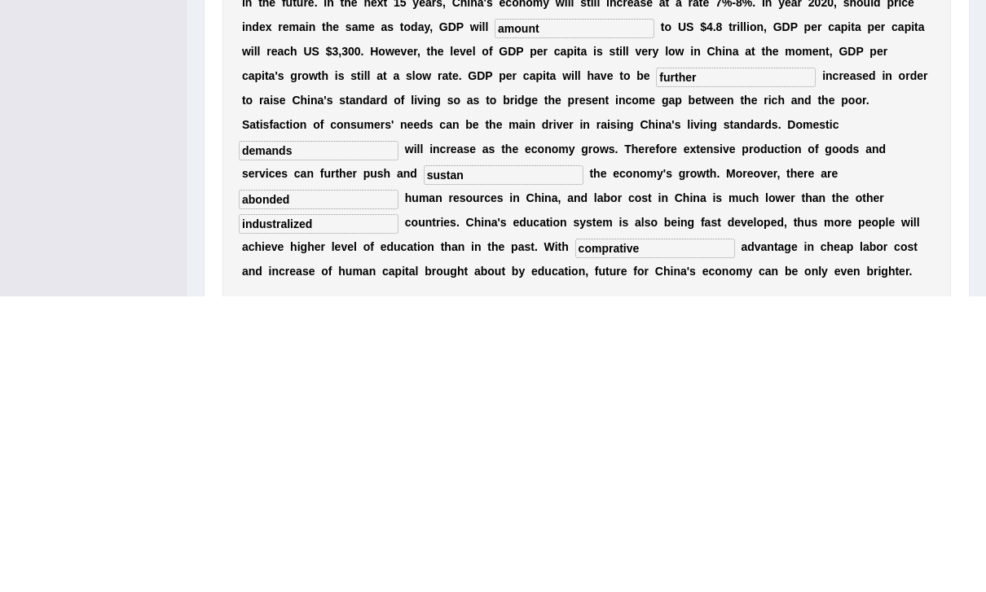
click at [583, 462] on input "sustan" at bounding box center [504, 472] width 160 height 20
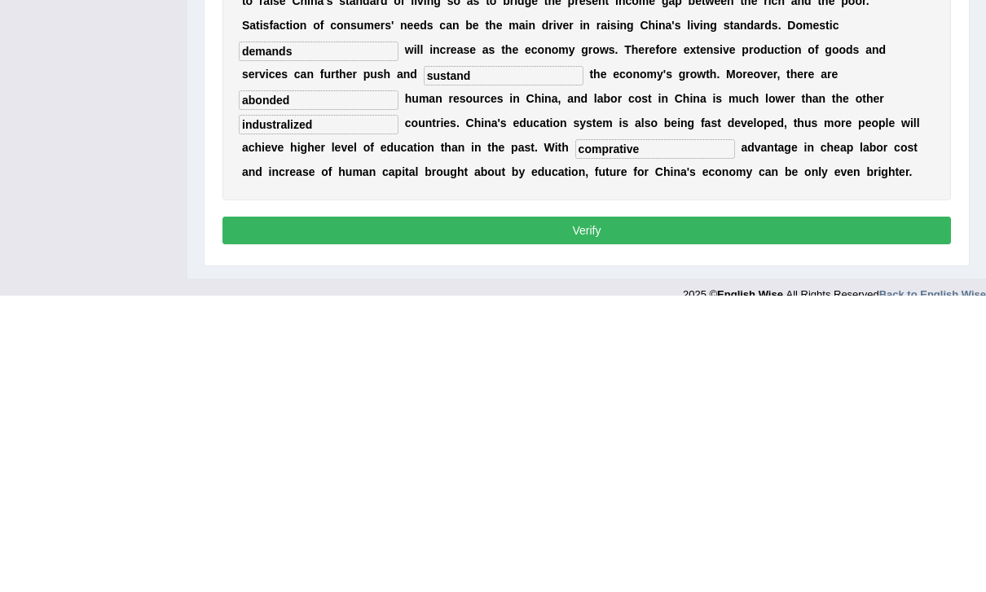
scroll to position [291, 0]
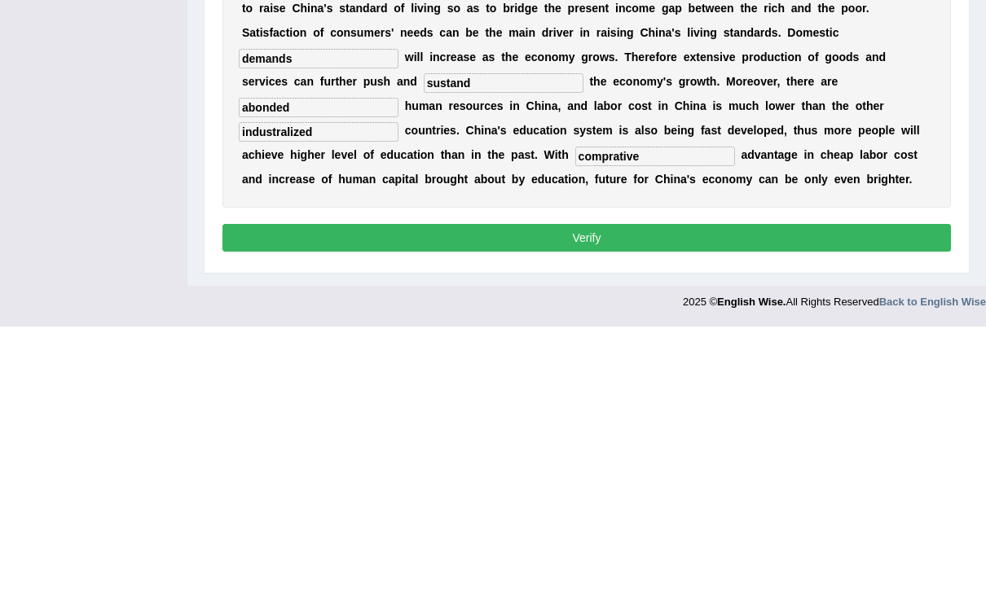
type input "sustand"
click at [773, 490] on button "Verify" at bounding box center [586, 504] width 728 height 28
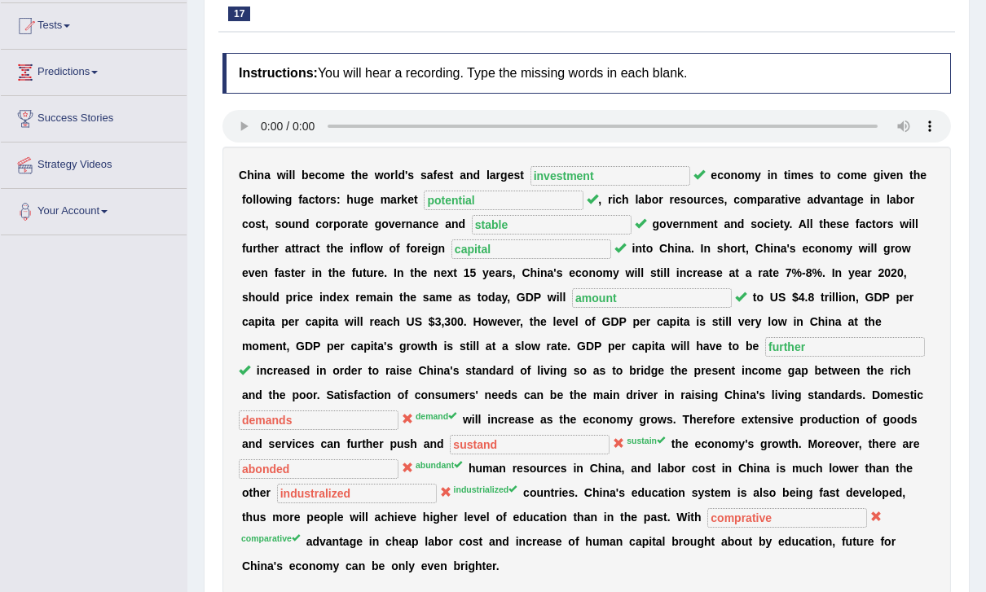
scroll to position [0, 0]
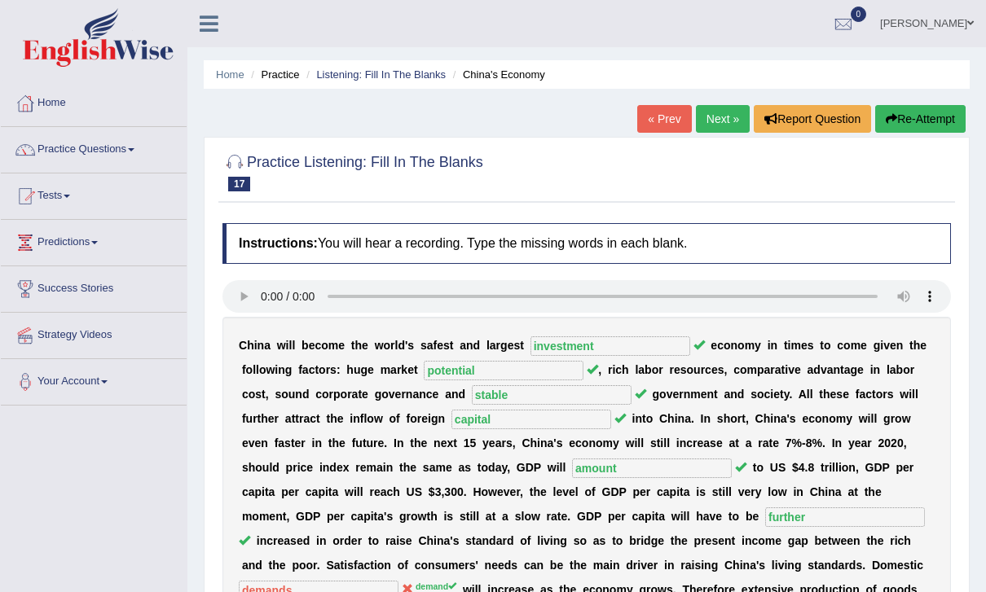
click at [936, 117] on button "Re-Attempt" at bounding box center [920, 119] width 90 height 28
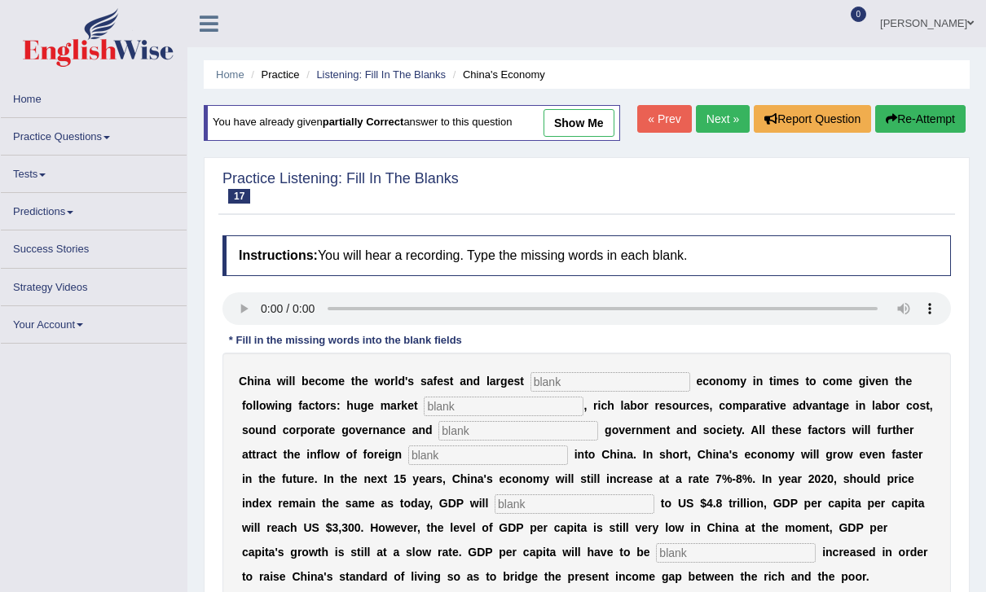
click at [605, 380] on input "text" at bounding box center [610, 382] width 160 height 20
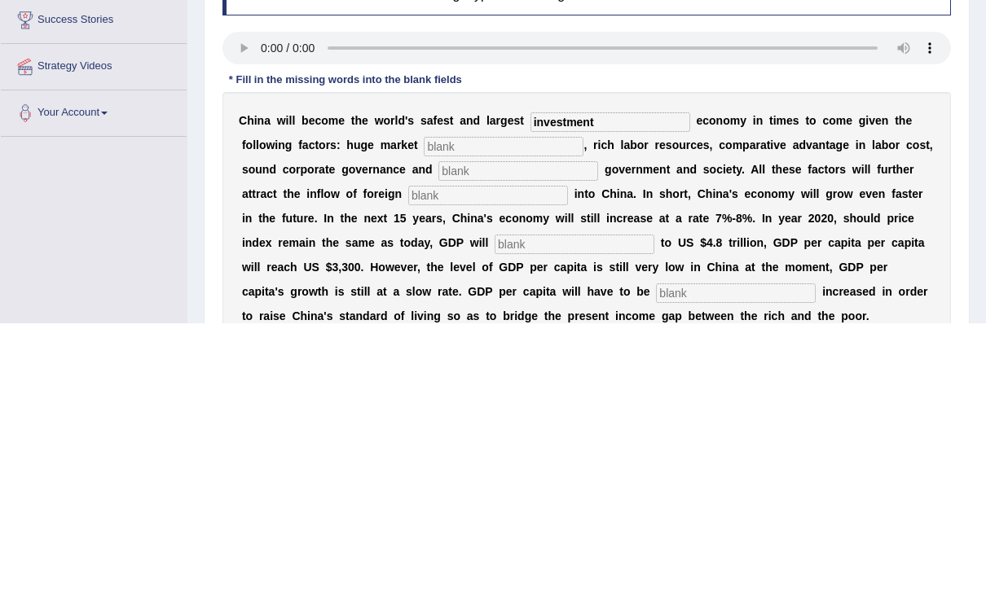
type input "investment"
click at [270, 301] on audio at bounding box center [586, 317] width 728 height 33
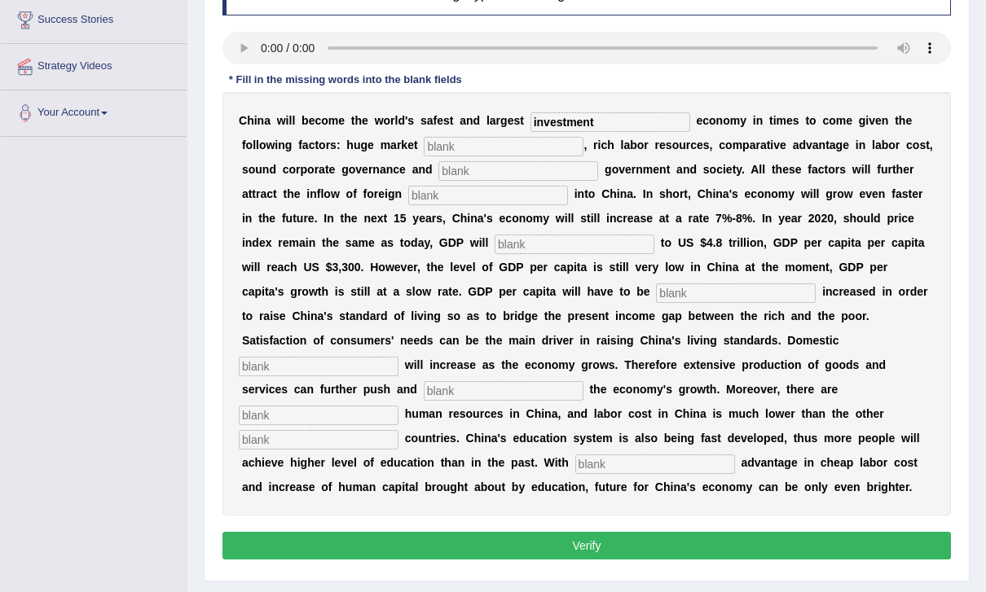
click at [446, 154] on input "text" at bounding box center [504, 147] width 160 height 20
type input "potential"
click at [476, 165] on input "text" at bounding box center [518, 171] width 160 height 20
type input "stable"
click at [416, 194] on input "text" at bounding box center [488, 196] width 160 height 20
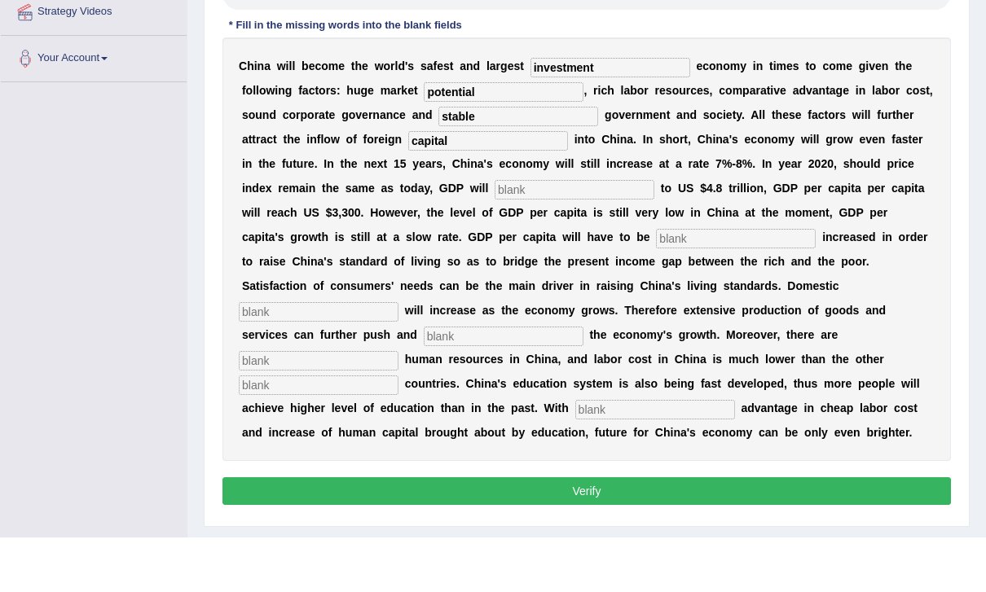
type input "capital"
click at [495, 235] on input "text" at bounding box center [575, 245] width 160 height 20
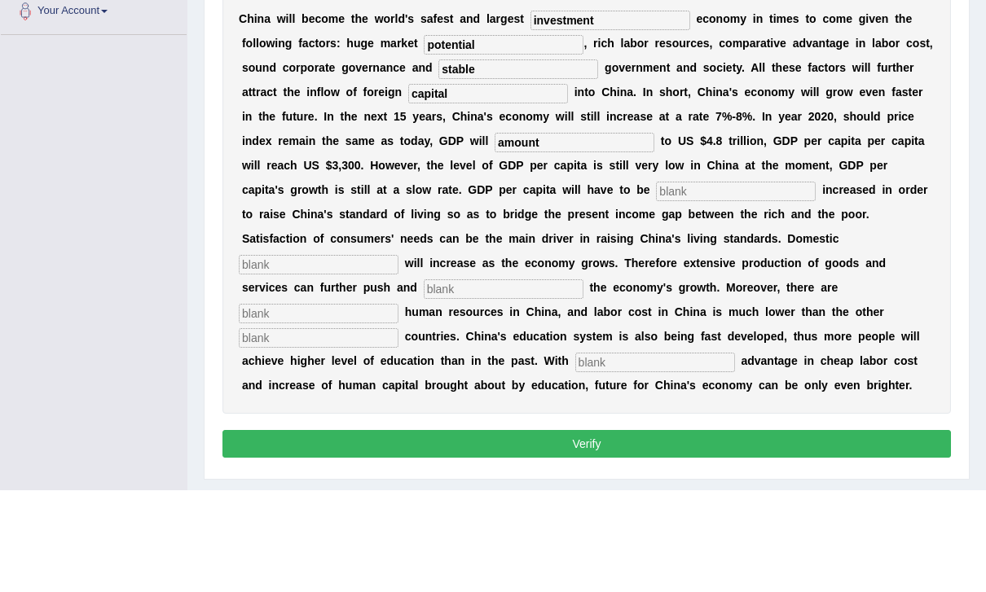
type input "amount"
click at [656, 284] on input "text" at bounding box center [736, 294] width 160 height 20
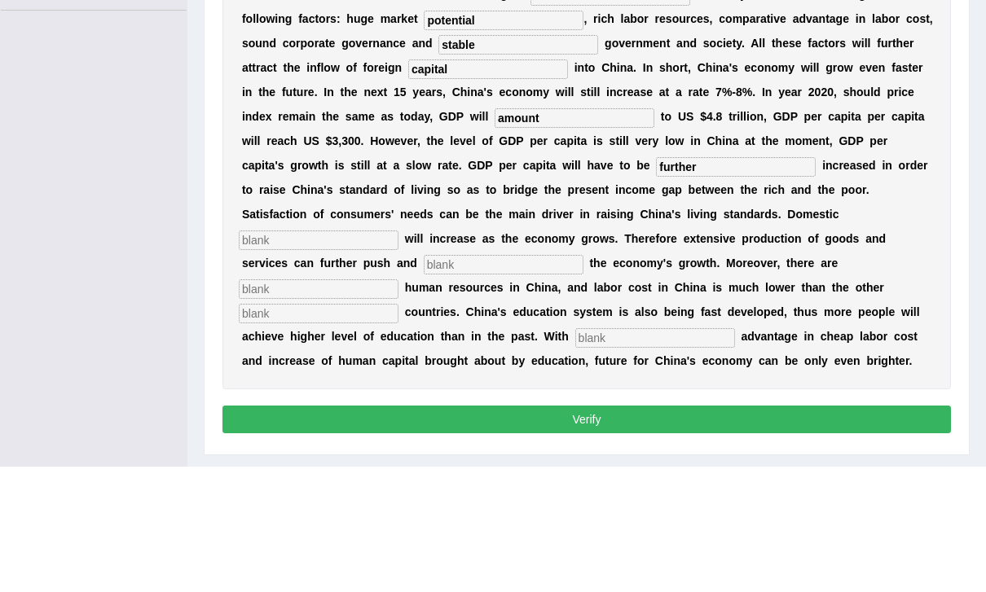
type input "further"
click at [398, 357] on input "text" at bounding box center [319, 367] width 160 height 20
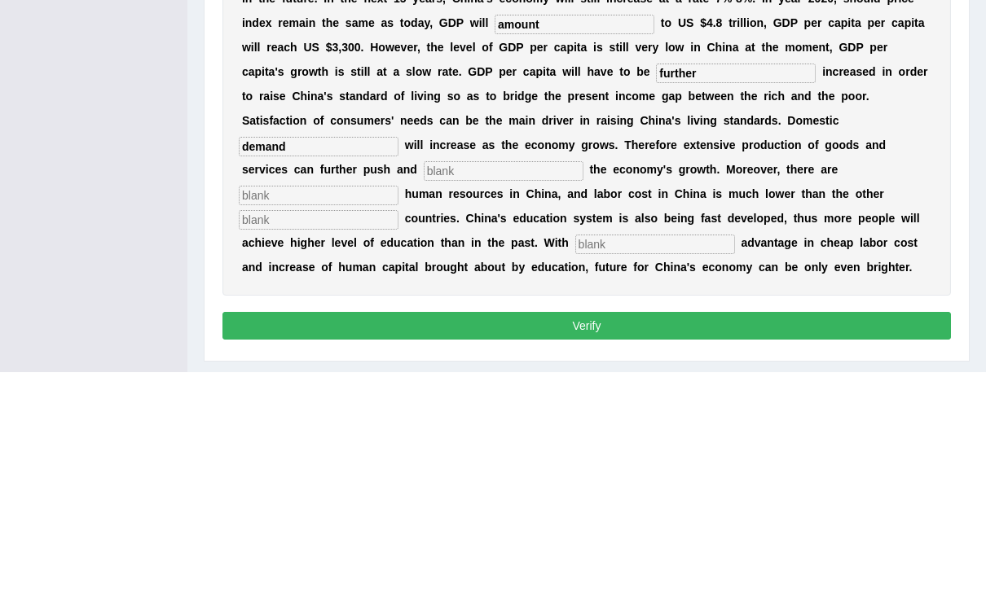
type input "demand"
click at [583, 381] on input "text" at bounding box center [504, 391] width 160 height 20
type input "sustain"
click at [398, 406] on input "text" at bounding box center [319, 416] width 160 height 20
type input "abundant"
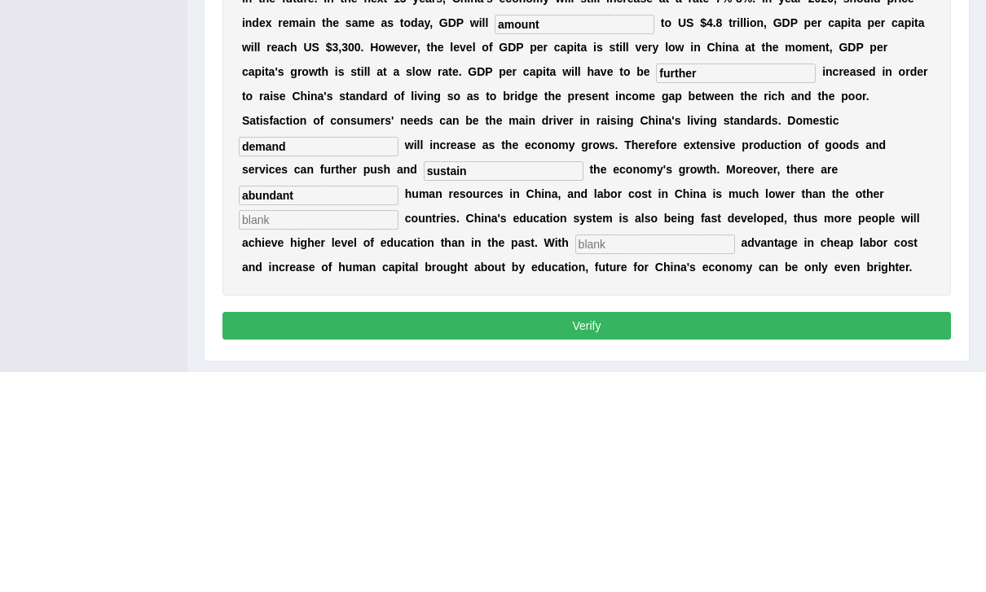
click at [398, 430] on input "text" at bounding box center [319, 440] width 160 height 20
type input "industra"
click at [706, 455] on input "text" at bounding box center [655, 465] width 160 height 20
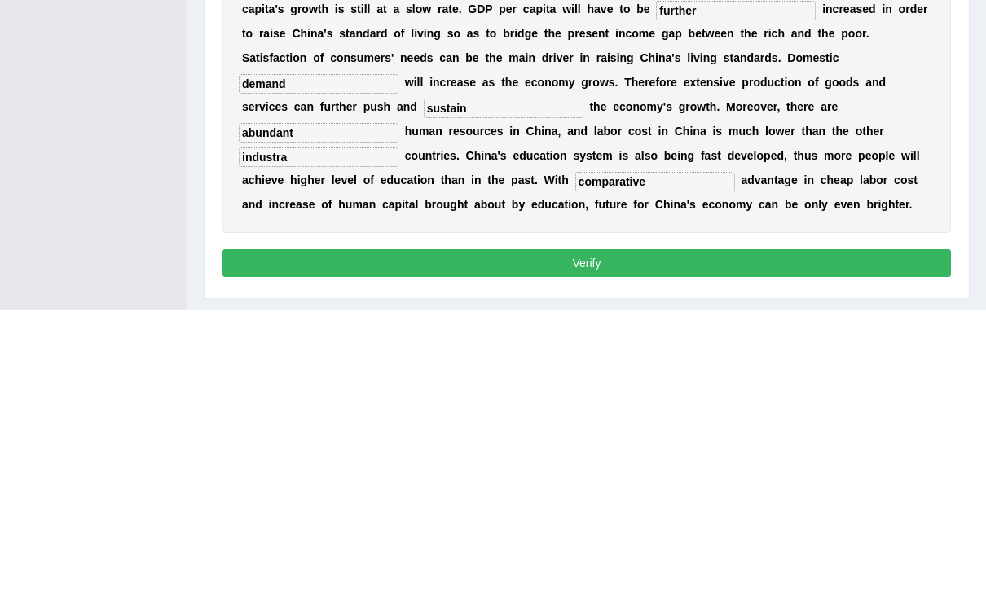
type input "comparative"
click at [398, 430] on input "industra" at bounding box center [319, 440] width 160 height 20
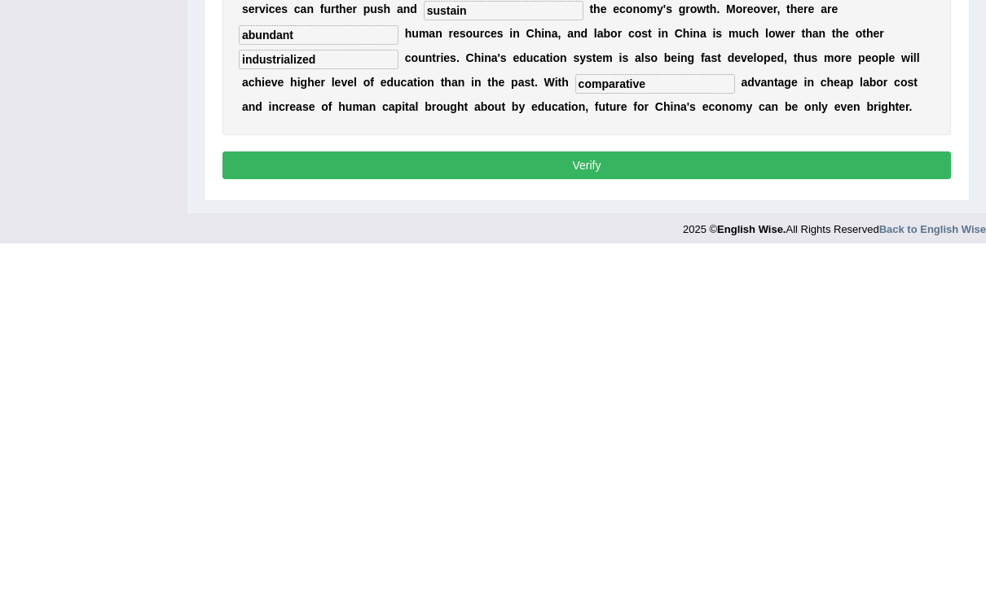
scroll to position [311, 0]
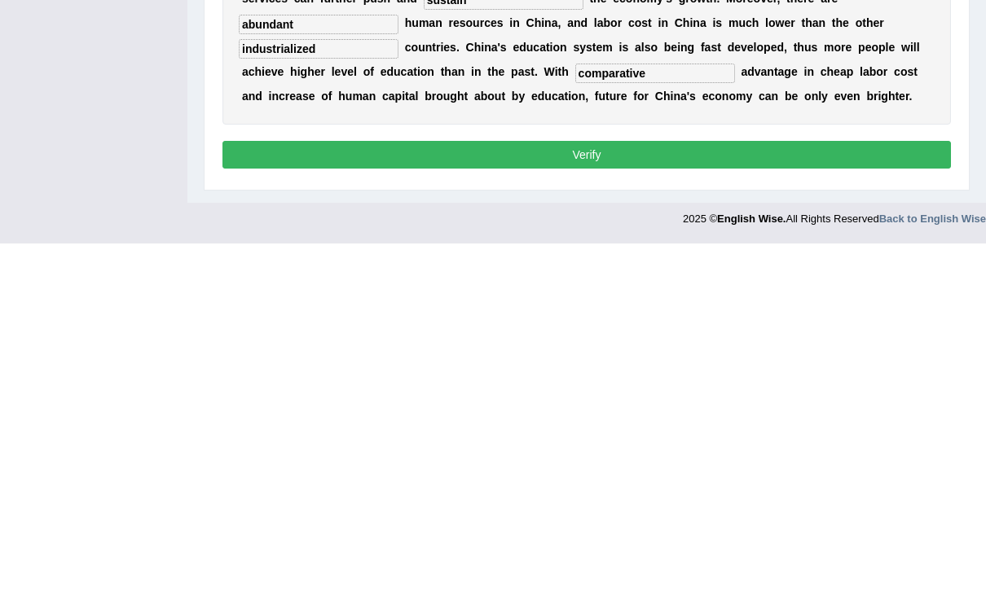
type input "industrialized"
click at [850, 490] on button "Verify" at bounding box center [586, 504] width 728 height 28
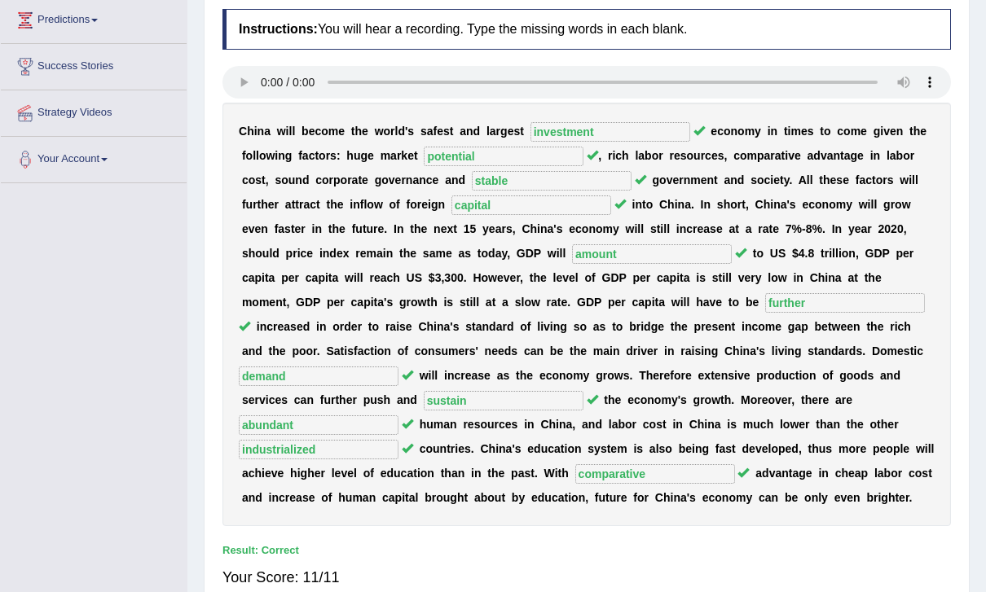
scroll to position [0, 0]
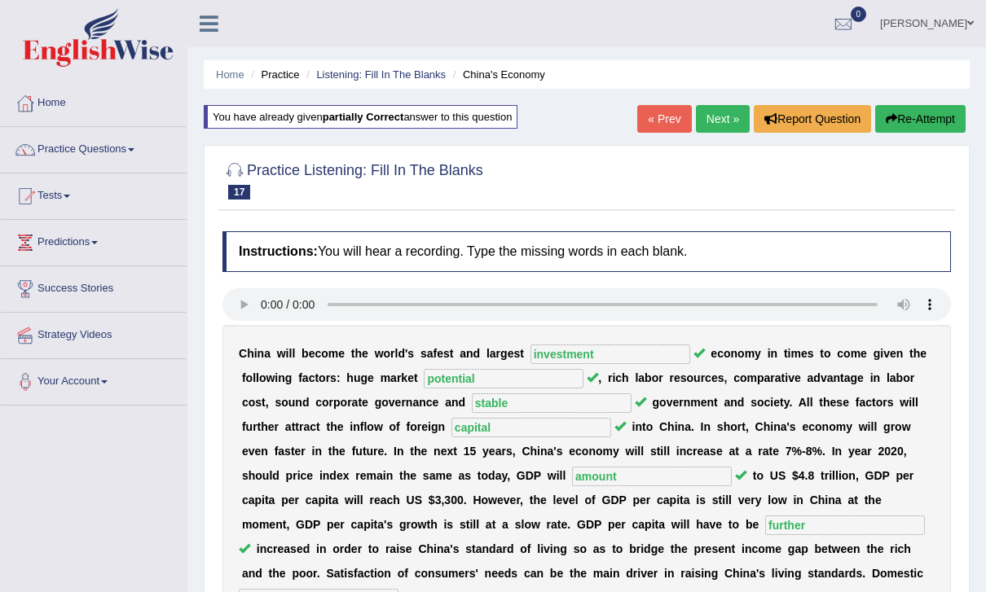
click at [723, 121] on link "Next »" at bounding box center [723, 119] width 54 height 28
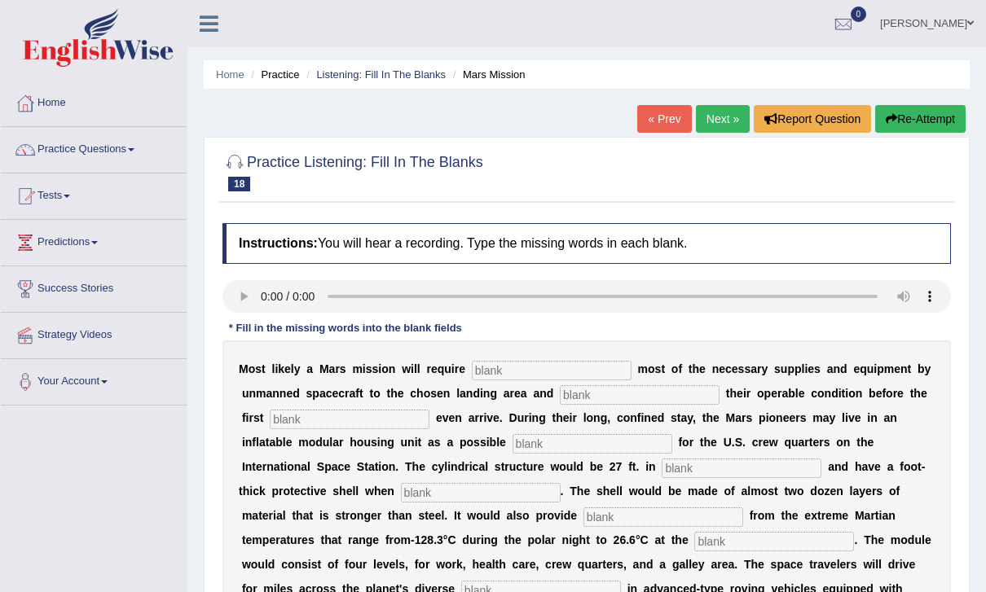
click at [238, 299] on audio at bounding box center [586, 296] width 728 height 33
click at [541, 367] on input "text" at bounding box center [552, 371] width 160 height 20
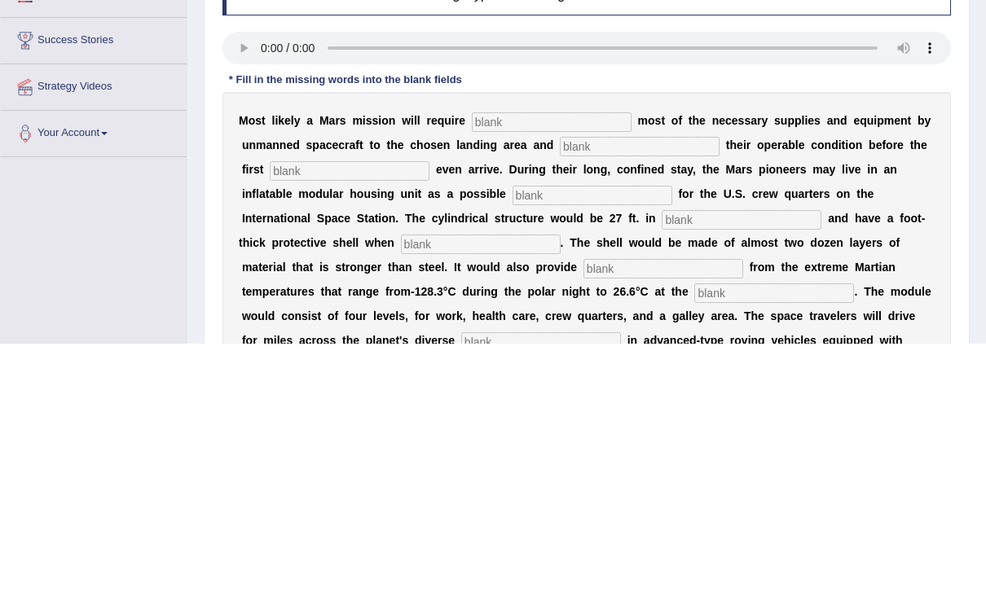
type input "r"
type input "transporting"
click at [618, 385] on input "text" at bounding box center [640, 395] width 160 height 20
type input "conforminf"
click at [317, 410] on input "text" at bounding box center [350, 420] width 160 height 20
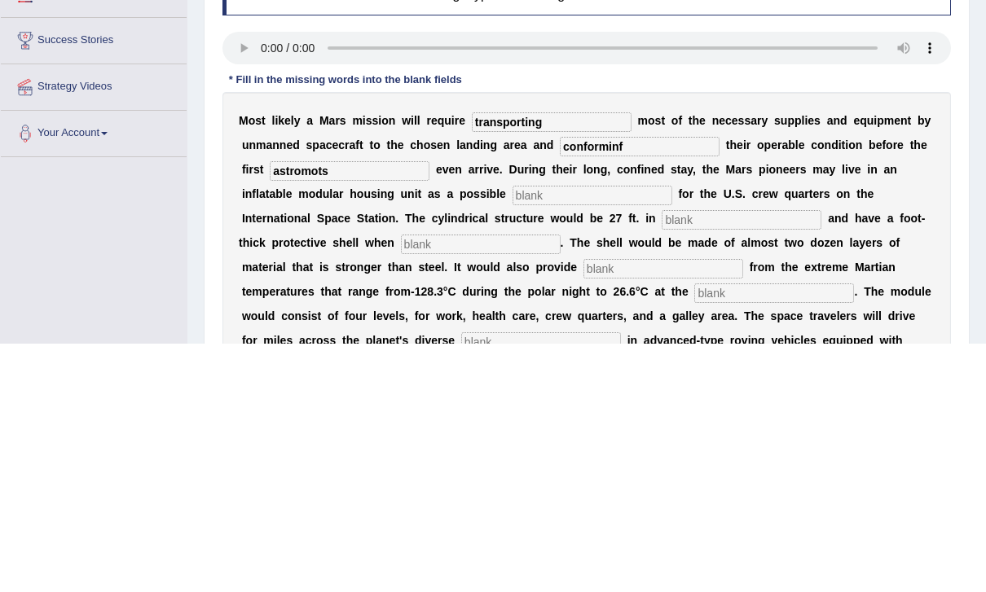
type input "astromots"
click at [512, 434] on input "text" at bounding box center [592, 444] width 160 height 20
type input "replacement"
click at [662, 459] on input "text" at bounding box center [742, 469] width 160 height 20
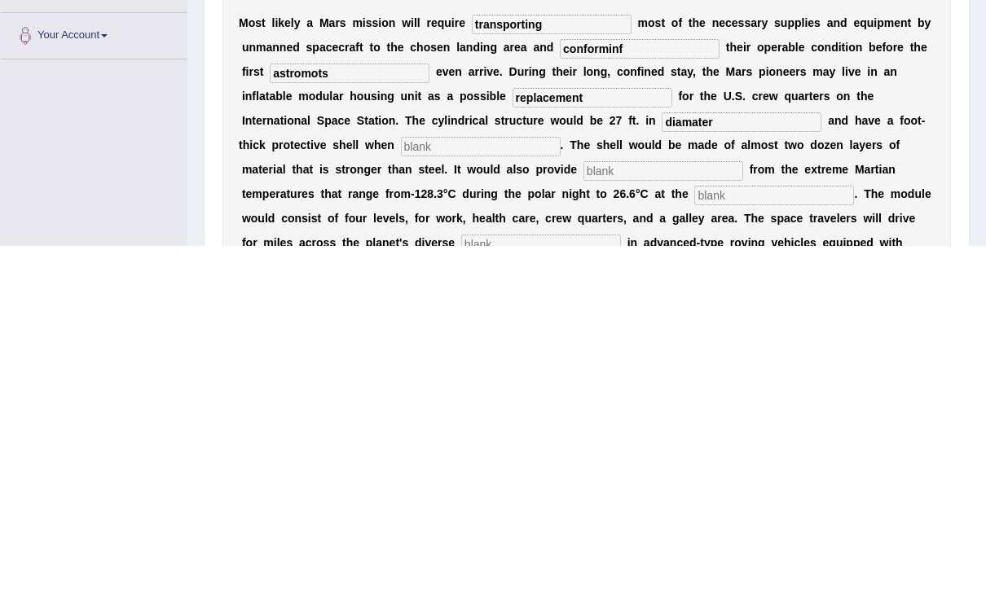
type input "diamater"
click at [401, 483] on input "text" at bounding box center [481, 493] width 160 height 20
type input "inflated"
click at [583, 508] on input "text" at bounding box center [663, 518] width 160 height 20
type input "insulation"
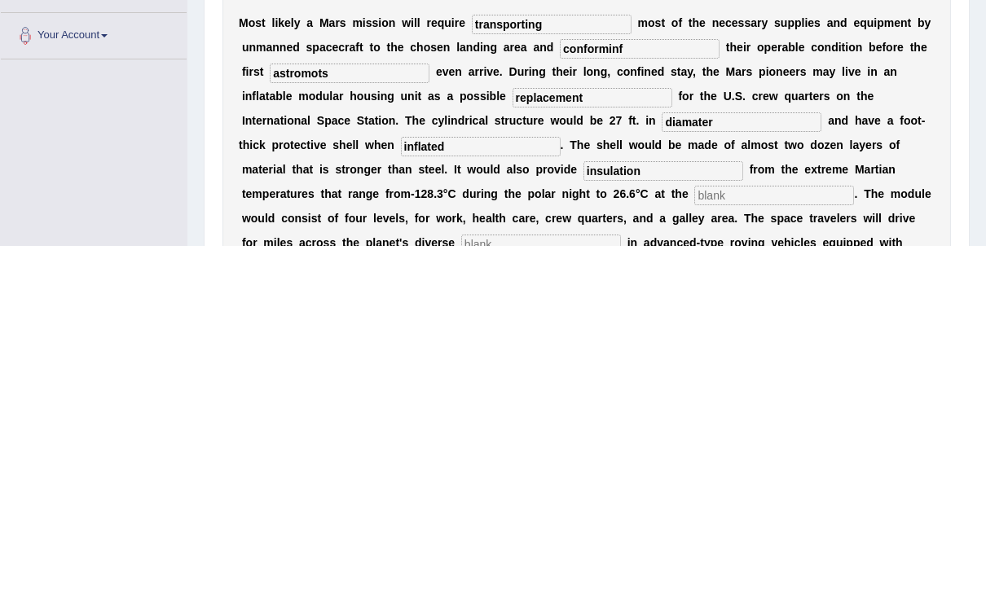
click at [694, 532] on input "text" at bounding box center [774, 542] width 160 height 20
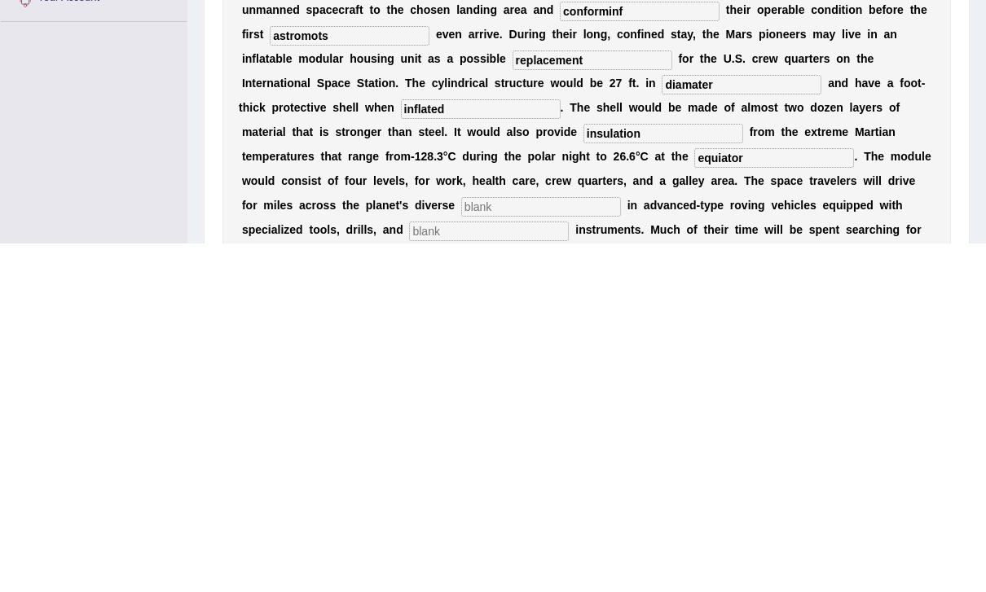
type input "equiator"
click at [461, 546] on input "text" at bounding box center [541, 556] width 160 height 20
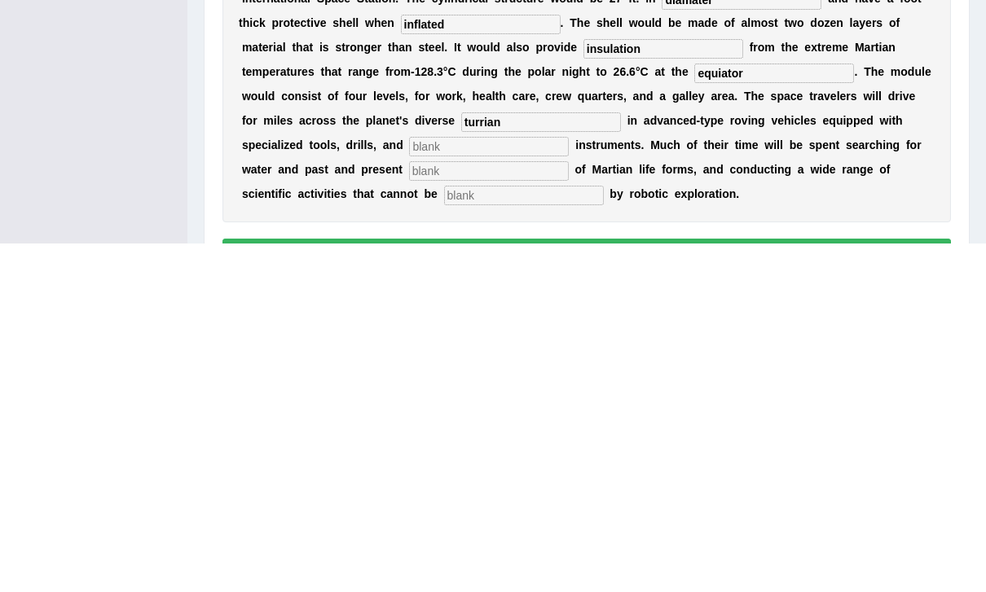
type input "turrian"
click at [409, 486] on input "text" at bounding box center [489, 496] width 160 height 20
type input "analytical"
click at [409, 510] on input "text" at bounding box center [489, 520] width 160 height 20
type input "evidences"
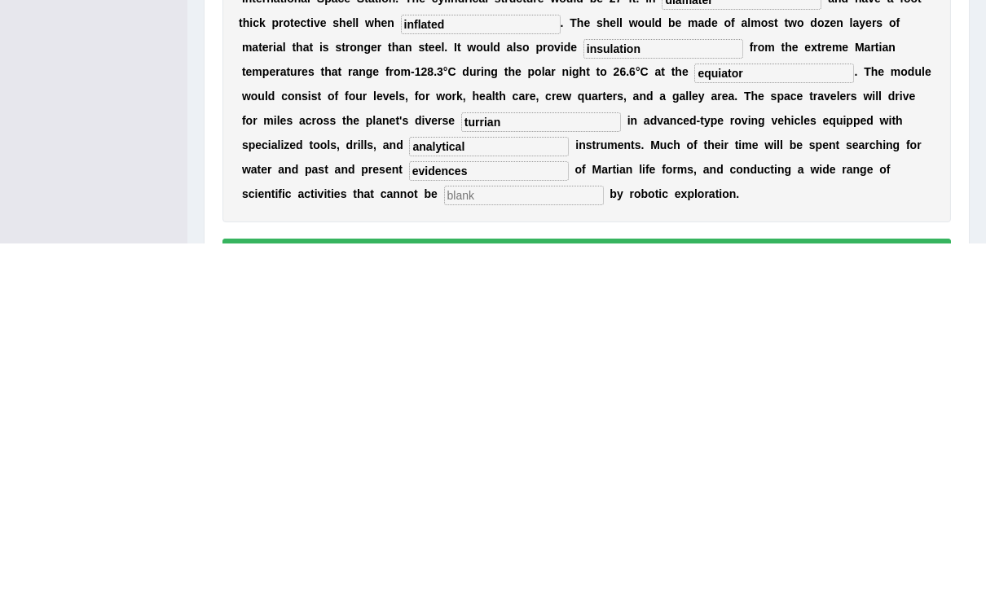
click at [444, 534] on input "text" at bounding box center [524, 544] width 160 height 20
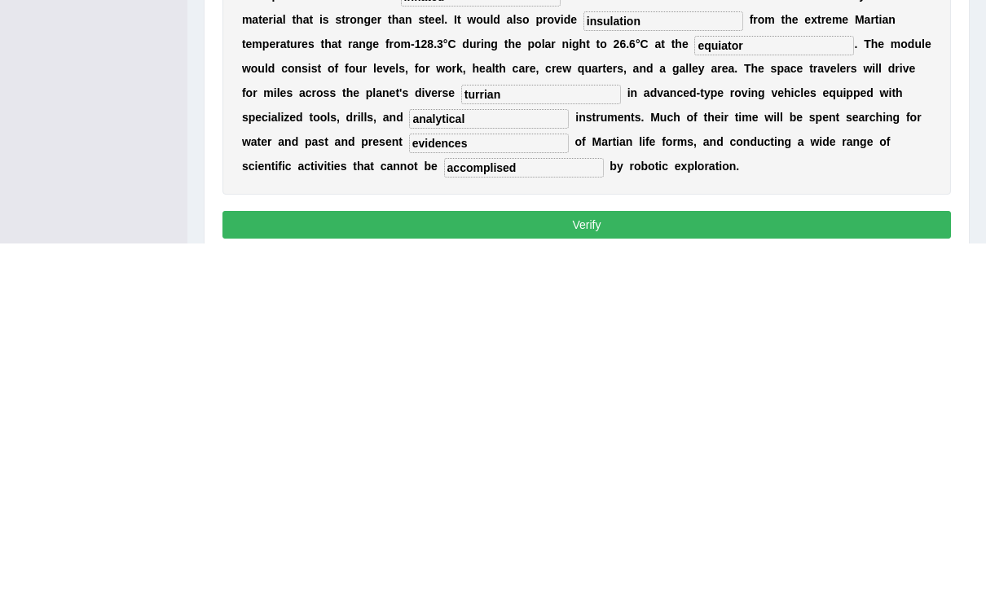
scroll to position [155, 0]
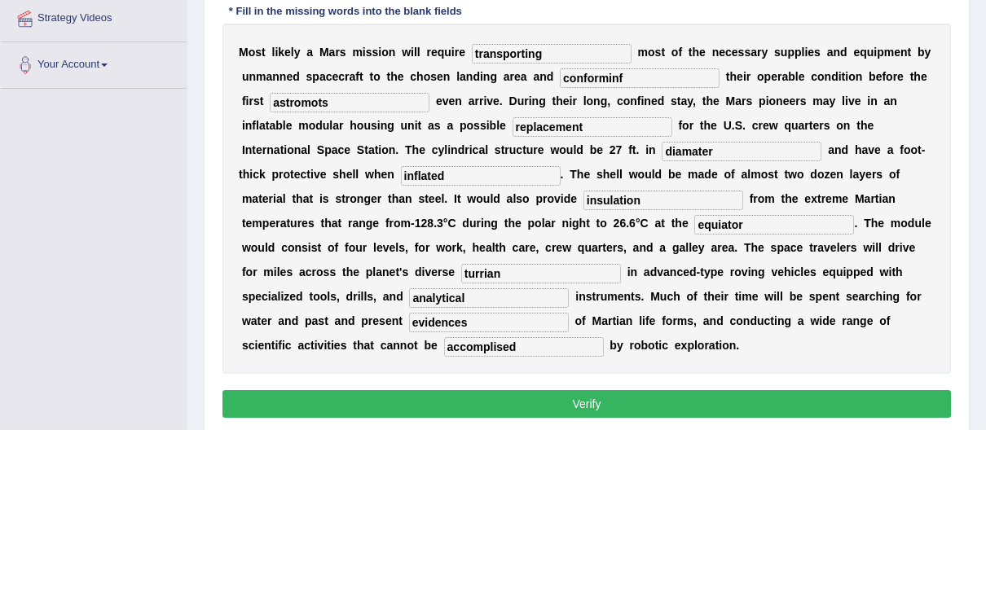
type input "accomplised"
click at [561, 206] on input "transporting" at bounding box center [552, 216] width 160 height 20
click at [645, 231] on input "conforminf" at bounding box center [640, 241] width 160 height 20
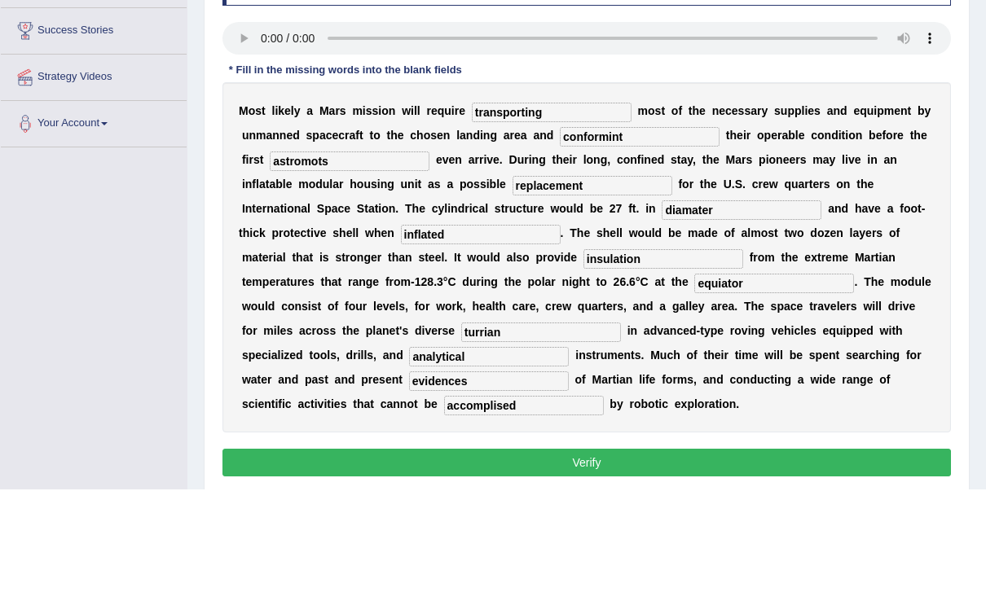
click at [267, 125] on audio at bounding box center [586, 141] width 728 height 33
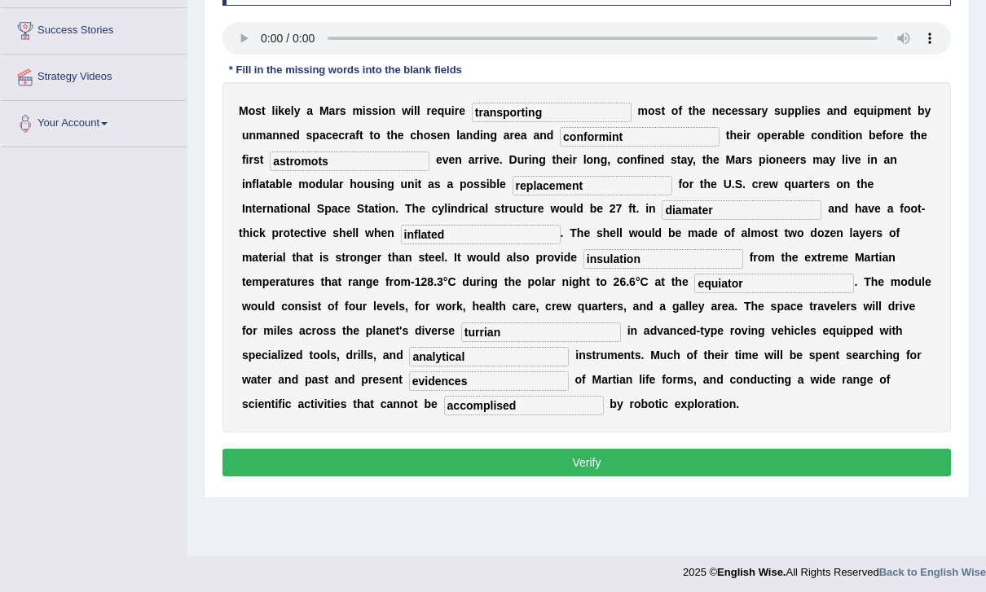
click at [650, 137] on input "conformint" at bounding box center [640, 137] width 160 height 20
type input "conforming"
click at [301, 168] on input "astromots" at bounding box center [350, 162] width 160 height 20
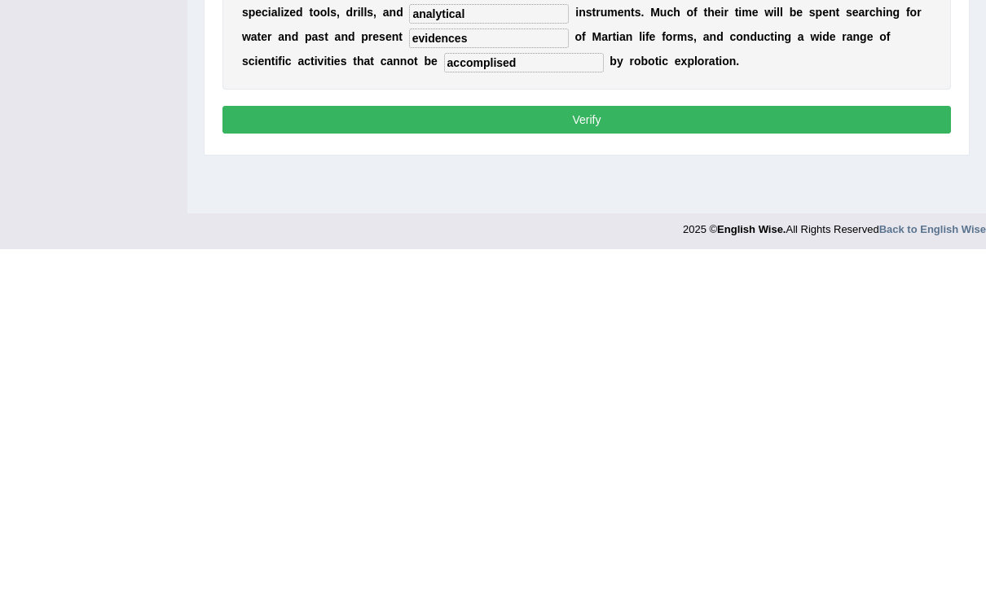
scroll to position [263, 0]
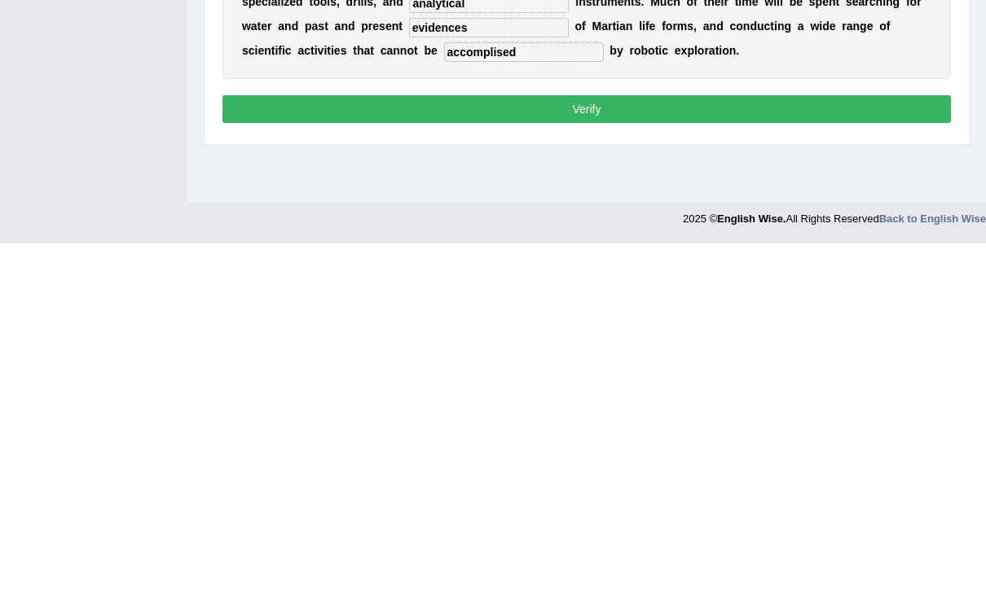
type input "astronots"
click at [808, 444] on button "Verify" at bounding box center [586, 458] width 728 height 28
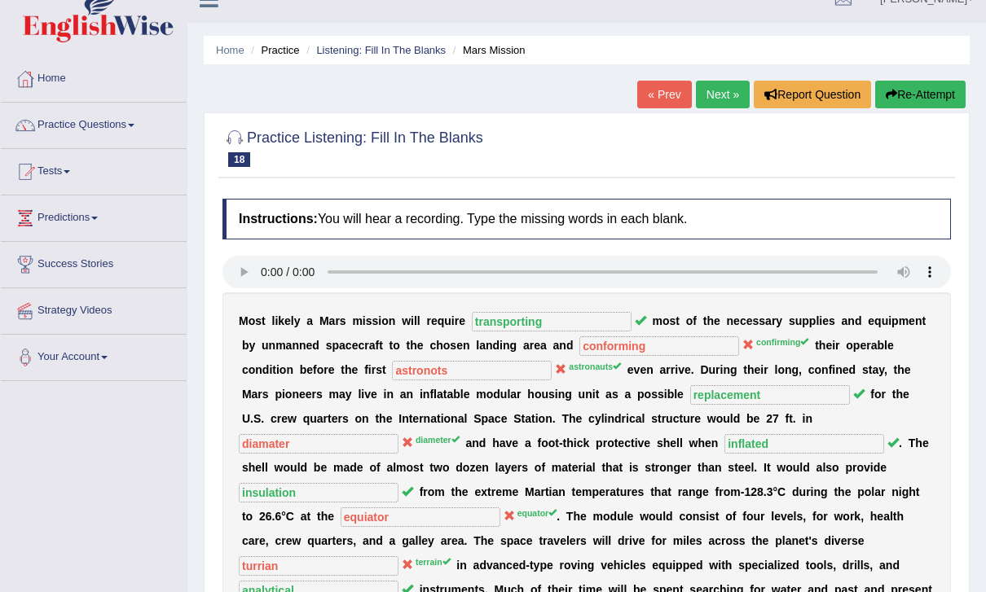
scroll to position [0, 0]
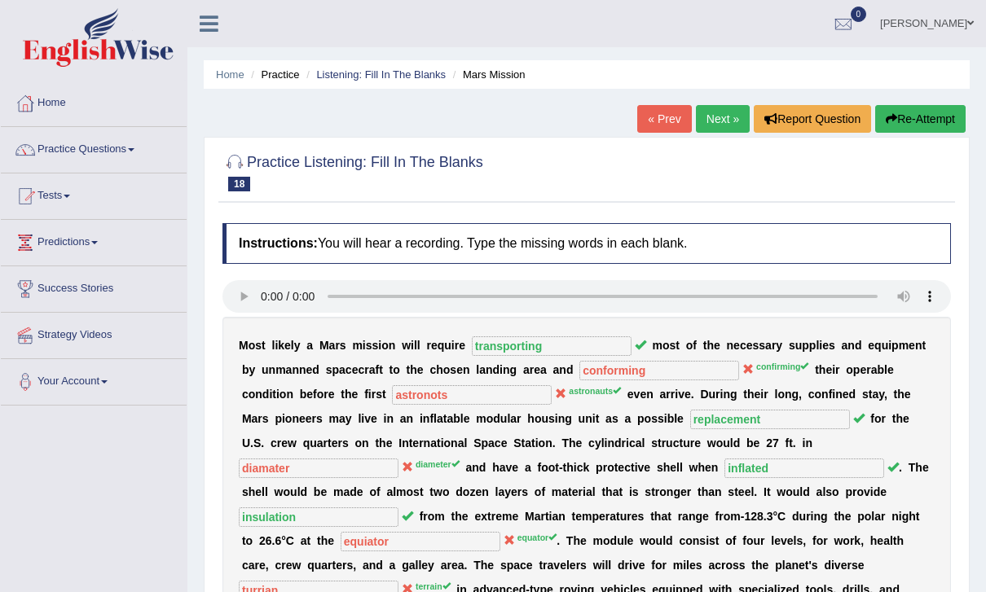
click at [933, 121] on button "Re-Attempt" at bounding box center [920, 119] width 90 height 28
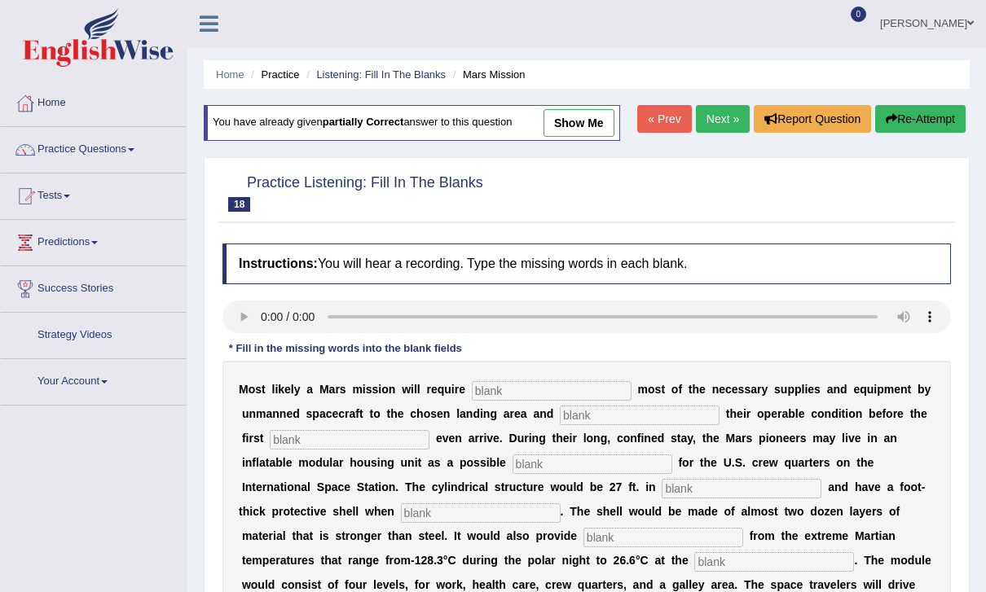
click at [526, 382] on input "text" at bounding box center [552, 391] width 160 height 20
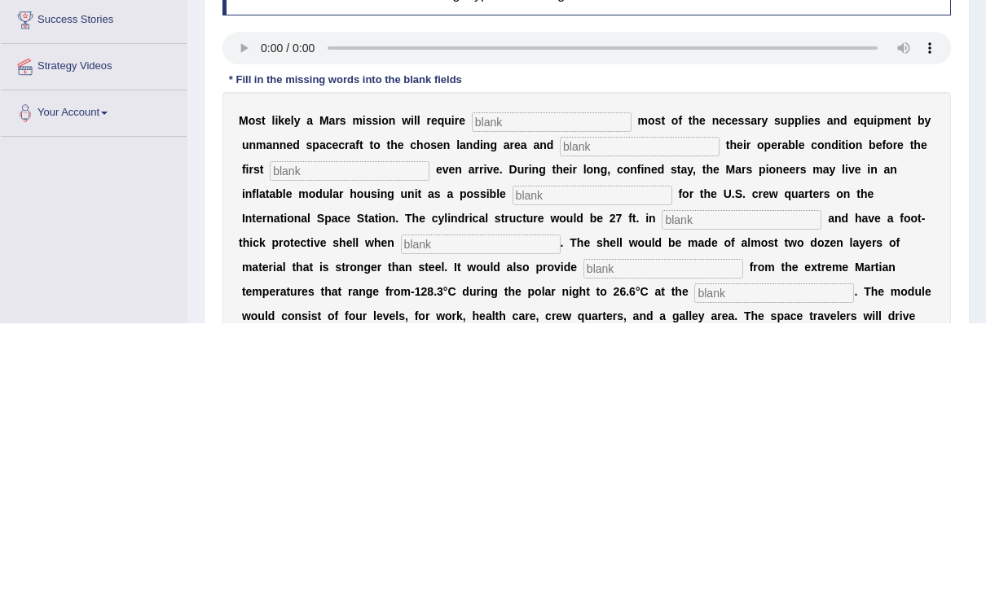
click at [263, 301] on audio at bounding box center [586, 317] width 728 height 33
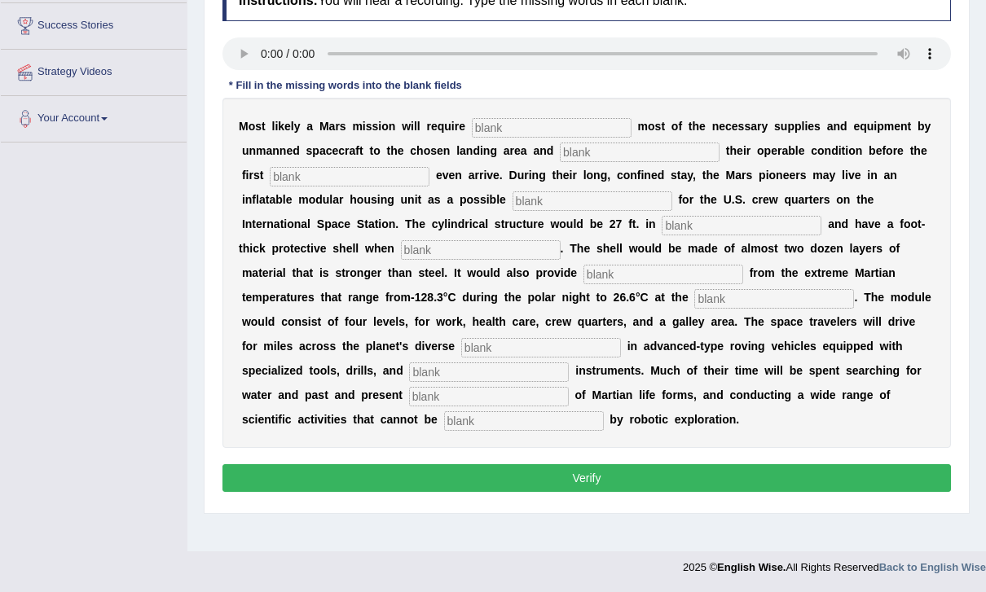
click at [528, 136] on input "text" at bounding box center [552, 128] width 160 height 20
type input "transporting"
click at [313, 179] on input "text" at bounding box center [350, 177] width 160 height 20
click at [606, 147] on input "text" at bounding box center [640, 153] width 160 height 20
type input "confirming"
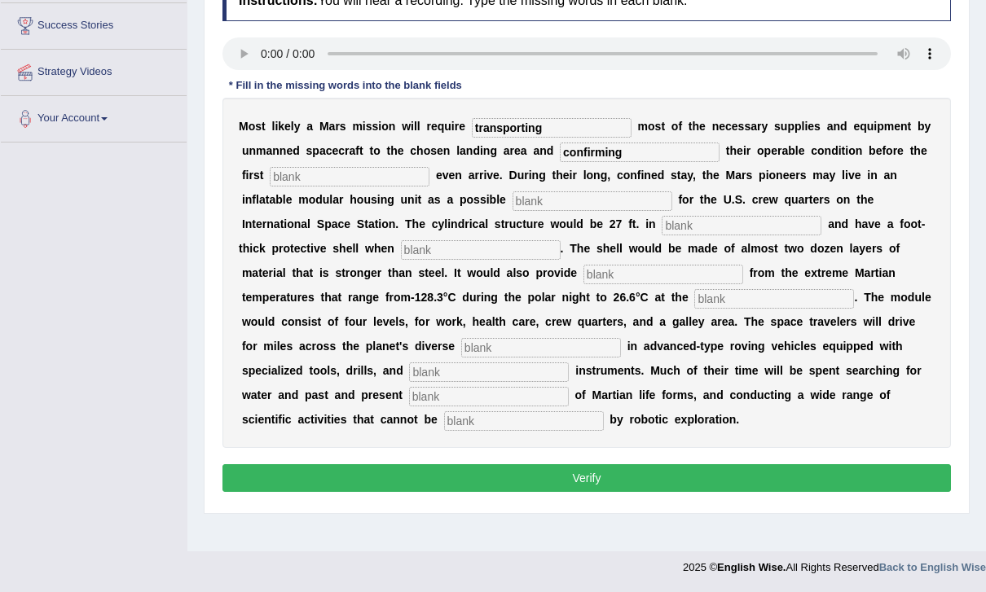
click at [314, 173] on input "text" at bounding box center [350, 177] width 160 height 20
type input "s"
type input "astranaits"
click at [512, 203] on input "text" at bounding box center [592, 201] width 160 height 20
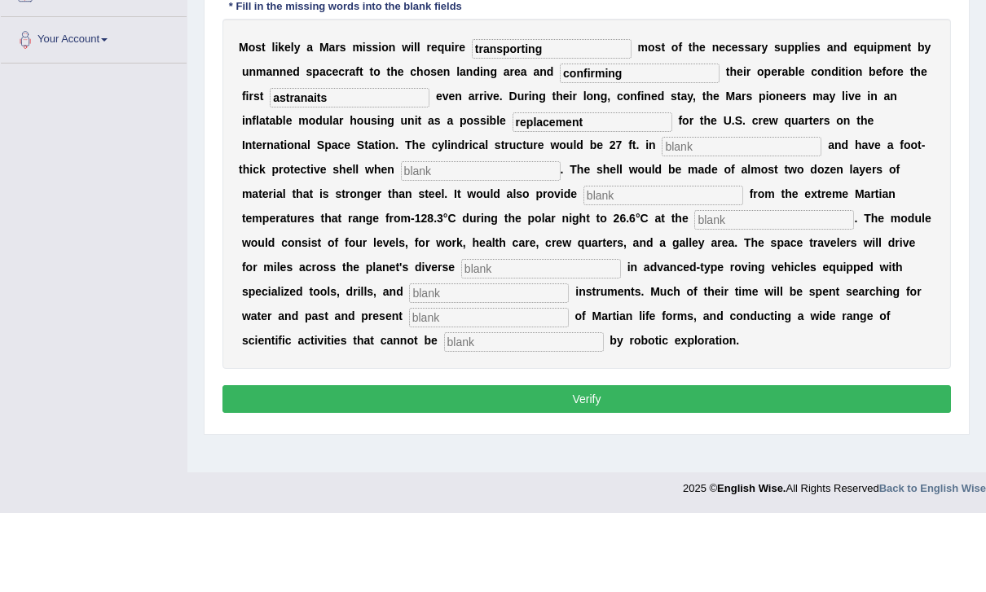
type input "replacement"
click at [662, 216] on input "text" at bounding box center [742, 226] width 160 height 20
type input "diameter"
click at [401, 240] on input "text" at bounding box center [481, 250] width 160 height 20
type input "inflated"
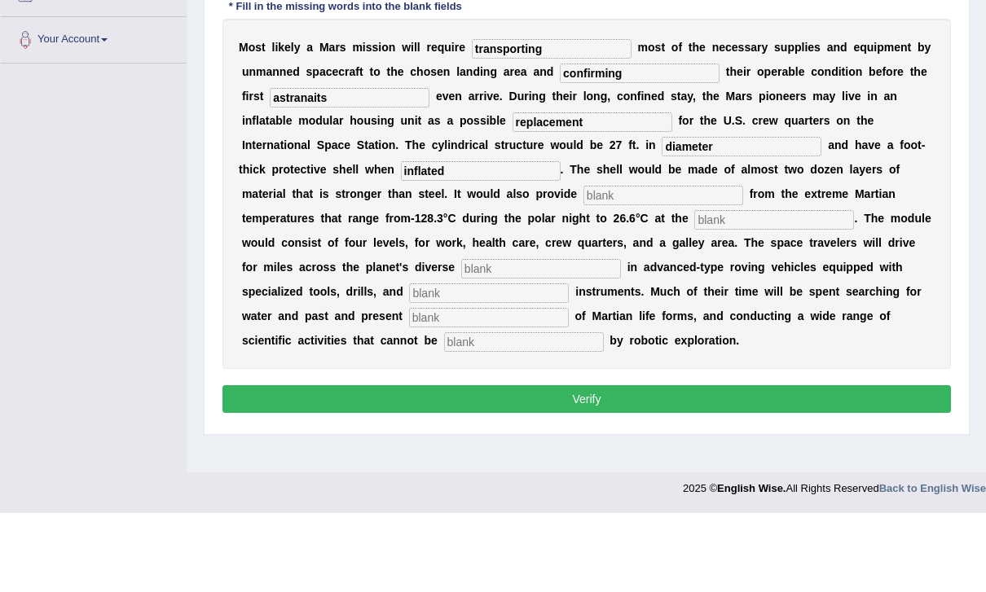
click at [583, 265] on input "text" at bounding box center [663, 275] width 160 height 20
type input "insulation"
click at [694, 289] on input "text" at bounding box center [774, 299] width 160 height 20
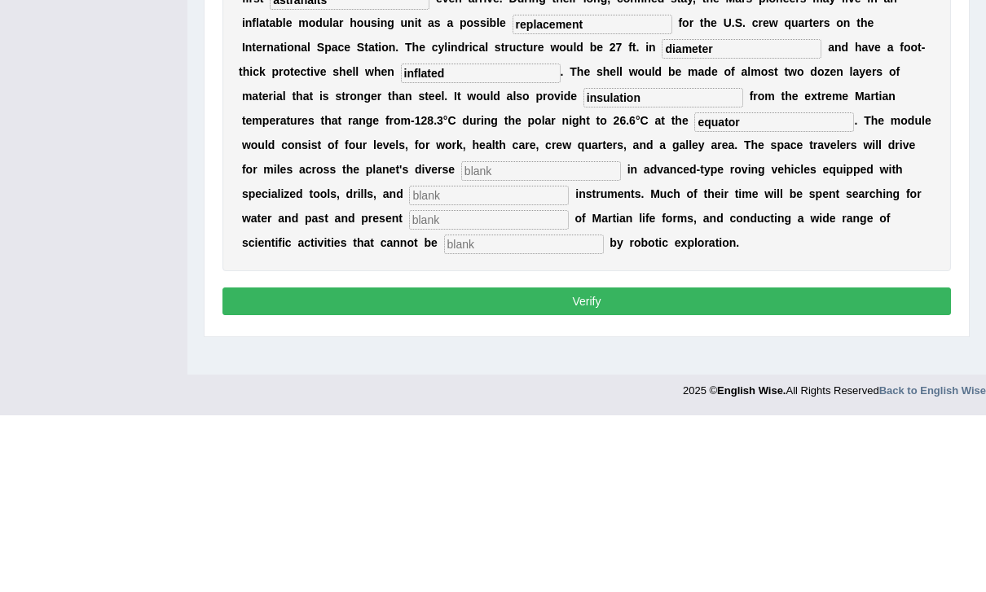
type input "equator"
click at [461, 338] on input "text" at bounding box center [541, 348] width 160 height 20
type input "terrain"
click at [409, 363] on input "text" at bounding box center [489, 373] width 160 height 20
type input "analytical"
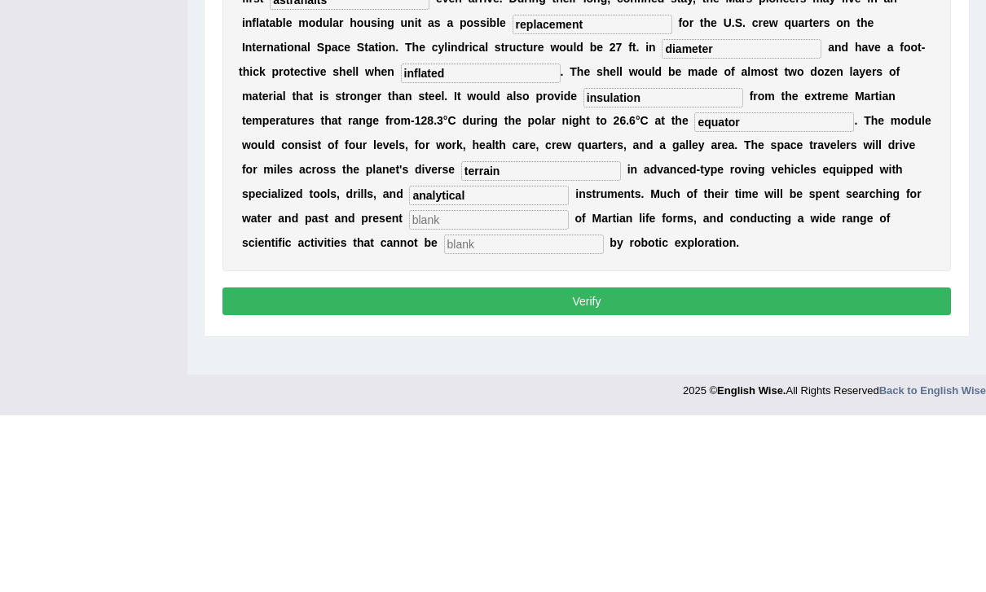
click at [409, 387] on input "text" at bounding box center [489, 397] width 160 height 20
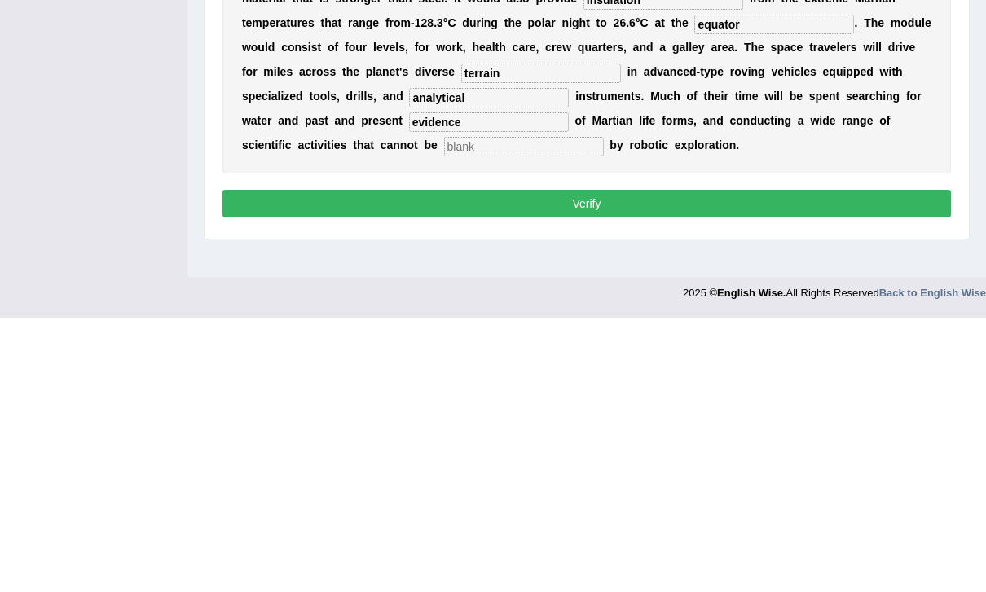
type input "evidence"
click at [444, 411] on input "text" at bounding box center [524, 421] width 160 height 20
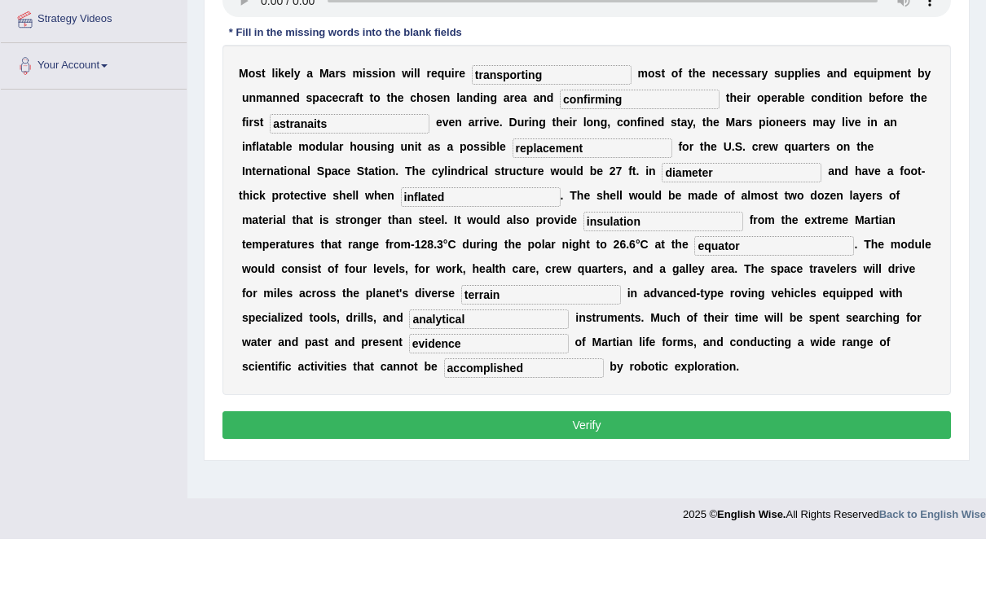
type input "accomplished"
click at [314, 167] on input "astranaits" at bounding box center [350, 177] width 160 height 20
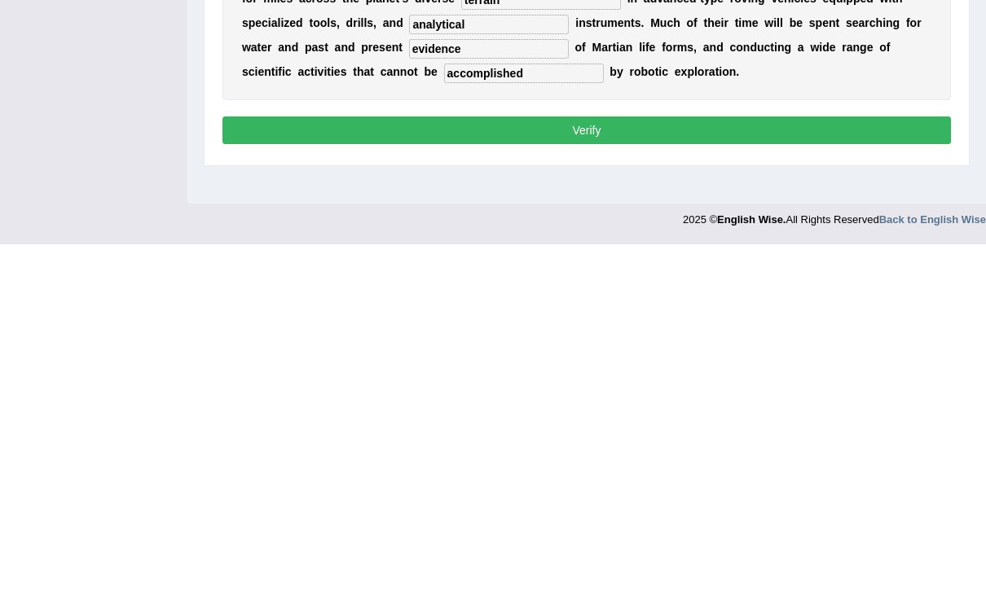
type input "astonauts"
click at [782, 464] on button "Verify" at bounding box center [586, 478] width 728 height 28
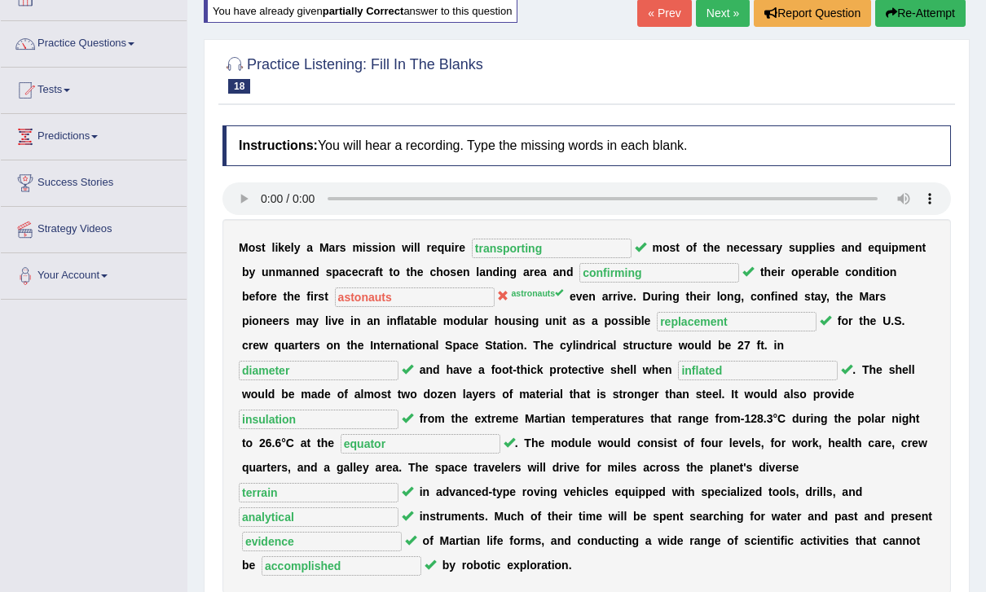
scroll to position [0, 0]
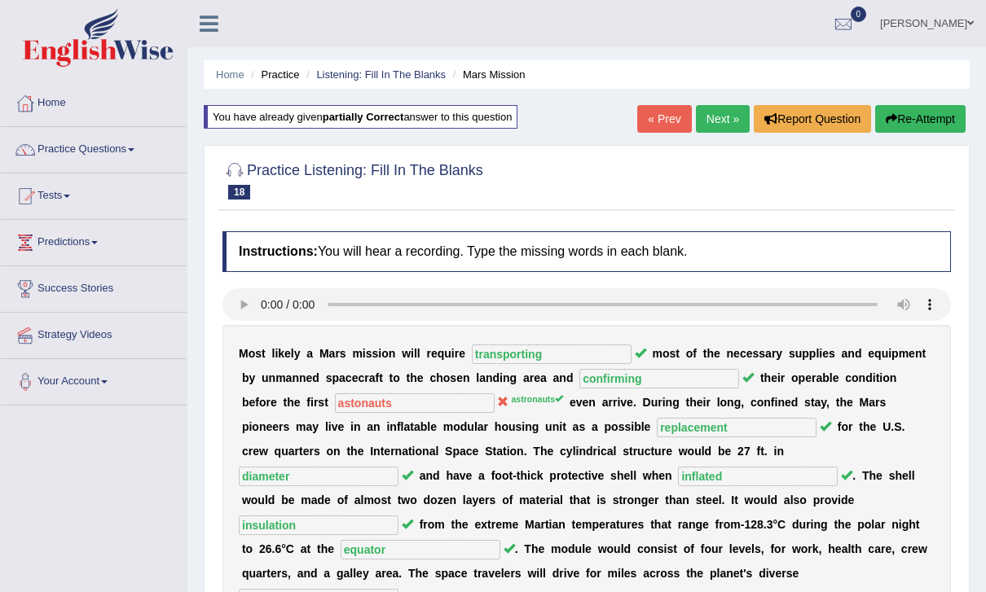
click at [726, 120] on link "Next »" at bounding box center [723, 119] width 54 height 28
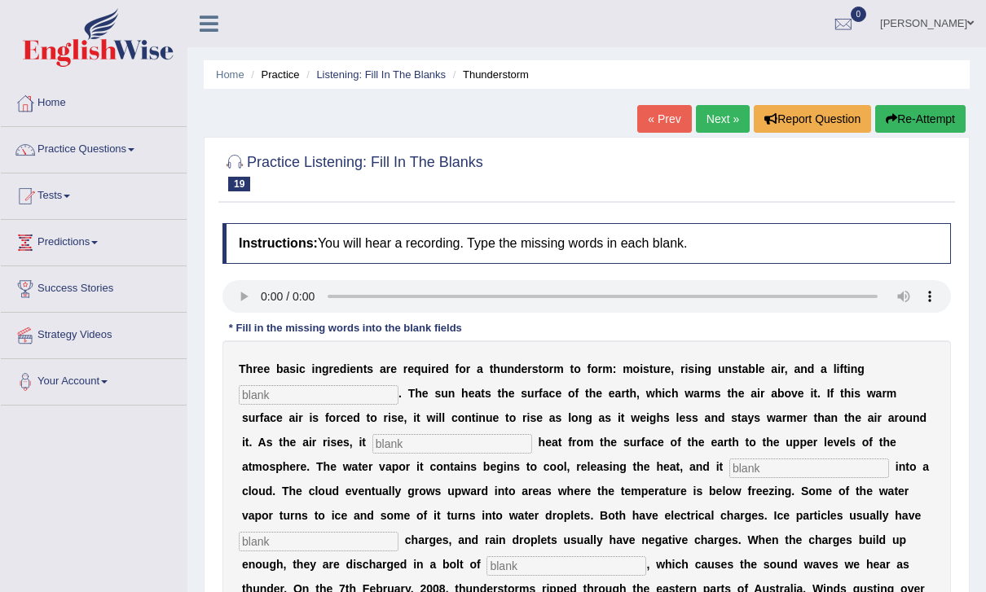
click at [263, 301] on audio at bounding box center [586, 296] width 728 height 33
click at [266, 396] on input "text" at bounding box center [319, 395] width 160 height 20
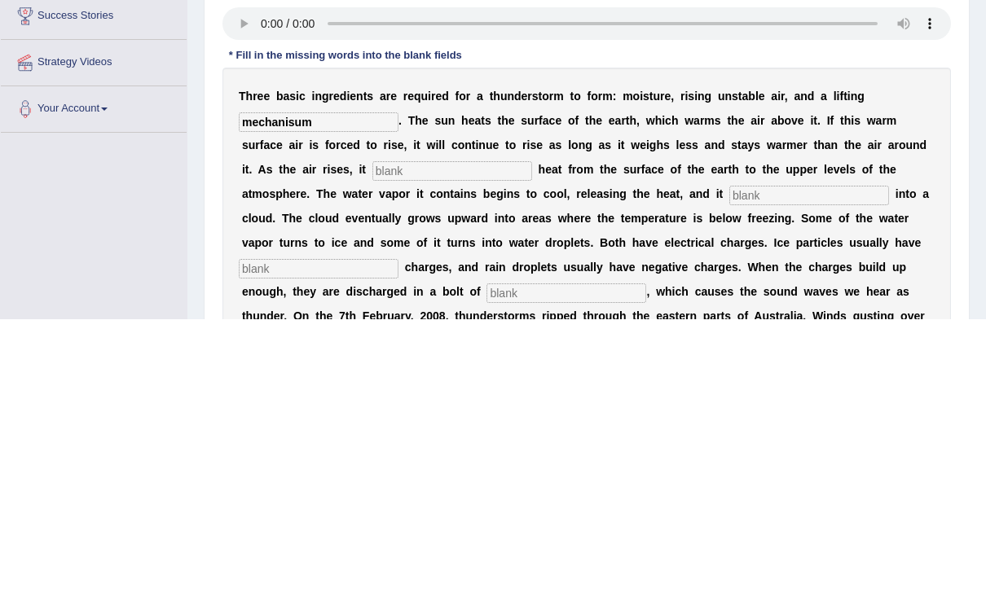
type input "mechanisum"
click at [391, 434] on input "text" at bounding box center [452, 444] width 160 height 20
type input "transfers"
click at [729, 459] on input "text" at bounding box center [809, 469] width 160 height 20
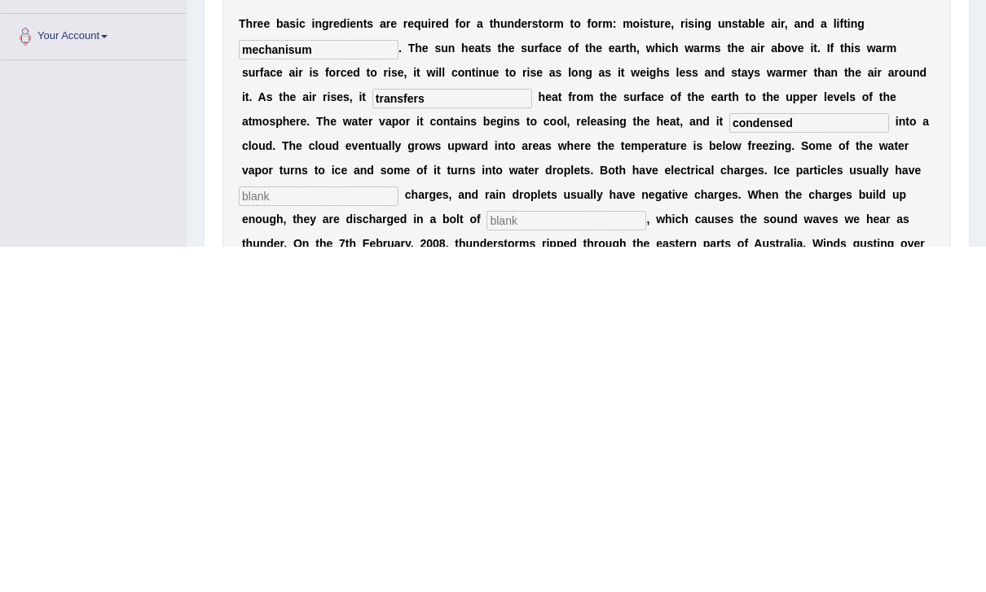
type input "condensed"
click at [262, 532] on input "text" at bounding box center [319, 542] width 160 height 20
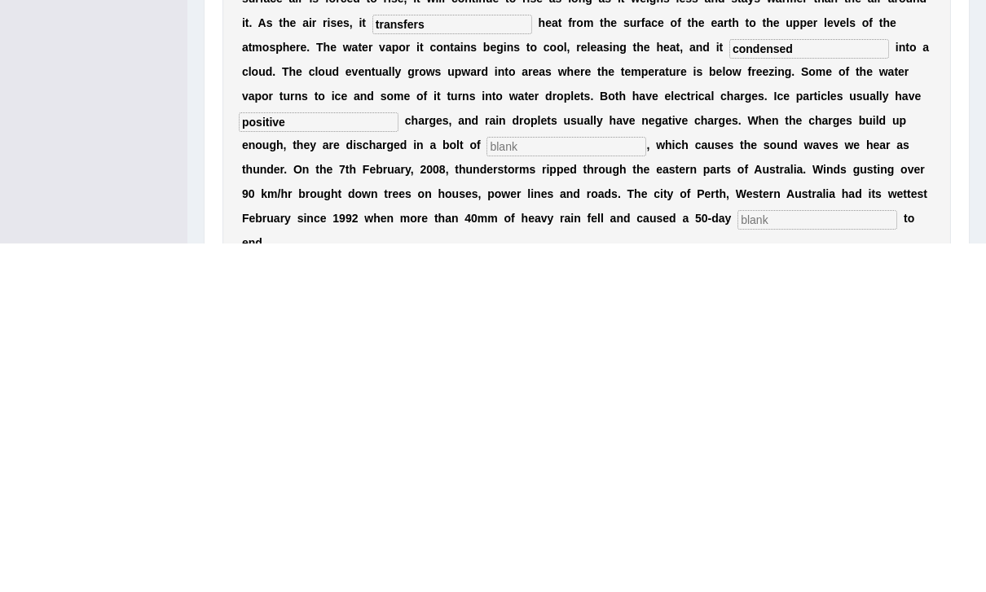
type input "positive"
click at [496, 486] on input "text" at bounding box center [566, 496] width 160 height 20
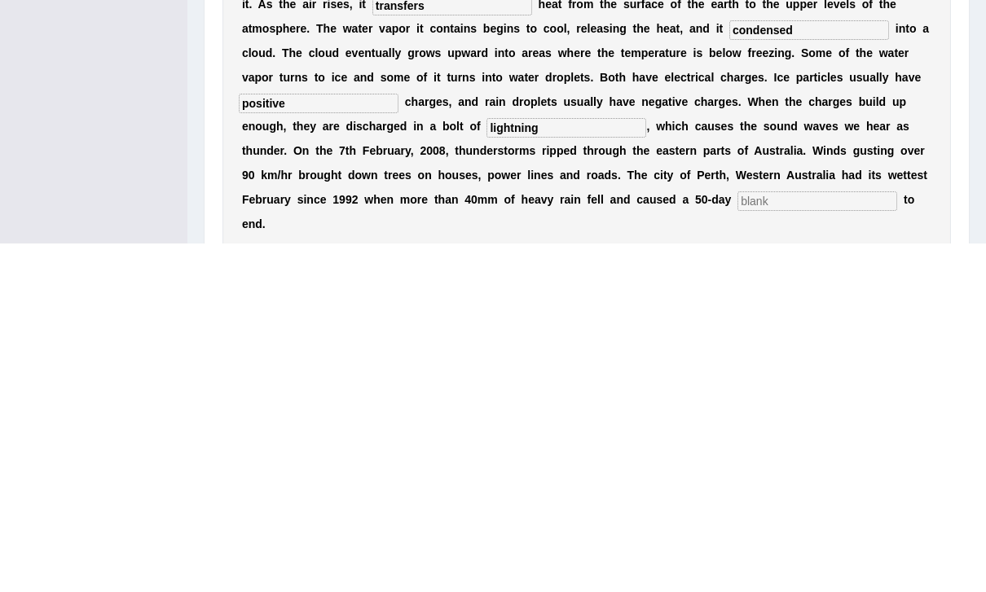
type input "lightning"
click at [737, 540] on input "text" at bounding box center [817, 550] width 160 height 20
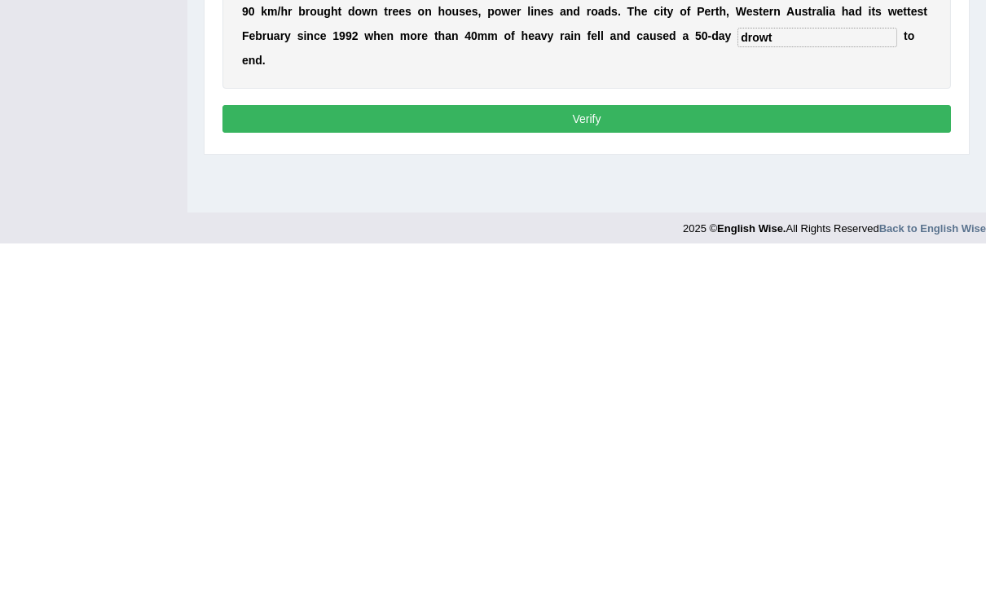
scroll to position [263, 0]
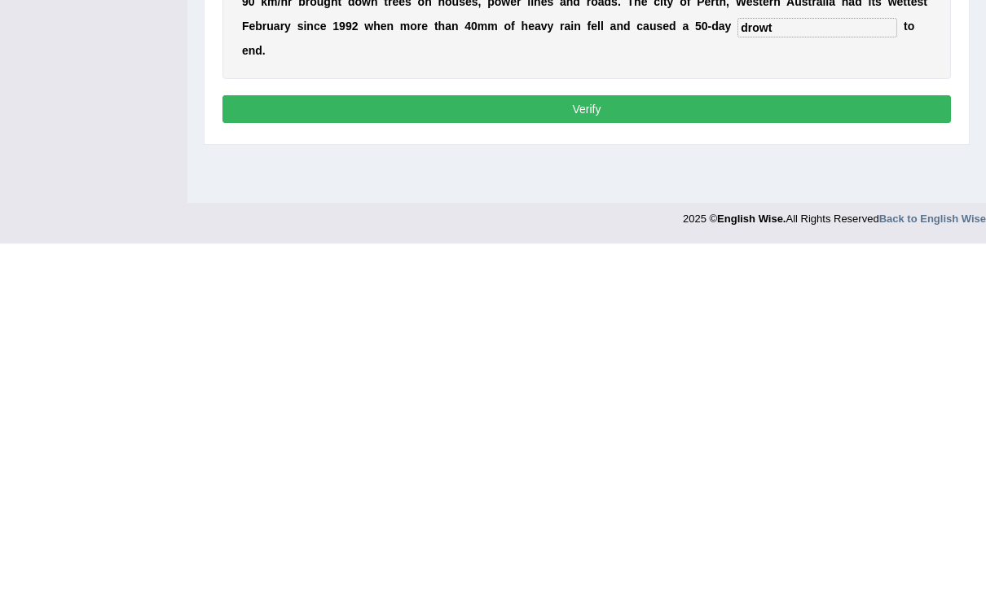
type input "drowt"
click at [867, 444] on button "Verify" at bounding box center [586, 458] width 728 height 28
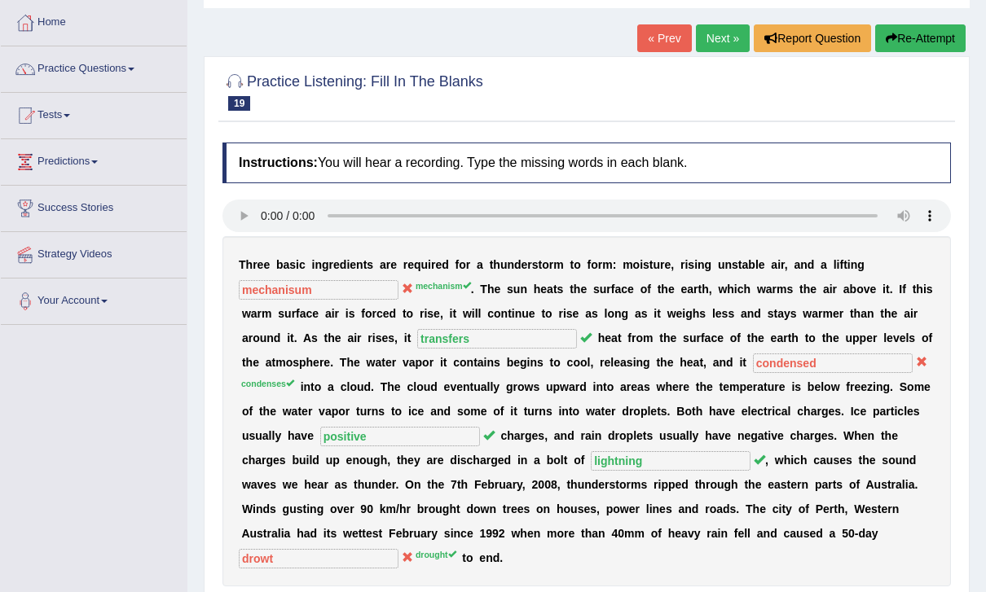
scroll to position [0, 0]
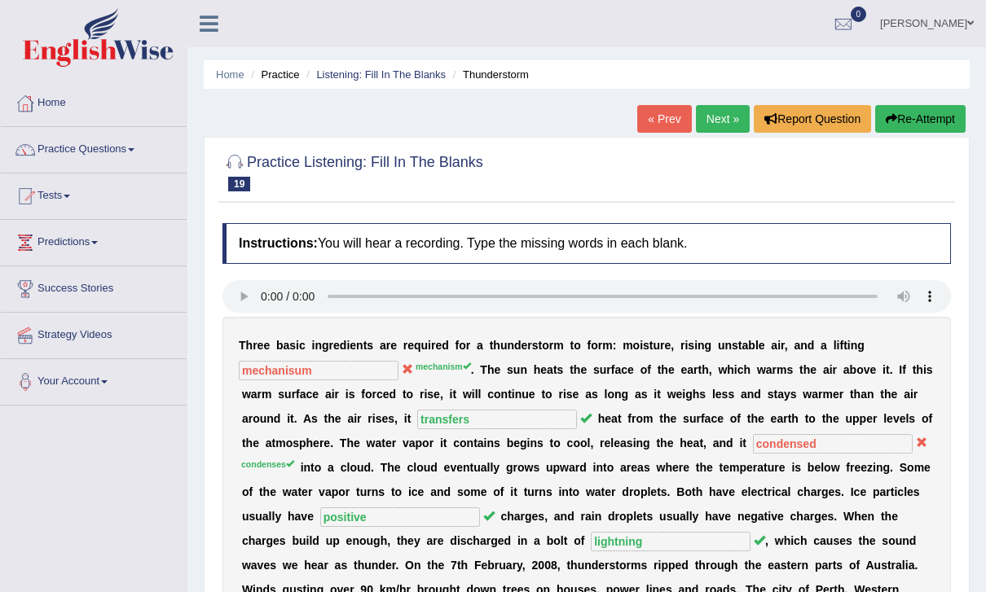
click at [938, 110] on button "Re-Attempt" at bounding box center [920, 119] width 90 height 28
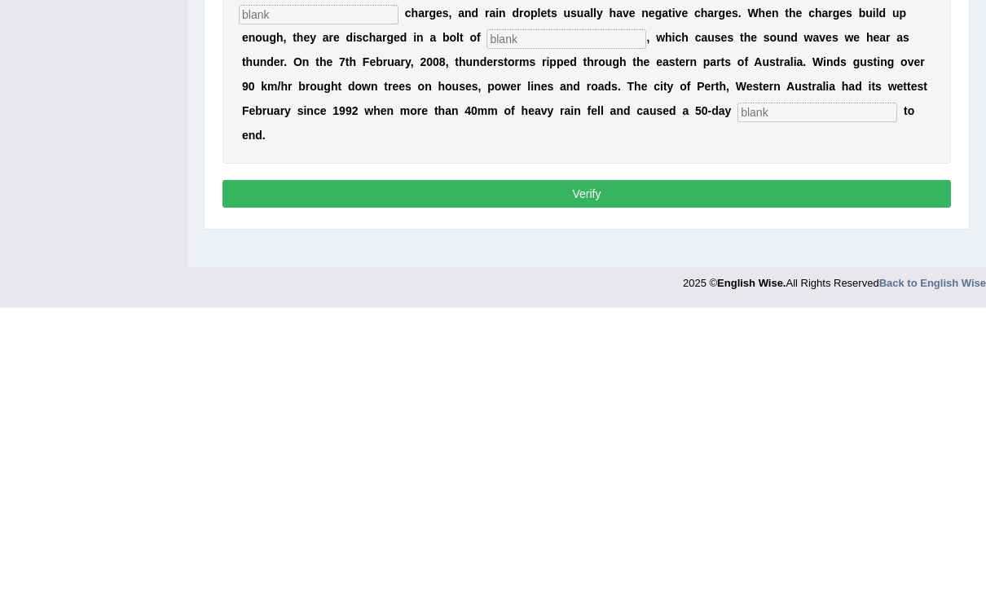
click at [262, 37] on audio at bounding box center [586, 53] width 728 height 33
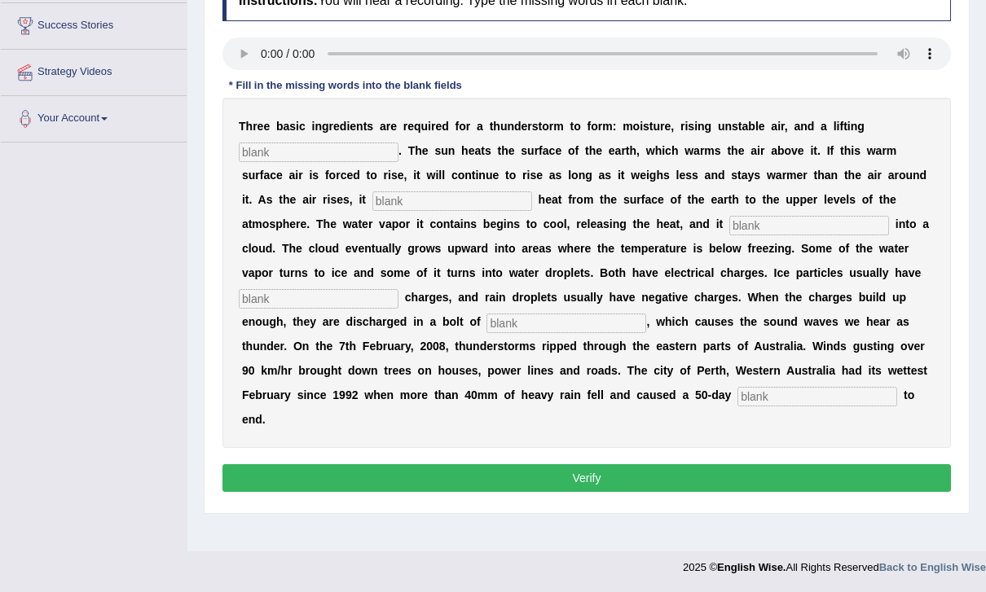
click at [263, 40] on audio at bounding box center [586, 53] width 728 height 33
click at [275, 156] on input "text" at bounding box center [319, 153] width 160 height 20
type input "mechanism"
click at [398, 193] on input "text" at bounding box center [452, 201] width 160 height 20
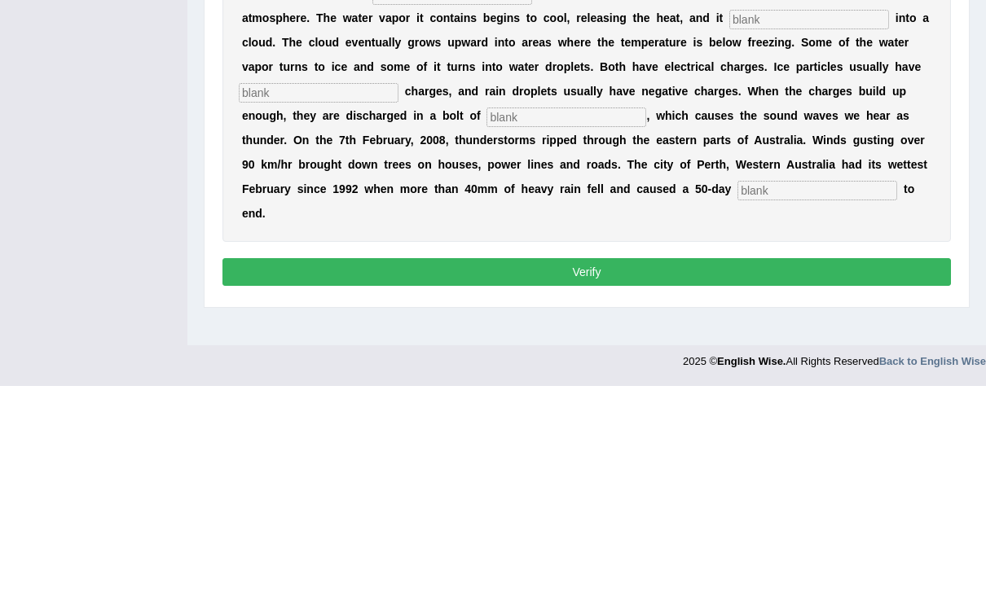
click at [737, 387] on input "text" at bounding box center [817, 397] width 160 height 20
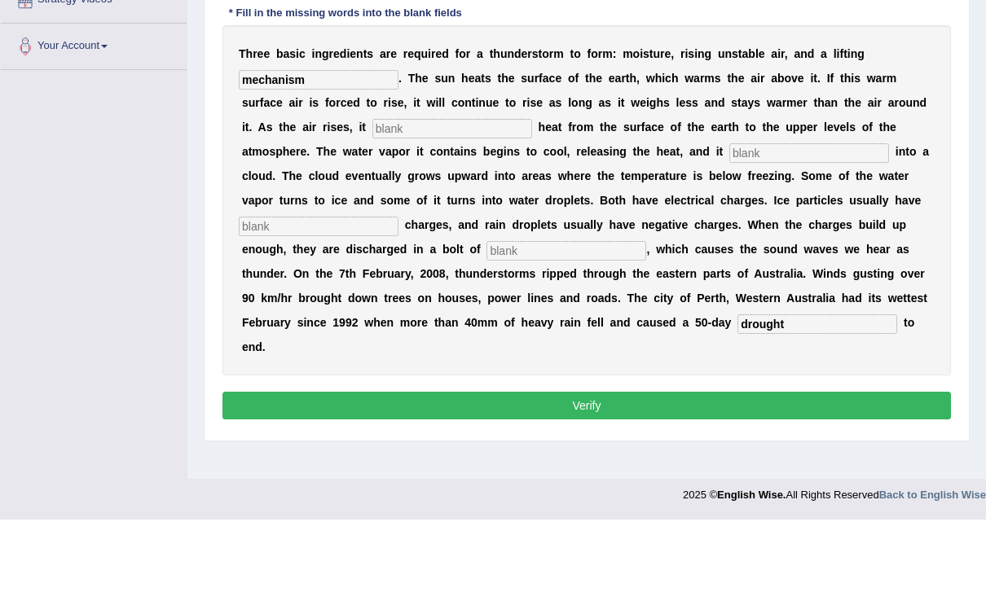
type input "drought"
click at [399, 191] on input "text" at bounding box center [452, 201] width 160 height 20
type input "transfers"
click at [729, 216] on input "text" at bounding box center [809, 226] width 160 height 20
type input "condenses"
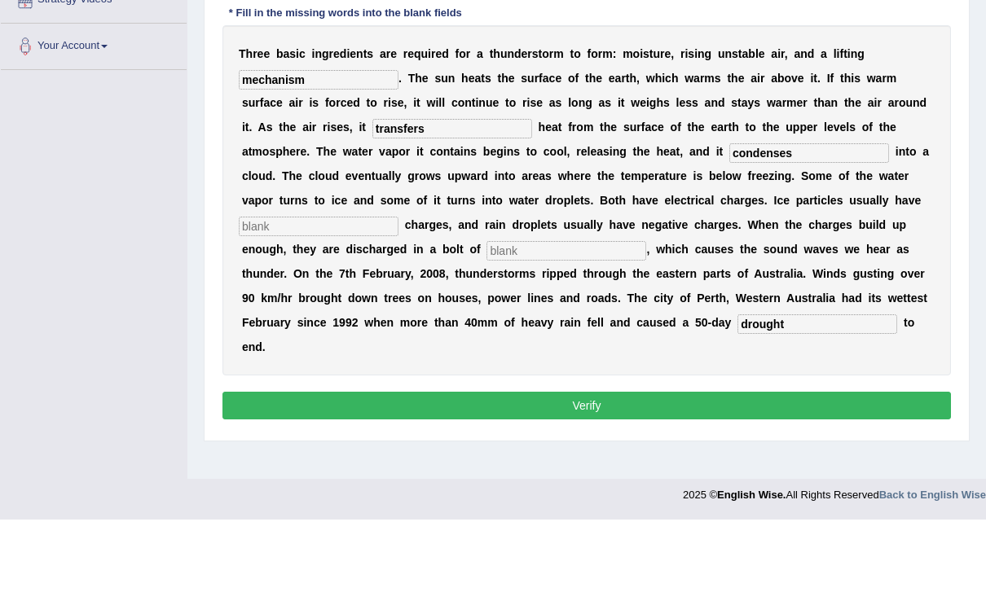
click at [270, 289] on input "text" at bounding box center [319, 299] width 160 height 20
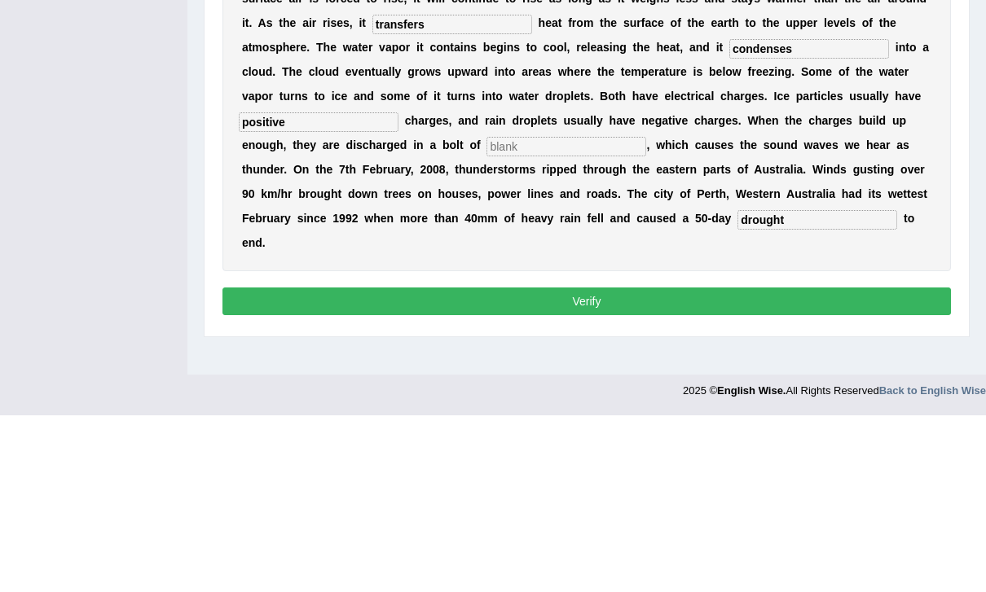
type input "positive"
click at [515, 314] on input "text" at bounding box center [566, 324] width 160 height 20
type input "lightning"
click at [737, 387] on input "drought" at bounding box center [817, 397] width 160 height 20
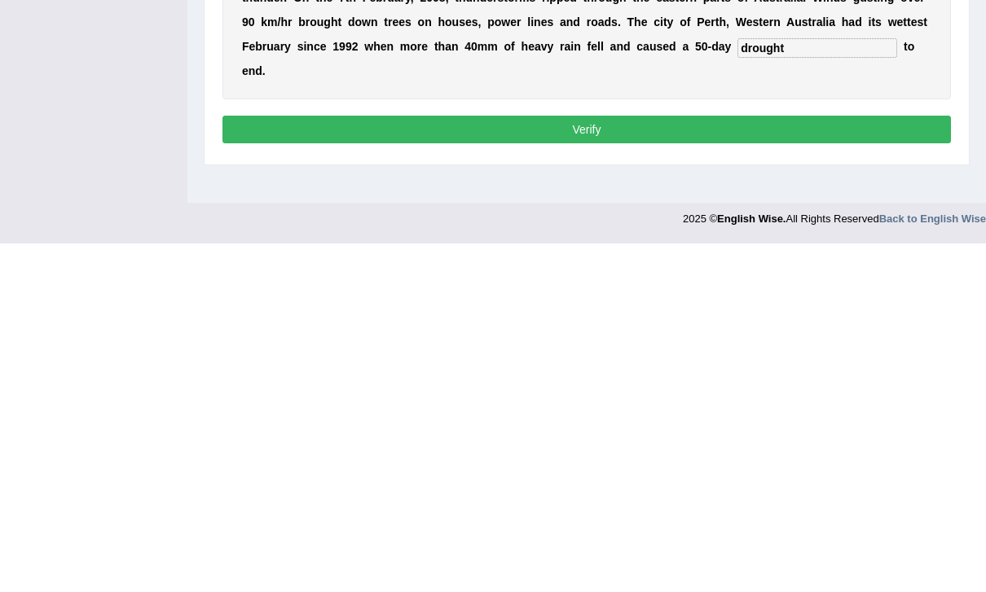
click at [830, 464] on button "Verify" at bounding box center [586, 478] width 728 height 28
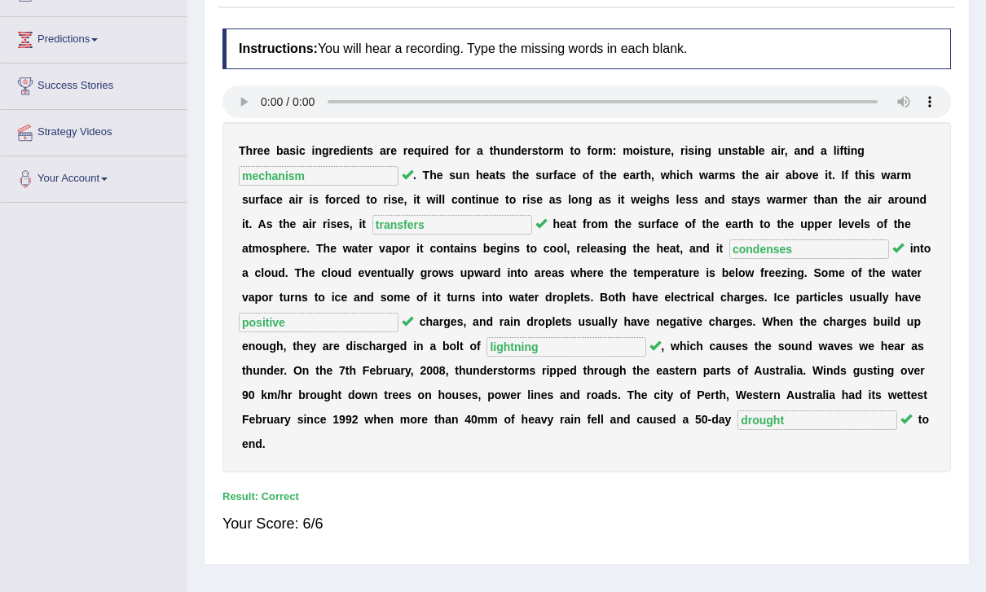
scroll to position [0, 0]
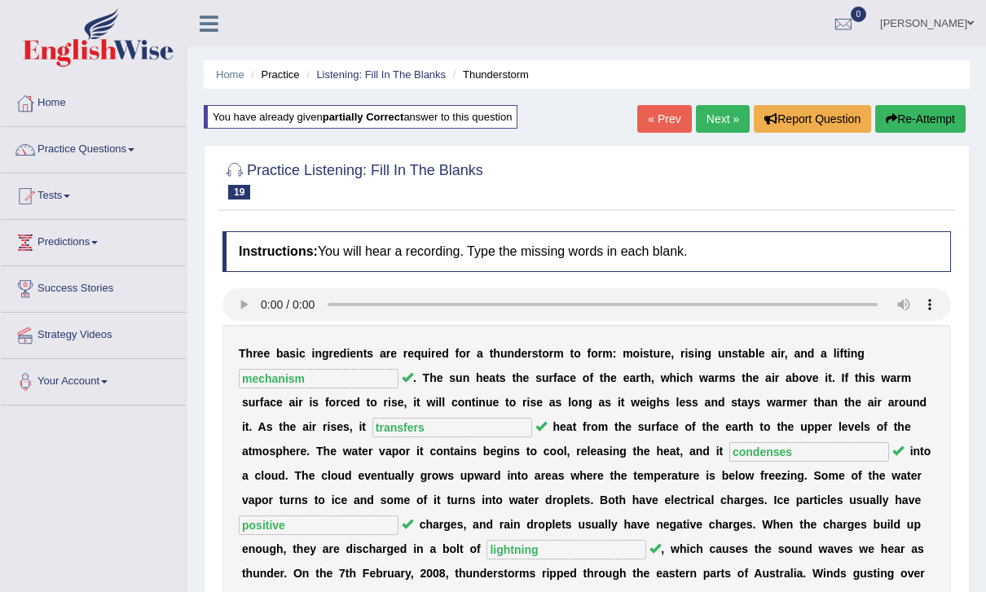
click at [719, 125] on link "Next »" at bounding box center [723, 119] width 54 height 28
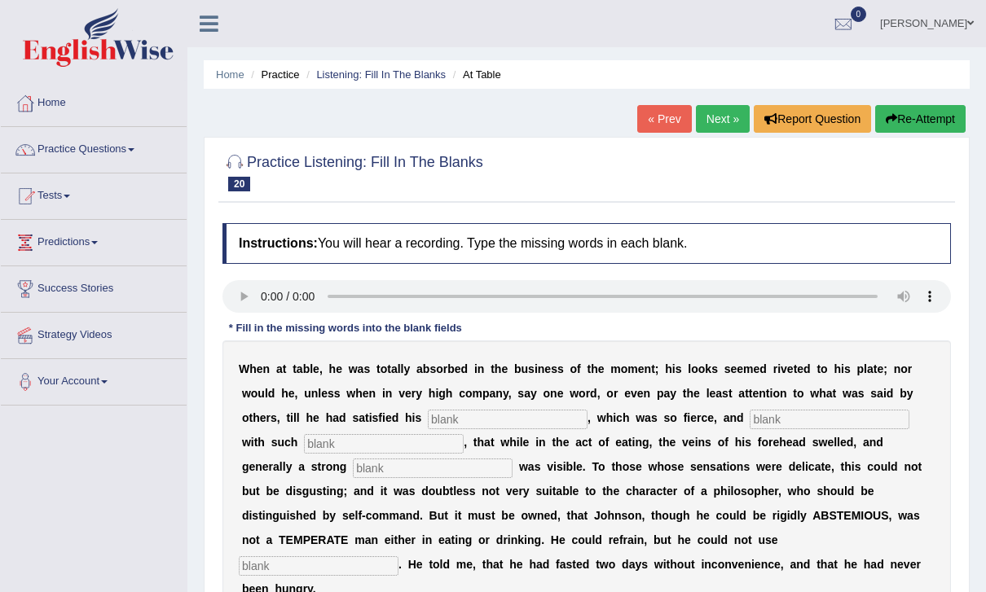
click at [263, 297] on audio at bounding box center [586, 296] width 728 height 33
click at [508, 421] on input "text" at bounding box center [508, 420] width 160 height 20
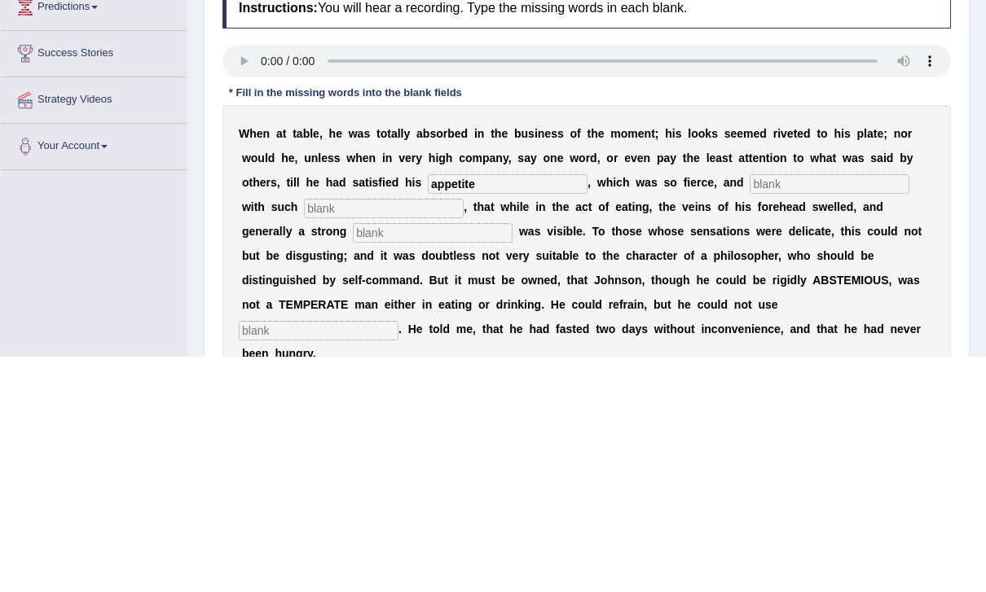
type input "appetite"
click at [750, 410] on input "text" at bounding box center [830, 420] width 160 height 20
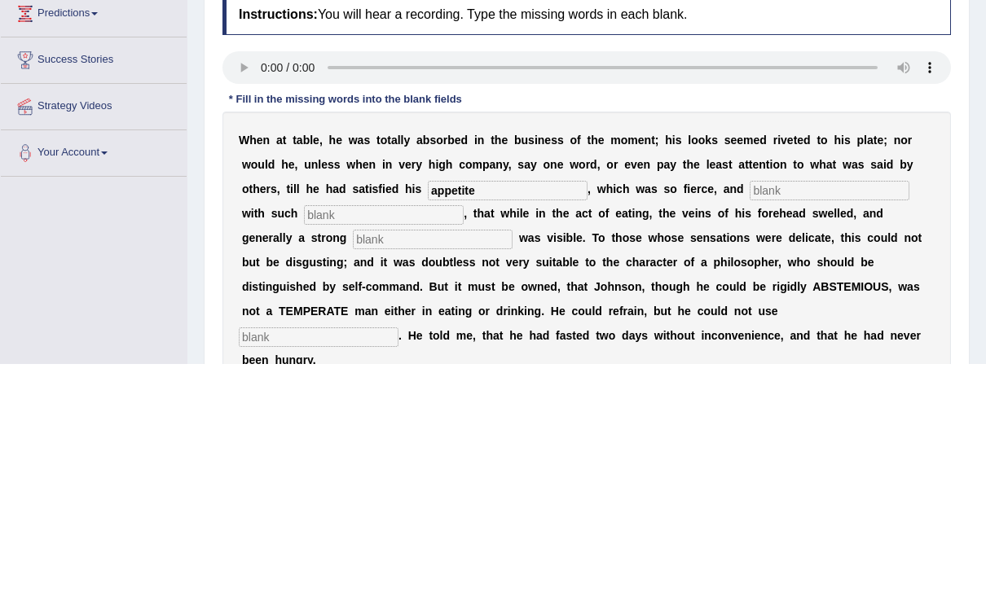
click at [304, 434] on input "text" at bounding box center [384, 444] width 160 height 20
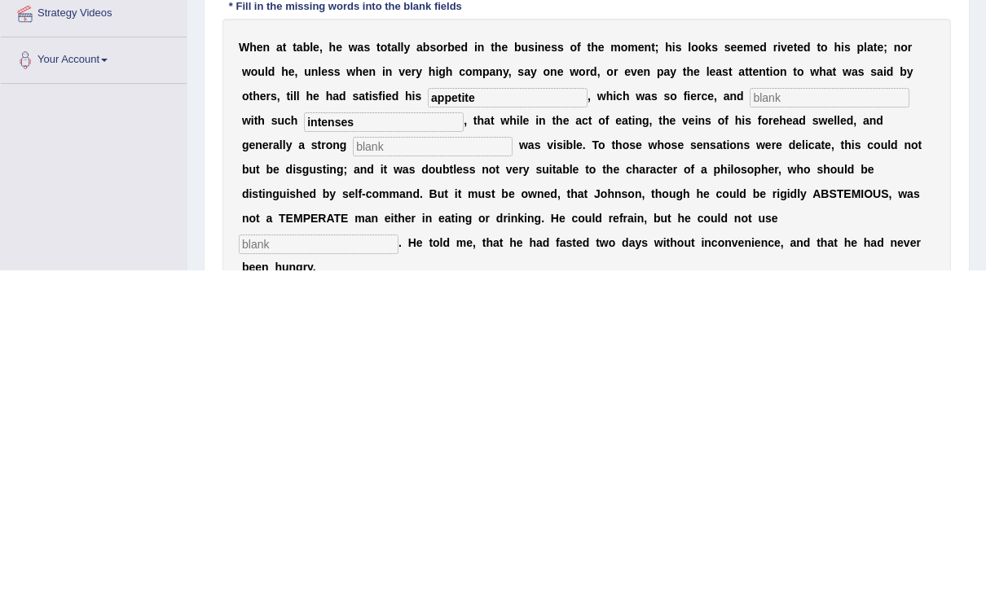
click at [353, 459] on input "text" at bounding box center [433, 469] width 160 height 20
click at [304, 434] on input "intenses" at bounding box center [384, 444] width 160 height 20
click at [353, 459] on input "text" at bounding box center [433, 469] width 160 height 20
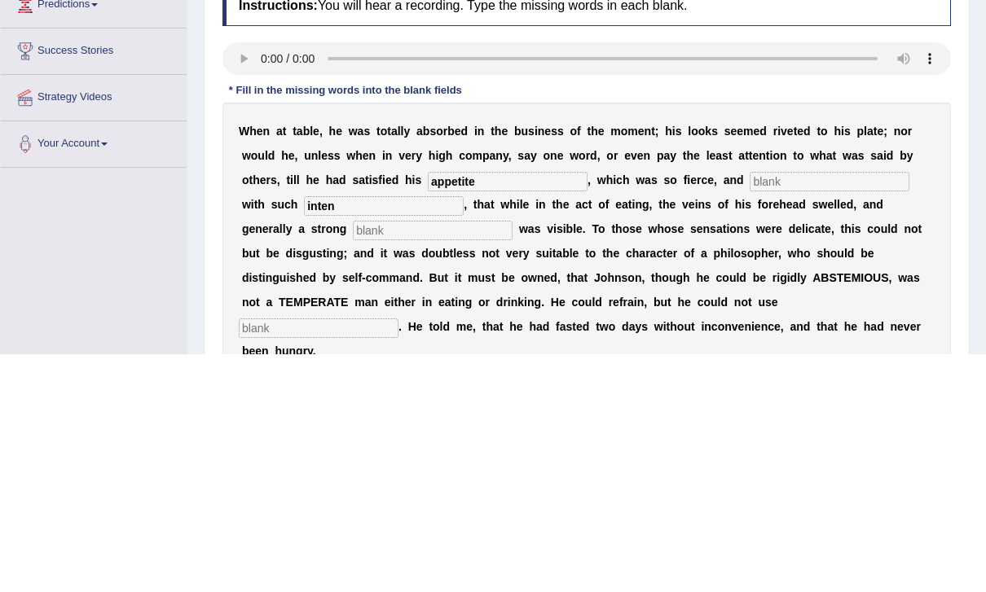
click at [304, 434] on input "inten" at bounding box center [384, 444] width 160 height 20
click at [353, 459] on input "text" at bounding box center [433, 469] width 160 height 20
click at [304, 434] on input "intense" at bounding box center [384, 444] width 160 height 20
type input "intensesnes"
click at [353, 459] on input "text" at bounding box center [433, 469] width 160 height 20
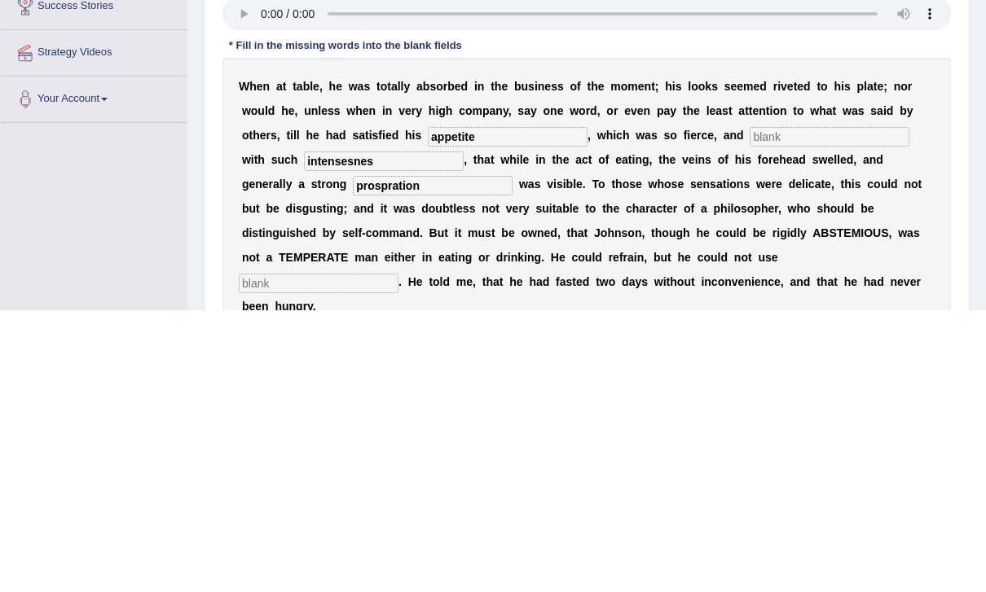
type input "prospration"
click at [398, 556] on input "text" at bounding box center [319, 566] width 160 height 20
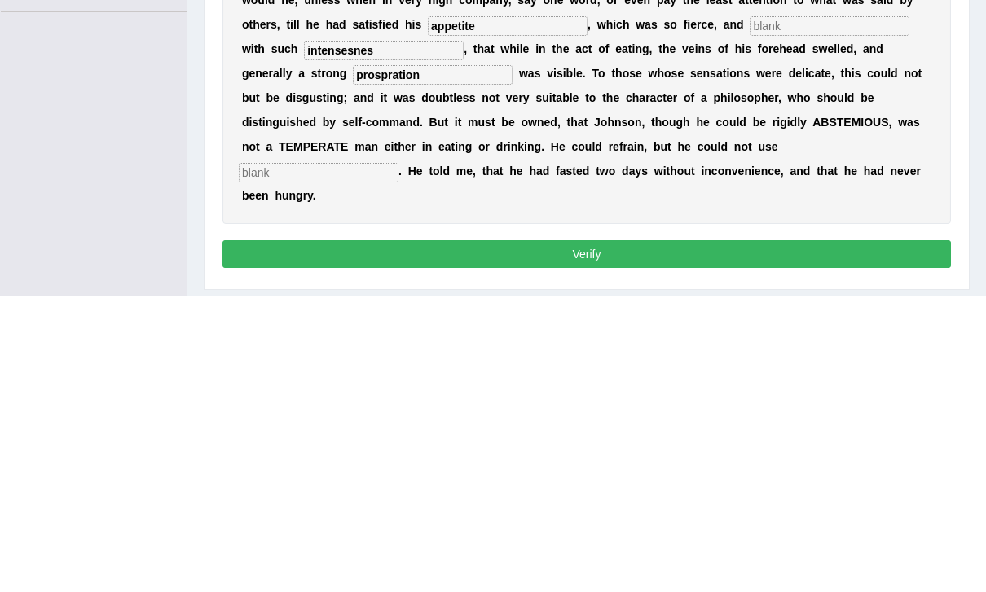
click at [333, 337] on input "intensesnes" at bounding box center [384, 347] width 160 height 20
click at [398, 460] on input "text" at bounding box center [319, 470] width 160 height 20
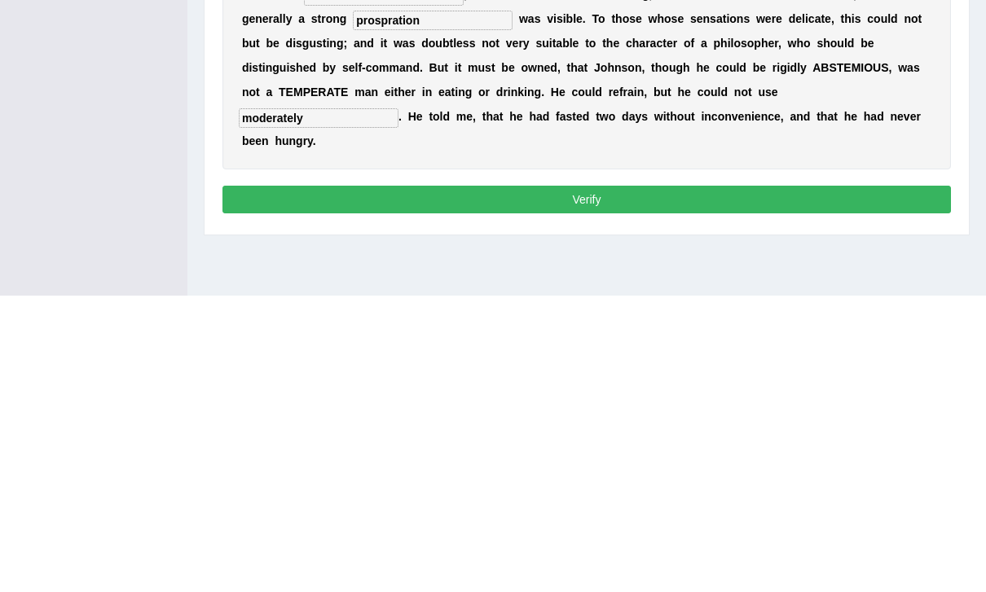
scroll to position [155, 0]
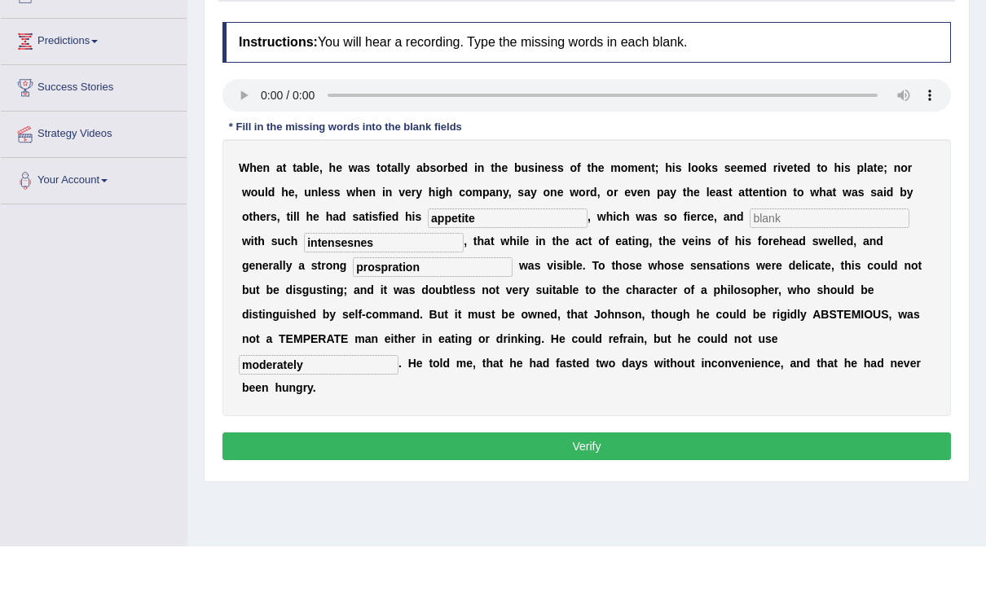
type input "moderately"
click at [758, 255] on input "text" at bounding box center [830, 265] width 160 height 20
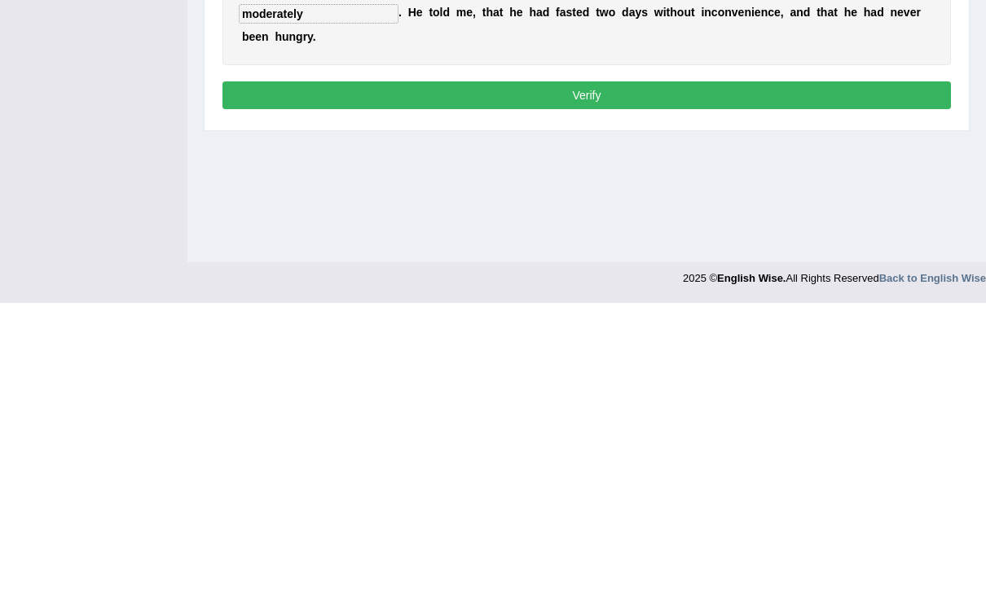
type input "indoused"
click at [854, 371] on button "Verify" at bounding box center [586, 385] width 728 height 28
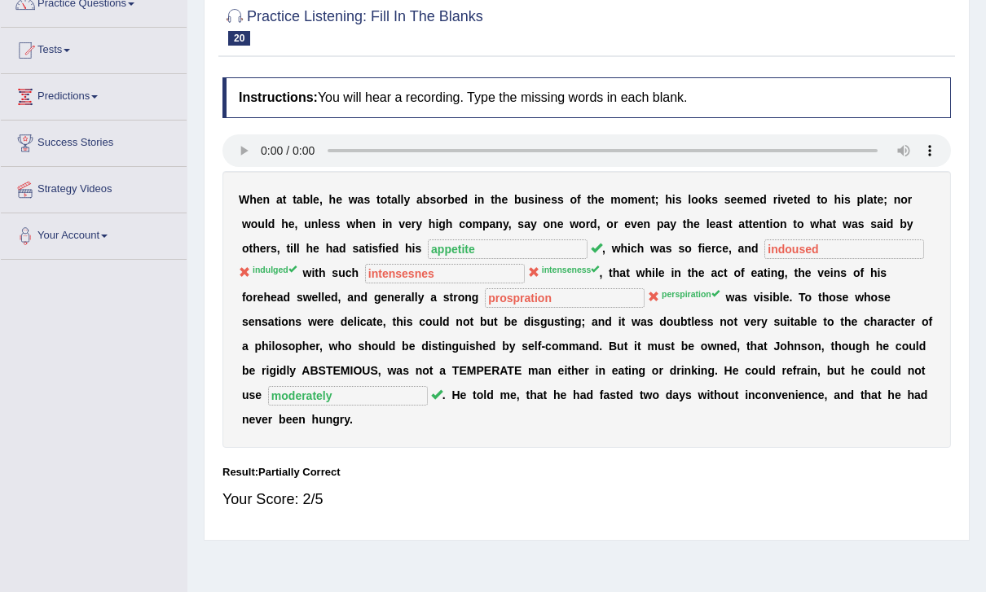
scroll to position [0, 0]
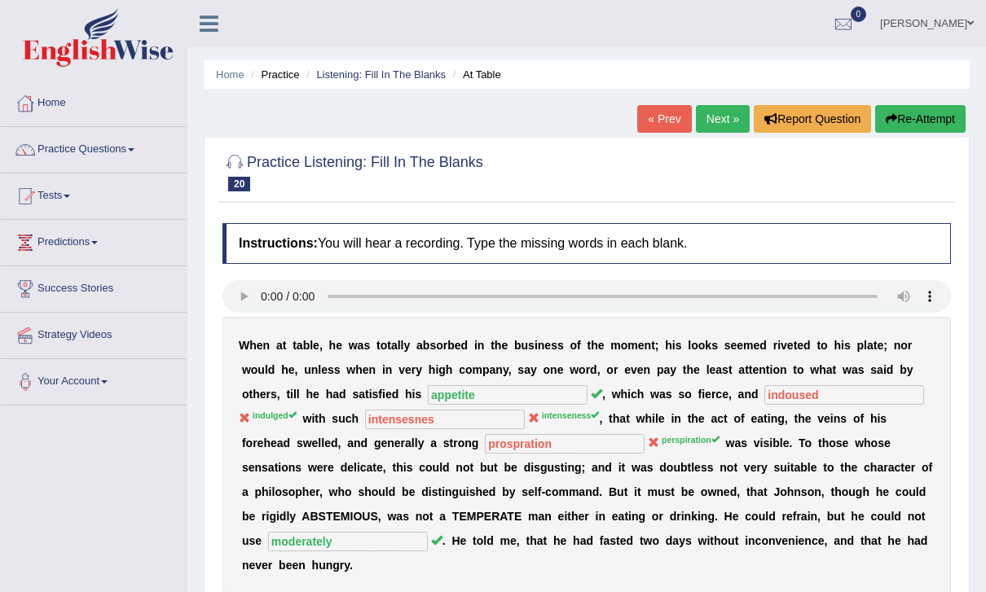
click at [712, 127] on link "Next »" at bounding box center [723, 119] width 54 height 28
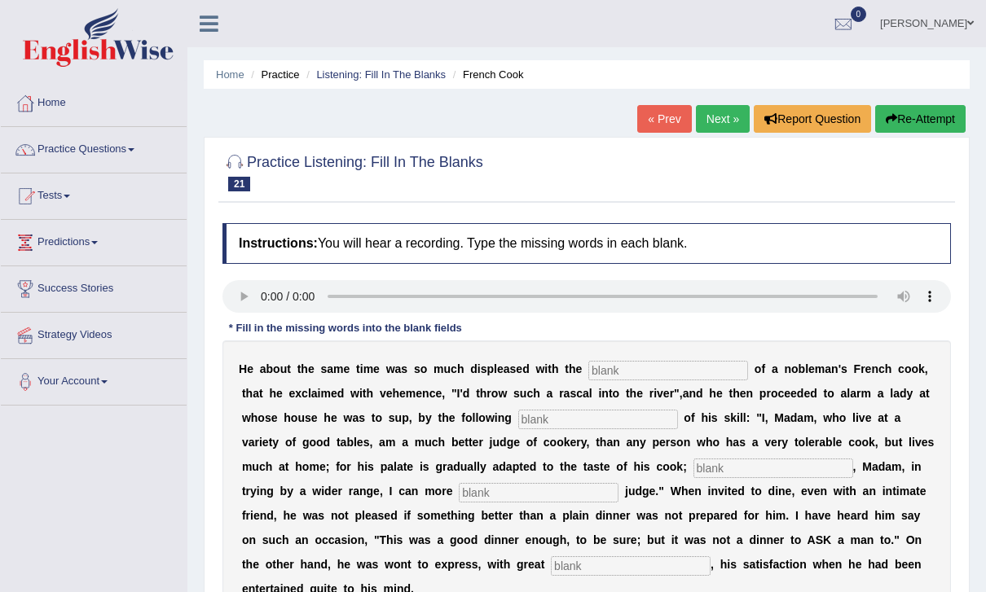
click at [237, 296] on audio at bounding box center [586, 296] width 728 height 33
click at [671, 370] on input "text" at bounding box center [668, 371] width 160 height 20
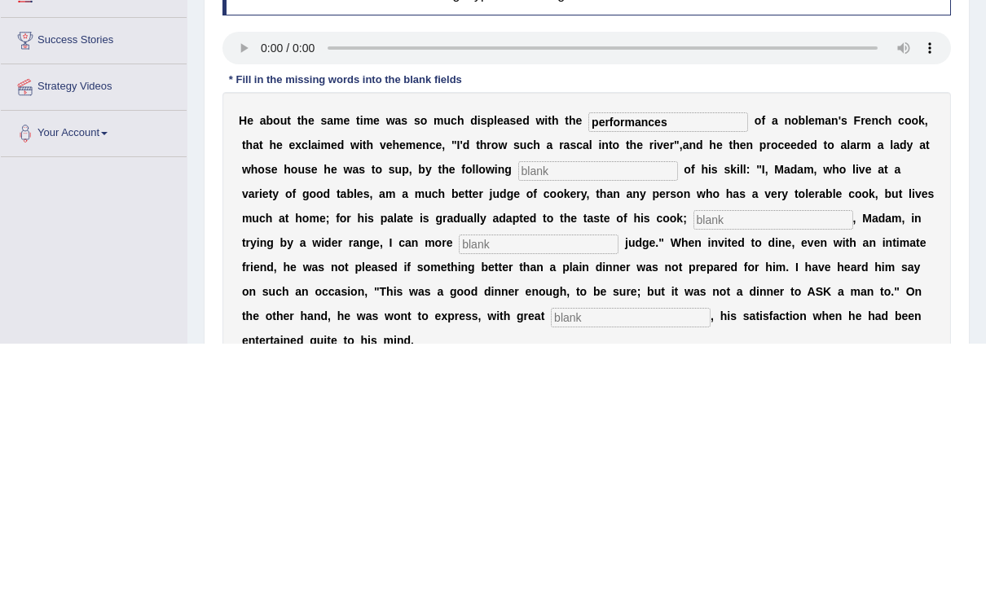
type input "performances"
click at [595, 410] on input "text" at bounding box center [598, 420] width 160 height 20
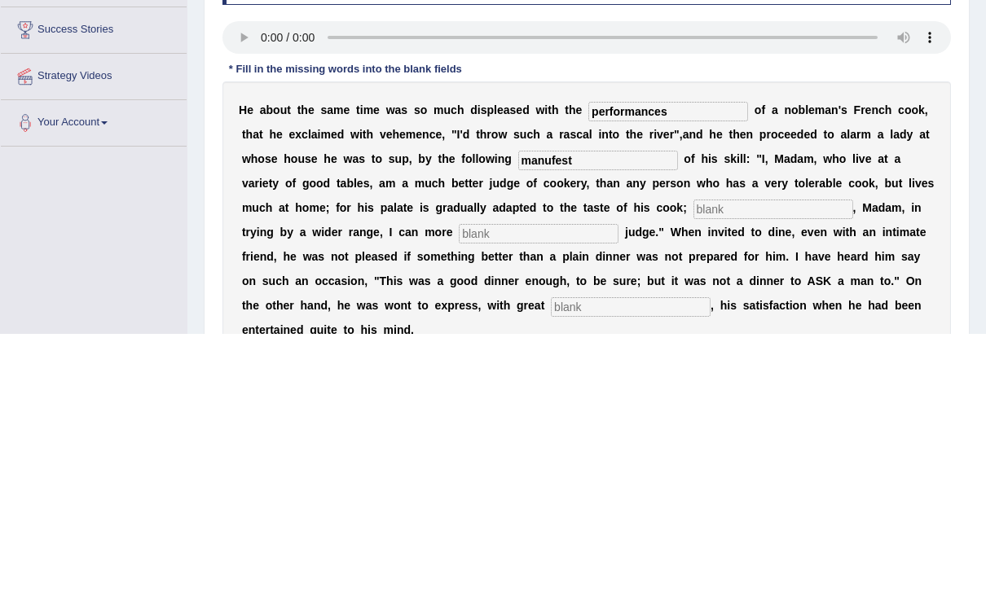
type input "manufest"
click at [708, 459] on input "text" at bounding box center [773, 469] width 160 height 20
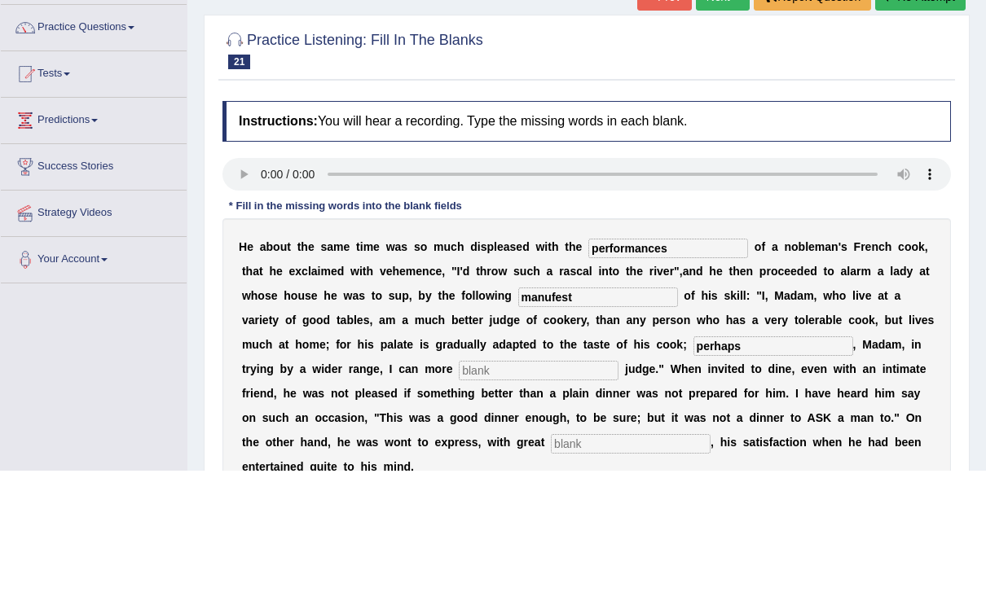
type input "perhaps"
click at [263, 280] on audio at bounding box center [586, 296] width 728 height 33
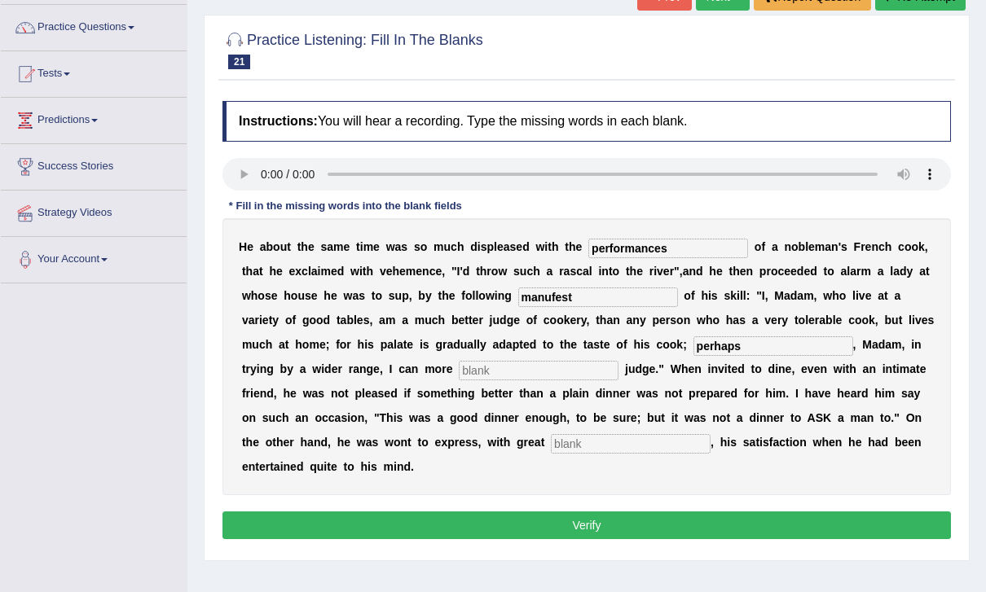
scroll to position [122, 0]
